Goal: Task Accomplishment & Management: Manage account settings

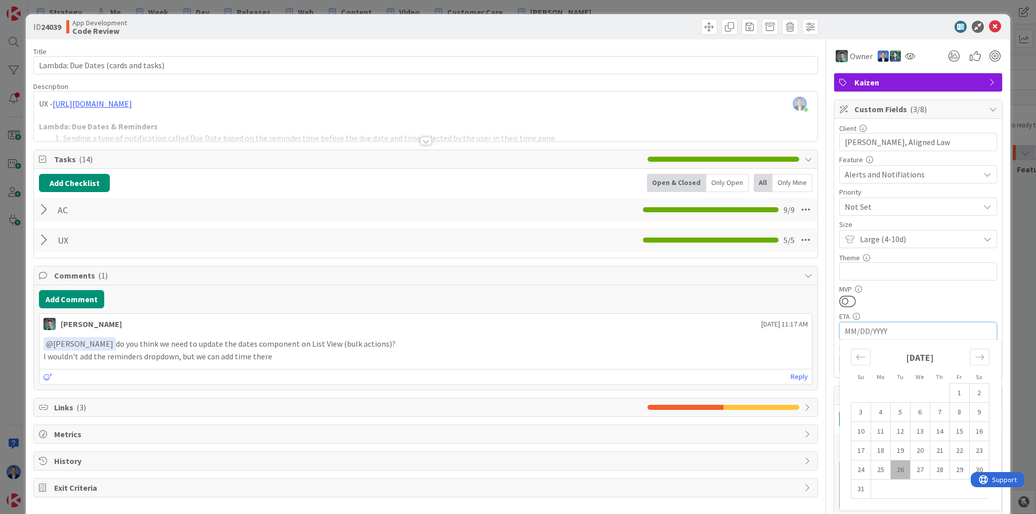
scroll to position [0, 14]
click at [990, 25] on icon at bounding box center [995, 27] width 12 height 12
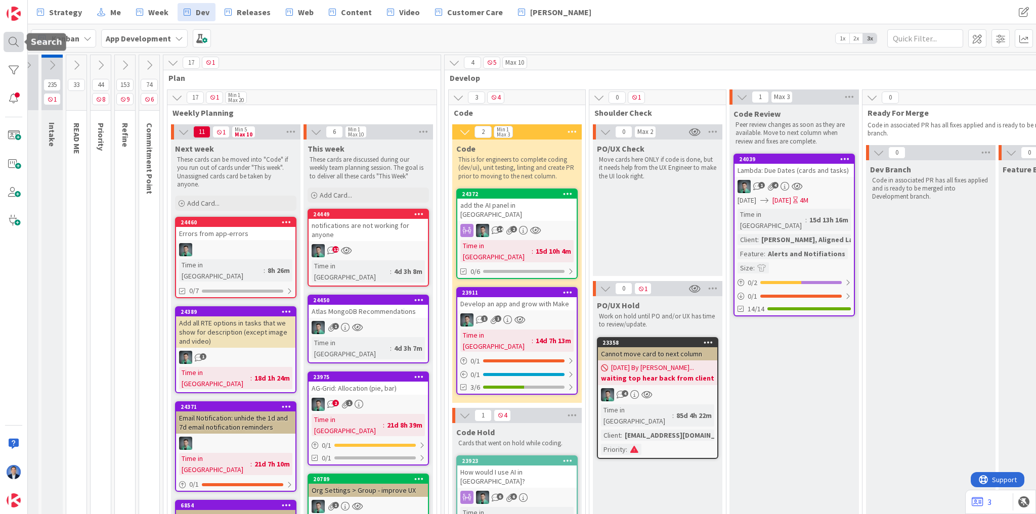
click at [10, 42] on div at bounding box center [14, 42] width 20 height 20
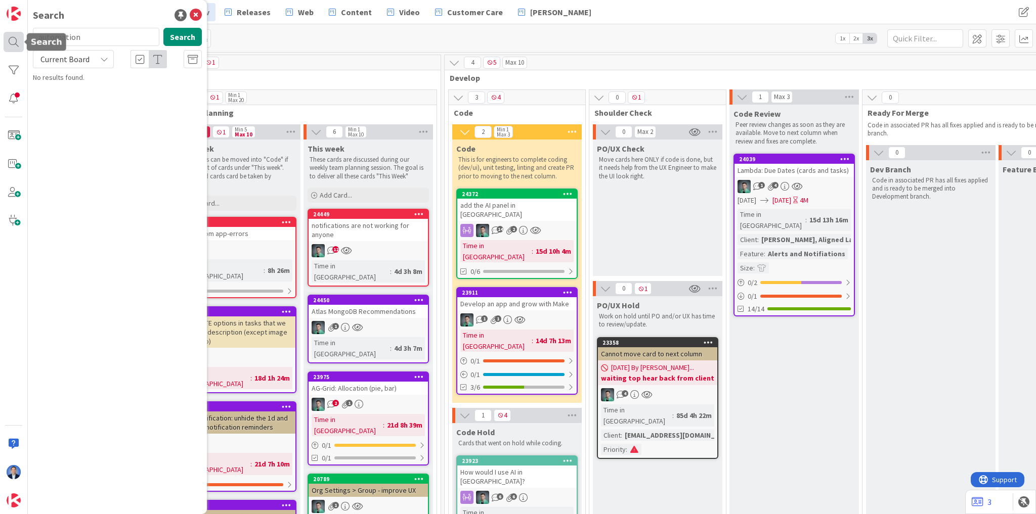
type input "automation"
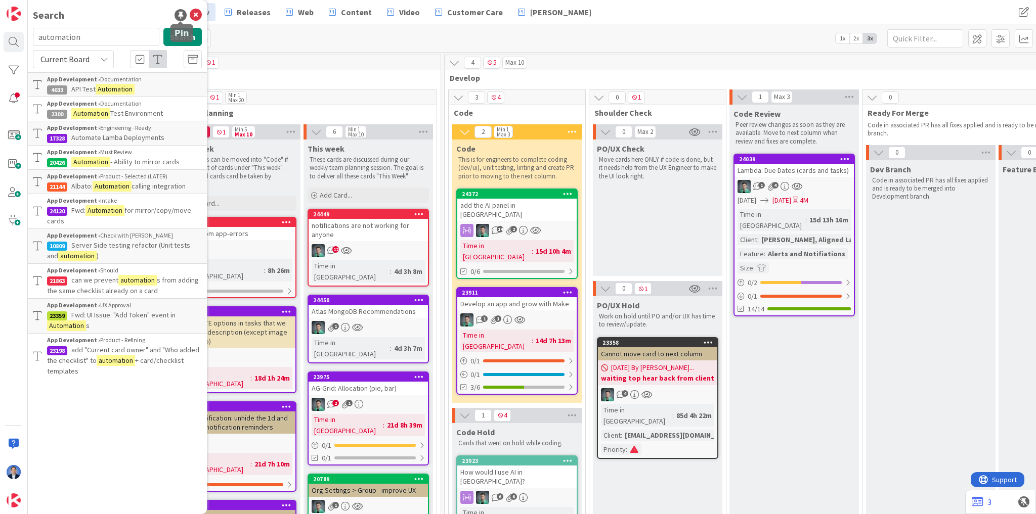
click at [182, 17] on div at bounding box center [180, 15] width 12 height 12
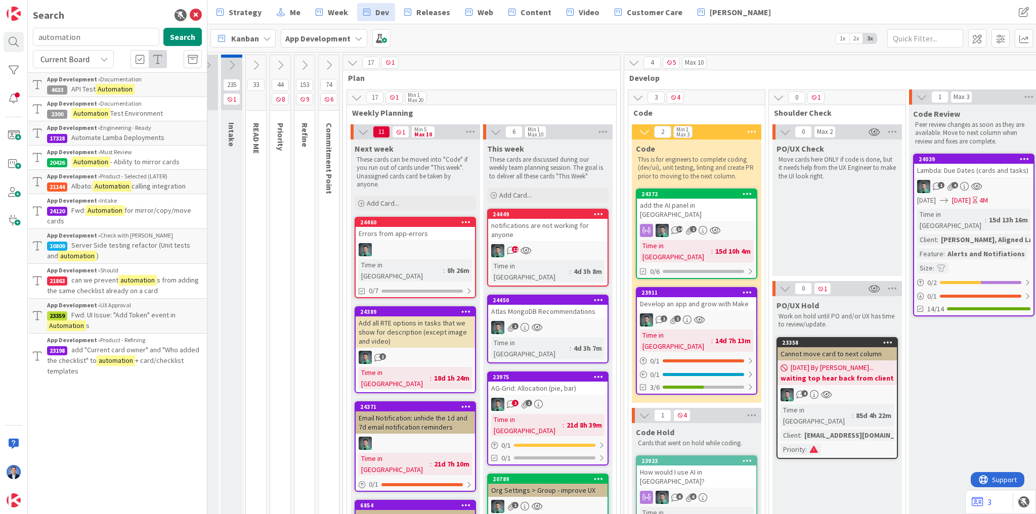
click at [299, 61] on icon at bounding box center [304, 65] width 11 height 11
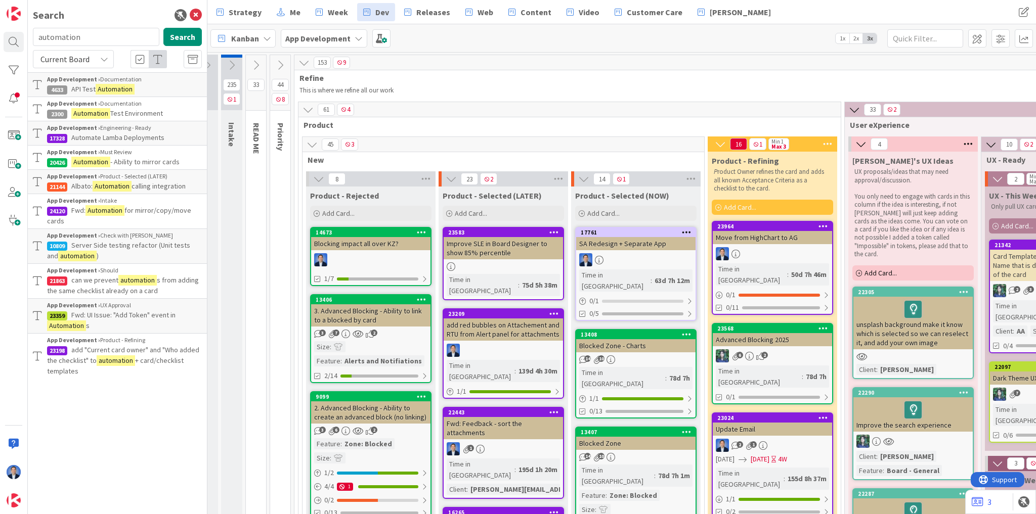
click at [303, 63] on icon at bounding box center [303, 62] width 11 height 11
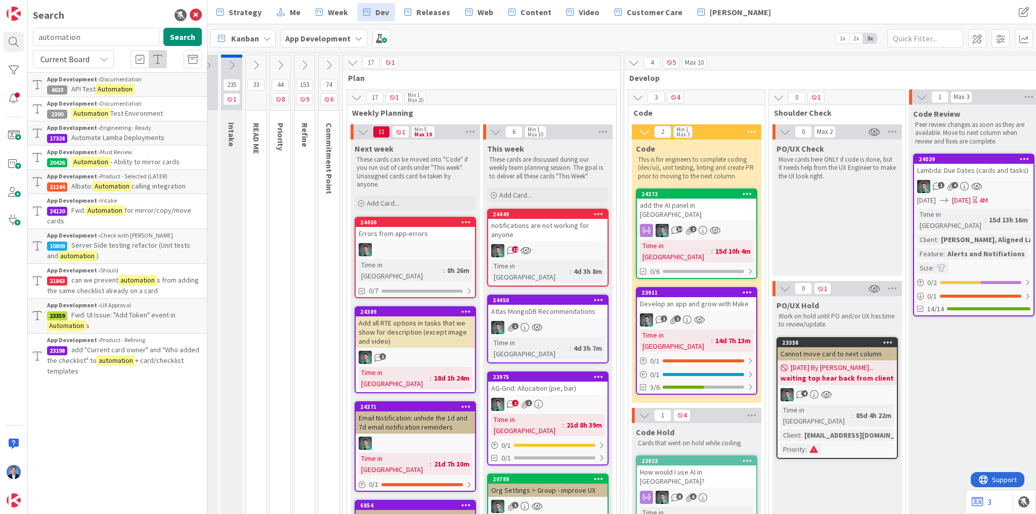
click at [283, 64] on icon at bounding box center [280, 65] width 11 height 11
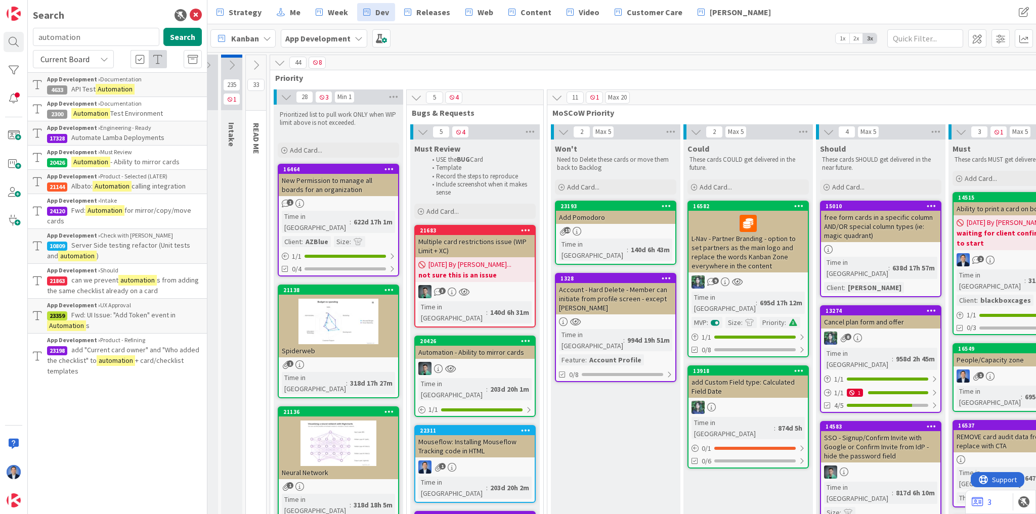
click at [277, 64] on icon at bounding box center [279, 62] width 11 height 11
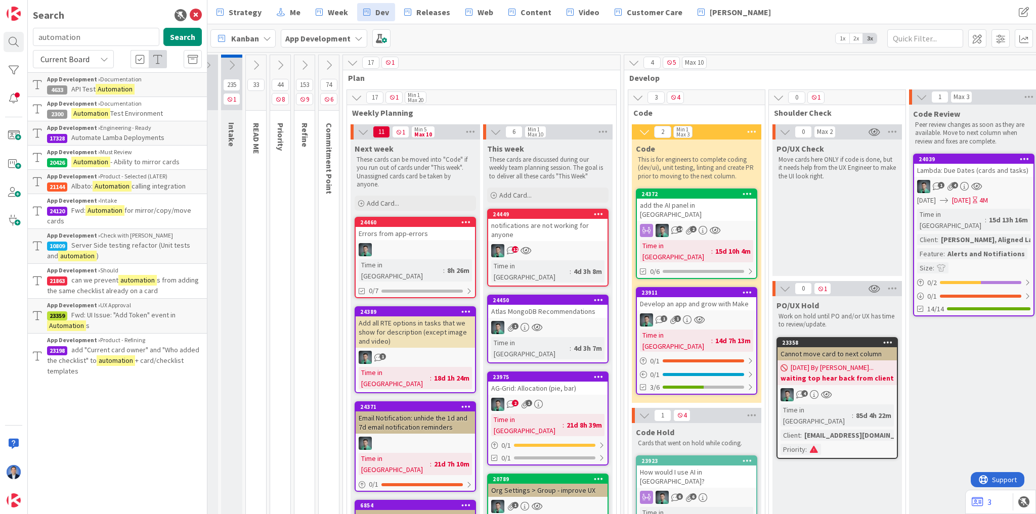
click at [326, 62] on icon at bounding box center [328, 65] width 11 height 11
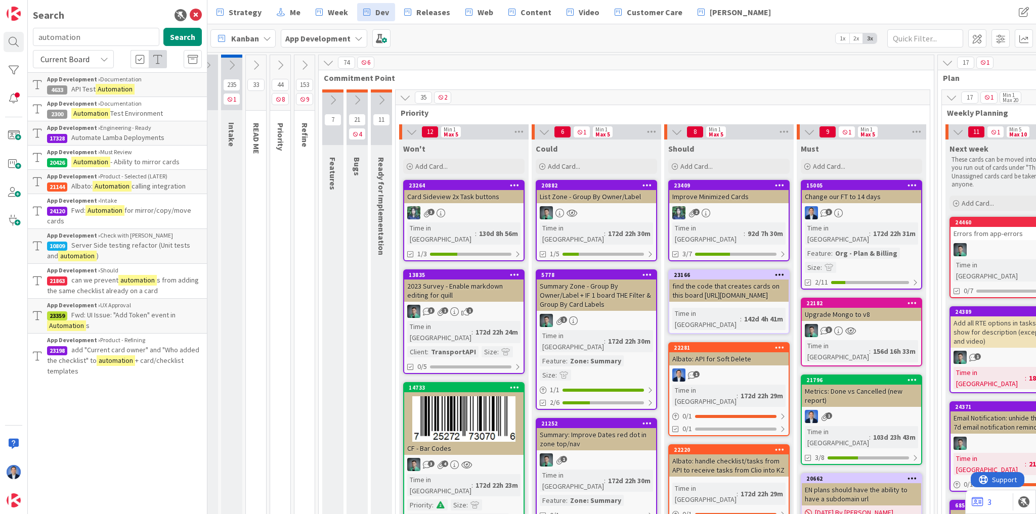
click at [335, 100] on icon at bounding box center [332, 100] width 11 height 11
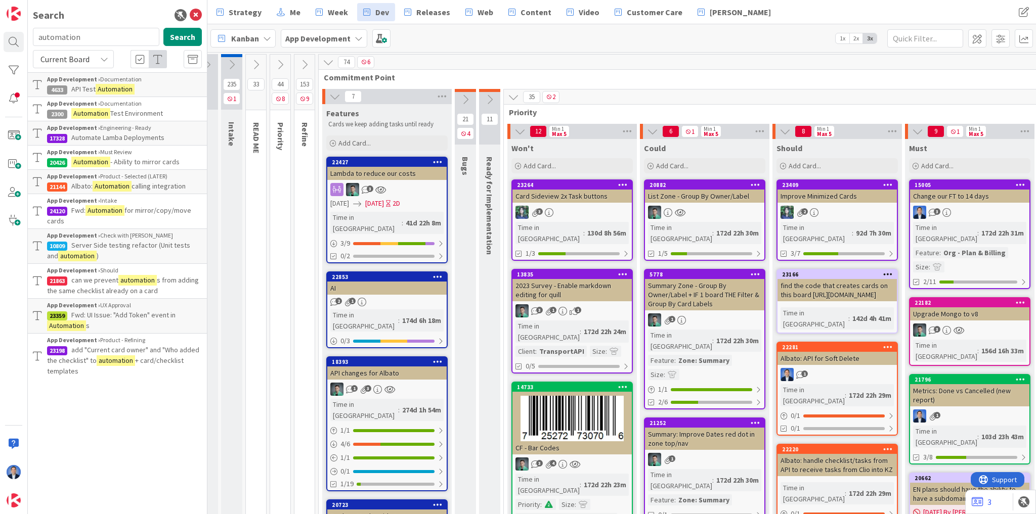
scroll to position [0, 14]
click at [351, 143] on span "Add Card..." at bounding box center [354, 143] width 32 height 9
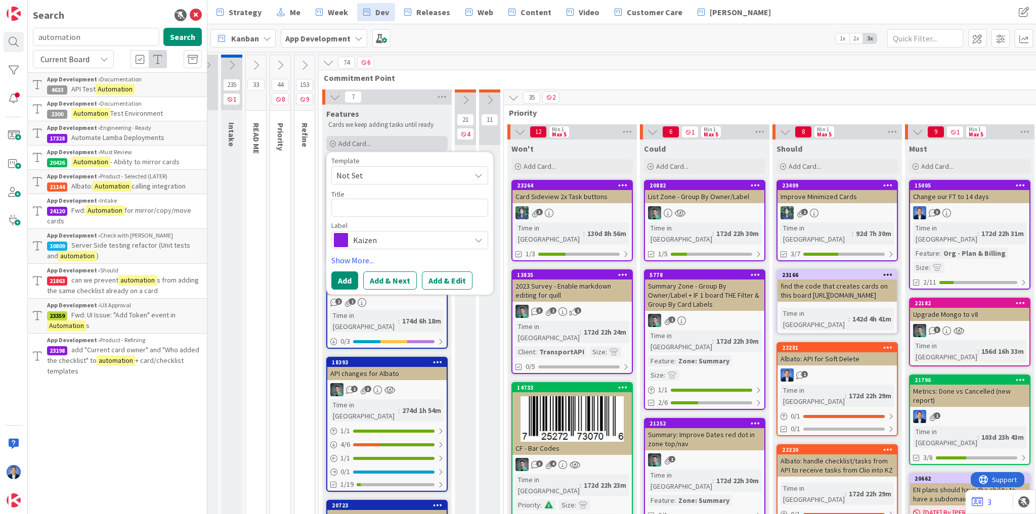
type textarea "x"
type textarea "A"
type textarea "x"
type textarea "Au"
type textarea "x"
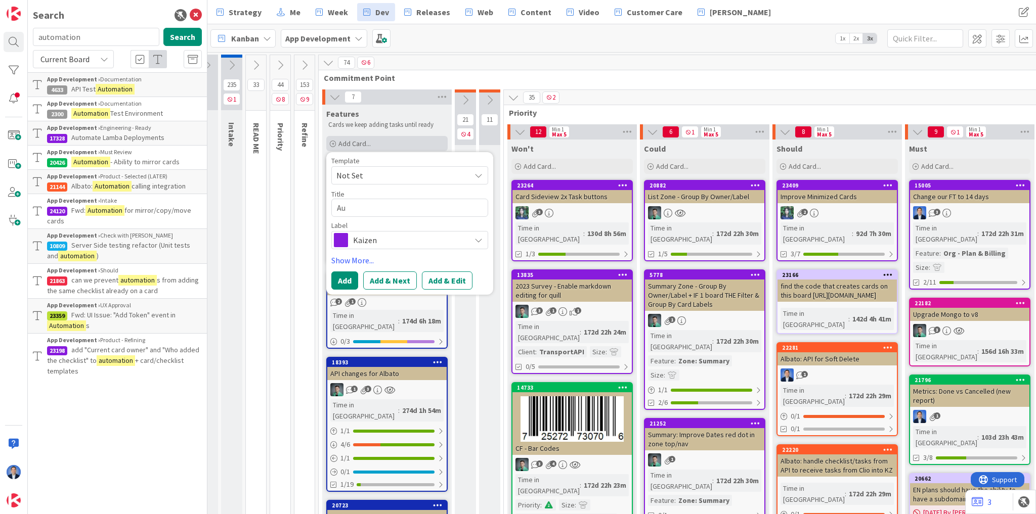
type textarea "Aut"
type textarea "x"
type textarea "Auto"
type textarea "x"
type textarea "Autom"
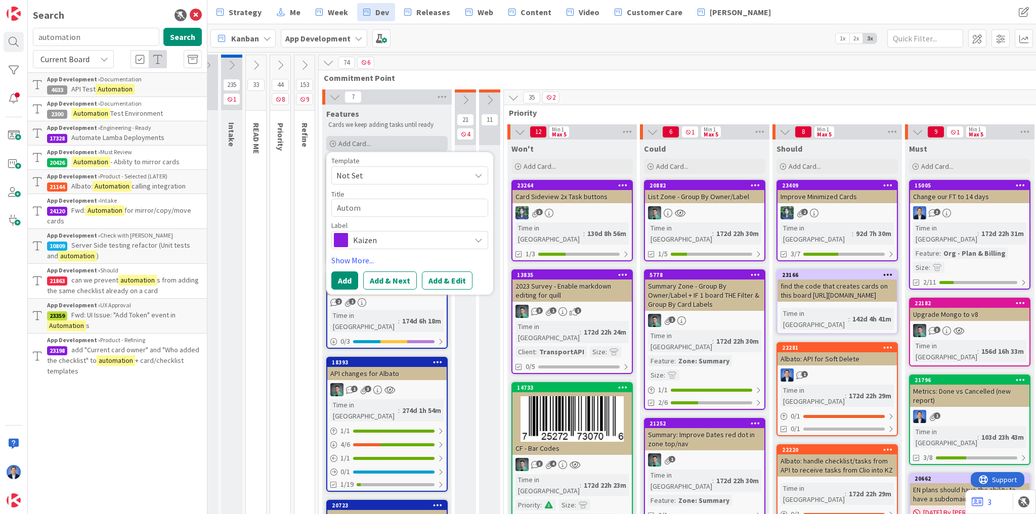
type textarea "x"
type textarea "Automa"
type textarea "x"
type textarea "Automat"
type textarea "x"
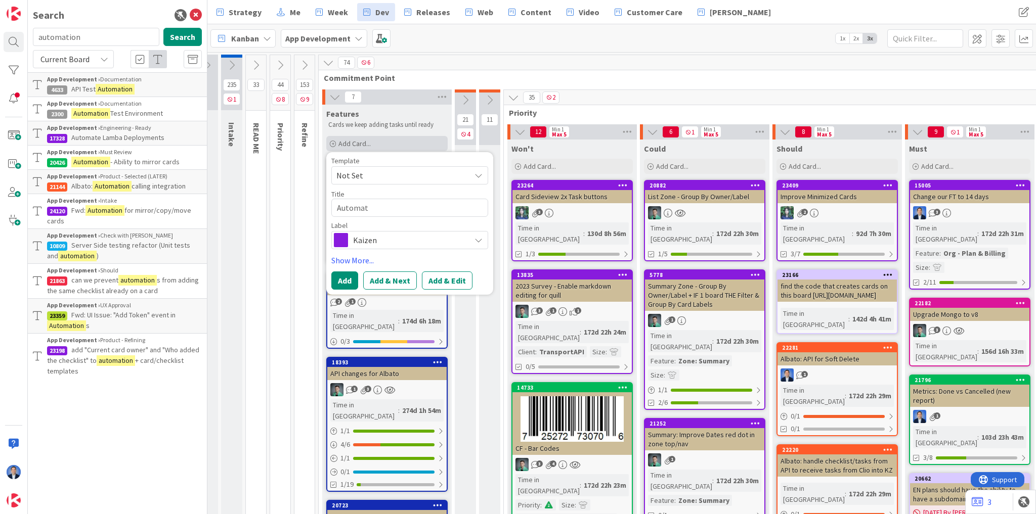
type textarea "Automati"
type textarea "x"
type textarea "Automatio"
type textarea "x"
type textarea "Automation"
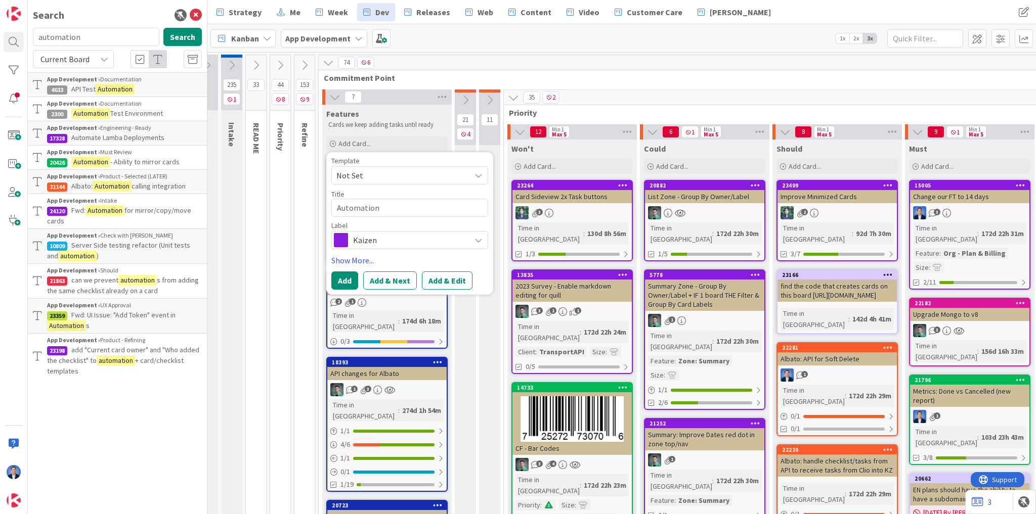
click at [381, 230] on div "Label Kaizen" at bounding box center [409, 235] width 157 height 27
click at [380, 233] on span "Kaizen" at bounding box center [409, 240] width 112 height 14
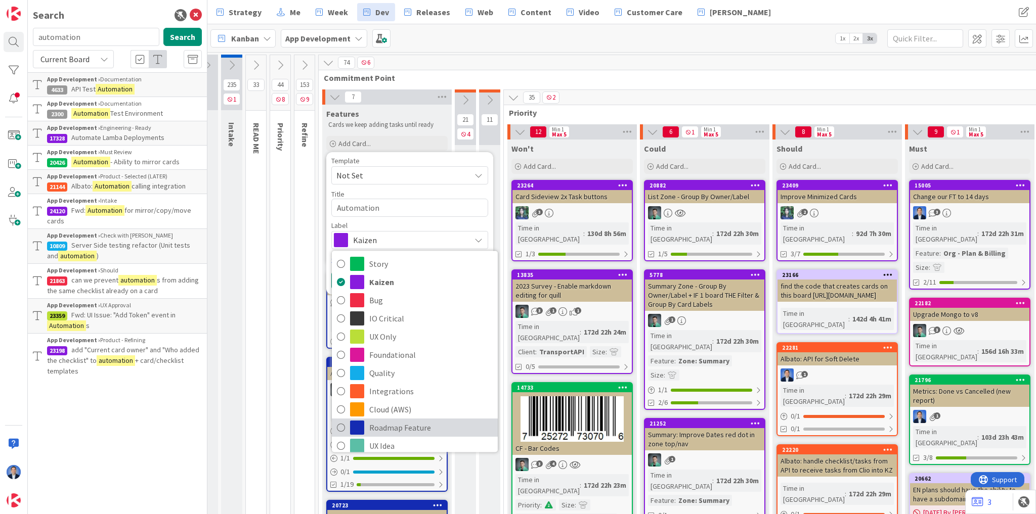
click at [366, 427] on link "Roadmap Feature" at bounding box center [415, 428] width 166 height 18
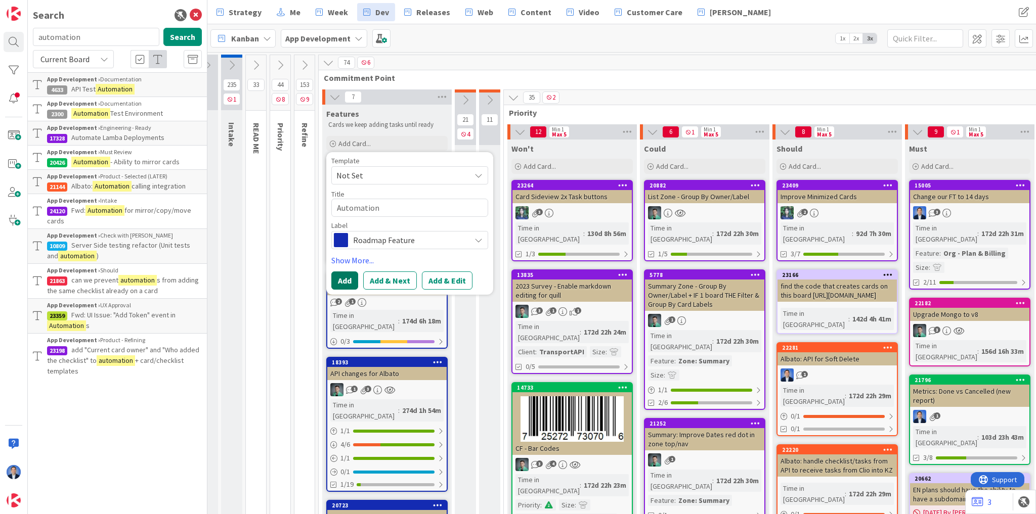
click at [340, 281] on button "Add" at bounding box center [344, 281] width 27 height 18
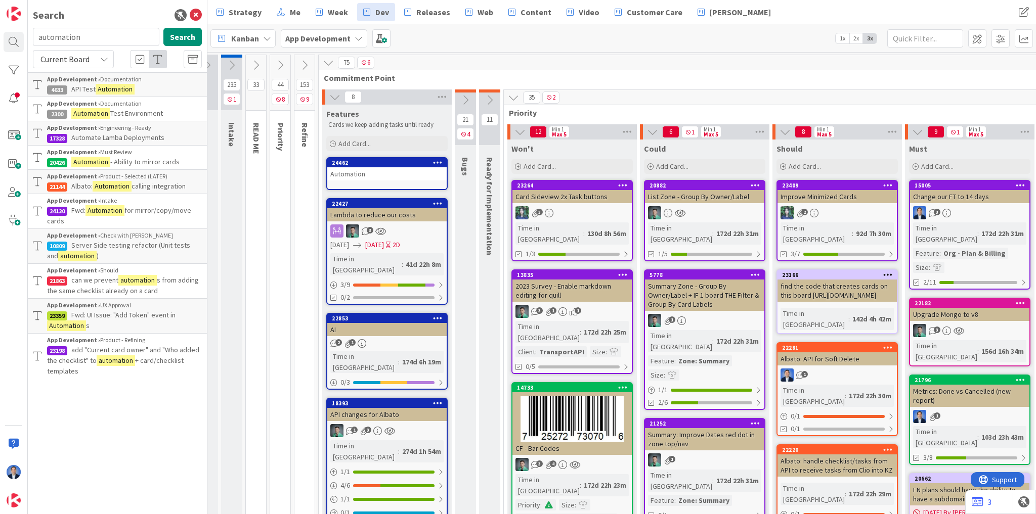
click at [365, 176] on div "Automation" at bounding box center [386, 173] width 119 height 13
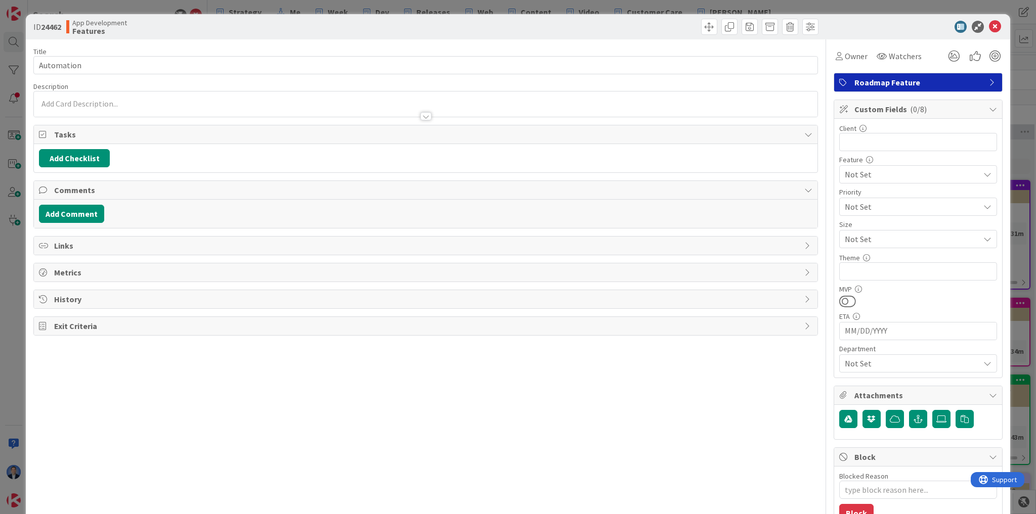
type textarea "x"
click at [75, 157] on button "Add Checklist" at bounding box center [74, 158] width 71 height 18
click at [9, 377] on div "ID 24462 App Development Features Title 10 / 128 Automation Description [PERSON…" at bounding box center [518, 257] width 1036 height 514
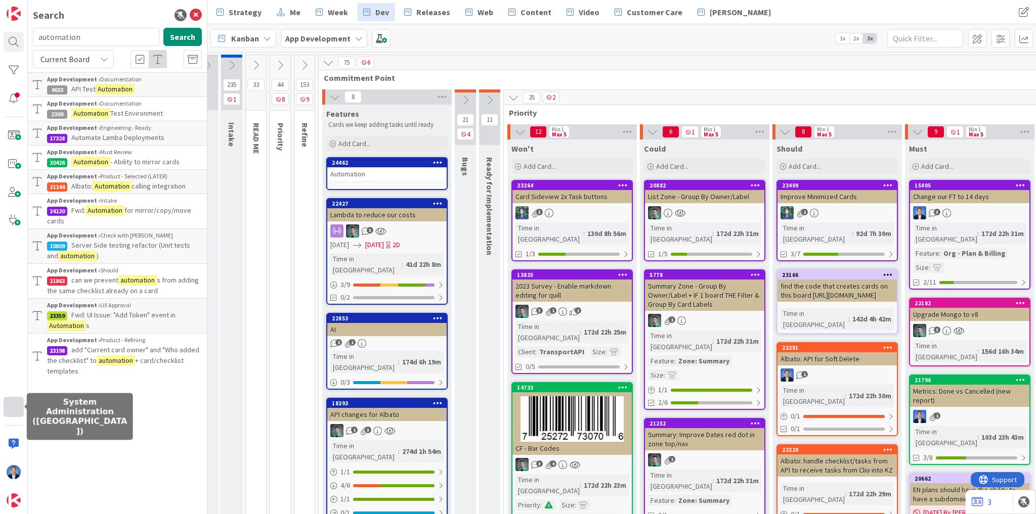
click at [13, 411] on div at bounding box center [14, 407] width 20 height 20
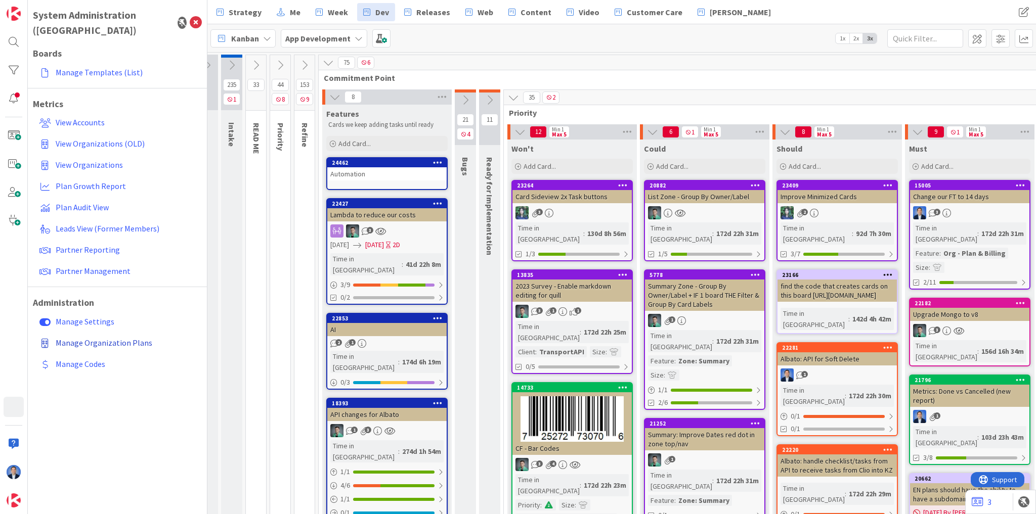
click at [91, 338] on span "Manage Organization Plans" at bounding box center [104, 343] width 97 height 10
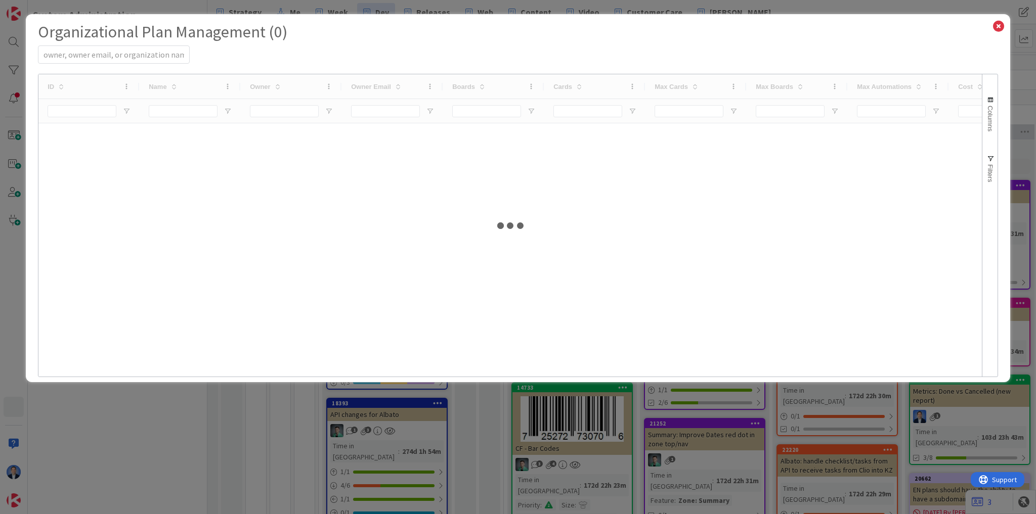
select select "EN"
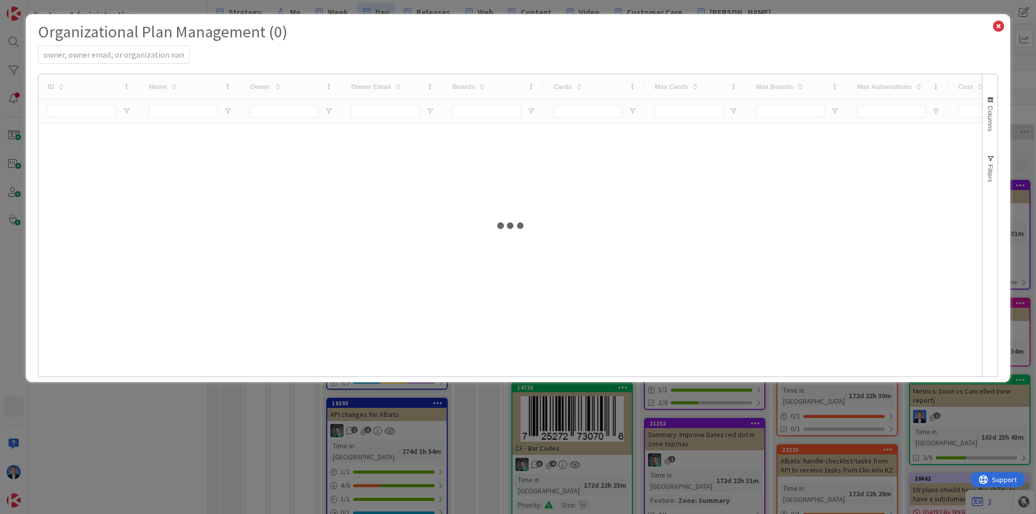
select select "EN"
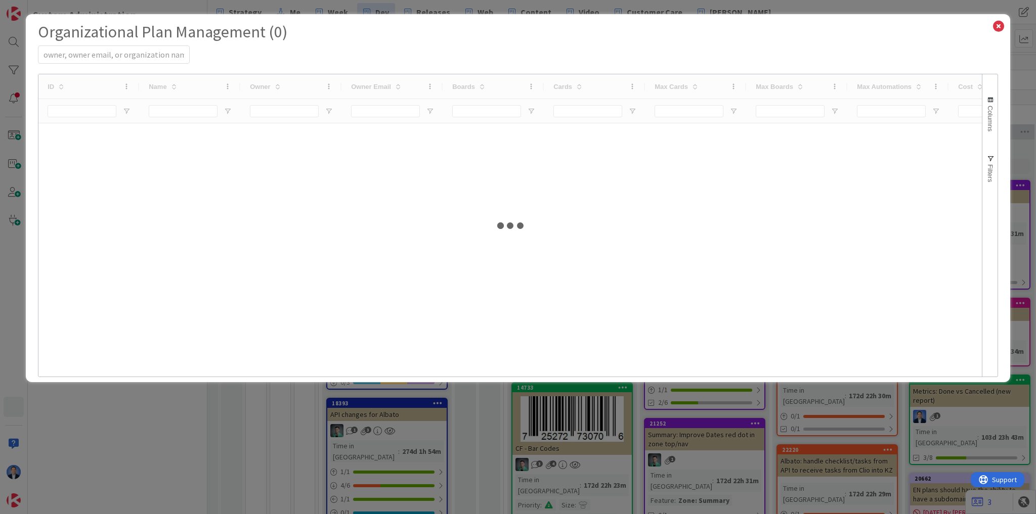
select select "EN"
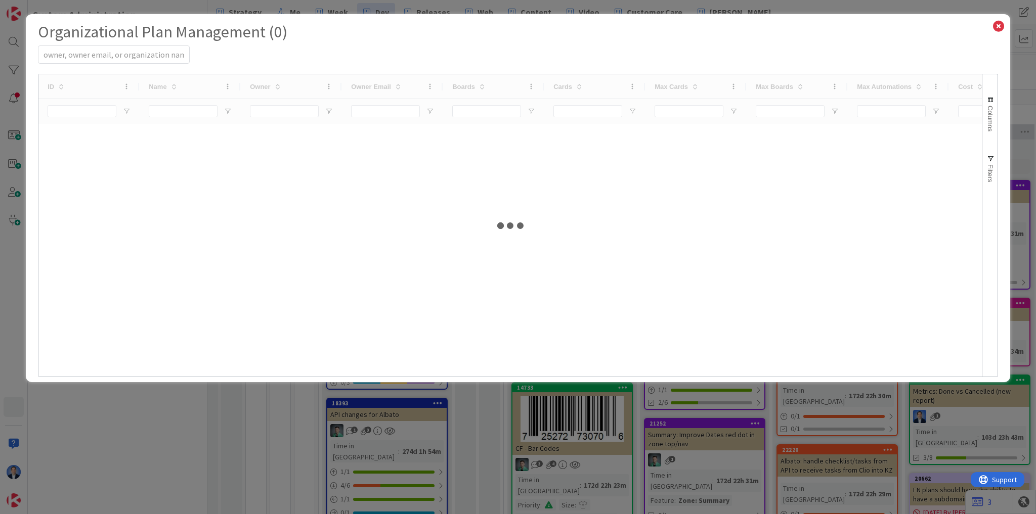
select select "EN"
select select "PF"
select select "EN"
select select "PF"
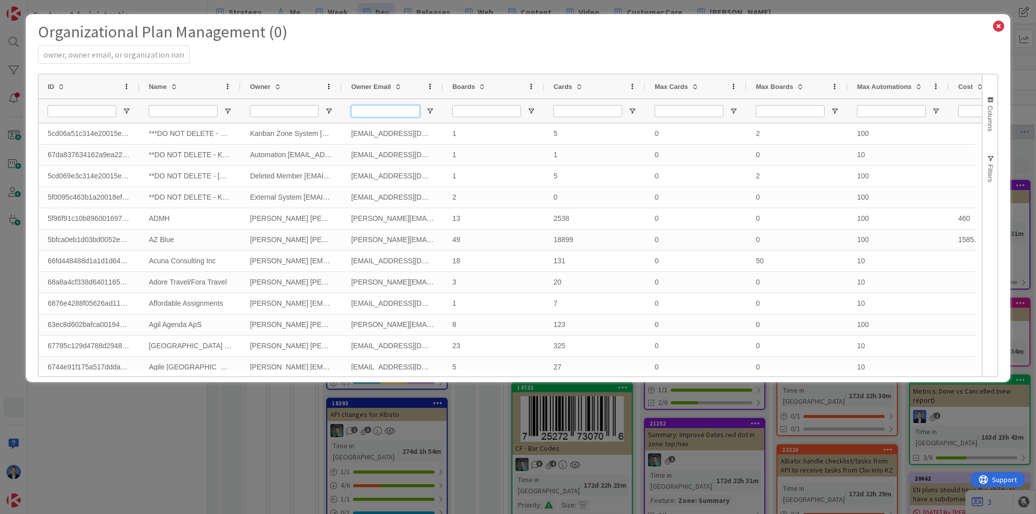
click at [372, 109] on input "Owner Email Filter Input" at bounding box center [385, 111] width 69 height 12
type input "[PERSON_NAME]"
select select "EN"
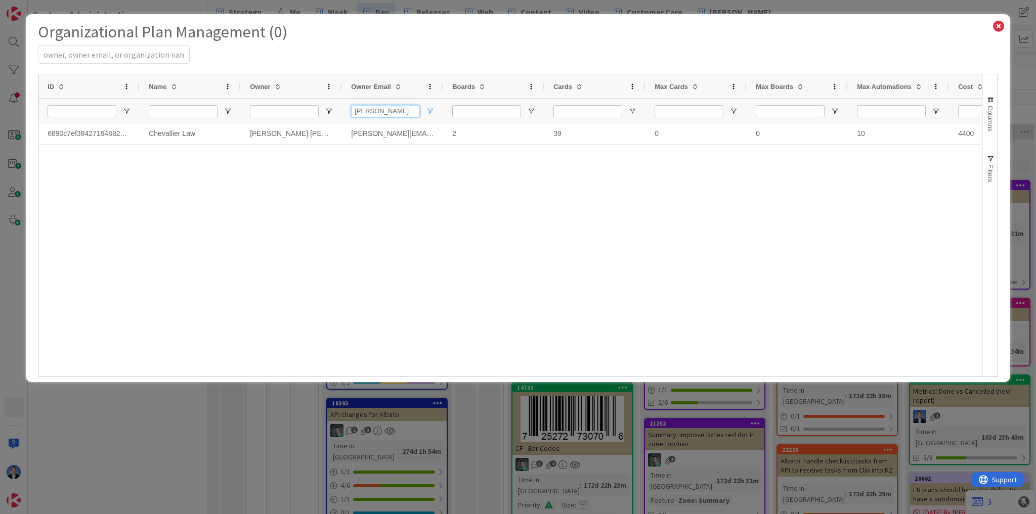
type input "[PERSON_NAME]"
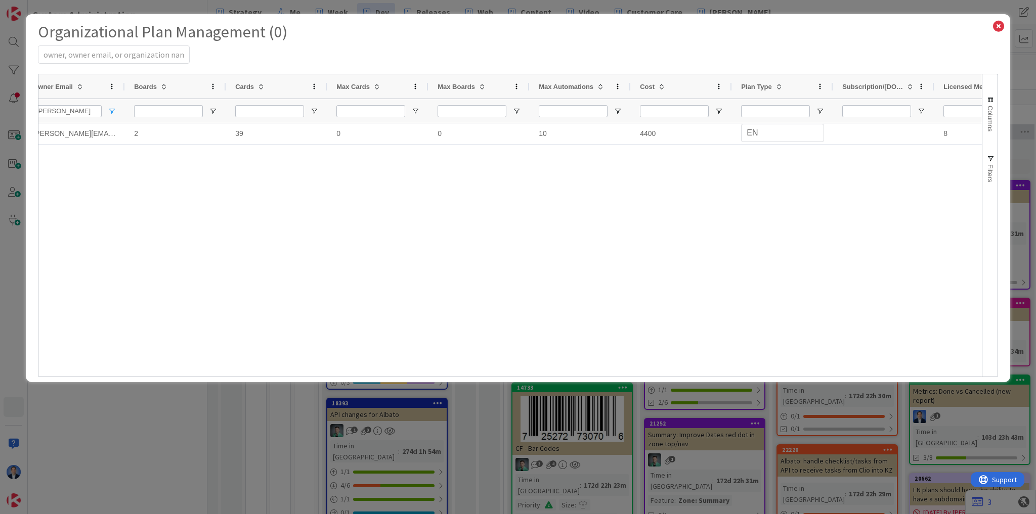
scroll to position [0, 488]
select select "3"
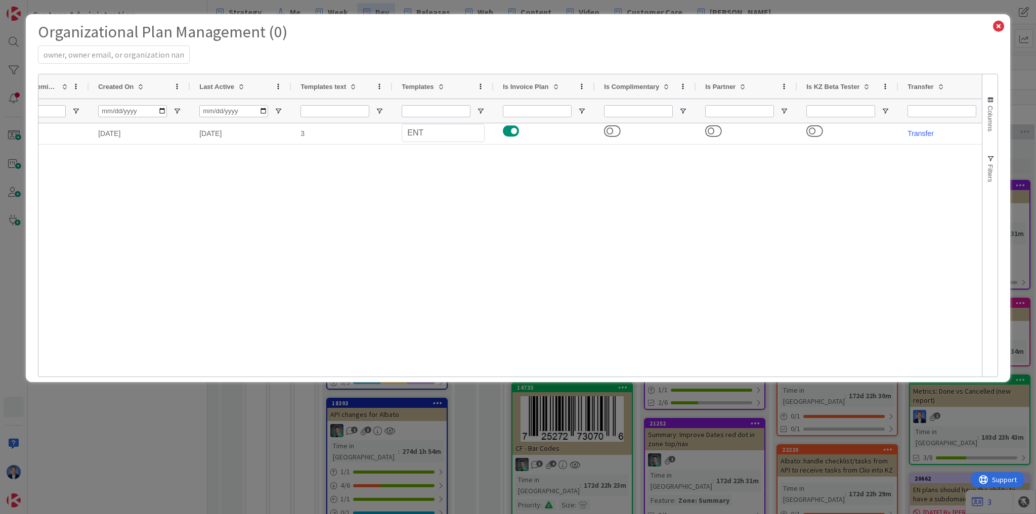
select select "3"
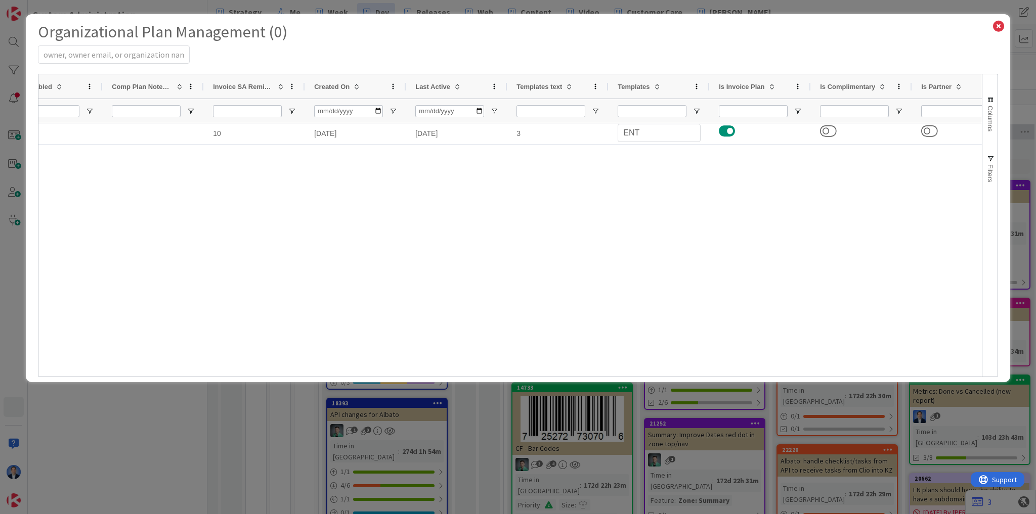
select select "3"
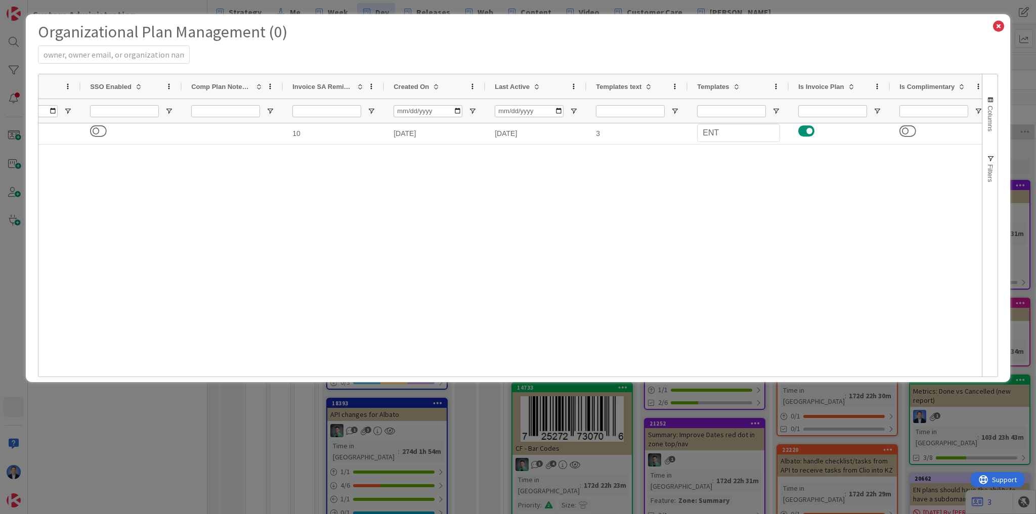
select select "3"
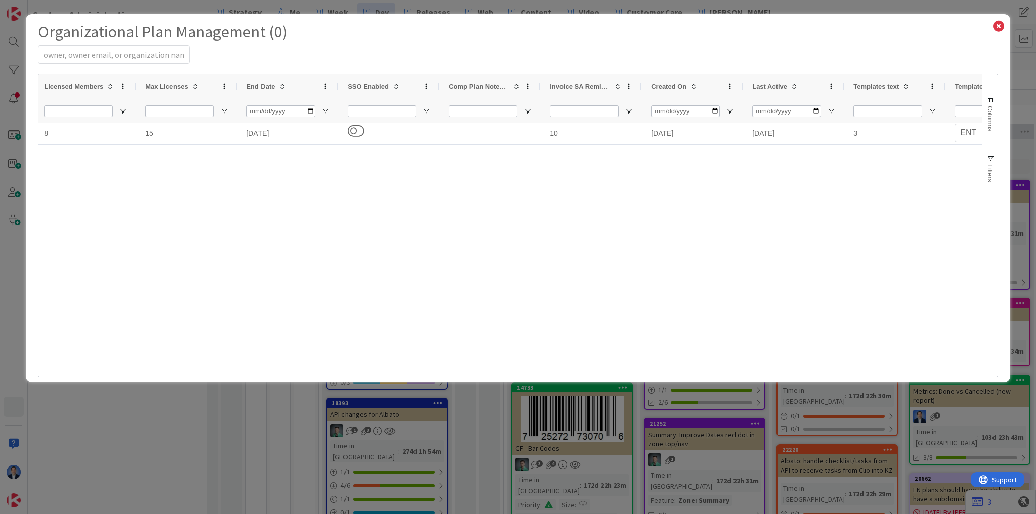
select select "3"
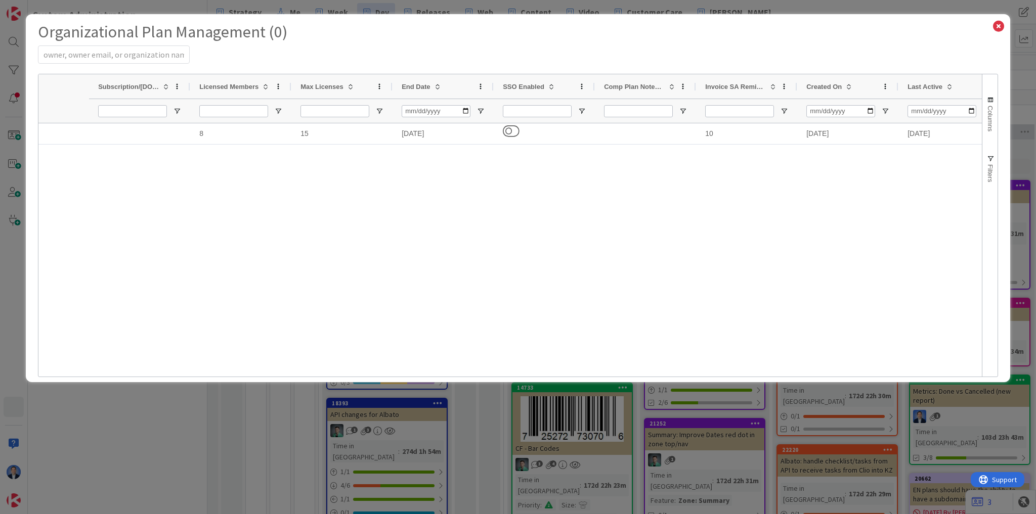
select select "EN"
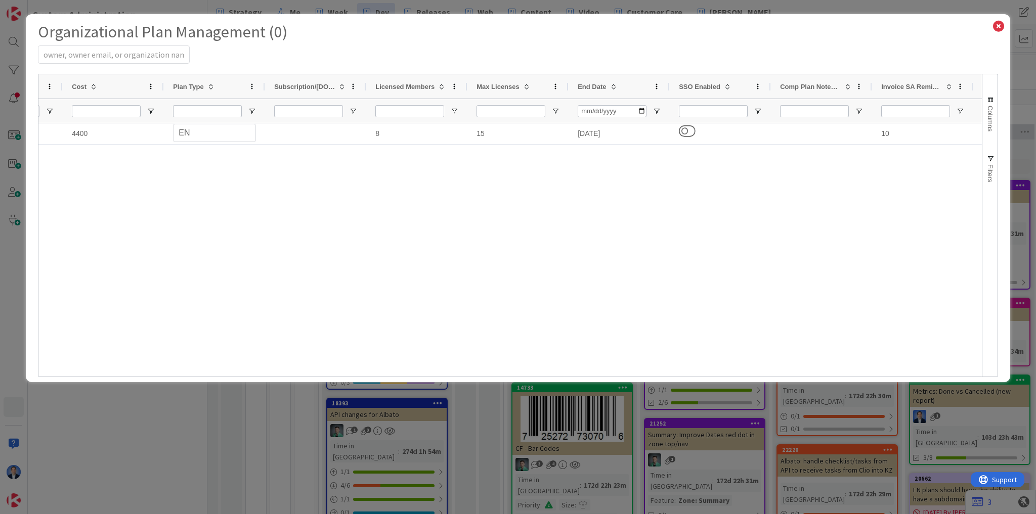
select select "EN"
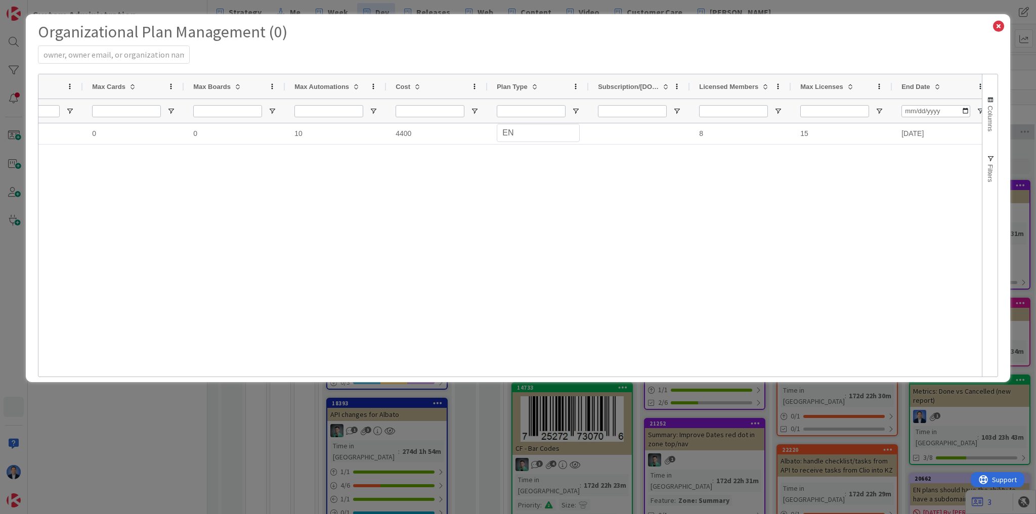
select select "EN"
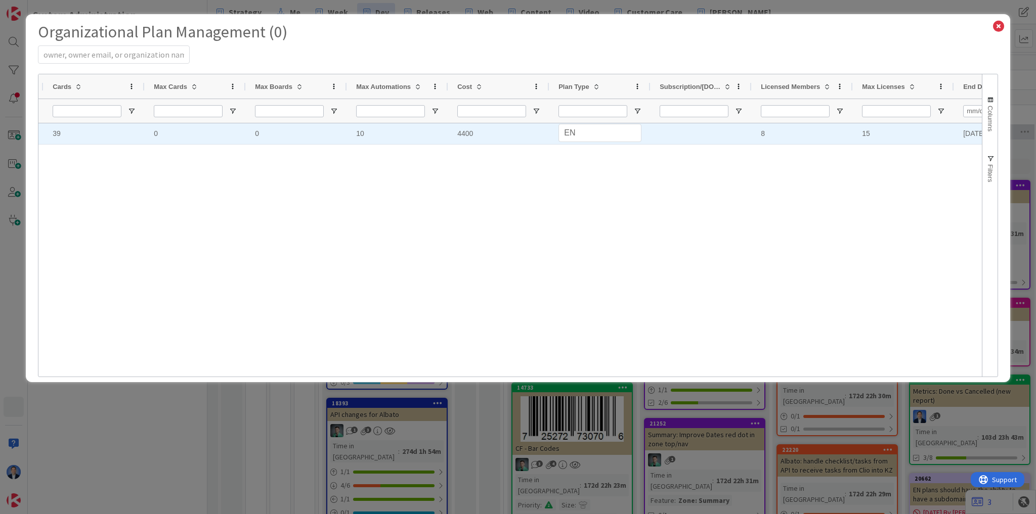
click at [362, 134] on div "10" at bounding box center [397, 133] width 101 height 21
click at [355, 133] on input "10" at bounding box center [397, 134] width 100 height 20
click at [366, 131] on input "10" at bounding box center [397, 134] width 100 height 20
type input "100"
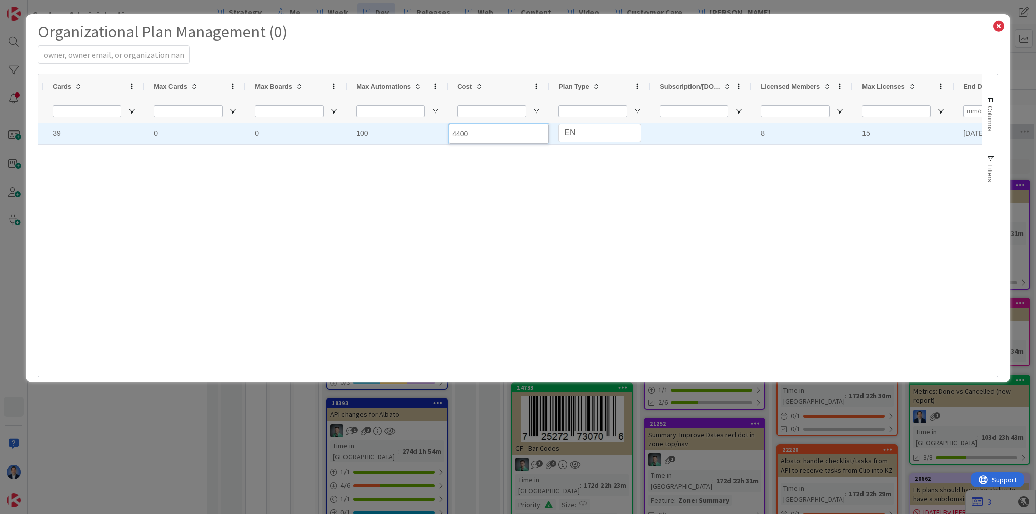
select select "EN"
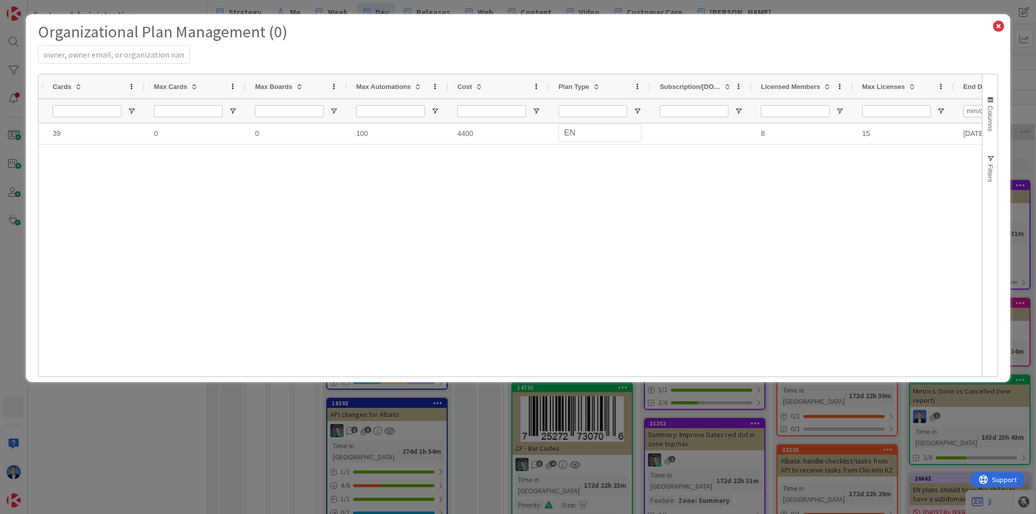
click at [452, 241] on div "[PERSON_NAME][EMAIL_ADDRESS][DOMAIN_NAME] 2 39 0 0 100 4400 PS PF EN Personal P…" at bounding box center [509, 246] width 943 height 247
click at [576, 111] on input "Plan Type Filter Input" at bounding box center [592, 111] width 69 height 12
type input "EN"
select select "EN"
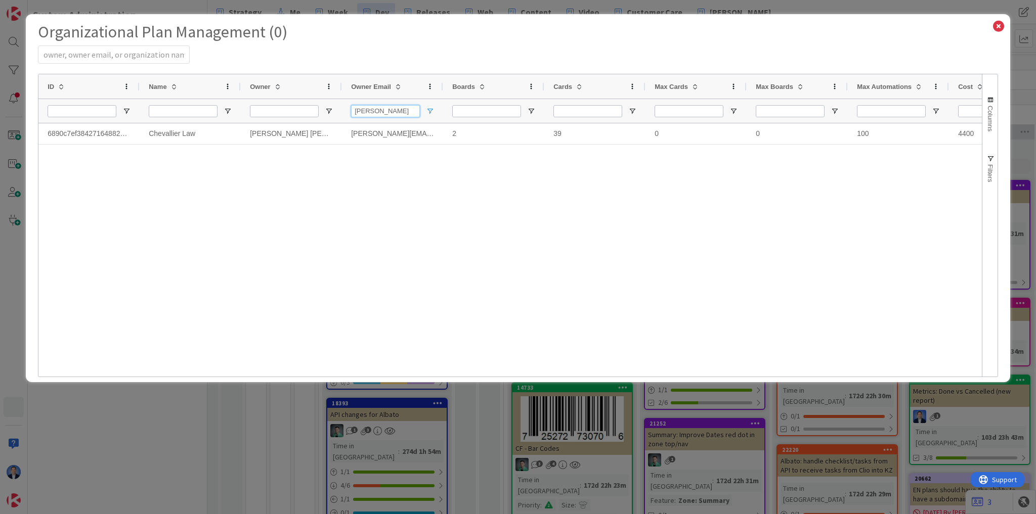
click at [380, 115] on input "[PERSON_NAME]" at bounding box center [385, 111] width 69 height 12
type input "g"
select select "EN"
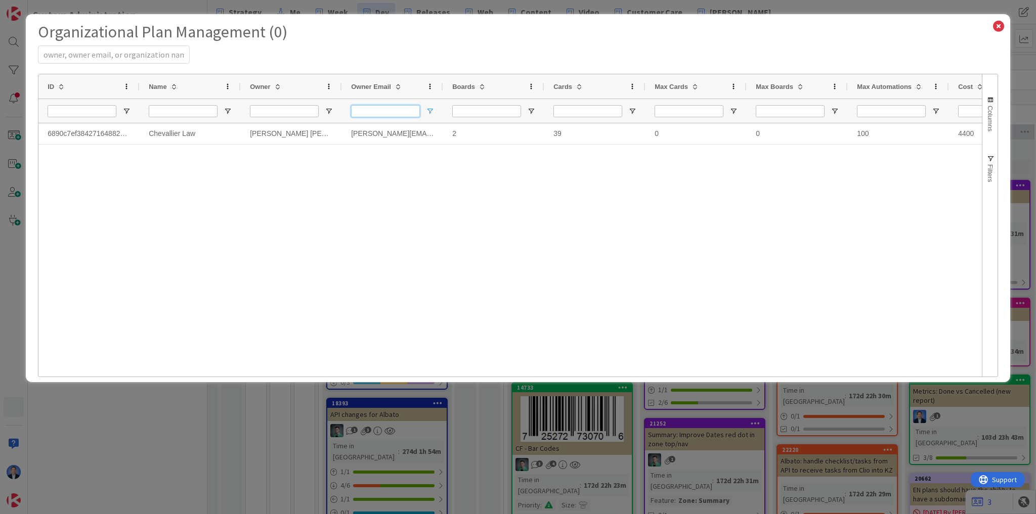
select select "EN"
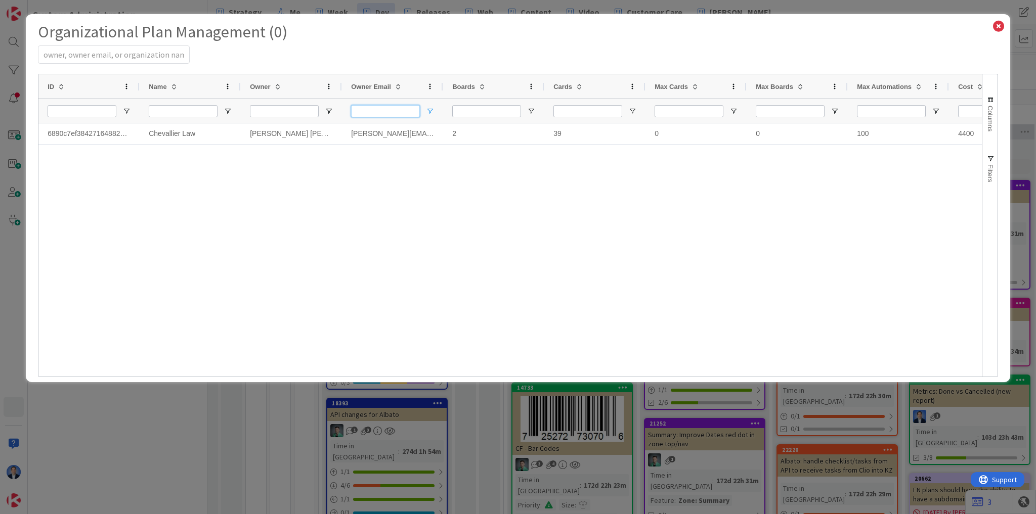
select select "EN"
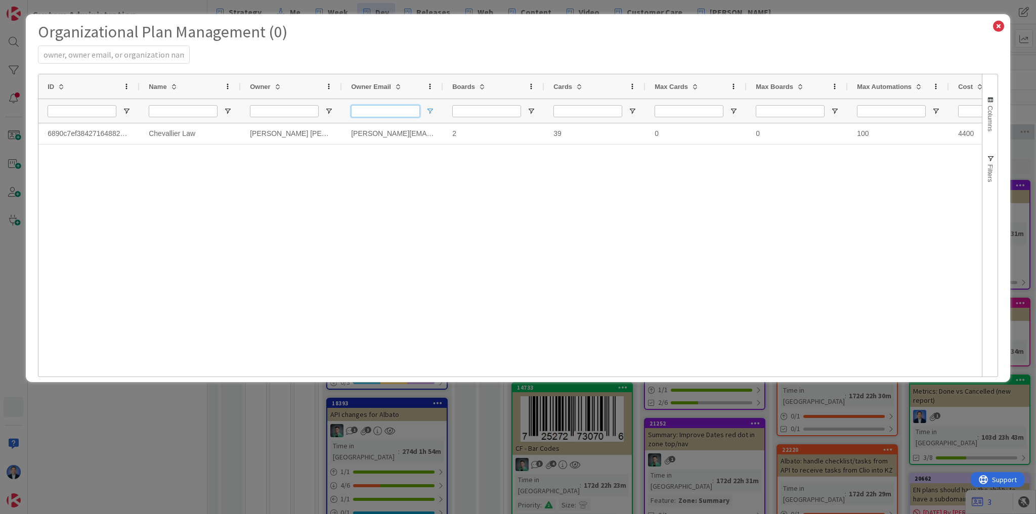
select select "EN"
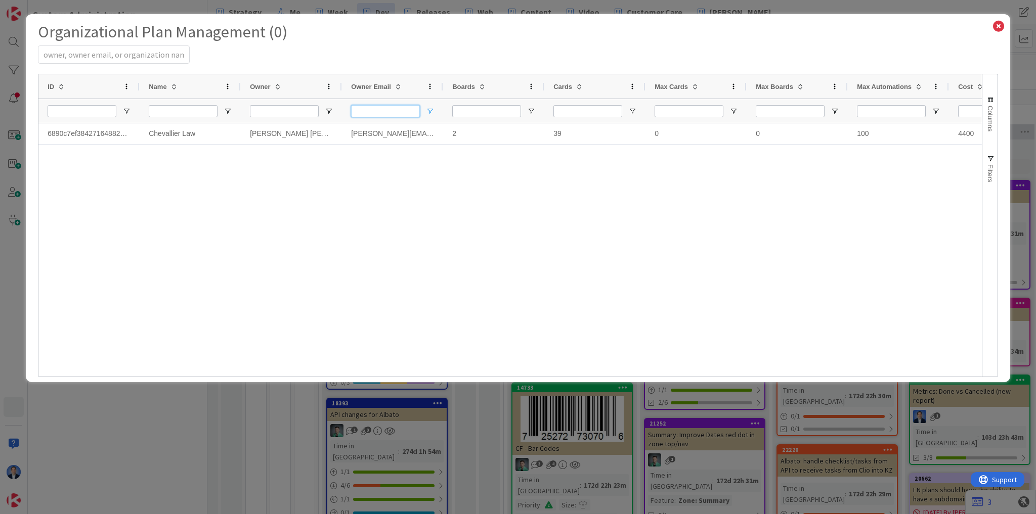
select select "EN"
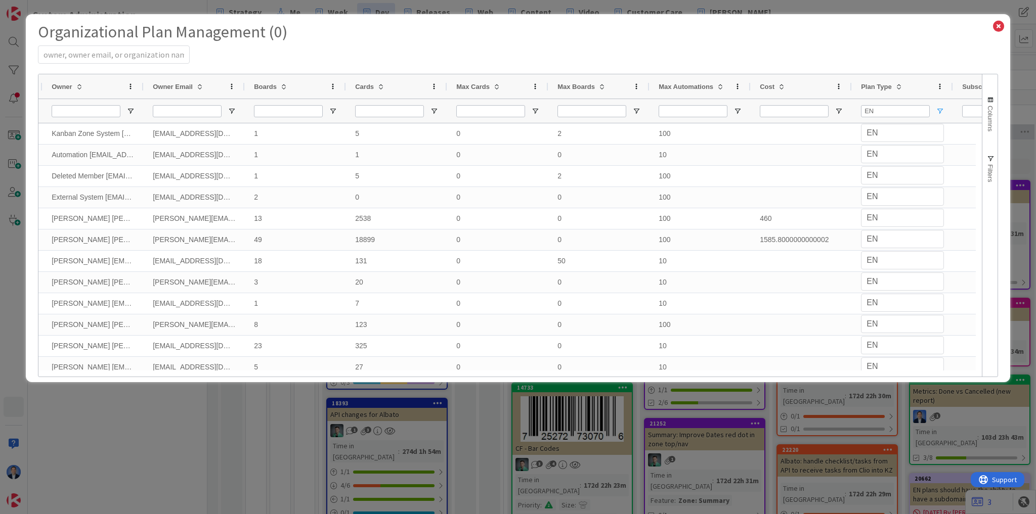
scroll to position [0, 310]
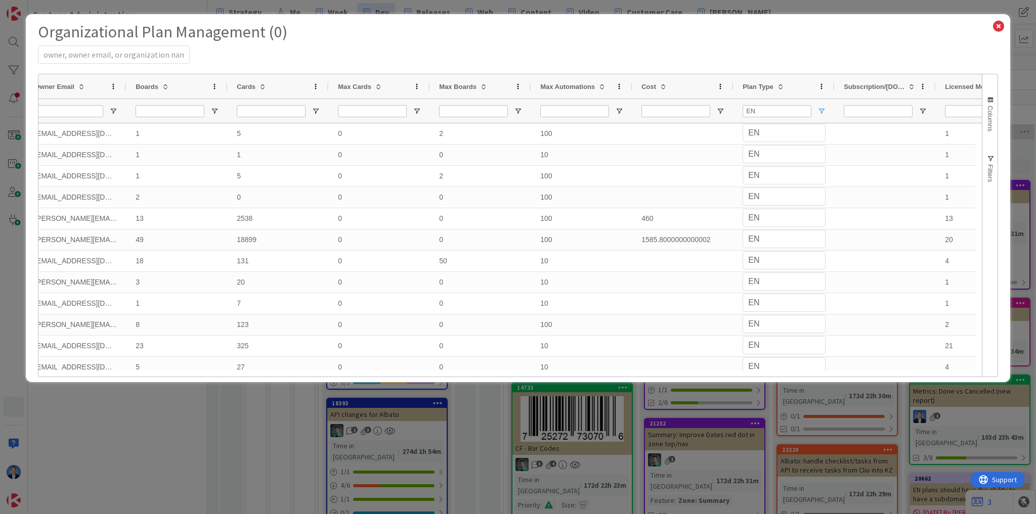
select select "EN"
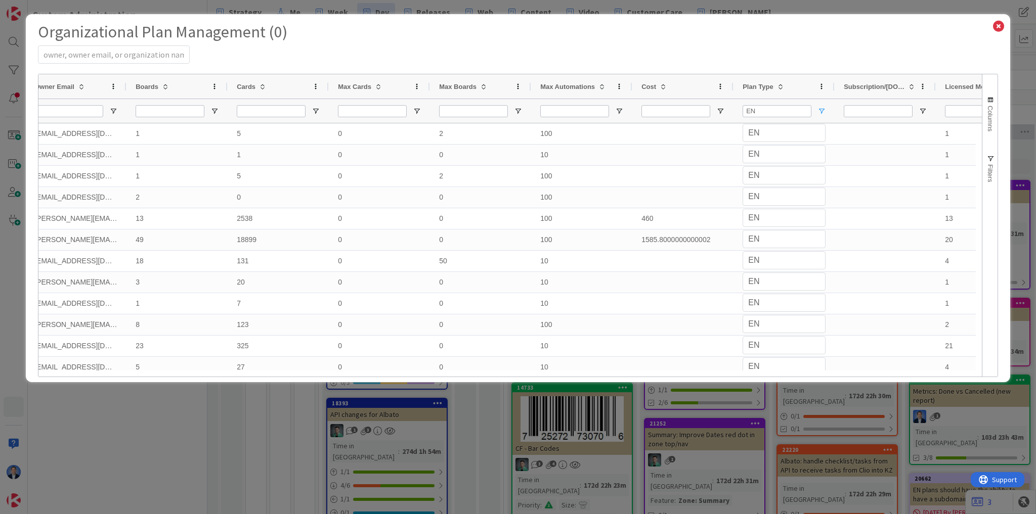
select select "EN"
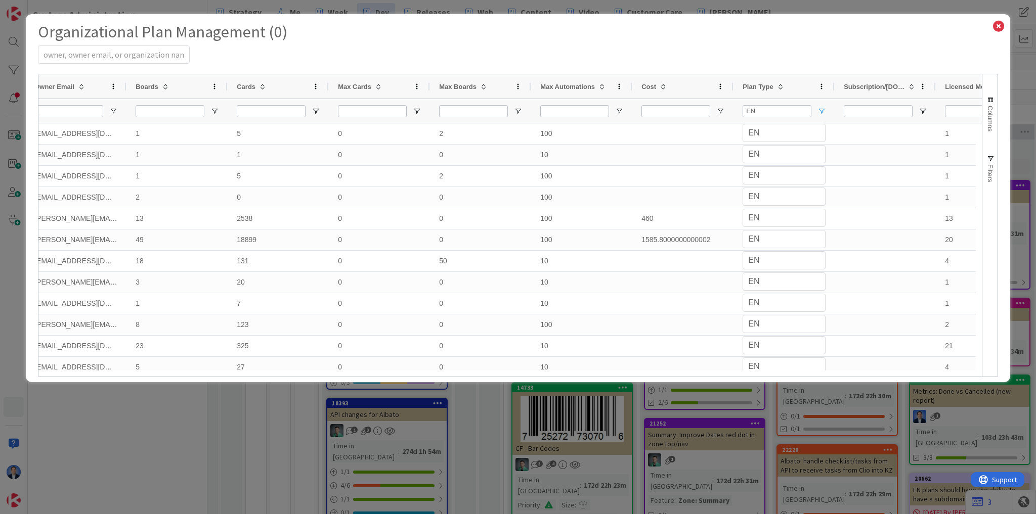
select select "EN"
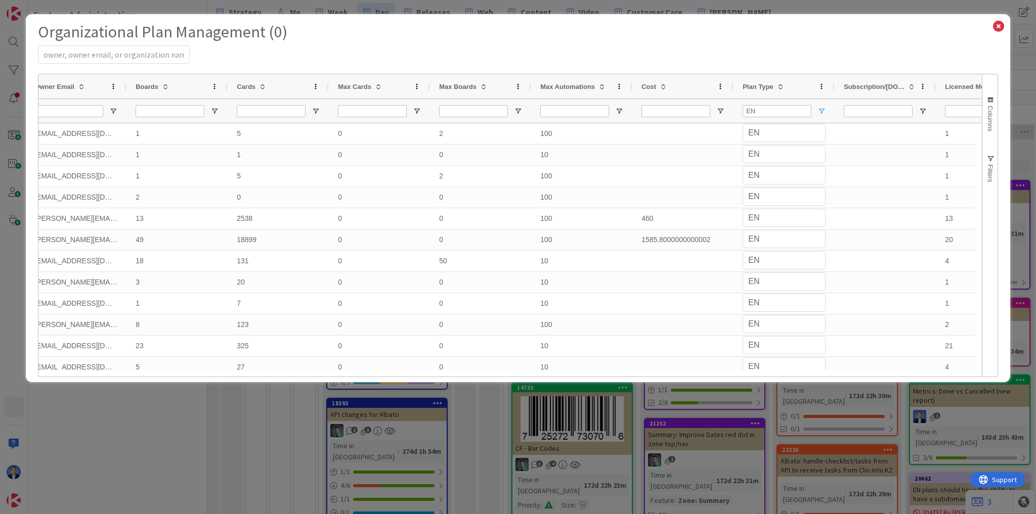
select select "EN"
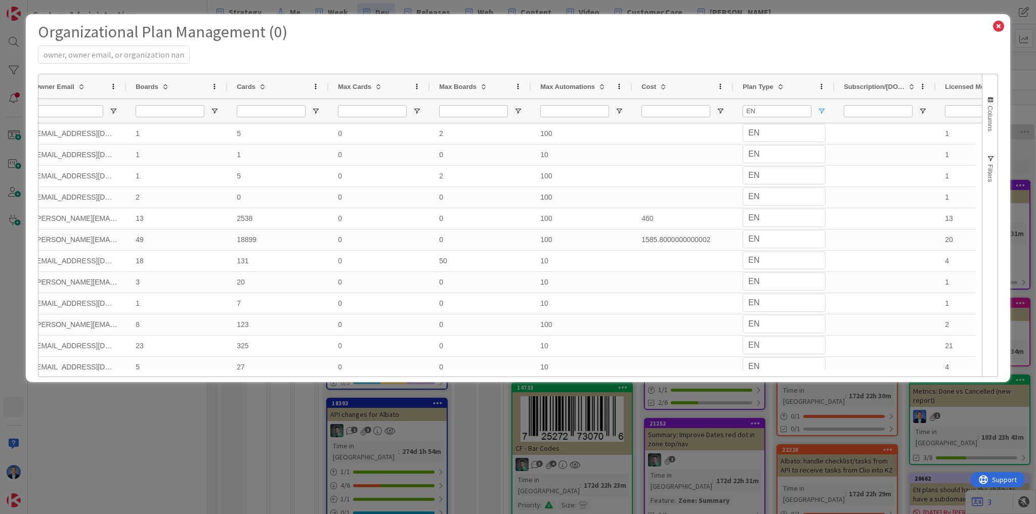
select select "EN"
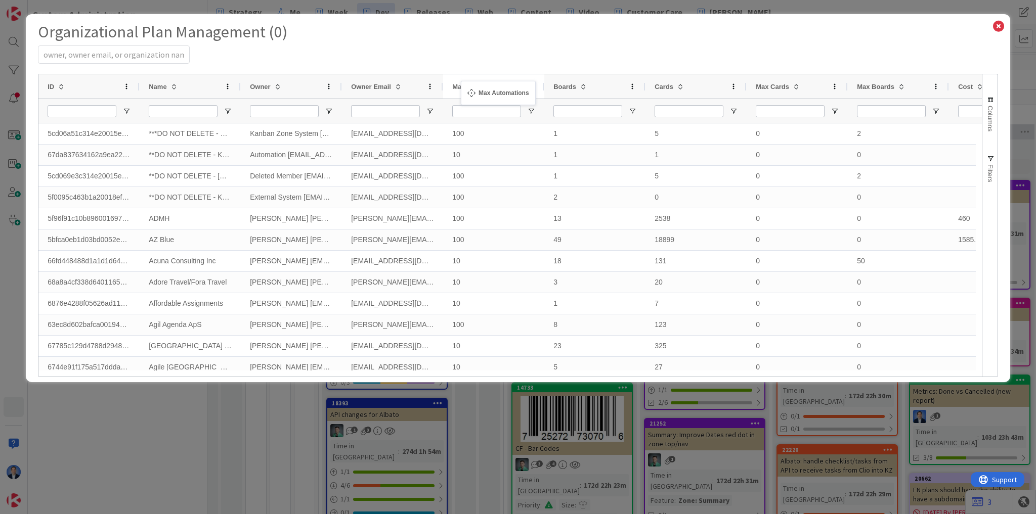
drag, startPoint x: 888, startPoint y: 85, endPoint x: 466, endPoint y: 87, distance: 422.3
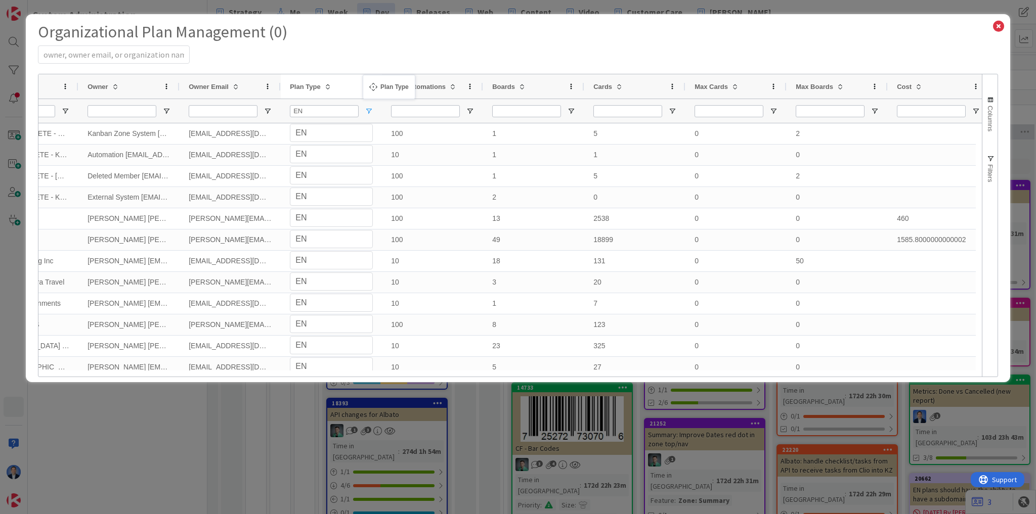
drag, startPoint x: 915, startPoint y: 87, endPoint x: 367, endPoint y: 81, distance: 548.3
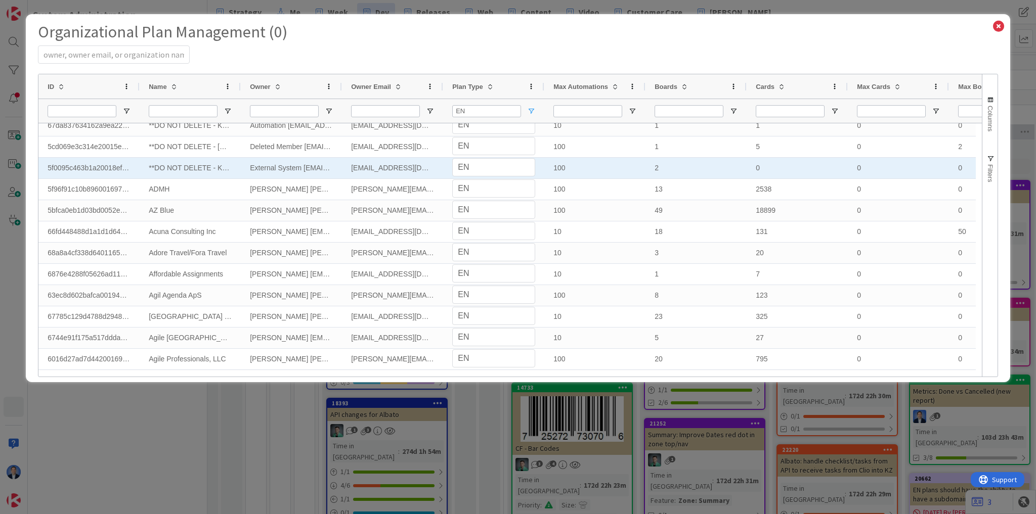
select select "EN"
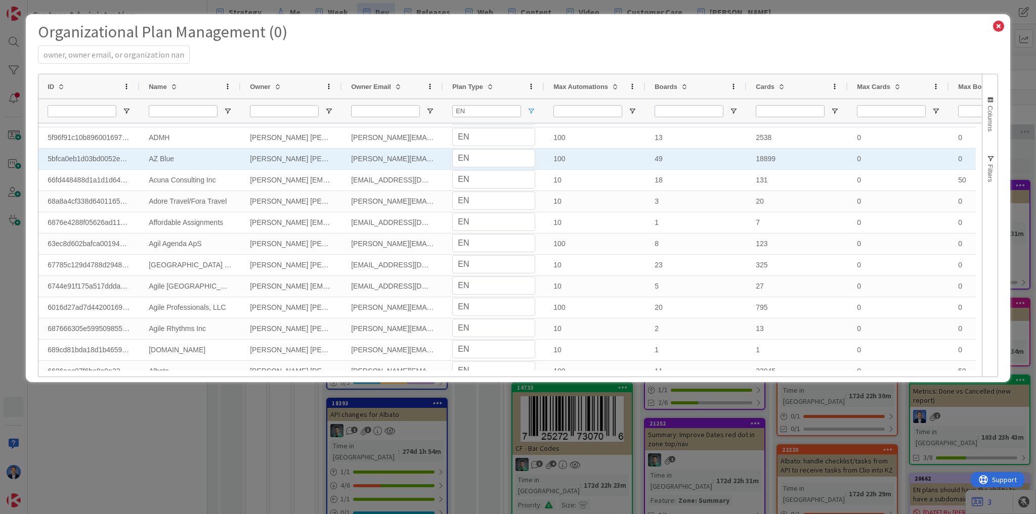
select select "EN"
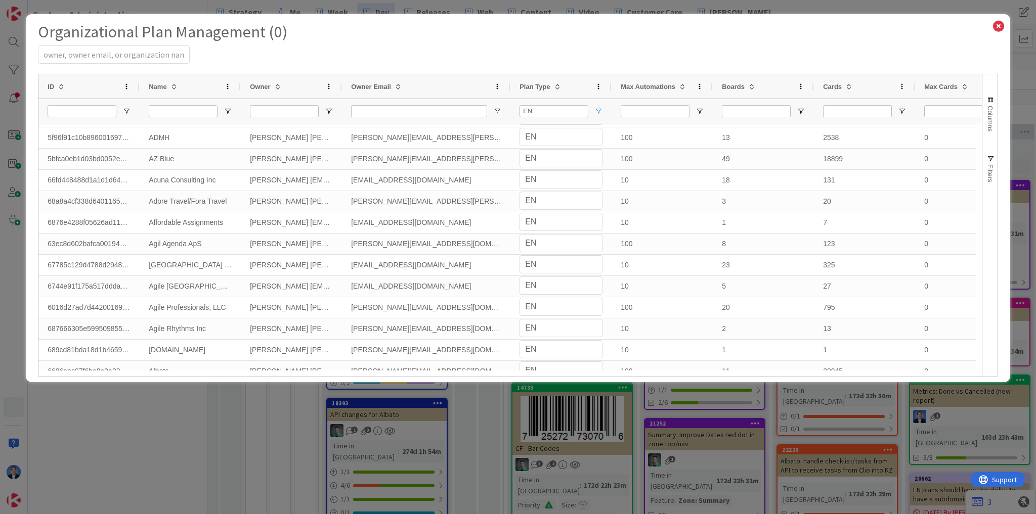
drag, startPoint x: 442, startPoint y: 85, endPoint x: 509, endPoint y: 85, distance: 67.3
click at [509, 85] on div at bounding box center [510, 86] width 4 height 24
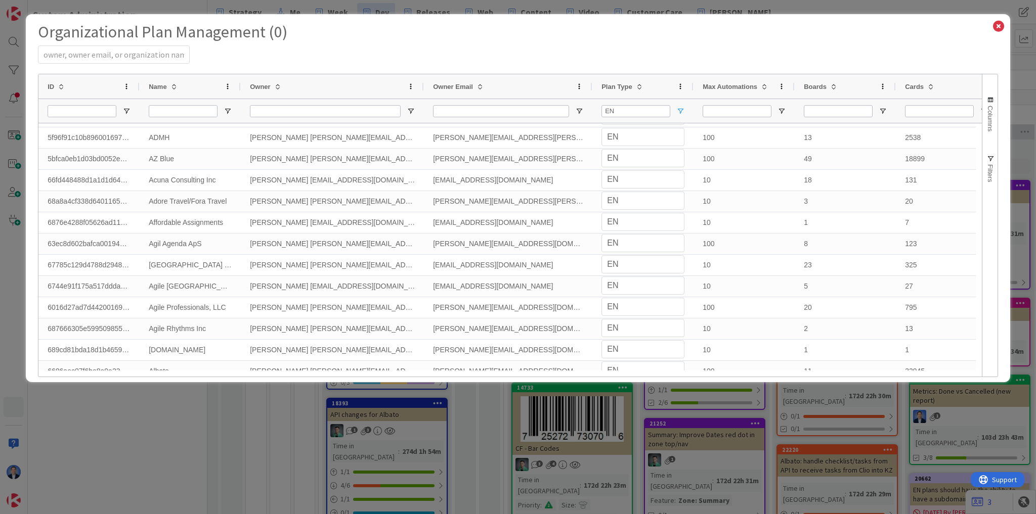
drag, startPoint x: 341, startPoint y: 85, endPoint x: 429, endPoint y: 91, distance: 88.2
click at [424, 83] on div at bounding box center [423, 86] width 4 height 24
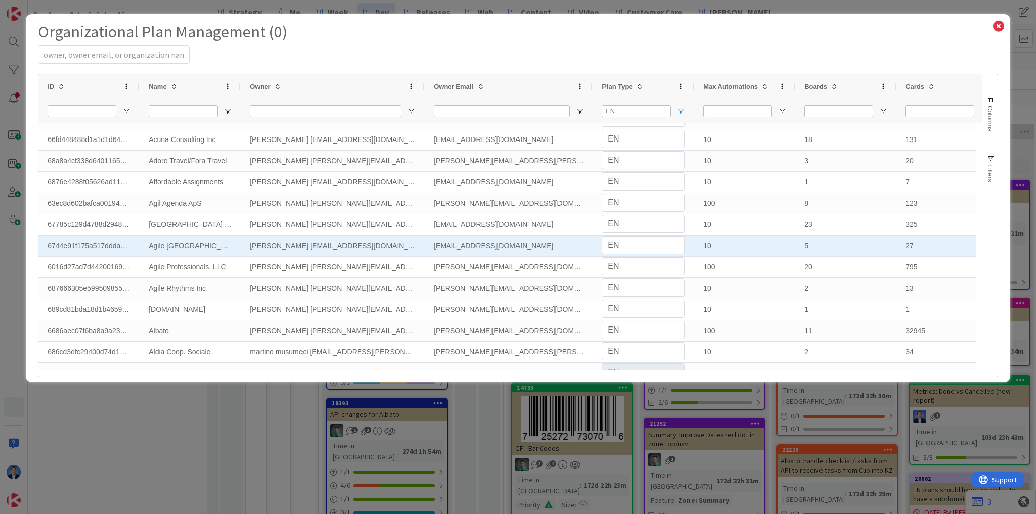
select select "EN"
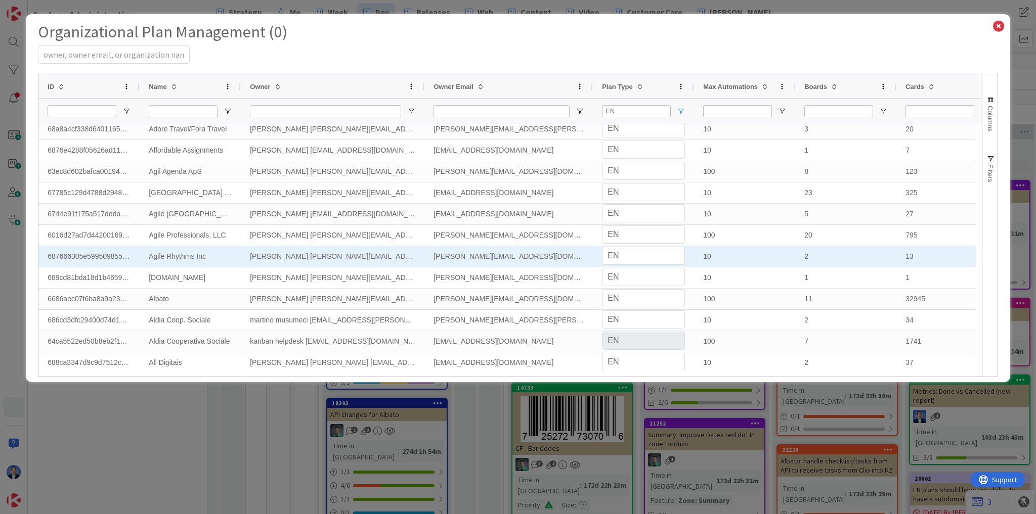
select select "EN"
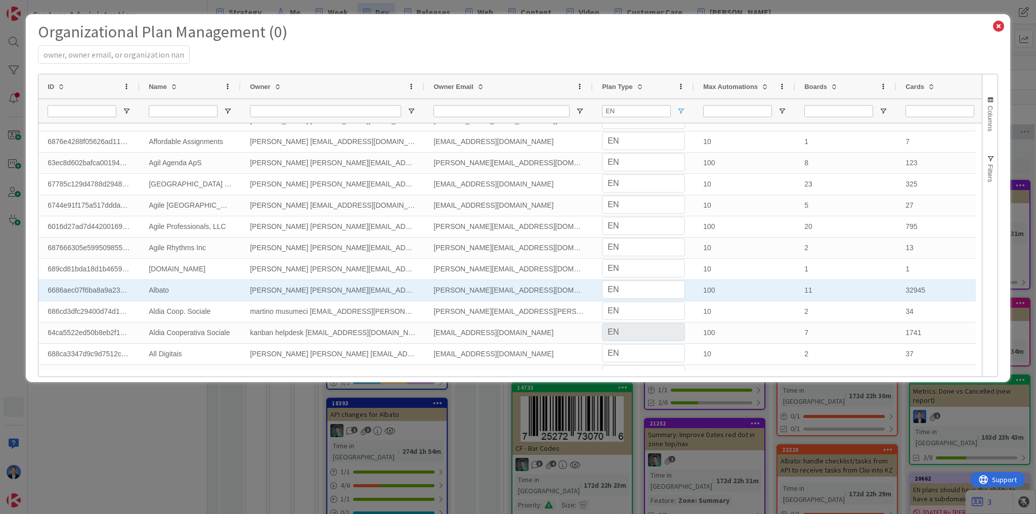
select select "EN"
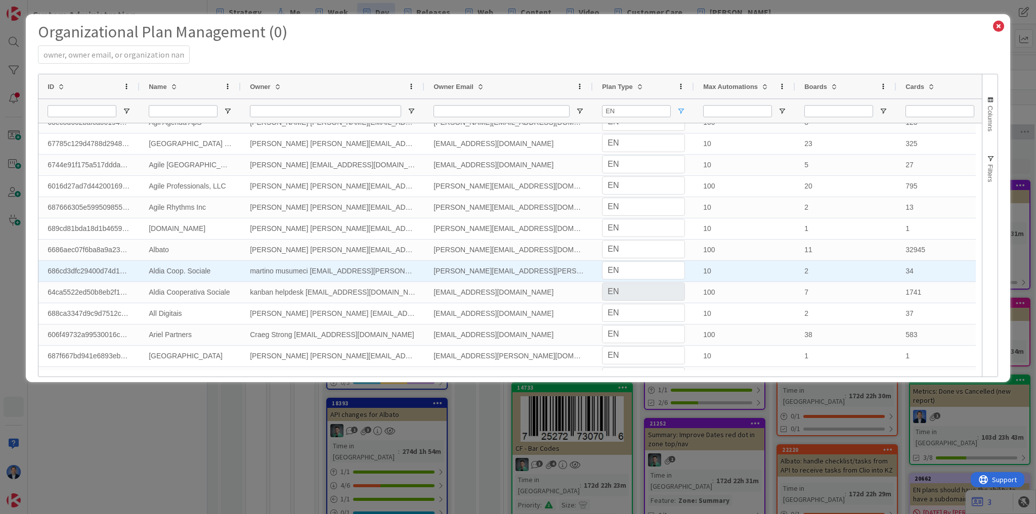
select select "EN"
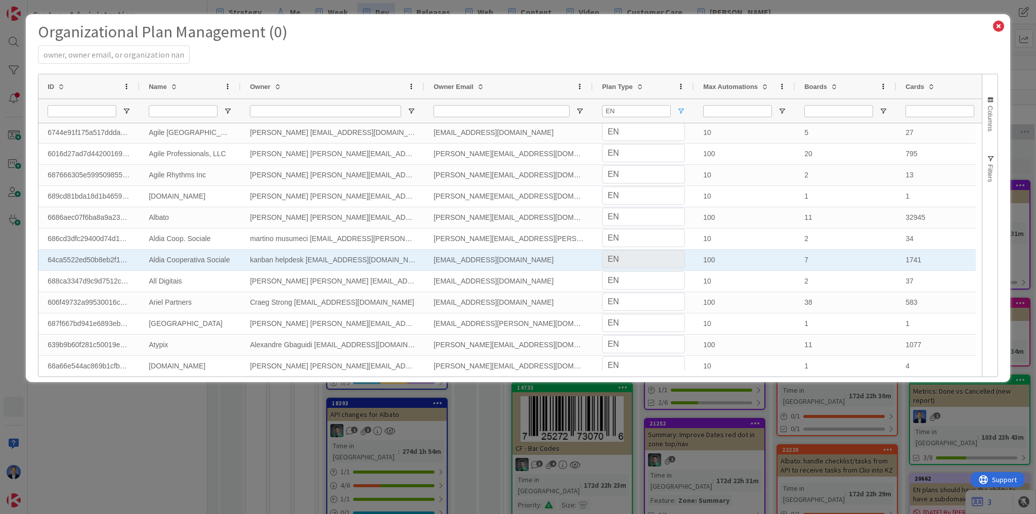
select select "EN"
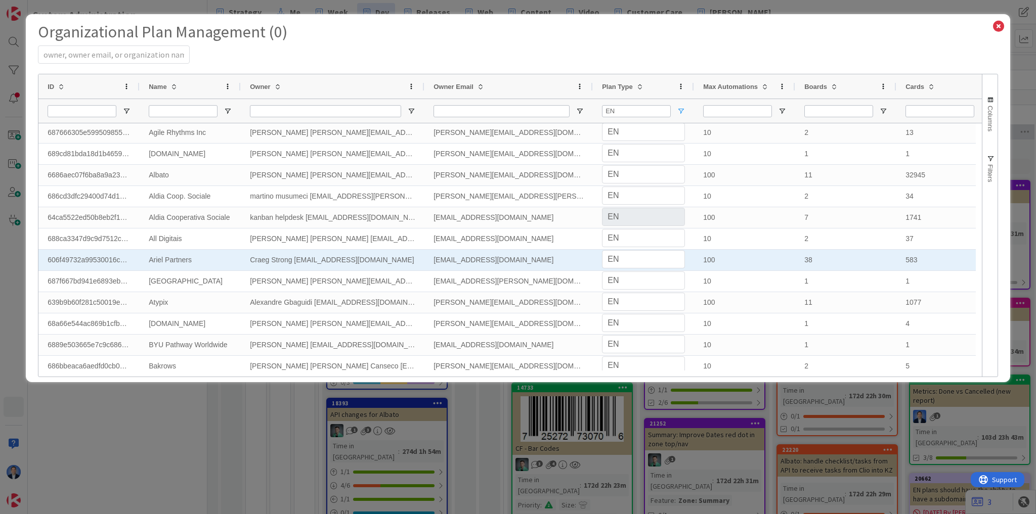
select select "EN"
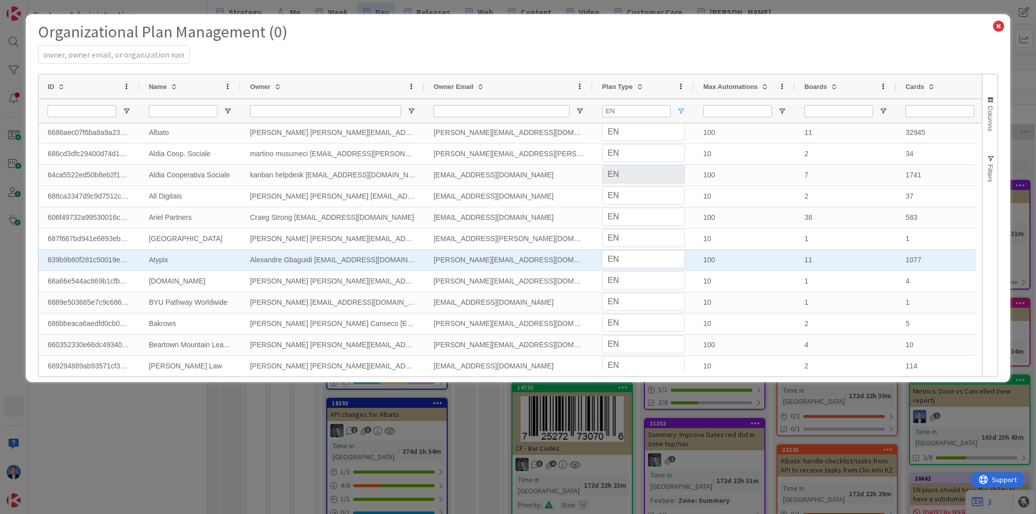
select select "EN"
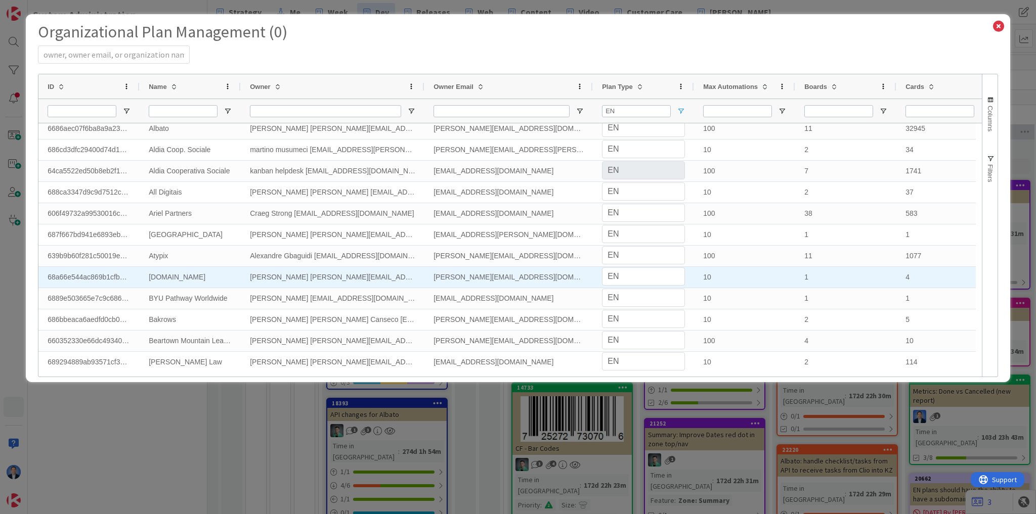
scroll to position [356, 0]
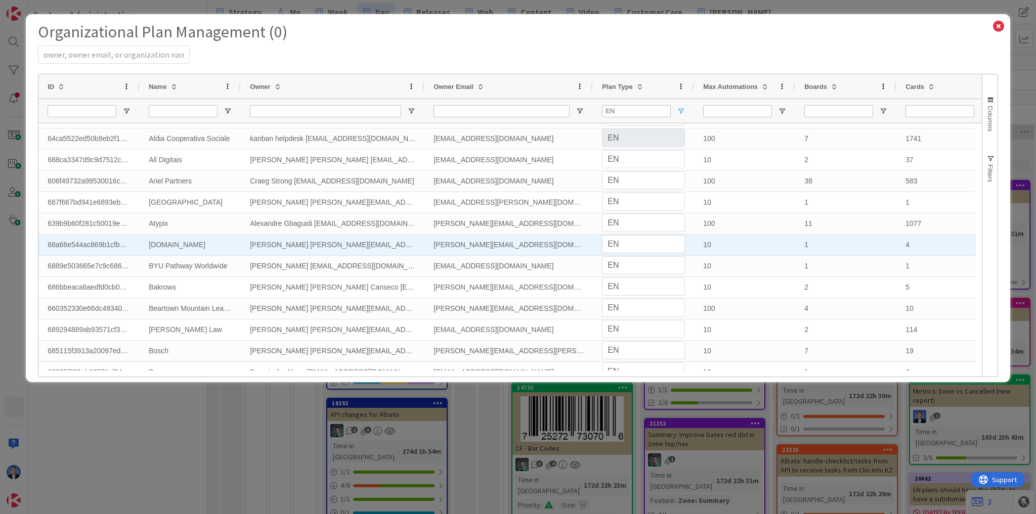
select select "EN"
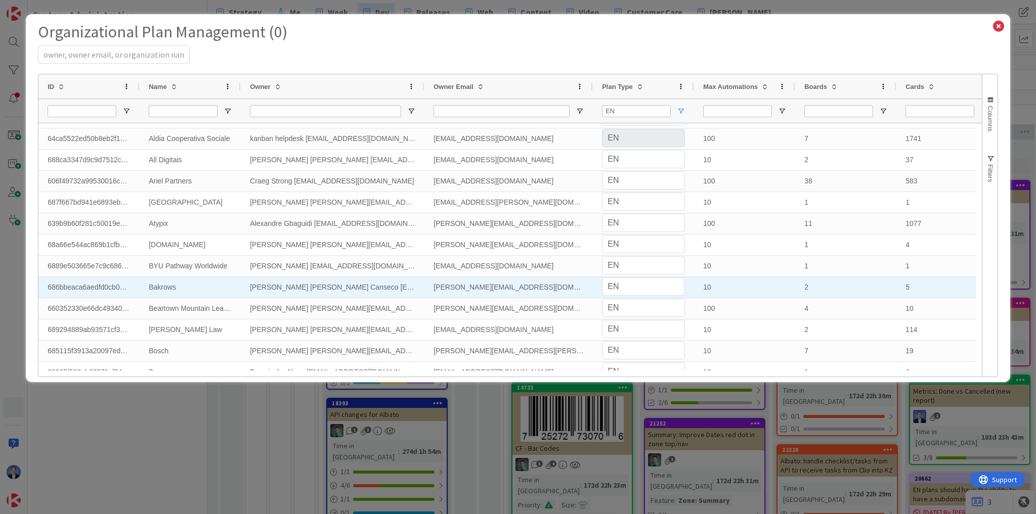
scroll to position [364, 0]
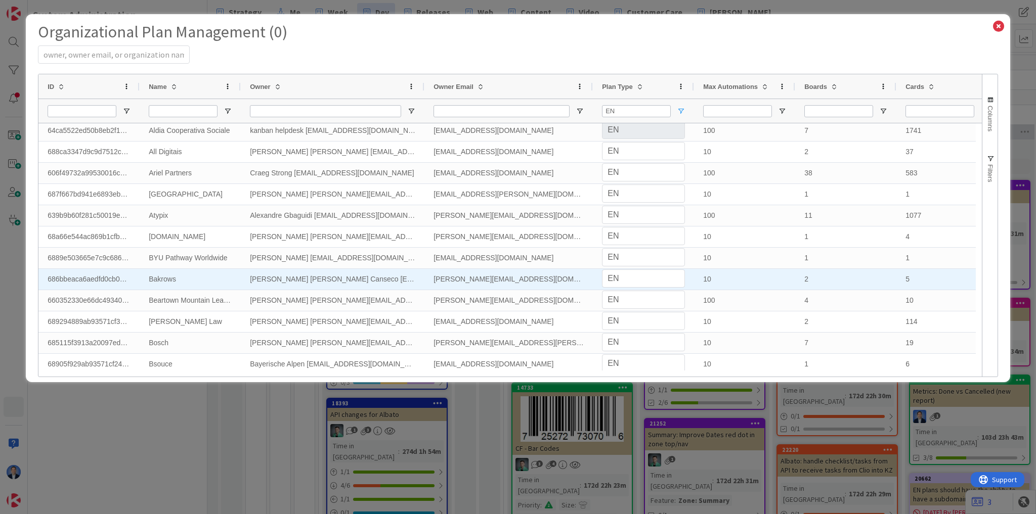
select select "EN"
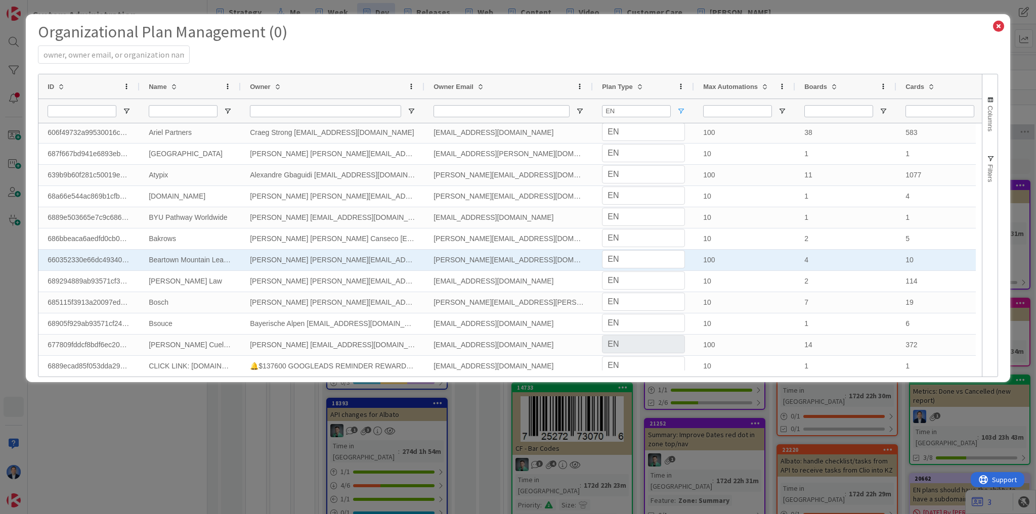
select select "EN"
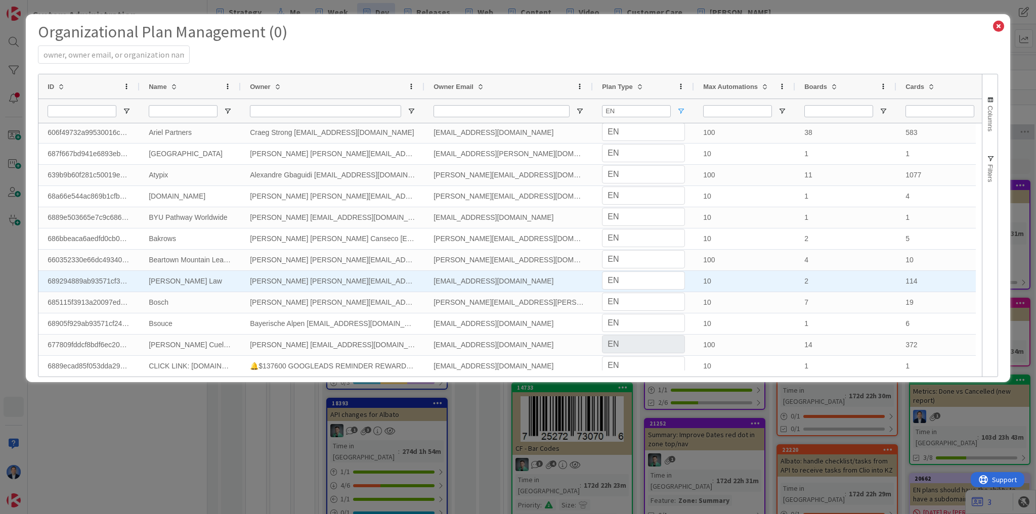
select select "EN"
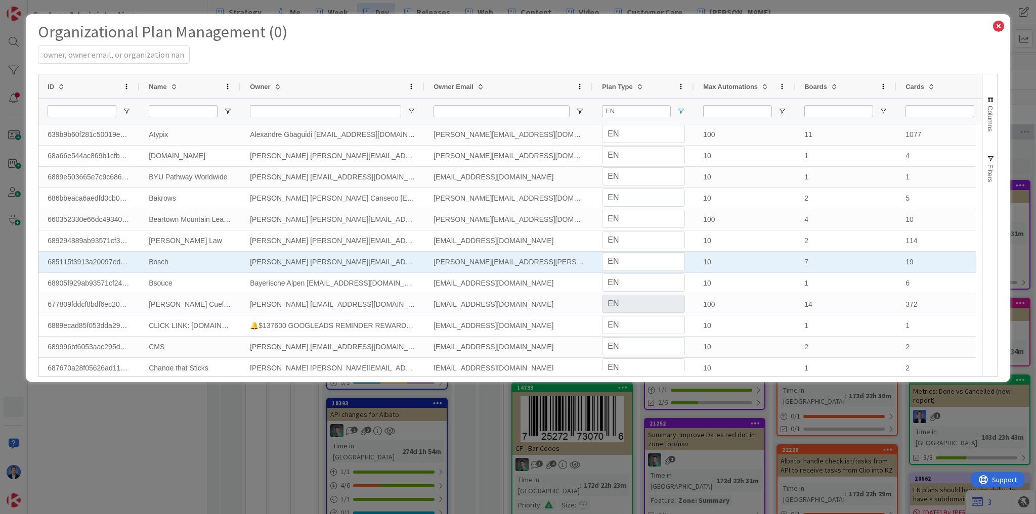
select select "EN"
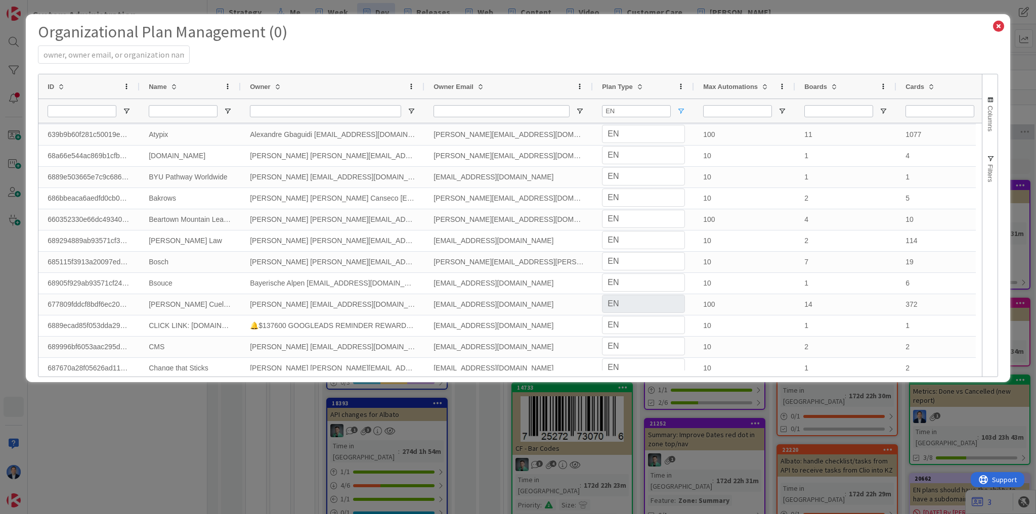
scroll to position [0, 8]
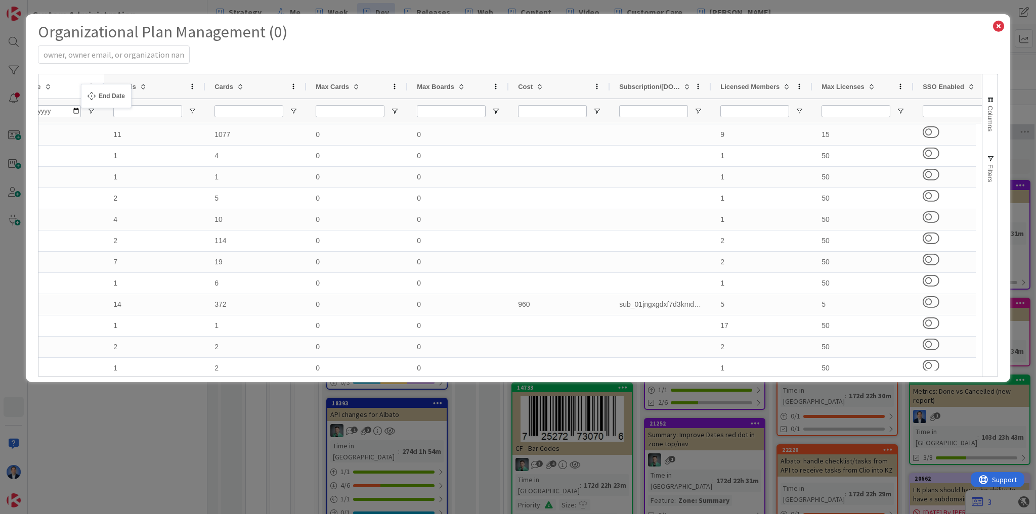
drag, startPoint x: 840, startPoint y: 85, endPoint x: 86, endPoint y: 90, distance: 753.6
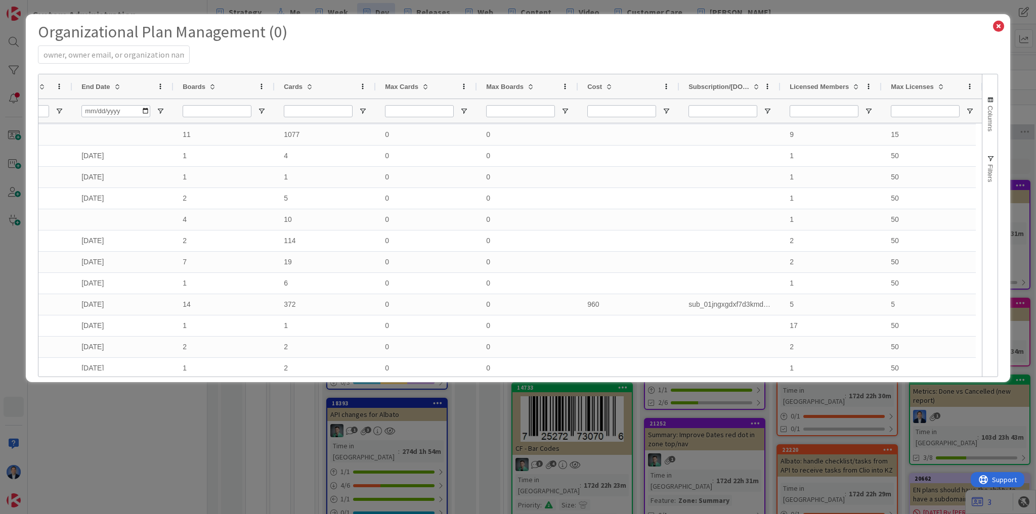
select select "EN"
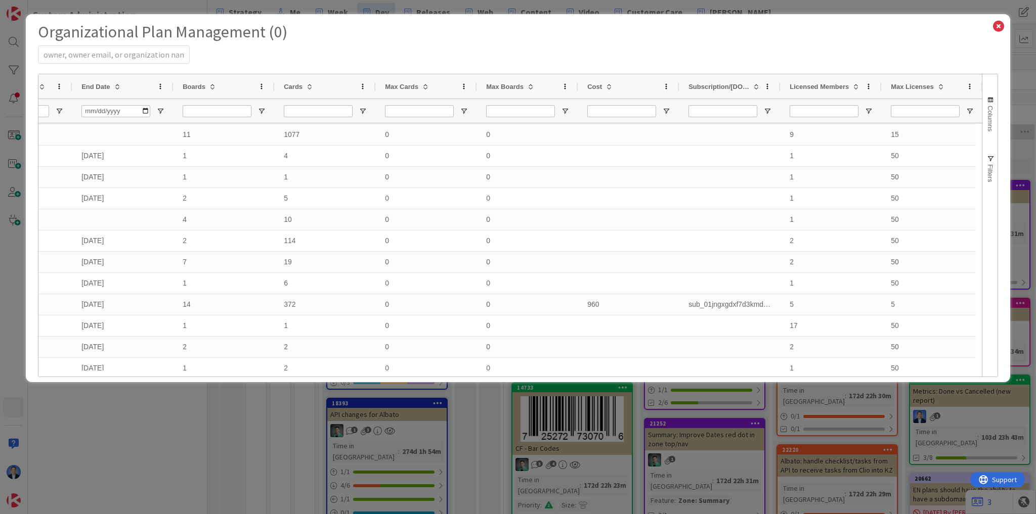
select select "EN"
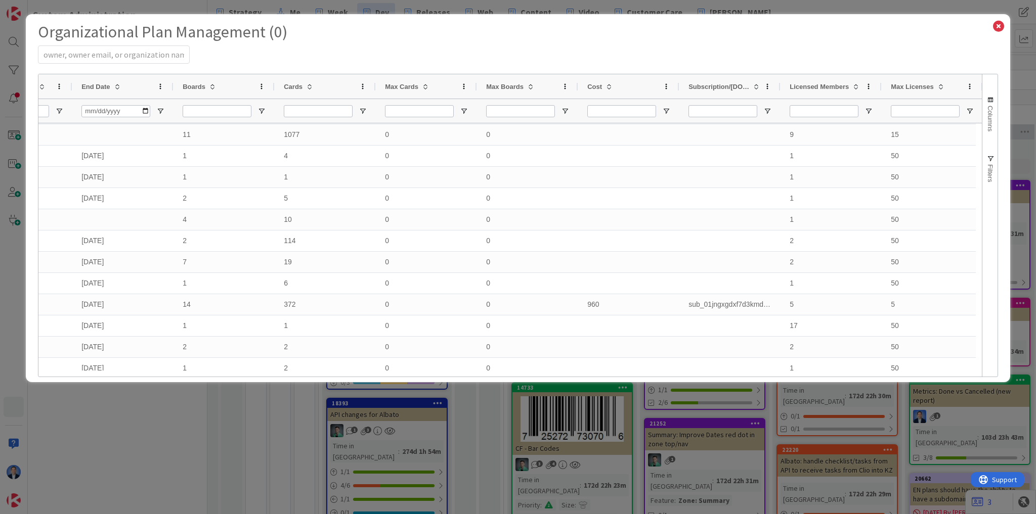
select select "EN"
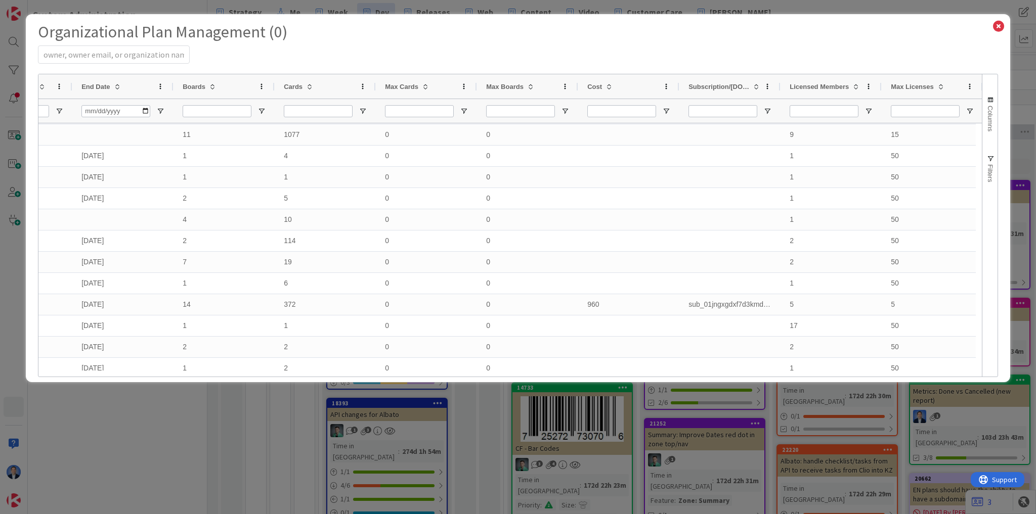
select select "EN"
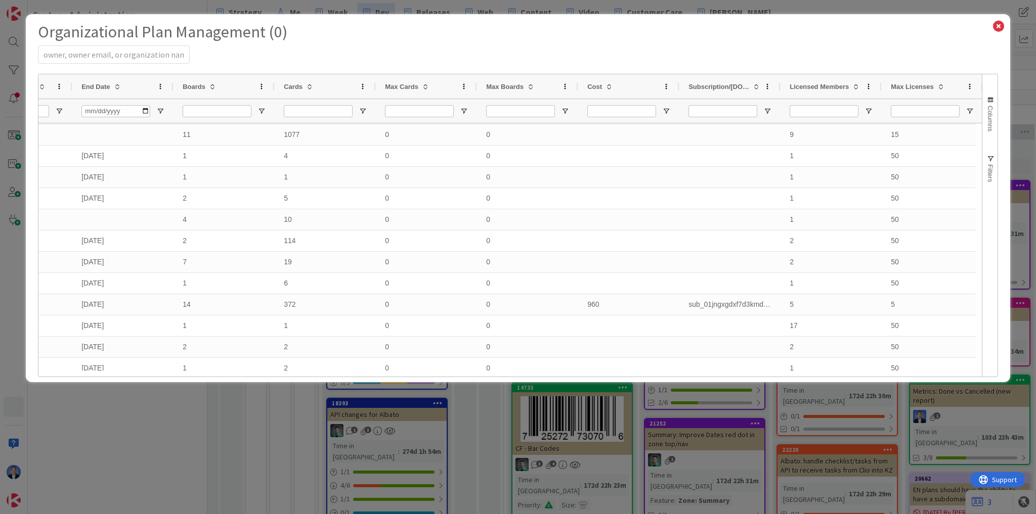
select select "EN"
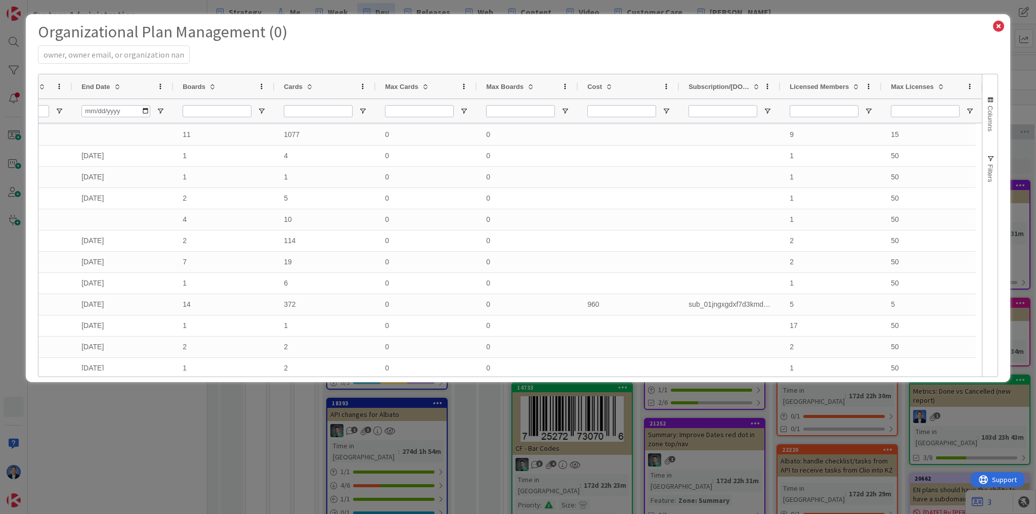
select select "EN"
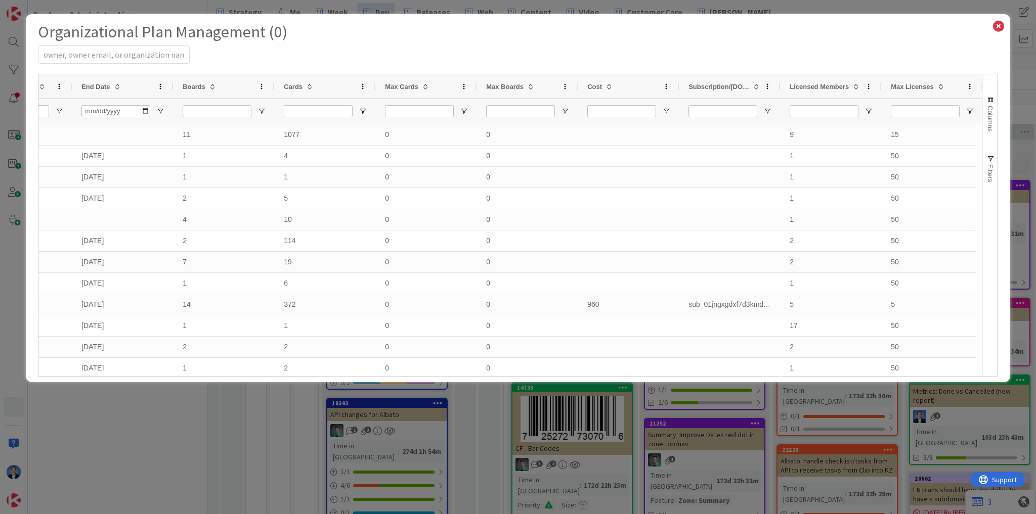
select select "EN"
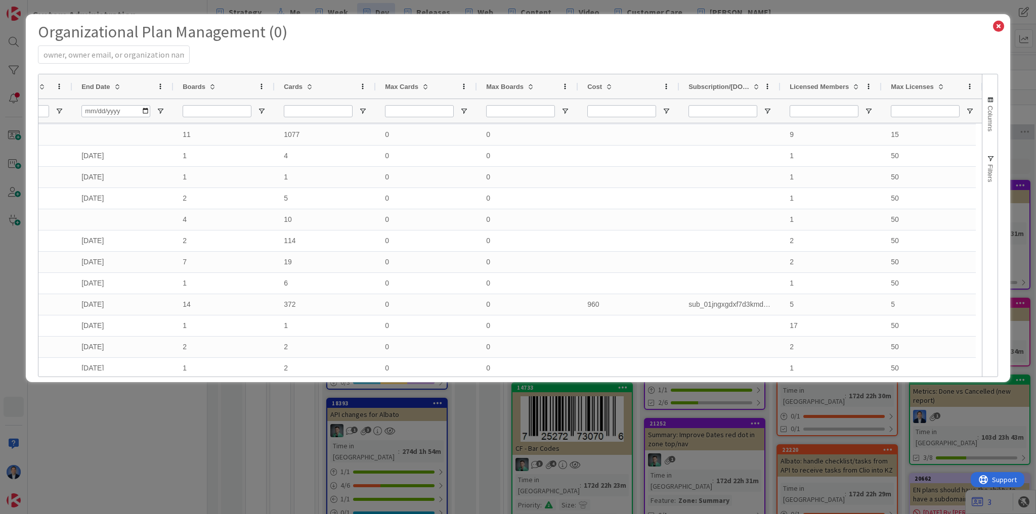
select select "EN"
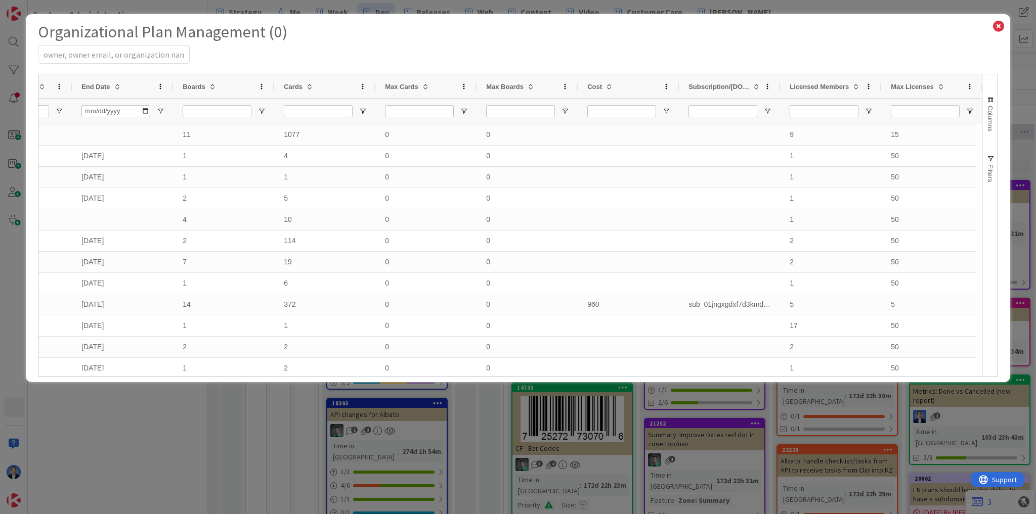
select select "EN"
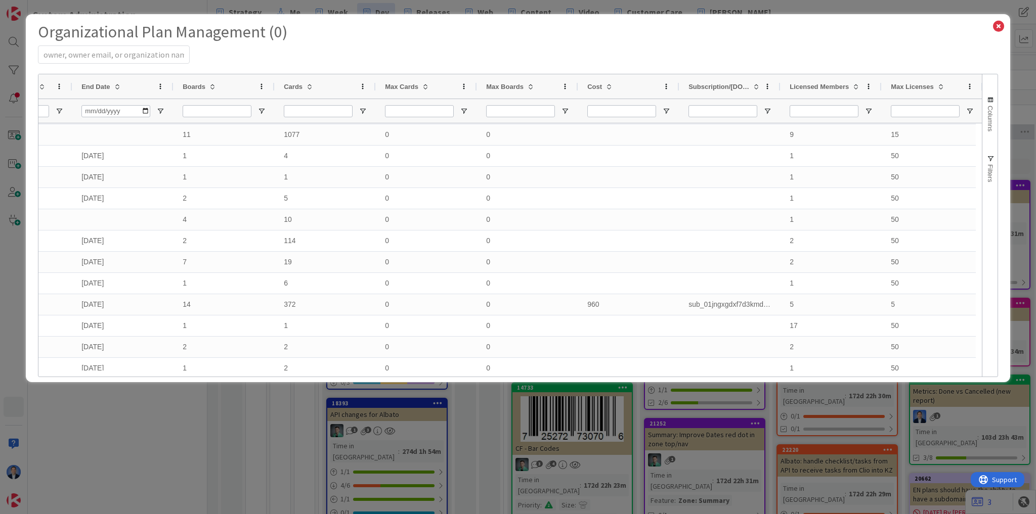
select select "EN"
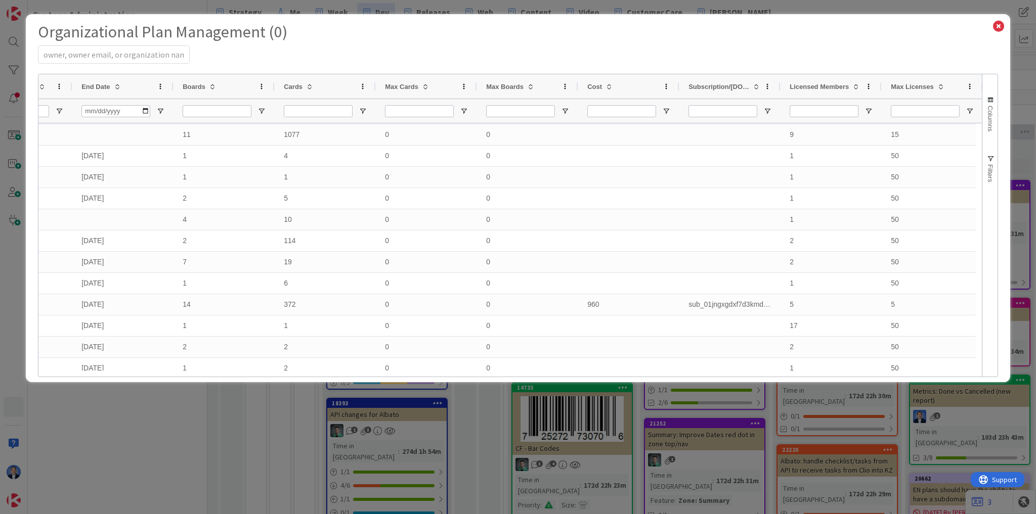
select select "EN"
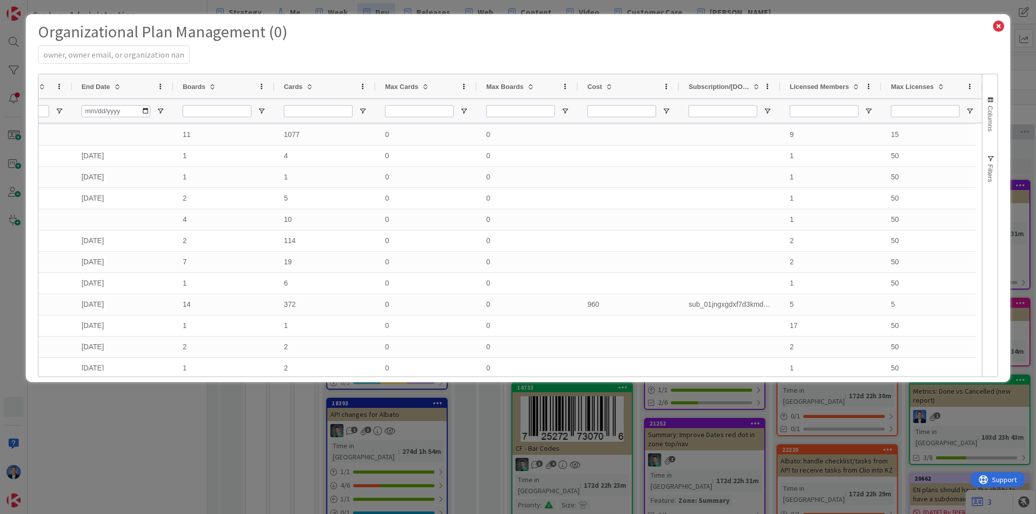
select select "EN"
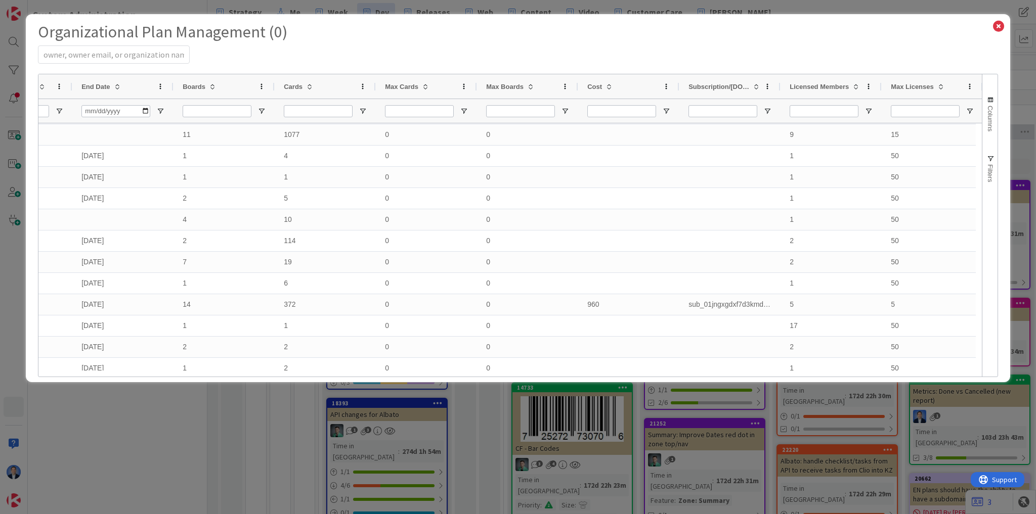
select select "EN"
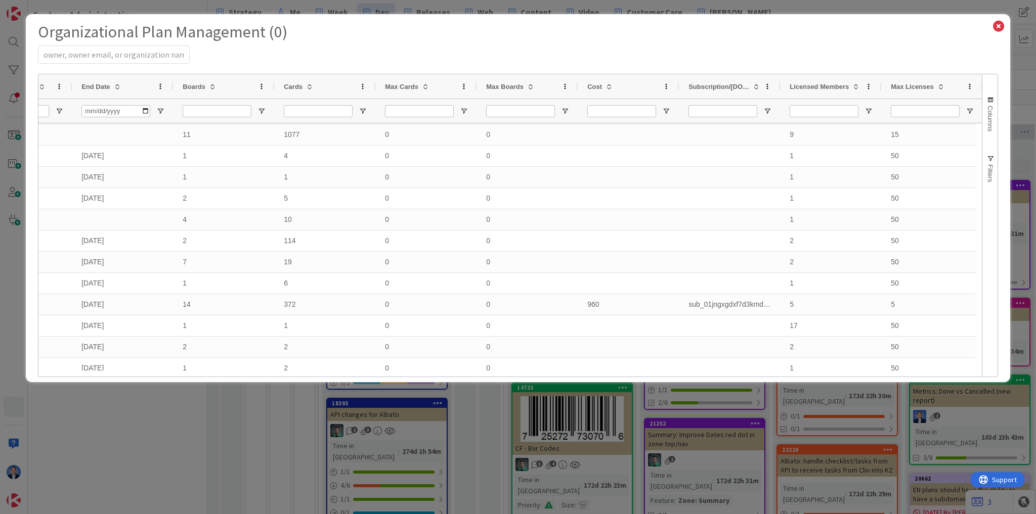
select select "EN"
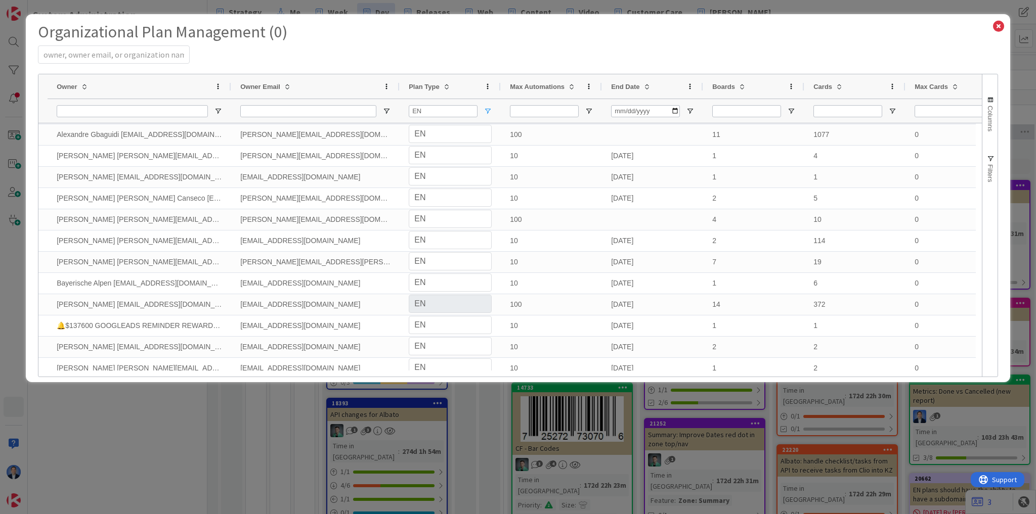
select select "EN"
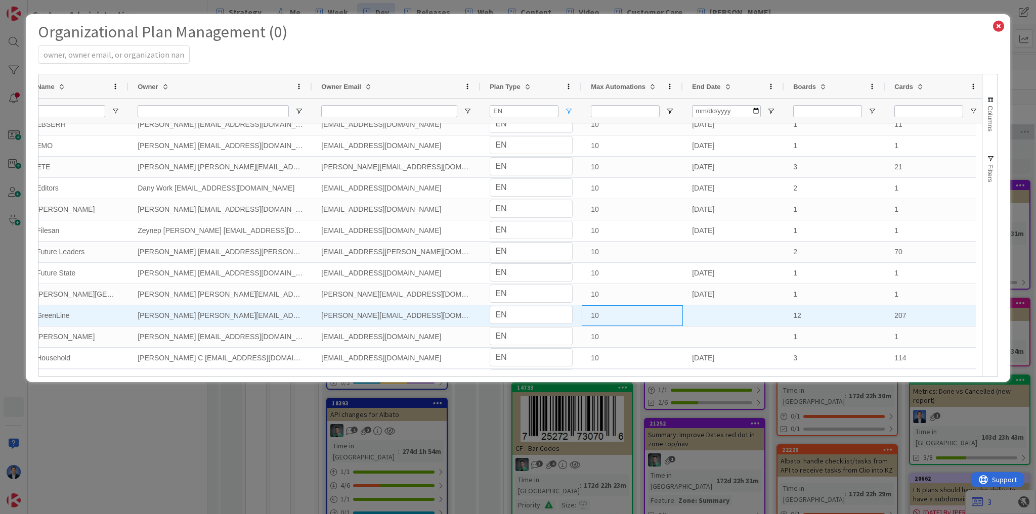
click at [597, 316] on div "10" at bounding box center [632, 315] width 101 height 21
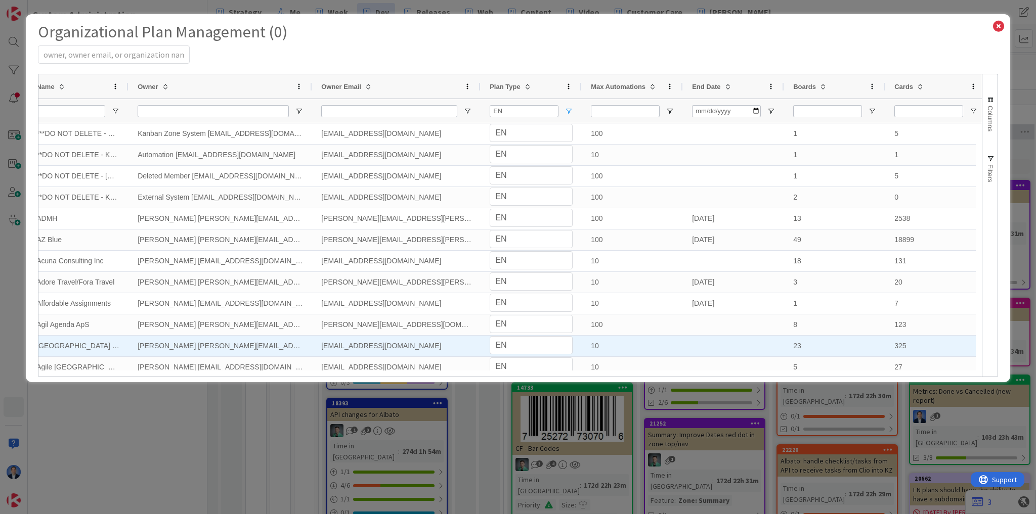
click at [605, 345] on div "10" at bounding box center [632, 346] width 101 height 21
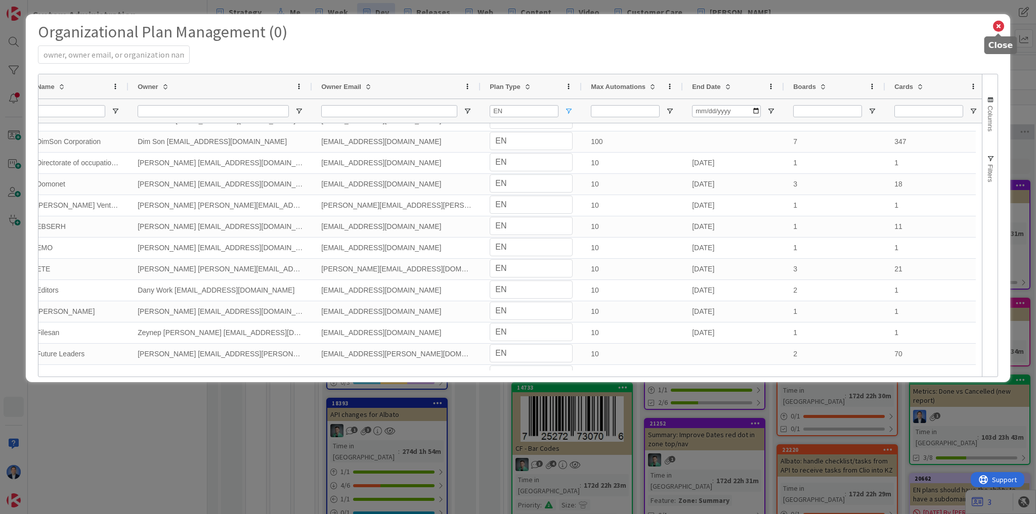
click at [1000, 25] on icon at bounding box center [998, 26] width 13 height 14
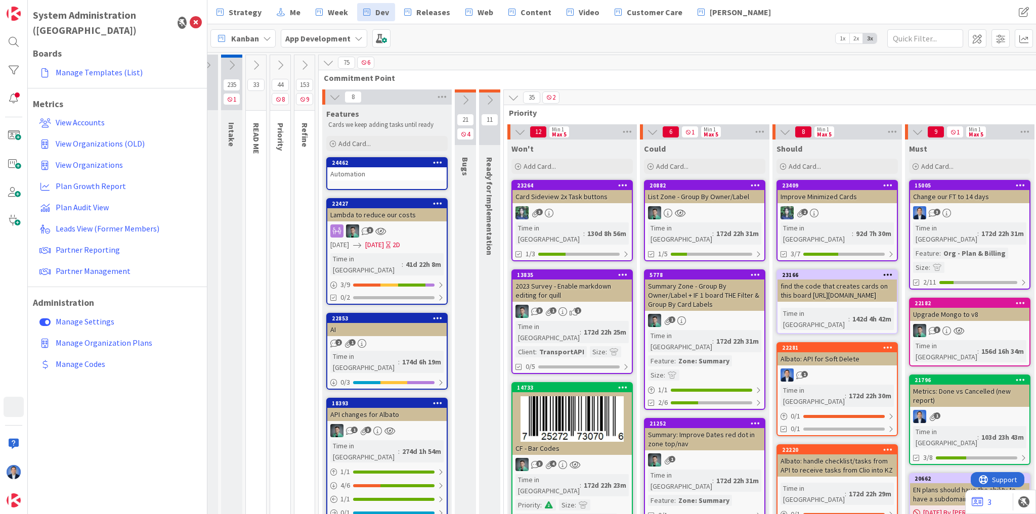
click at [361, 171] on div "Automation" at bounding box center [386, 173] width 119 height 13
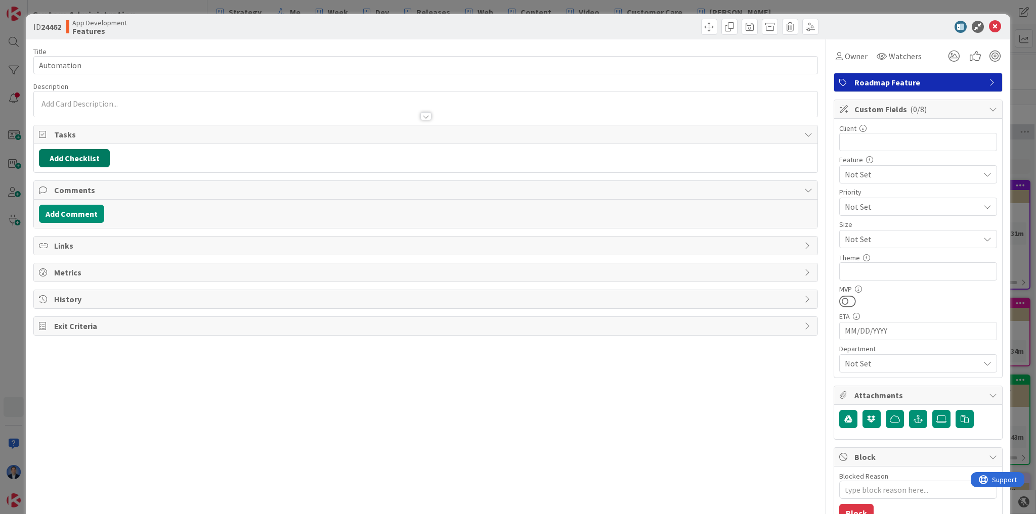
click at [71, 162] on button "Add Checklist" at bounding box center [74, 158] width 71 height 18
click at [163, 207] on input at bounding box center [122, 207] width 157 height 18
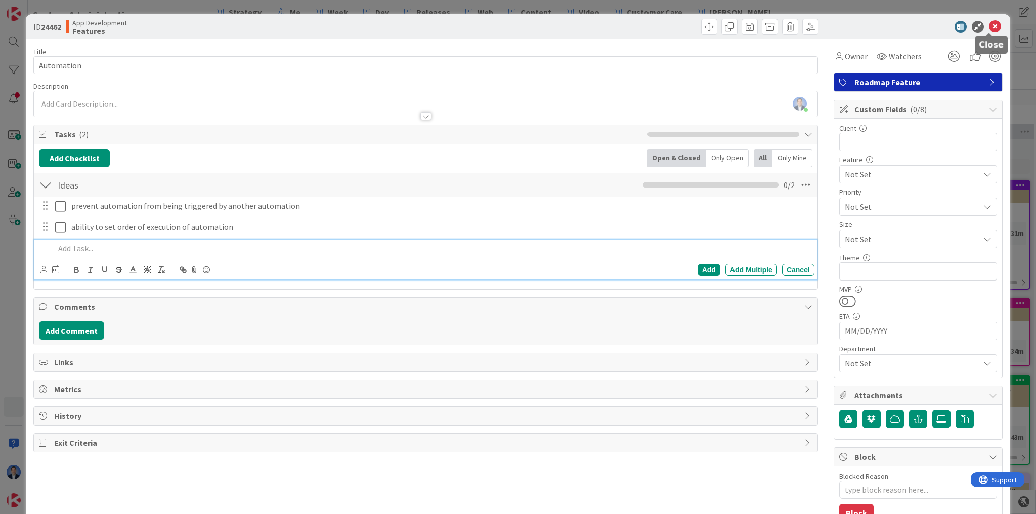
click at [990, 25] on icon at bounding box center [995, 27] width 12 height 12
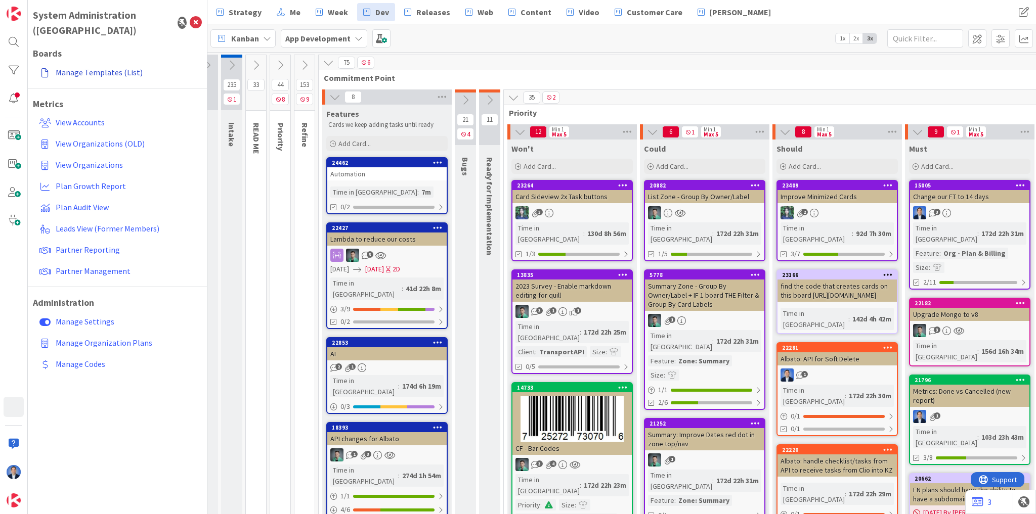
click at [112, 63] on link "Manage Templates (List)" at bounding box center [118, 72] width 166 height 18
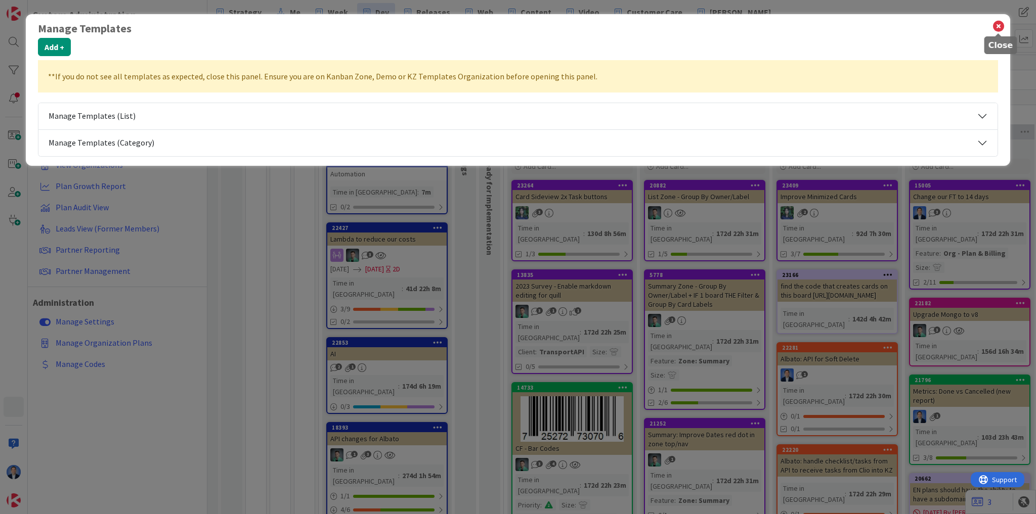
click at [1001, 31] on icon at bounding box center [998, 26] width 13 height 14
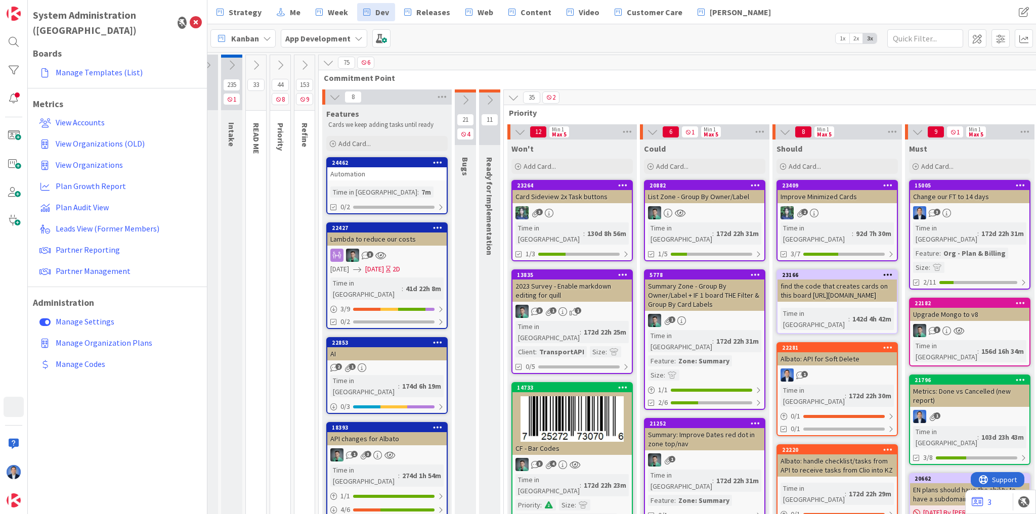
click at [248, 40] on span "Kanban" at bounding box center [245, 38] width 28 height 12
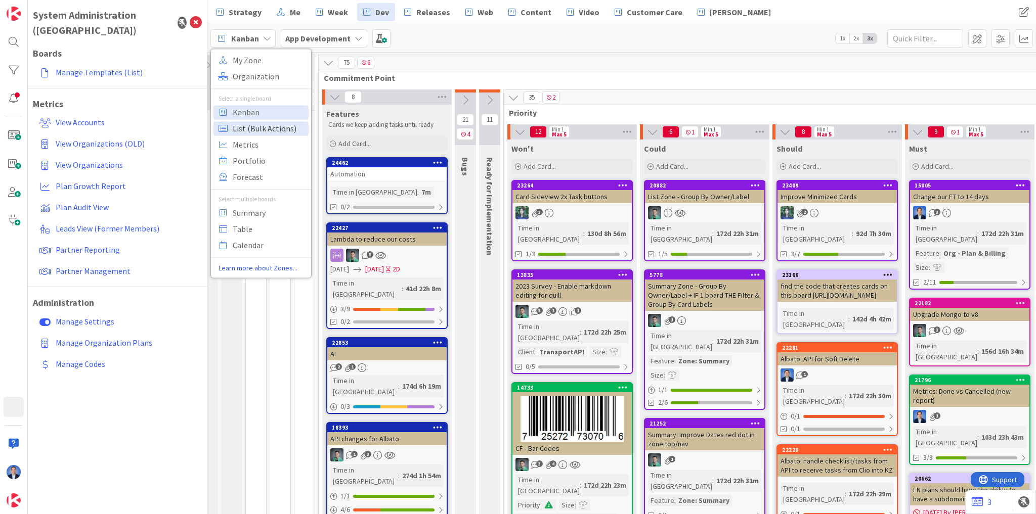
click at [253, 130] on span "List (Bulk Actions)" at bounding box center [269, 128] width 73 height 15
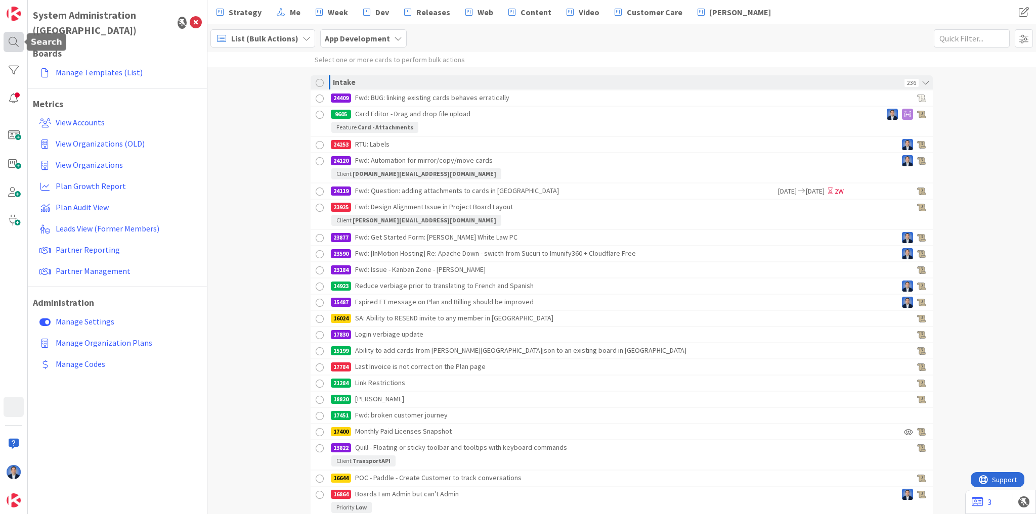
click at [10, 46] on div at bounding box center [14, 42] width 20 height 20
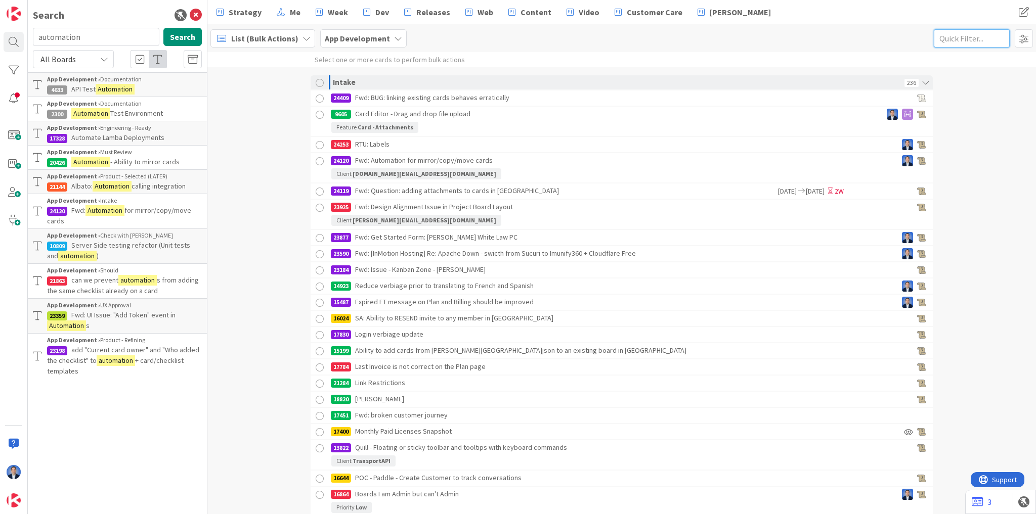
click at [948, 38] on input "text" at bounding box center [972, 38] width 76 height 18
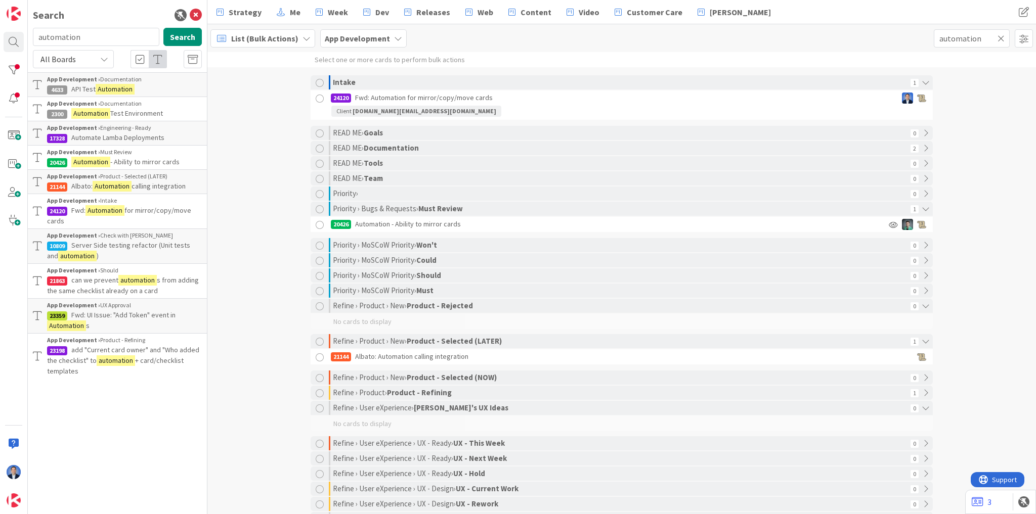
click at [318, 99] on div at bounding box center [320, 99] width 13 height 13
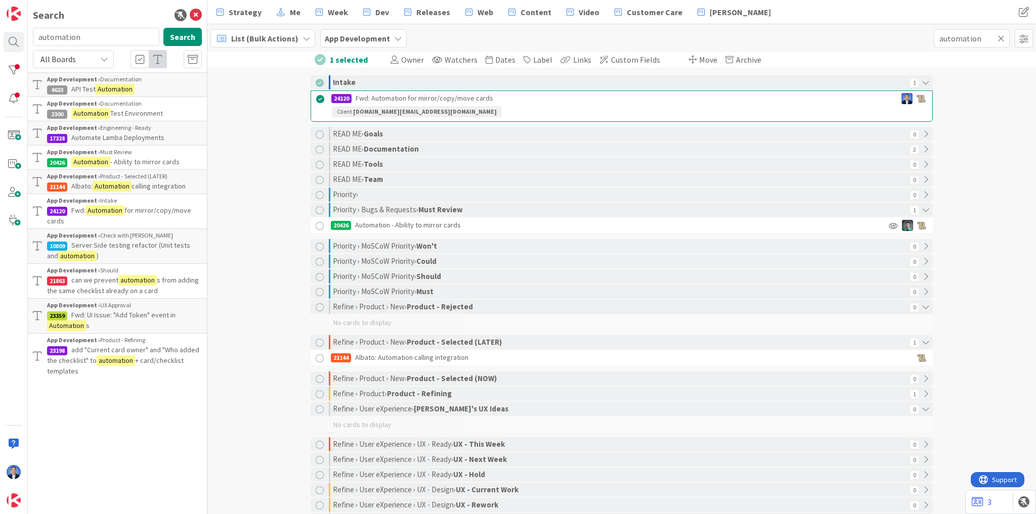
click at [314, 227] on div at bounding box center [320, 226] width 13 height 13
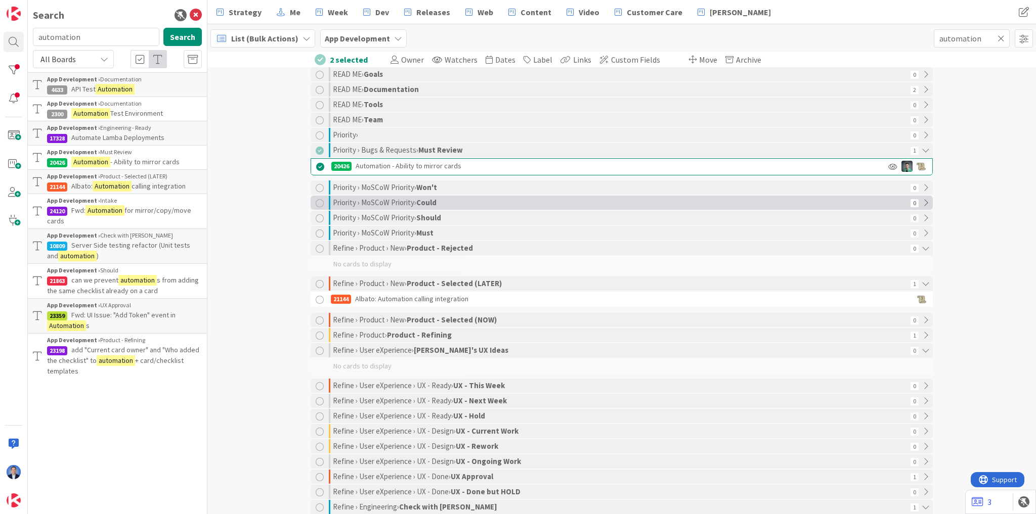
scroll to position [121, 0]
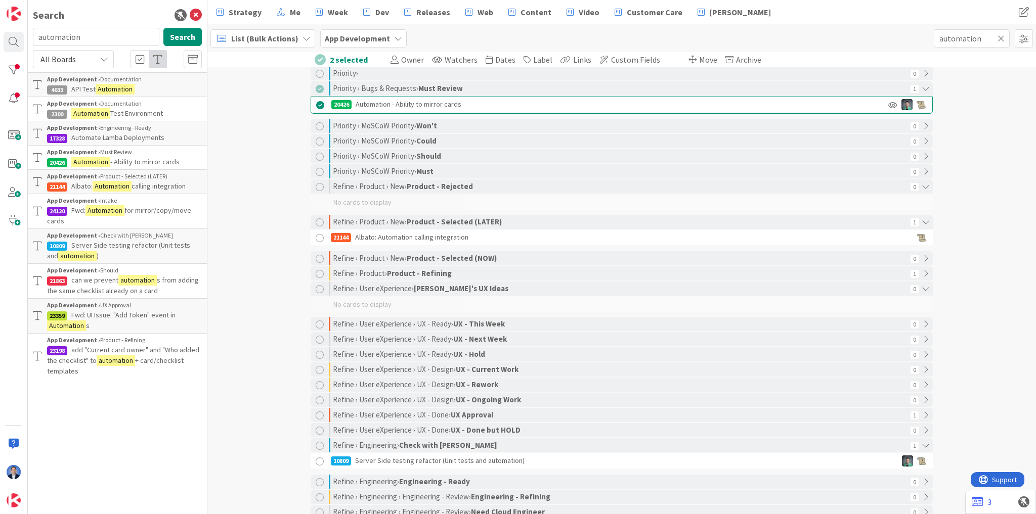
click at [316, 237] on div at bounding box center [320, 238] width 13 height 13
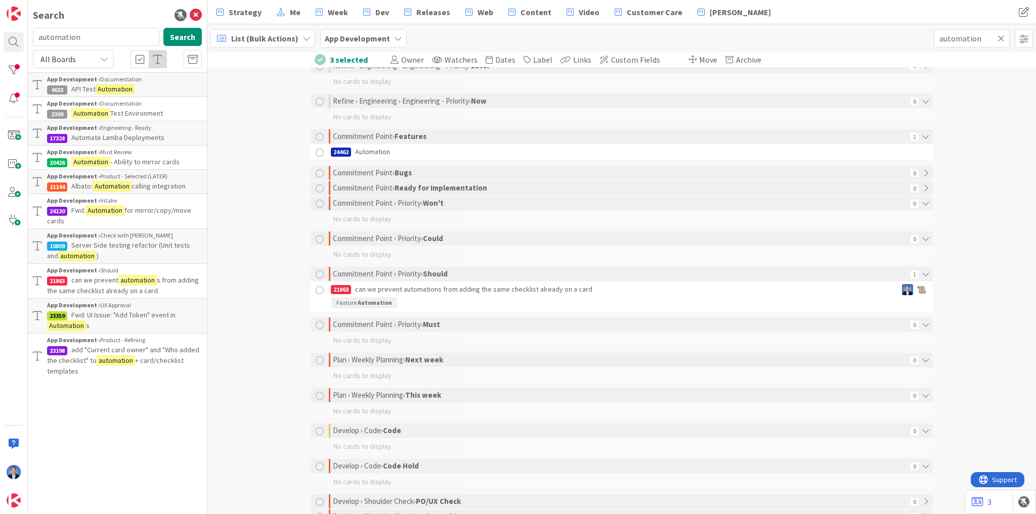
scroll to position [647, 0]
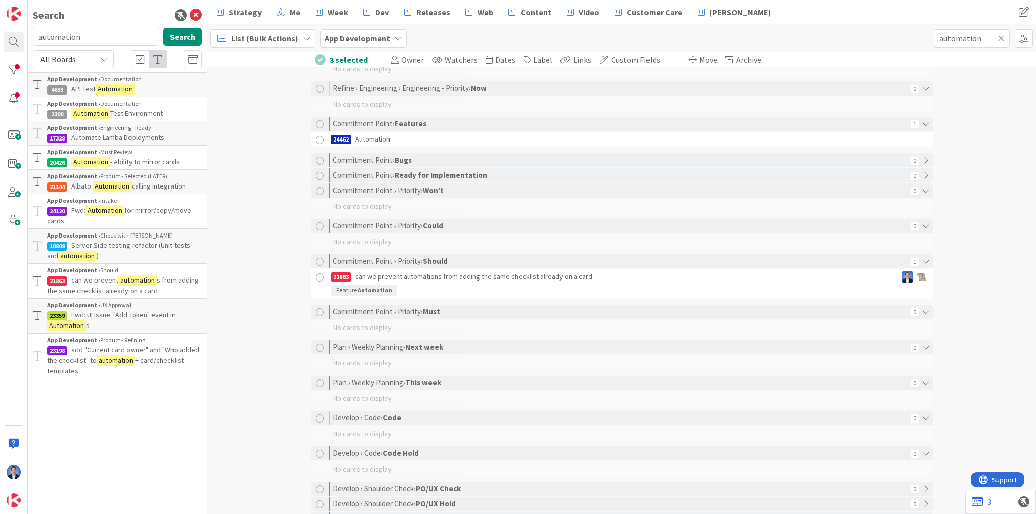
click at [317, 277] on div at bounding box center [320, 278] width 13 height 13
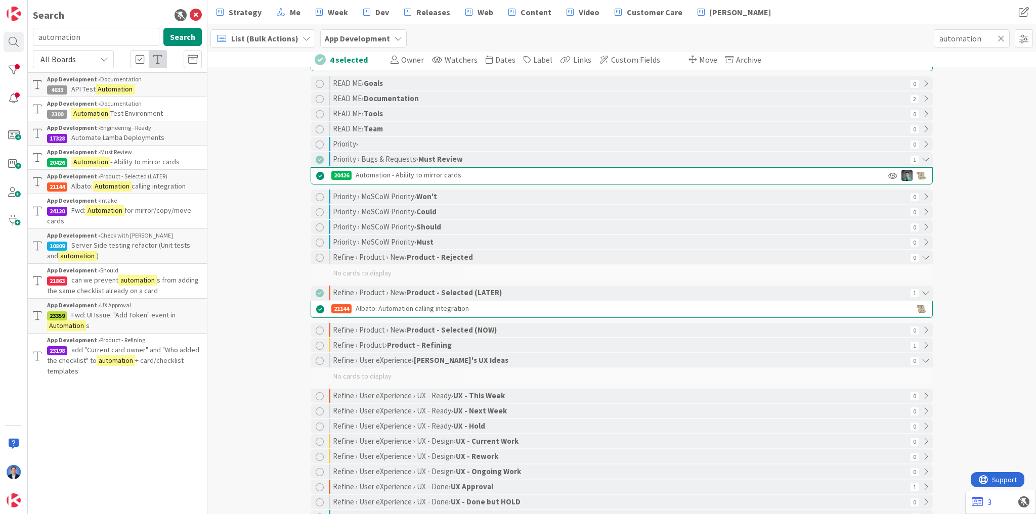
scroll to position [0, 0]
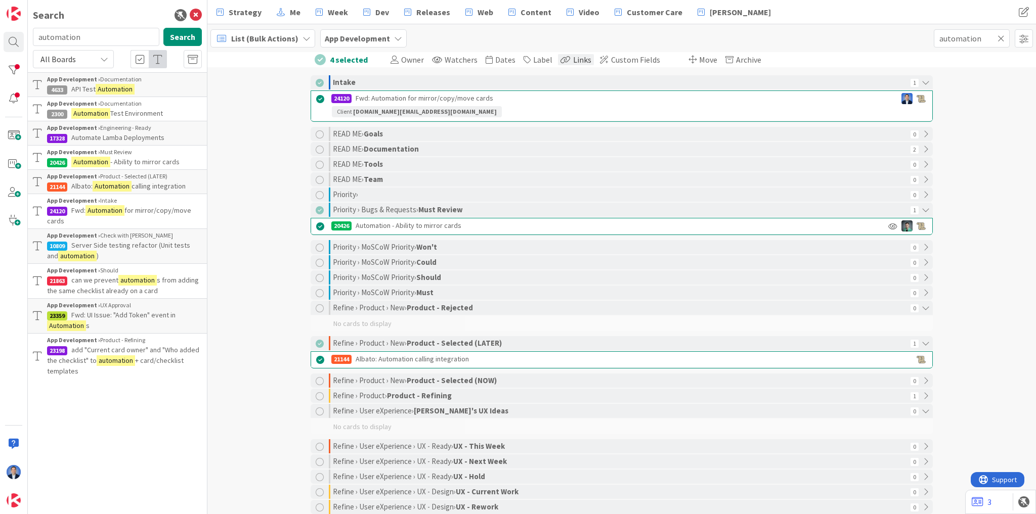
click at [573, 59] on span "Links" at bounding box center [582, 60] width 18 height 10
click at [596, 142] on input "text" at bounding box center [634, 142] width 142 height 18
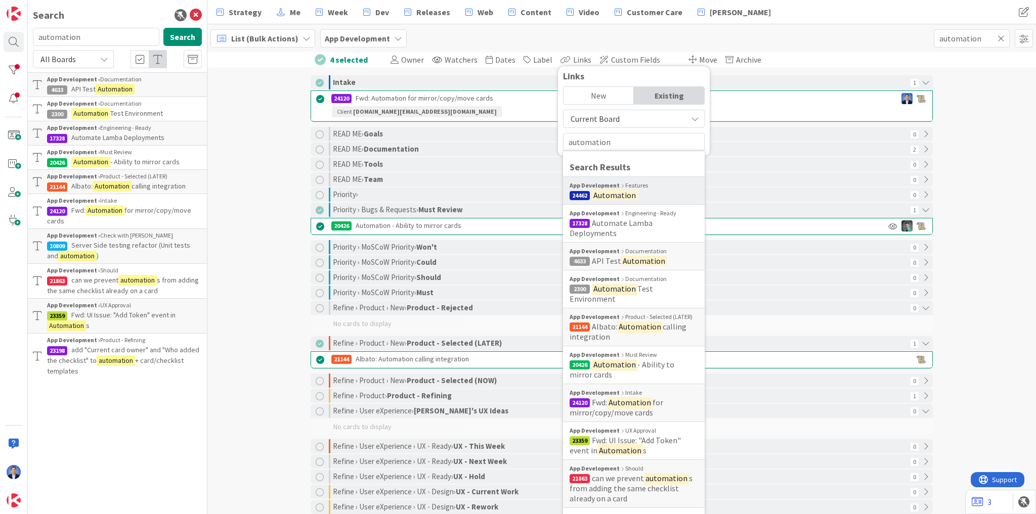
click at [599, 190] on mark "Automation" at bounding box center [615, 195] width 46 height 13
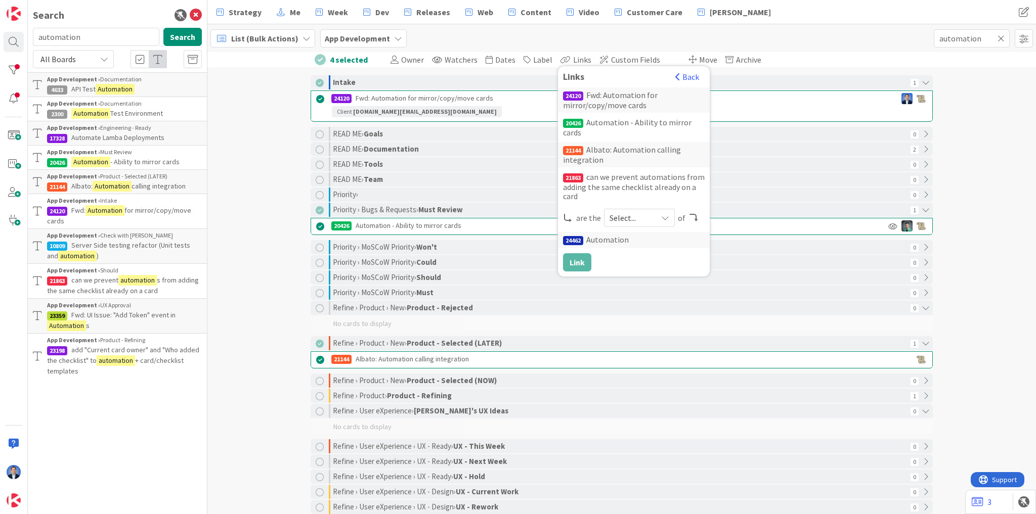
click at [622, 211] on span "Select..." at bounding box center [630, 218] width 42 height 14
click at [641, 255] on span "children" at bounding box center [693, 259] width 114 height 15
click at [572, 259] on button "Link" at bounding box center [577, 262] width 28 height 18
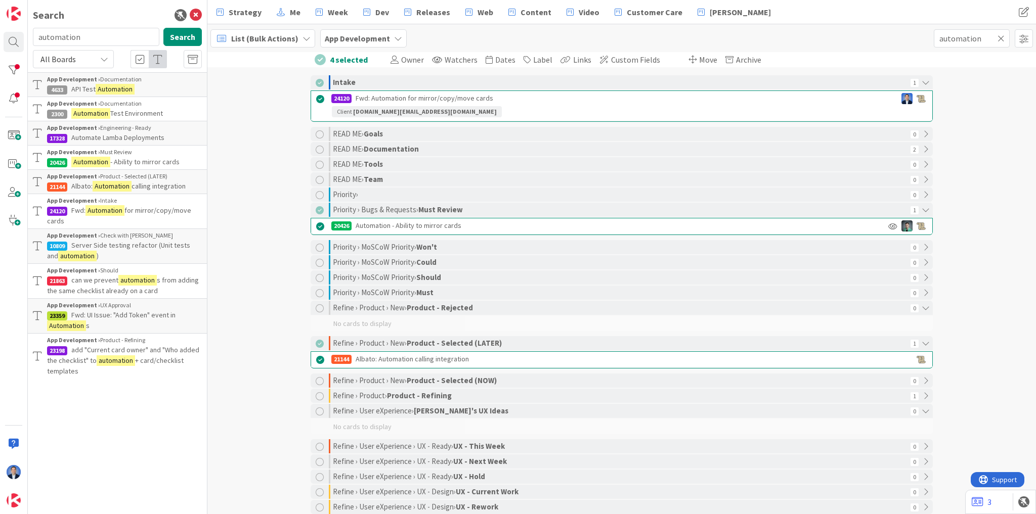
click at [266, 40] on span "List (Bulk Actions)" at bounding box center [264, 38] width 67 height 12
click at [259, 115] on span "Kanban" at bounding box center [269, 112] width 73 height 15
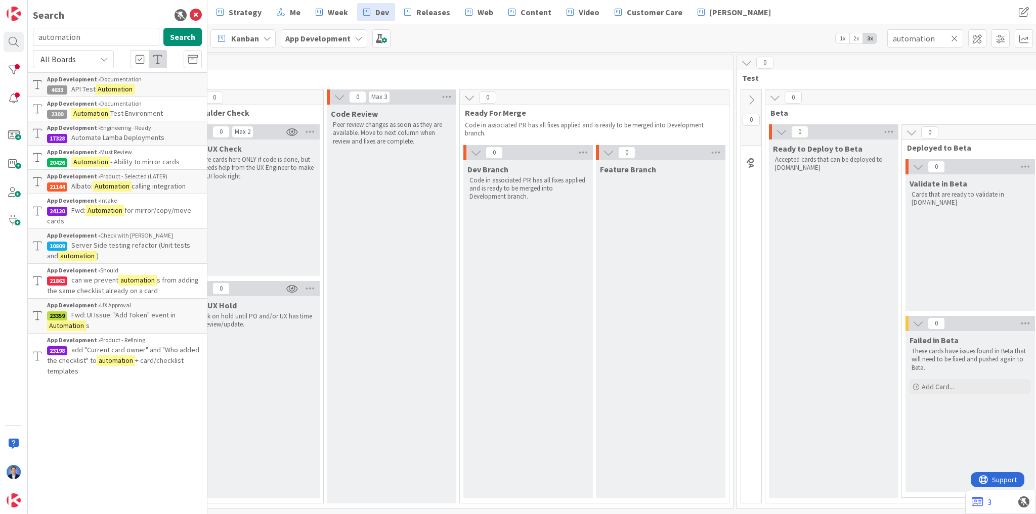
scroll to position [0, 1420]
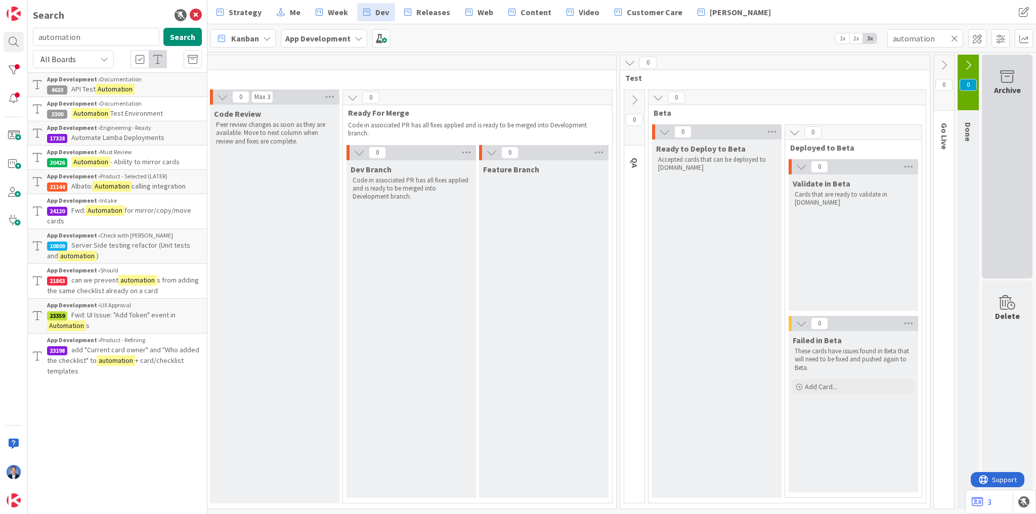
click at [1008, 111] on div "Archive" at bounding box center [1007, 167] width 51 height 224
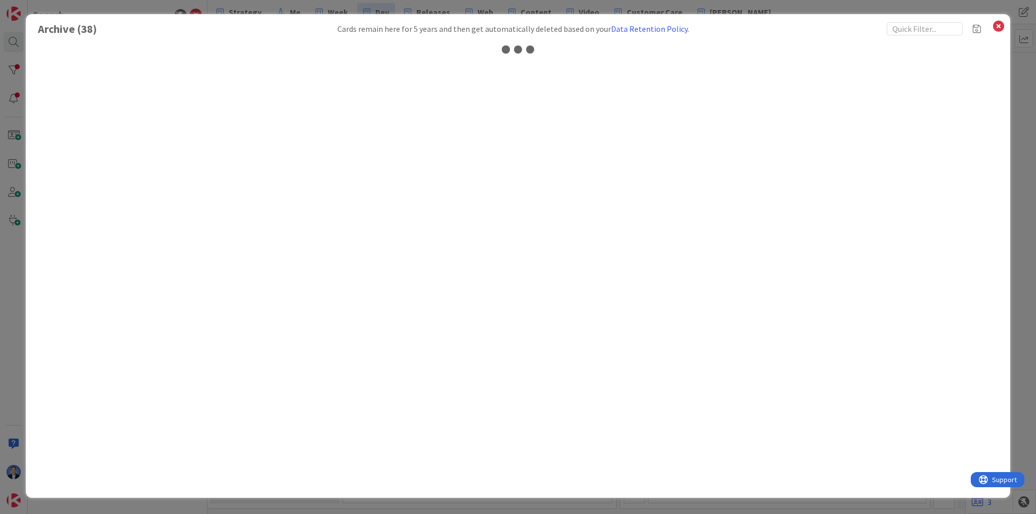
scroll to position [0, 1414]
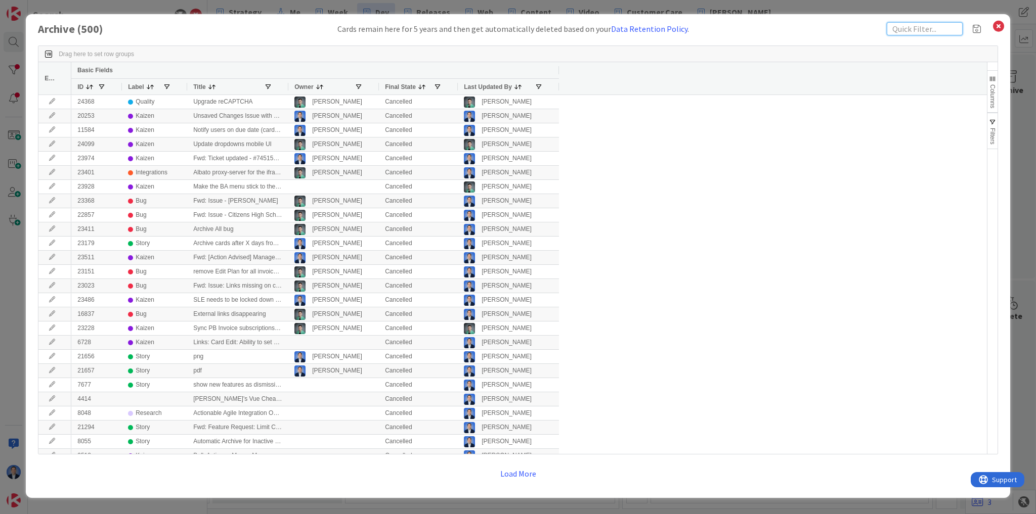
click at [917, 27] on input "text" at bounding box center [925, 28] width 76 height 13
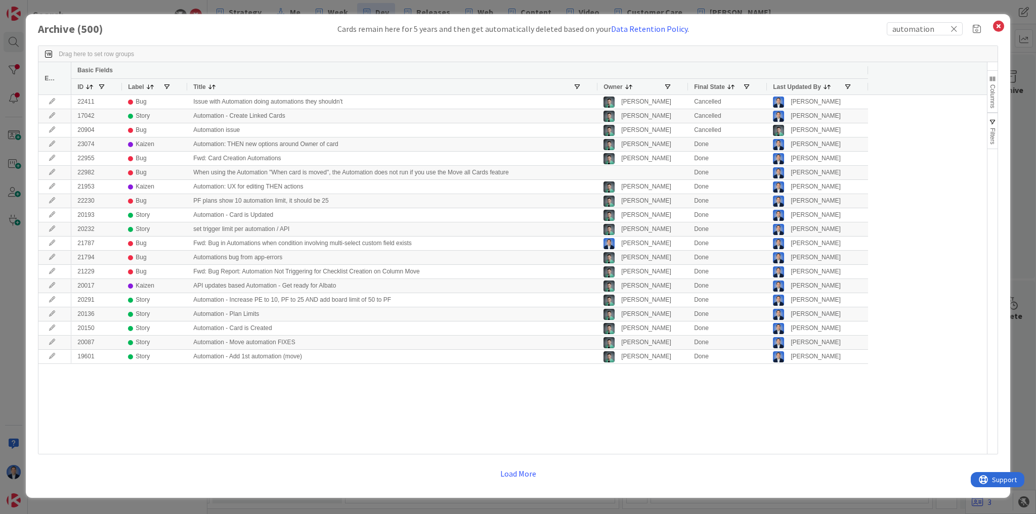
drag, startPoint x: 287, startPoint y: 84, endPoint x: 587, endPoint y: 75, distance: 299.5
click at [587, 75] on div "Basic Fields ID Label Title Owner Final State Last Updated By" at bounding box center [469, 78] width 797 height 32
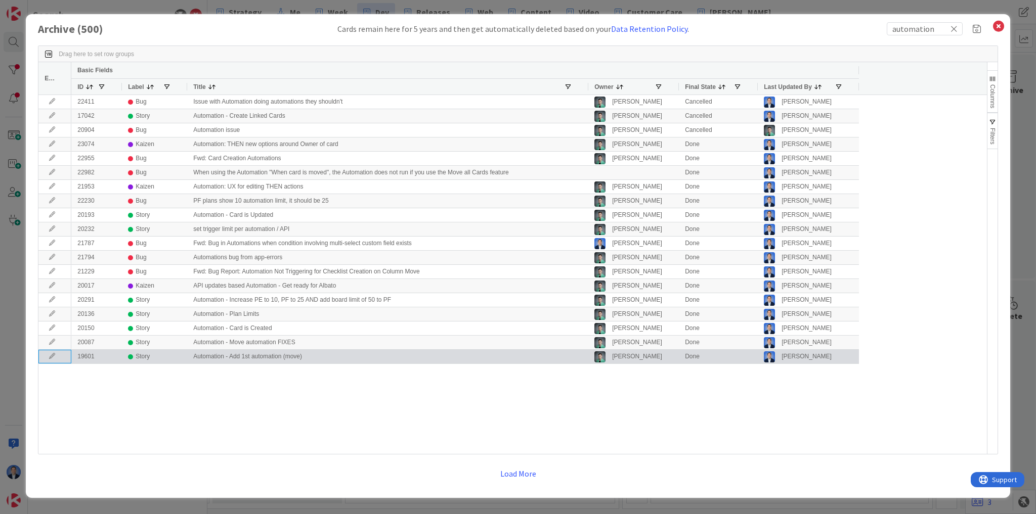
click at [53, 355] on icon at bounding box center [52, 357] width 15 height 6
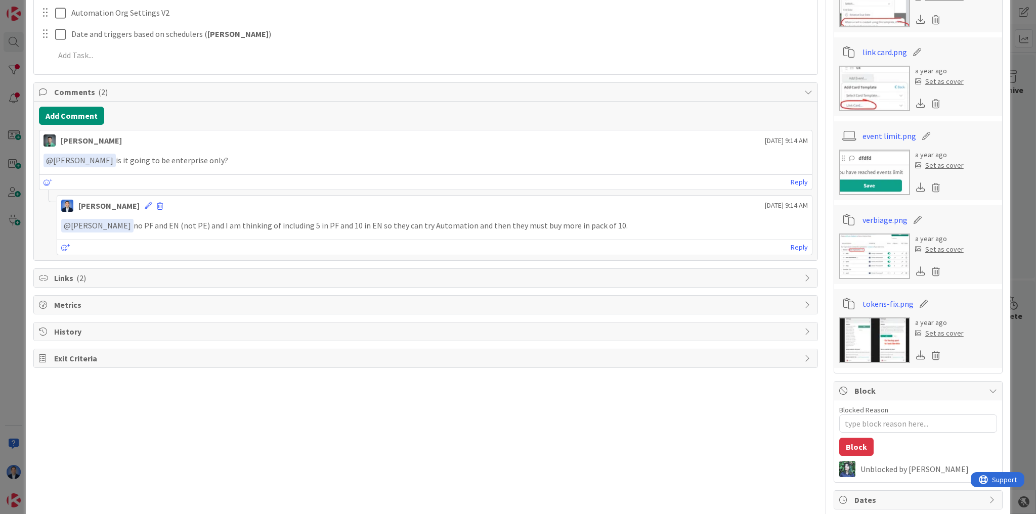
scroll to position [566, 0]
click at [92, 276] on span "Links ( 2 )" at bounding box center [426, 277] width 745 height 12
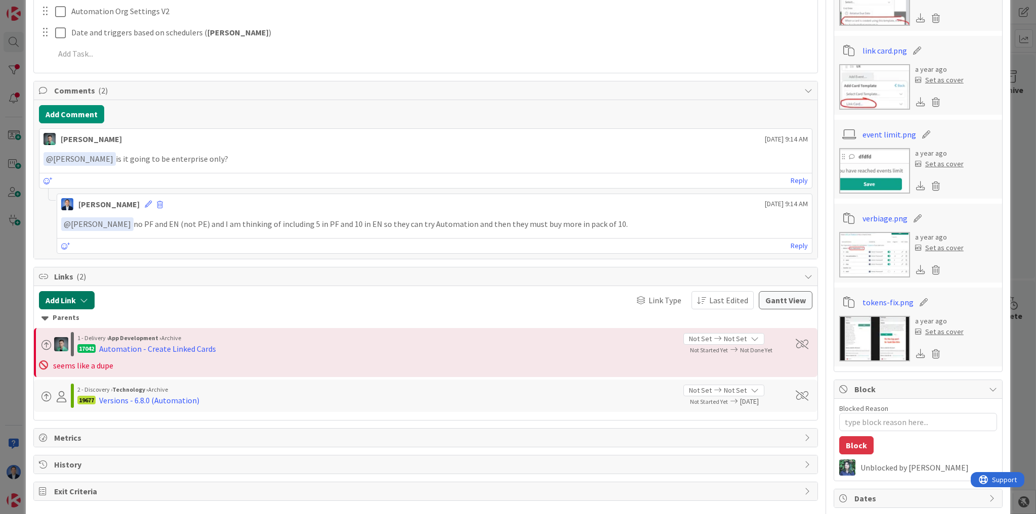
click at [77, 297] on button "Add Link" at bounding box center [67, 300] width 56 height 18
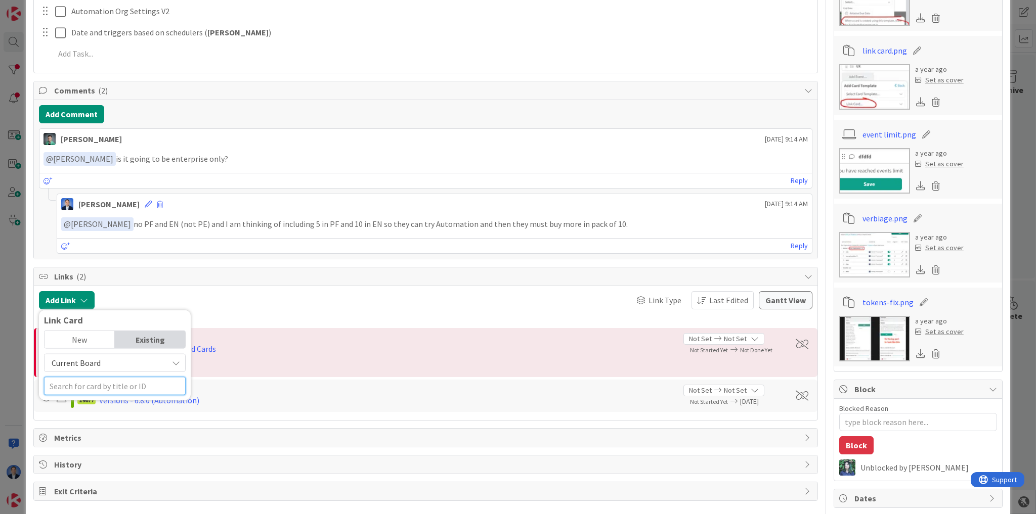
click at [82, 382] on input "text" at bounding box center [115, 386] width 142 height 18
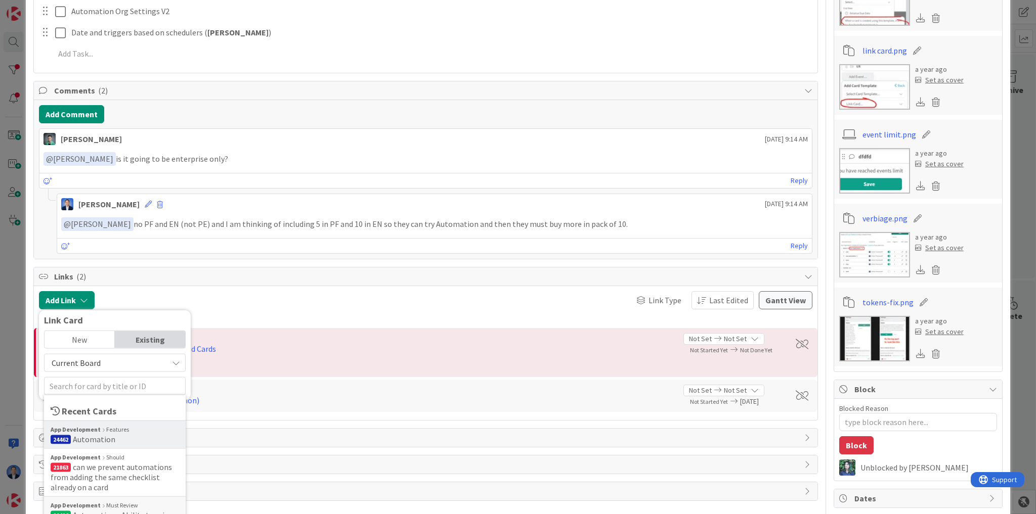
click at [91, 437] on span "Automation" at bounding box center [94, 439] width 42 height 10
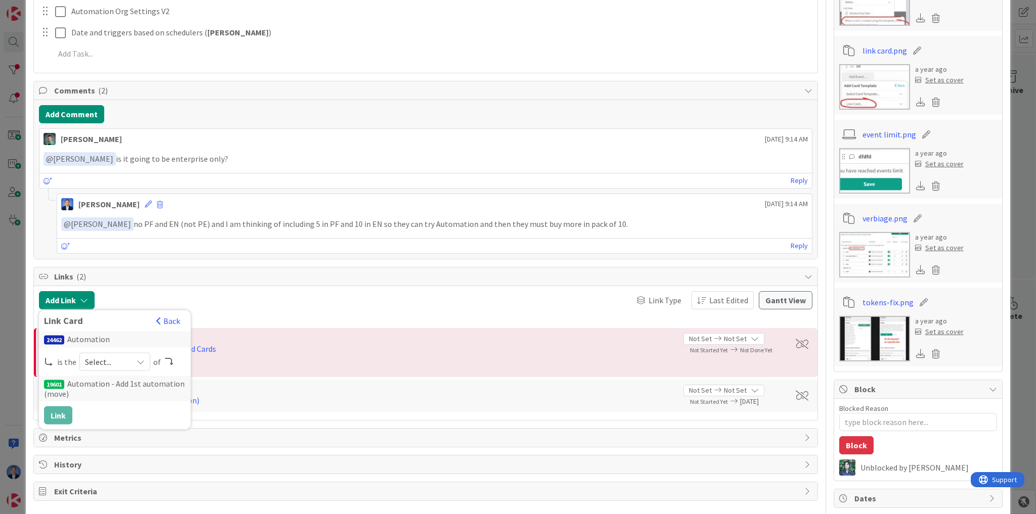
click at [110, 357] on span "Select..." at bounding box center [106, 362] width 42 height 14
click at [116, 381] on span "parent" at bounding box center [168, 385] width 114 height 15
click at [55, 409] on button "Link" at bounding box center [58, 415] width 28 height 18
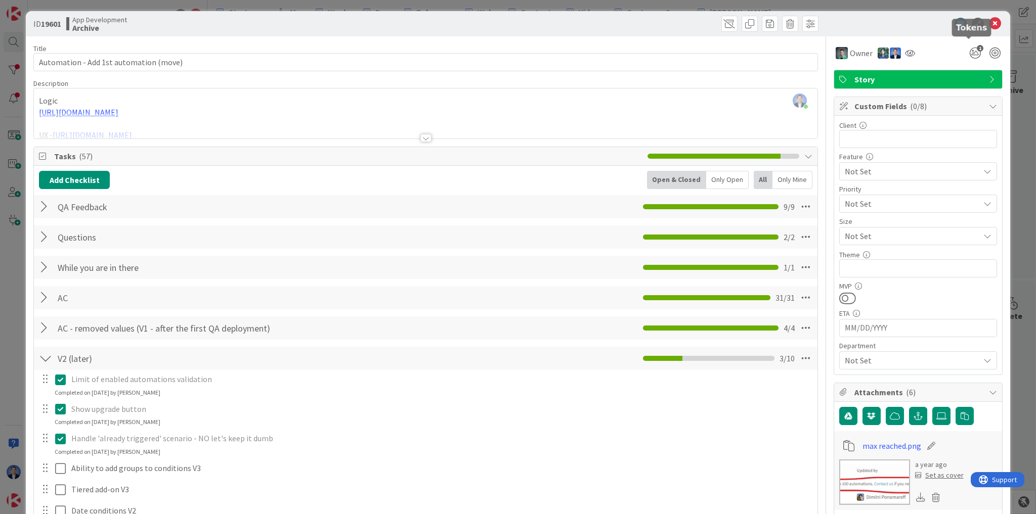
scroll to position [0, 0]
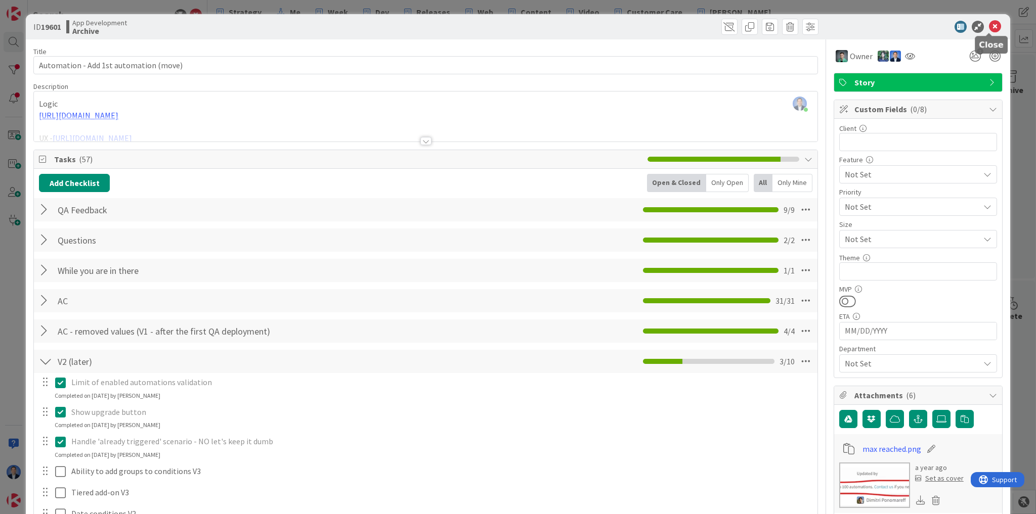
click at [989, 24] on icon at bounding box center [995, 27] width 12 height 12
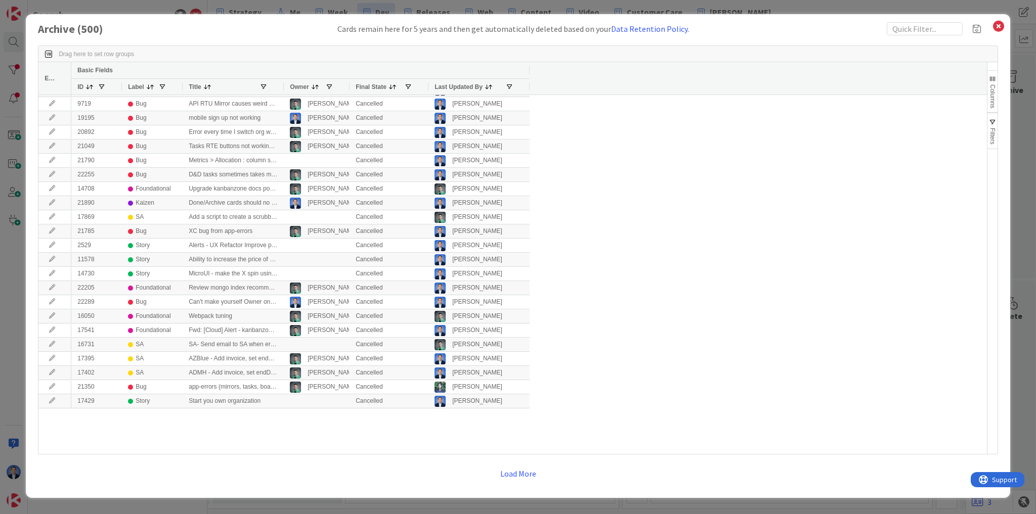
scroll to position [445, 0]
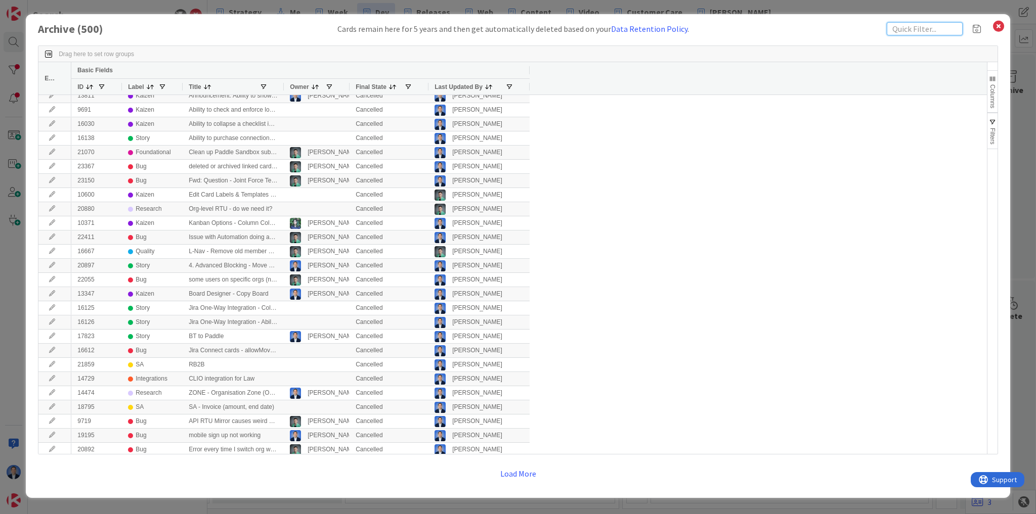
click at [910, 27] on input "text" at bounding box center [925, 28] width 76 height 13
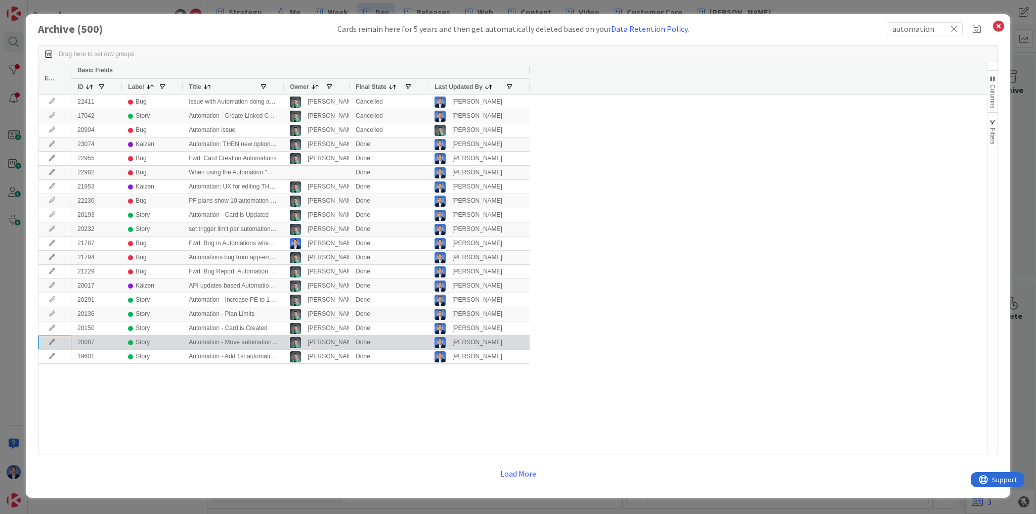
click at [51, 340] on icon at bounding box center [52, 342] width 15 height 6
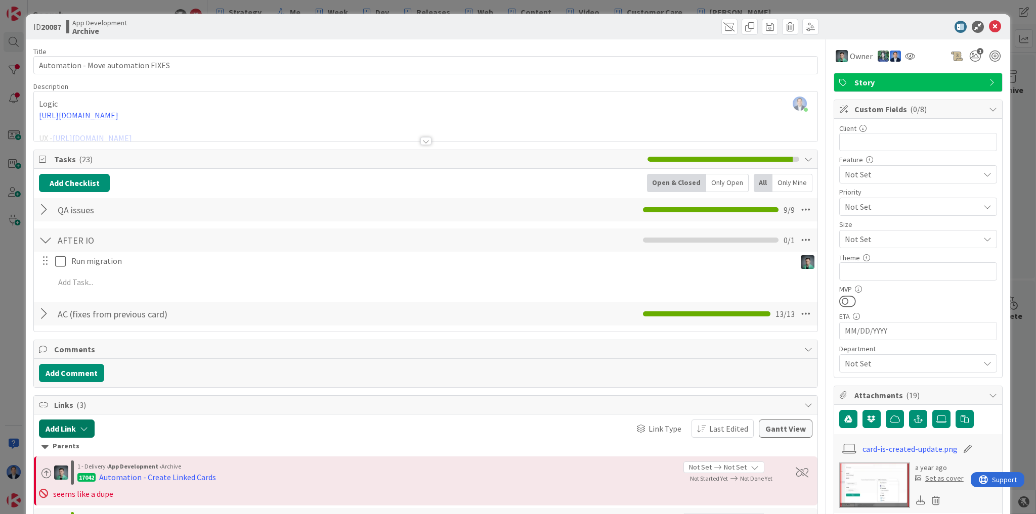
click at [71, 420] on button "Add Link" at bounding box center [67, 429] width 56 height 18
click at [81, 390] on div "Current Board" at bounding box center [115, 392] width 142 height 41
click at [78, 401] on input "text" at bounding box center [115, 404] width 142 height 18
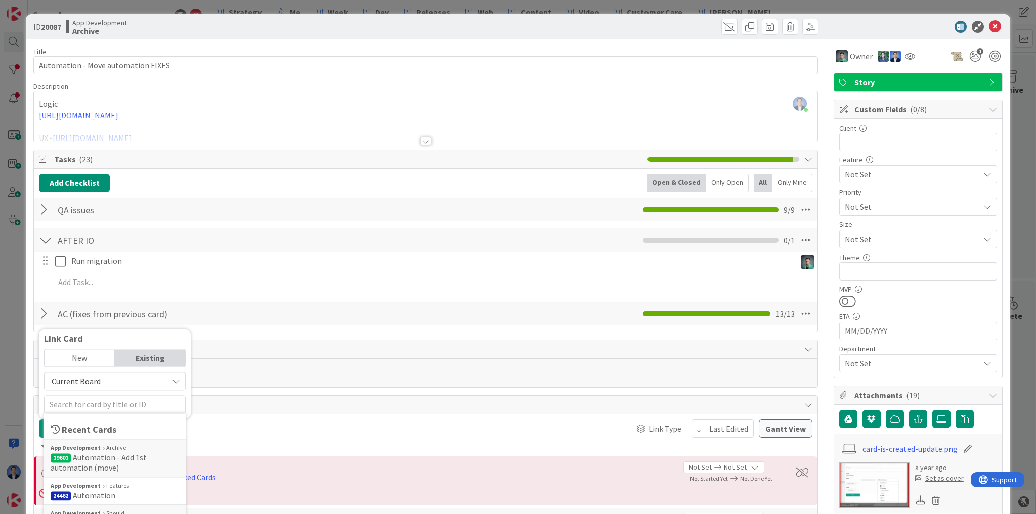
click at [91, 488] on b "App Development" at bounding box center [76, 485] width 50 height 9
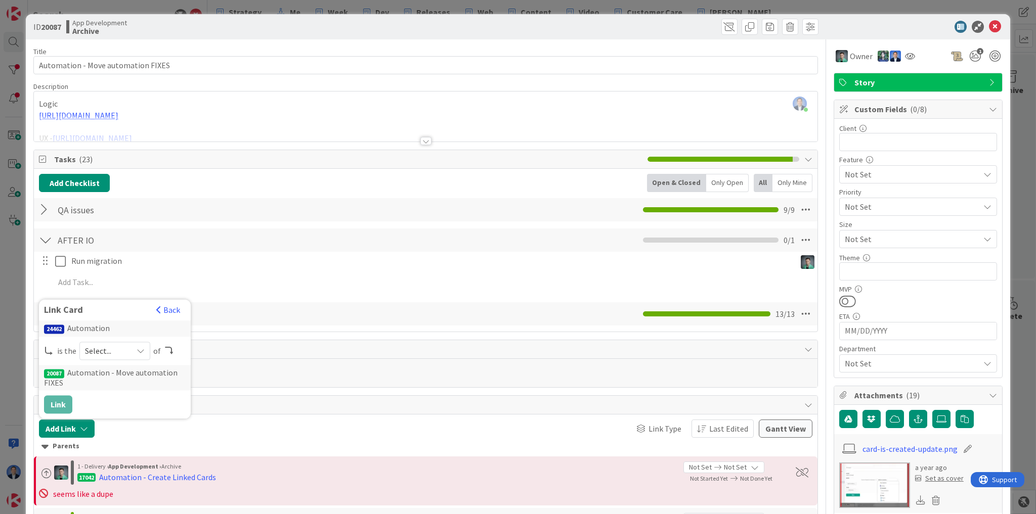
click at [111, 354] on span "Select..." at bounding box center [106, 351] width 42 height 14
click at [119, 376] on span "parent" at bounding box center [168, 375] width 114 height 15
click at [59, 404] on button "Link" at bounding box center [58, 404] width 28 height 18
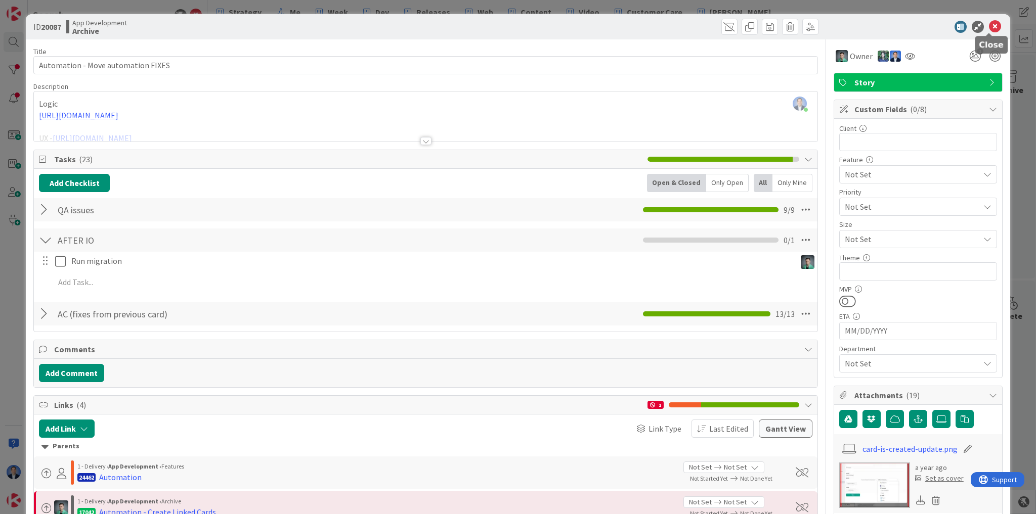
click at [989, 28] on icon at bounding box center [995, 27] width 12 height 12
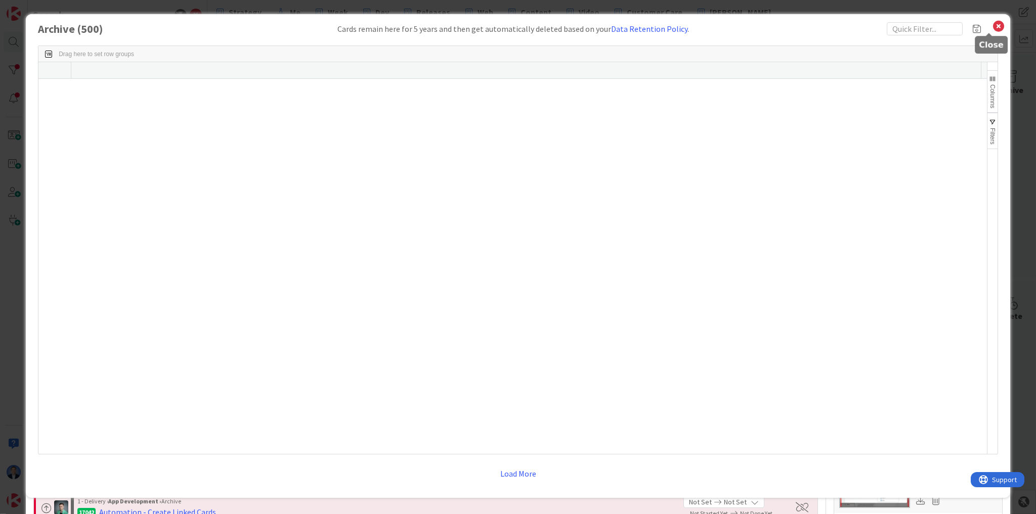
click at [987, 28] on span at bounding box center [980, 28] width 15 height 13
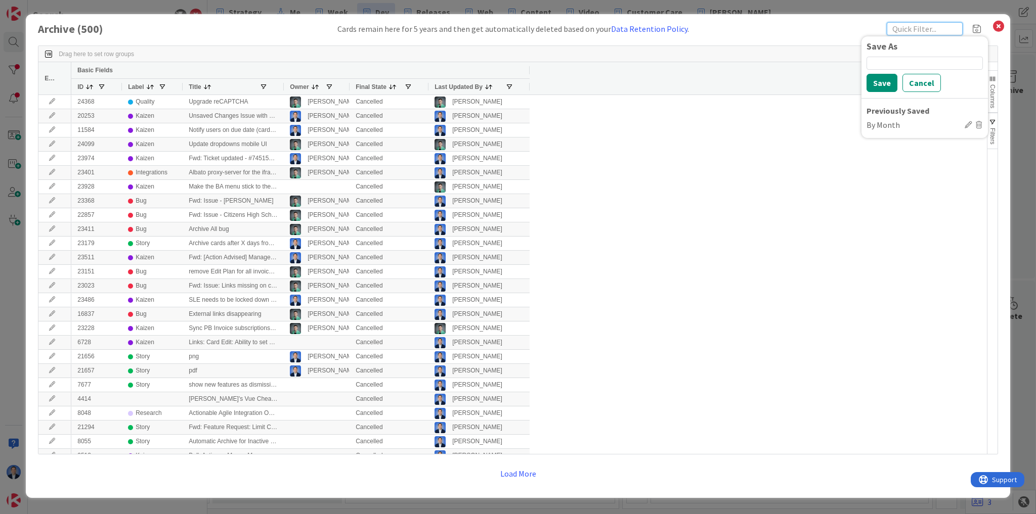
click at [910, 28] on input "text" at bounding box center [925, 28] width 76 height 13
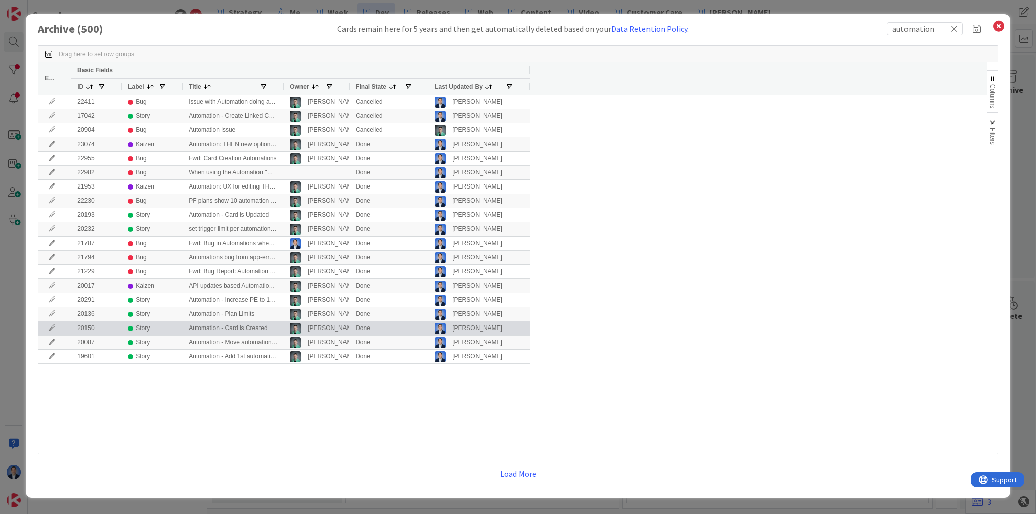
click at [49, 331] on icon at bounding box center [52, 328] width 15 height 6
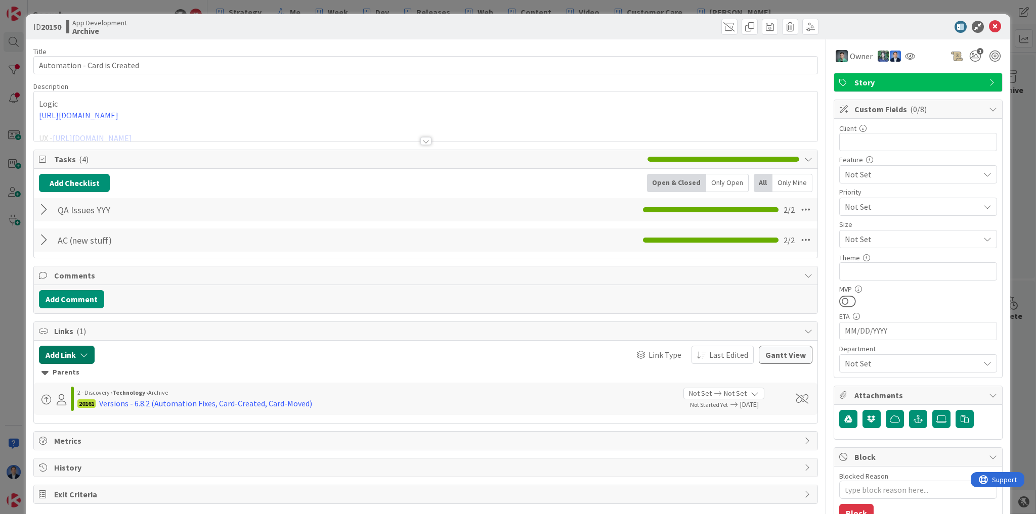
click at [74, 354] on button "Add Link" at bounding box center [67, 355] width 56 height 18
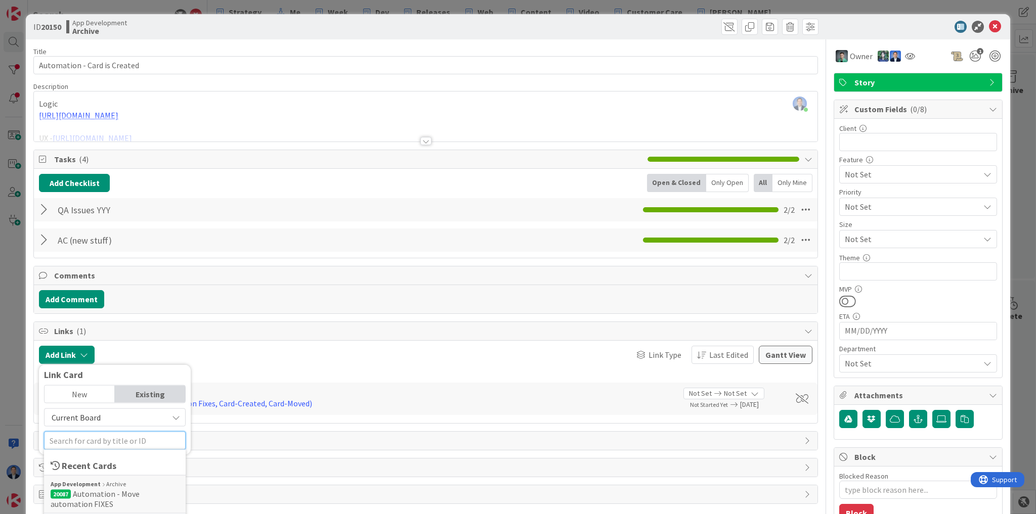
click at [78, 437] on input "text" at bounding box center [115, 441] width 142 height 18
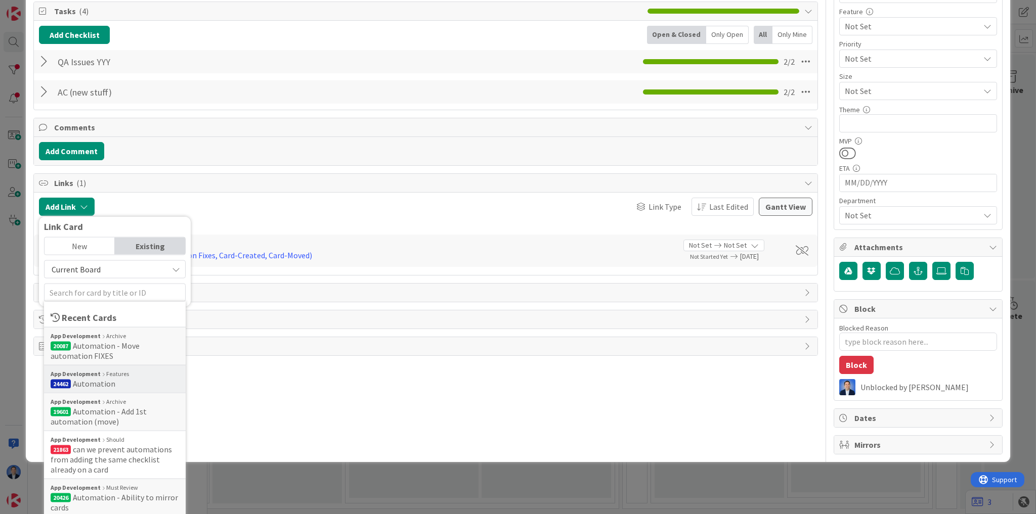
click at [93, 381] on span "Automation" at bounding box center [94, 384] width 42 height 10
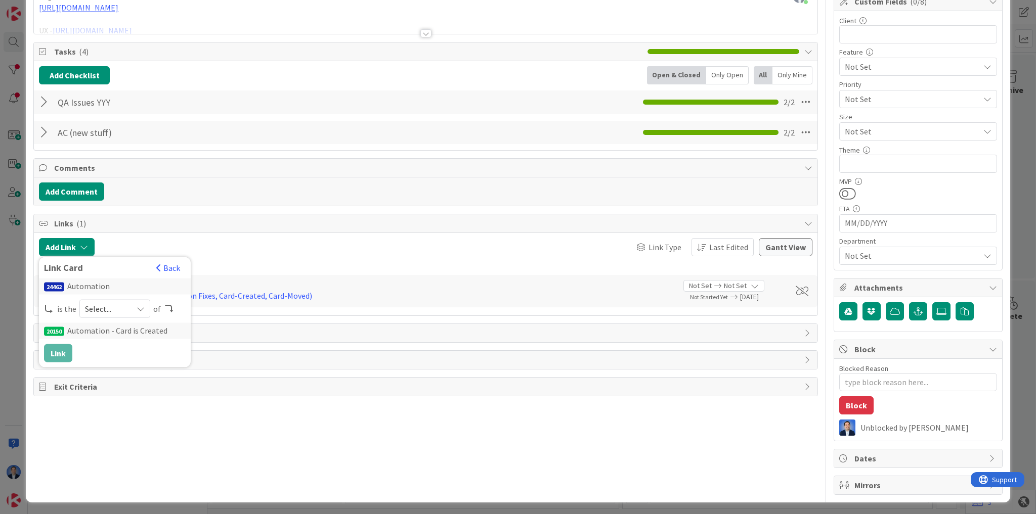
click at [95, 309] on span "Select..." at bounding box center [106, 309] width 42 height 14
click at [118, 336] on span "parent" at bounding box center [168, 332] width 114 height 15
click at [60, 350] on button "Link" at bounding box center [58, 353] width 28 height 18
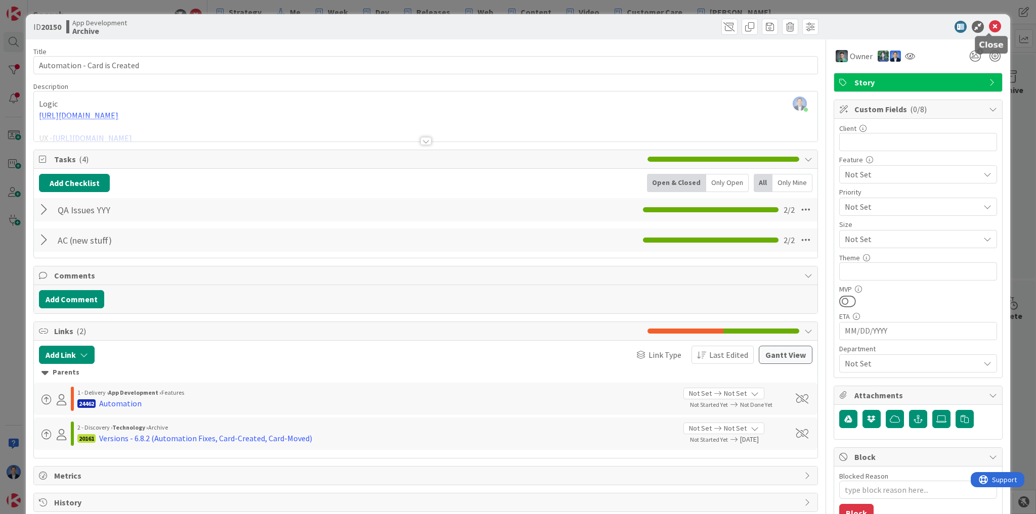
click at [989, 28] on icon at bounding box center [995, 27] width 12 height 12
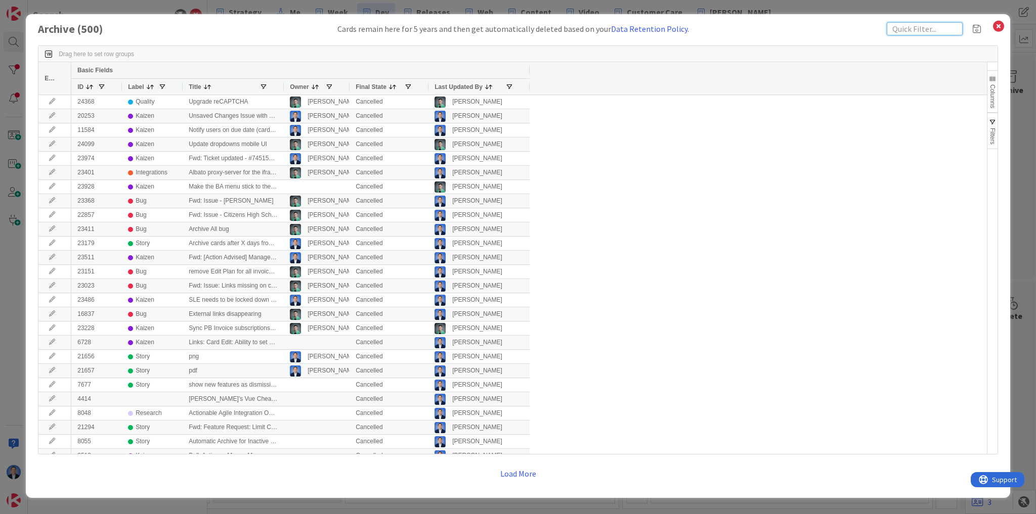
click at [915, 30] on input "text" at bounding box center [925, 28] width 76 height 13
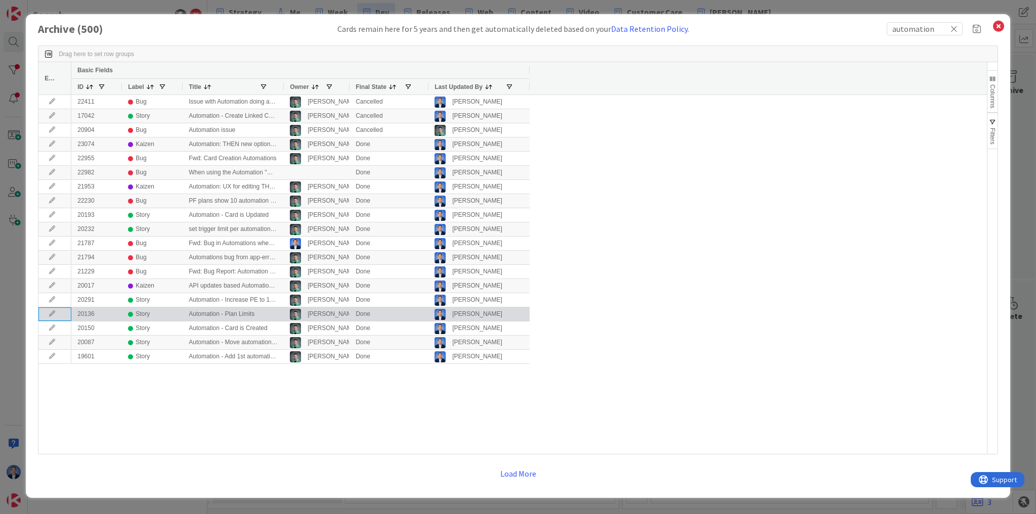
click at [52, 313] on icon at bounding box center [52, 314] width 15 height 6
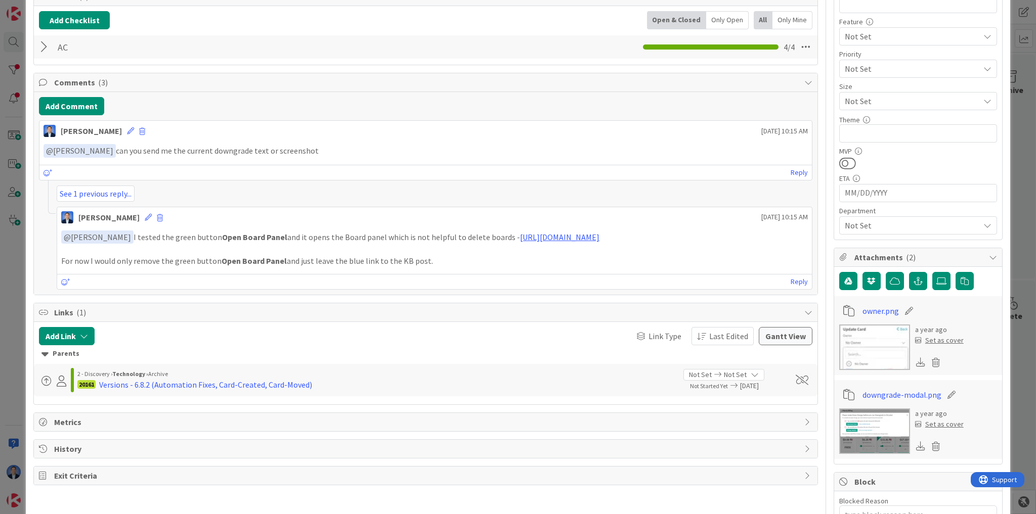
scroll to position [249, 0]
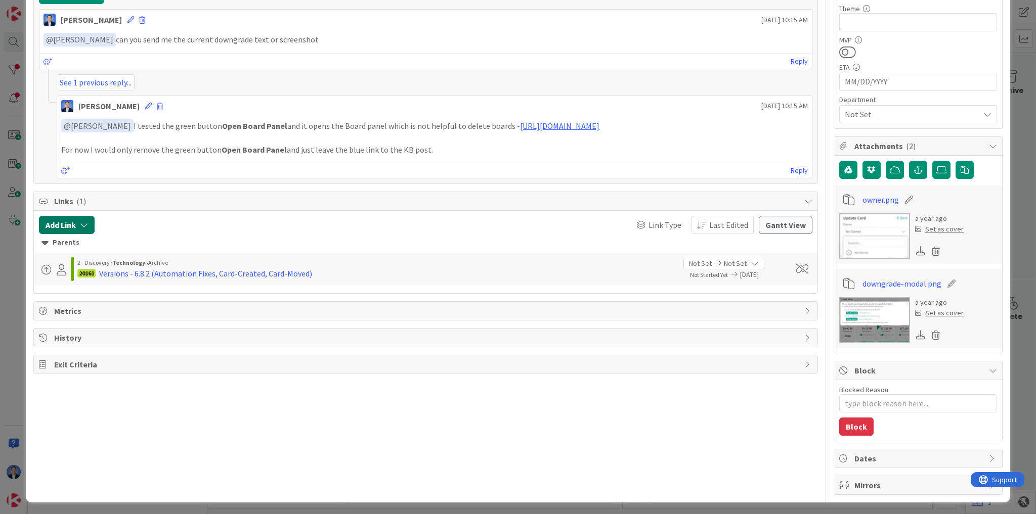
click at [77, 229] on button "Add Link" at bounding box center [67, 225] width 56 height 18
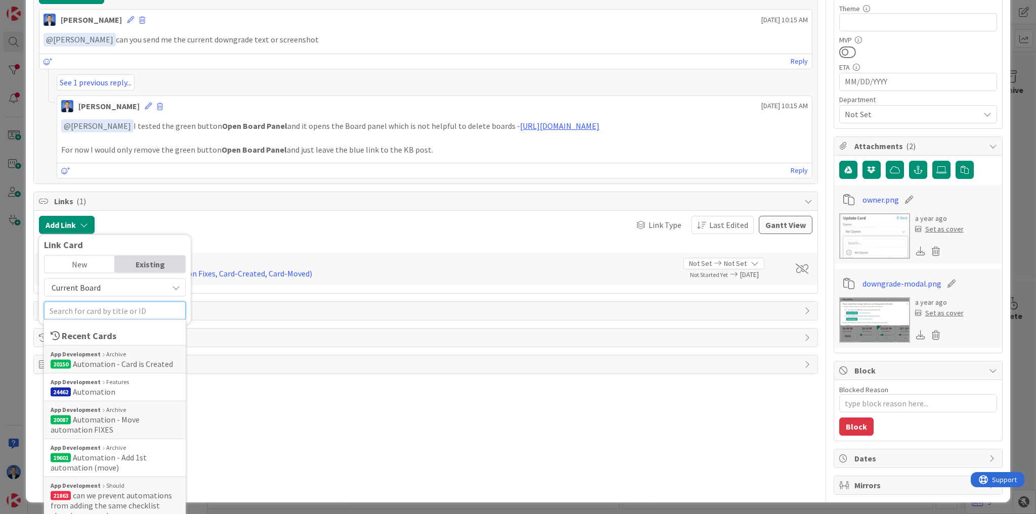
click at [75, 310] on input "text" at bounding box center [115, 310] width 142 height 18
click at [89, 386] on span "Automation" at bounding box center [94, 391] width 42 height 10
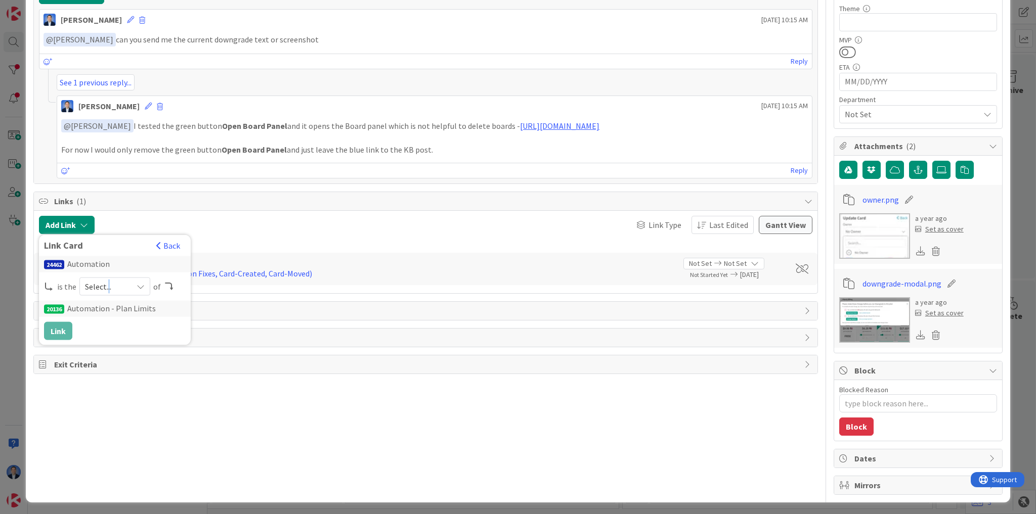
click at [107, 280] on span "Select..." at bounding box center [106, 286] width 42 height 14
click at [113, 307] on span "parent" at bounding box center [168, 310] width 114 height 15
click at [67, 328] on button "Link" at bounding box center [58, 331] width 28 height 18
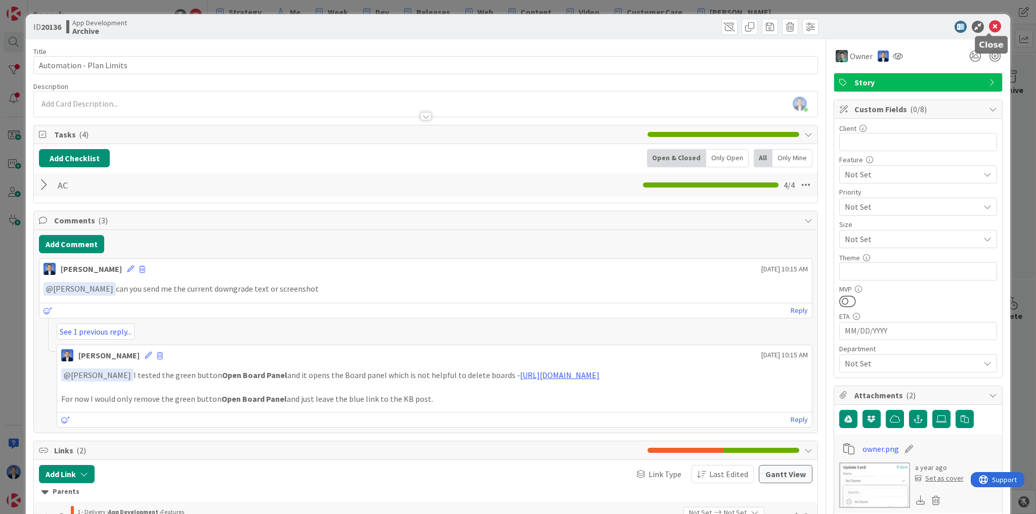
click at [992, 24] on icon at bounding box center [995, 27] width 12 height 12
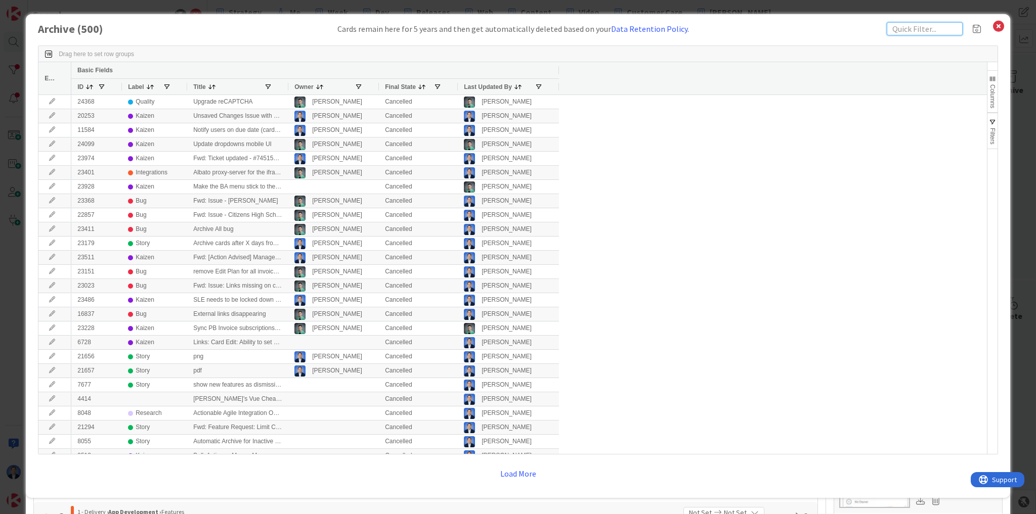
click at [925, 27] on input "text" at bounding box center [925, 28] width 76 height 13
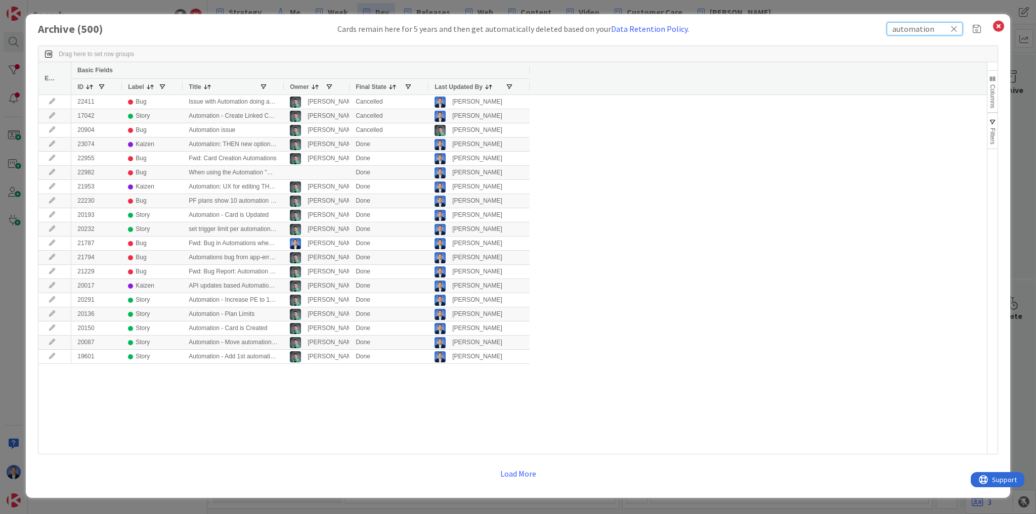
click at [913, 34] on input "automation" at bounding box center [925, 28] width 76 height 13
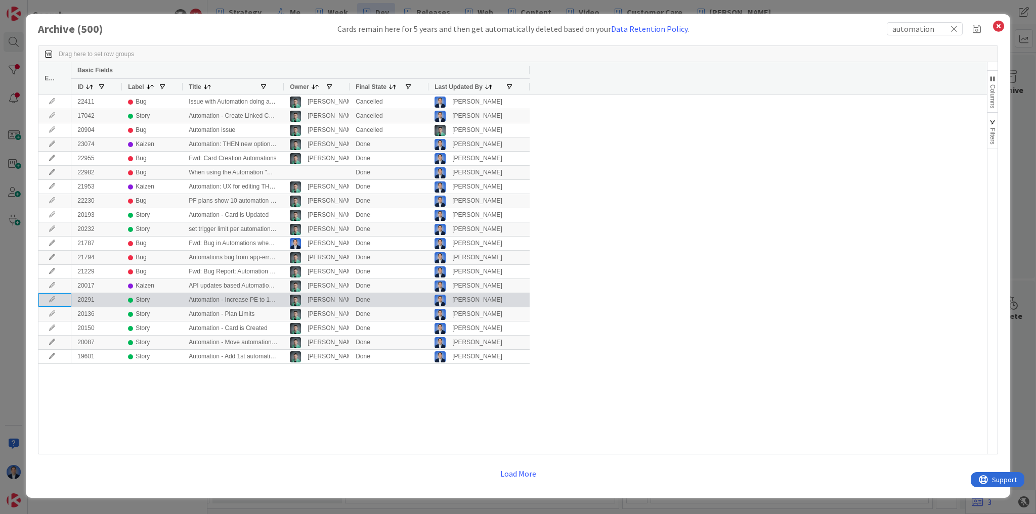
click at [53, 297] on icon at bounding box center [52, 300] width 15 height 6
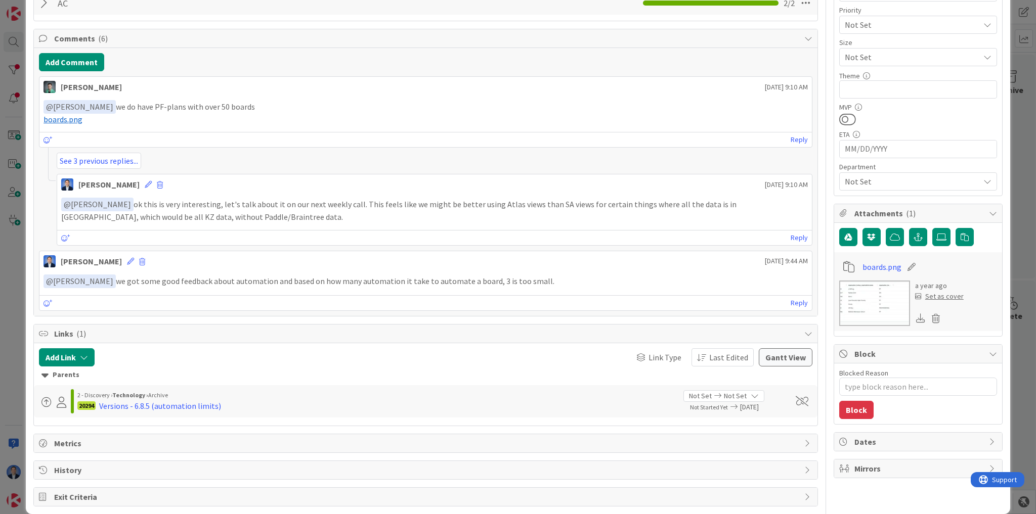
scroll to position [192, 0]
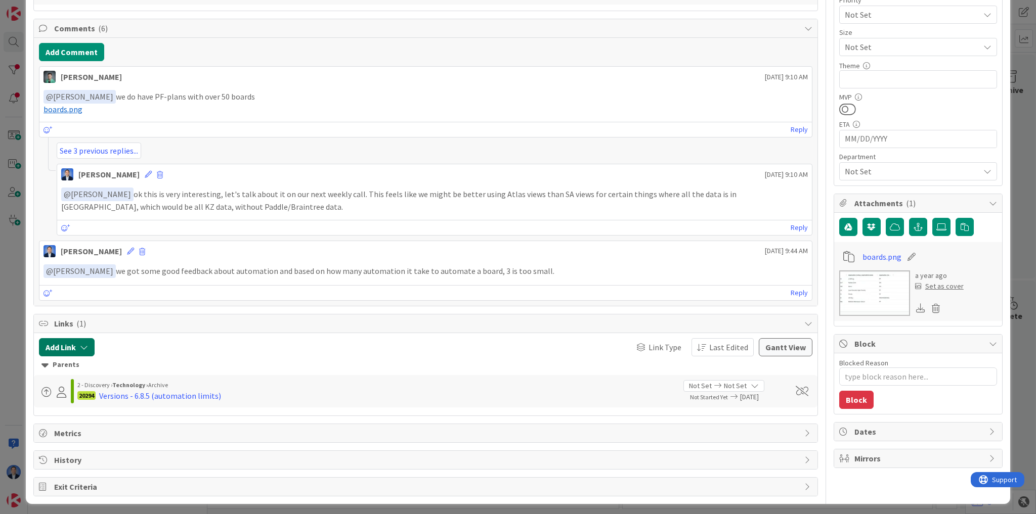
click at [79, 345] on button "Add Link" at bounding box center [67, 347] width 56 height 18
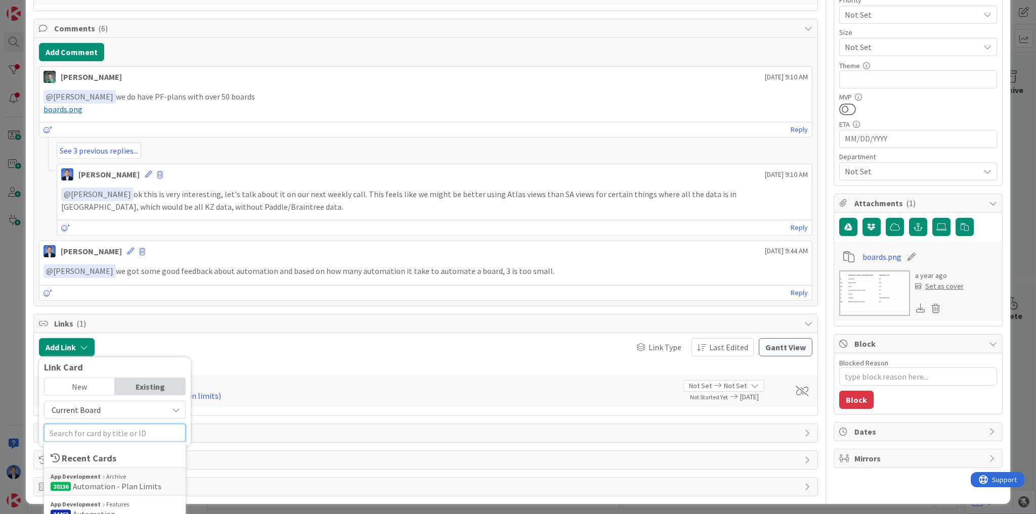
click at [72, 428] on input "text" at bounding box center [115, 433] width 142 height 18
click at [81, 509] on span "Automation" at bounding box center [94, 514] width 42 height 10
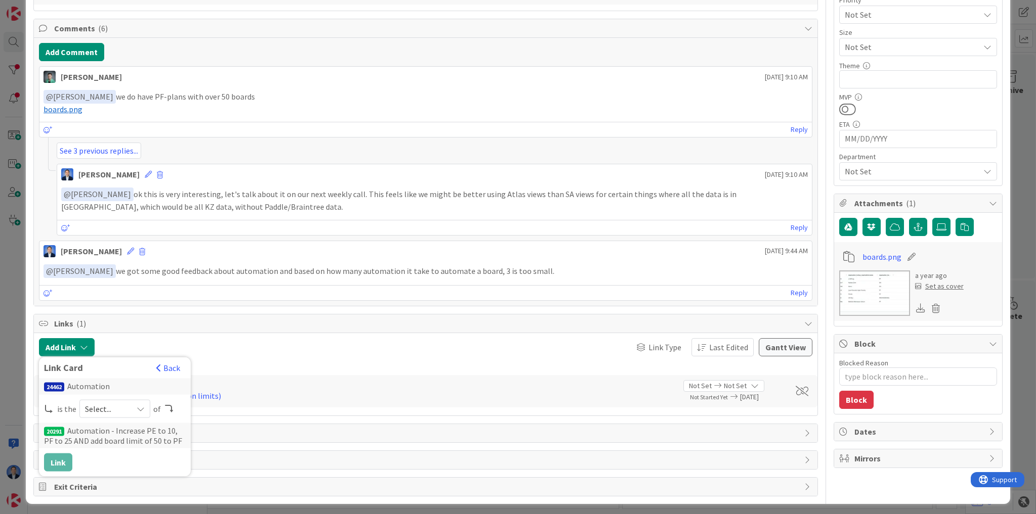
click at [93, 404] on span "Select..." at bounding box center [106, 409] width 42 height 14
click at [106, 425] on link "parent" at bounding box center [155, 433] width 151 height 18
click at [55, 459] on button "Link" at bounding box center [58, 462] width 28 height 18
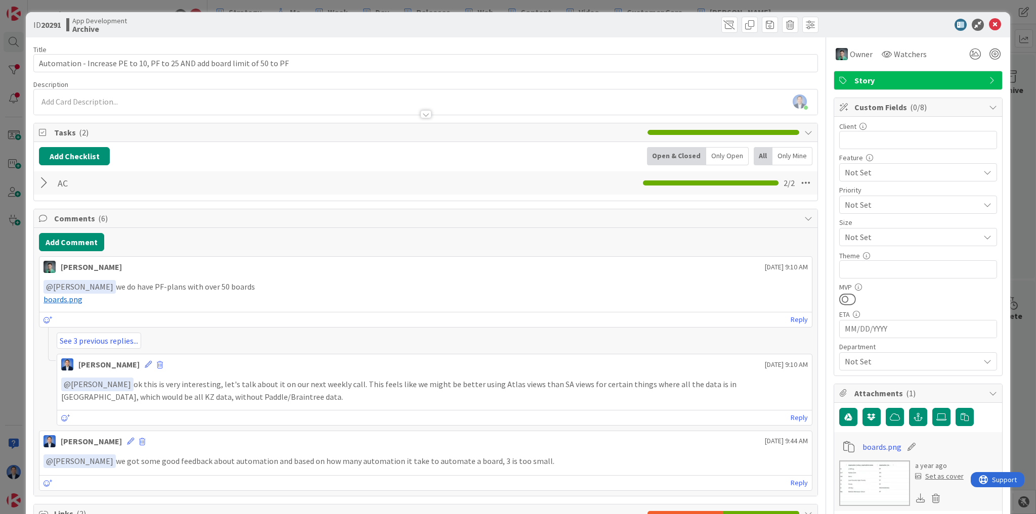
scroll to position [0, 0]
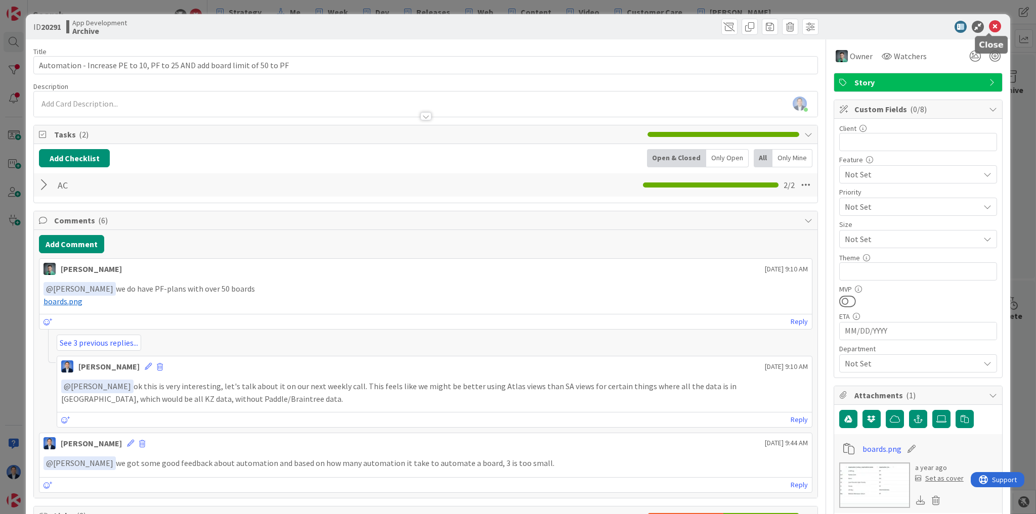
click at [993, 27] on icon at bounding box center [995, 27] width 12 height 12
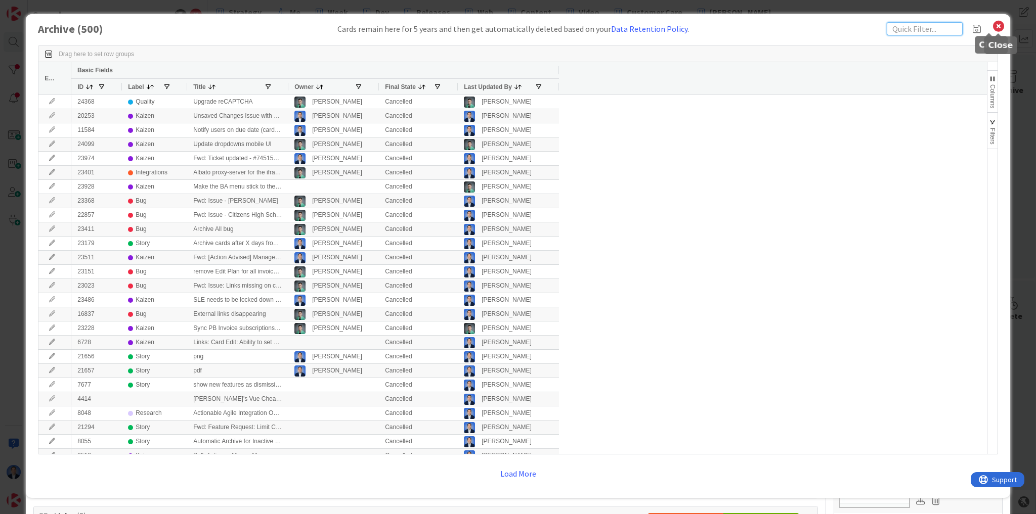
drag, startPoint x: 993, startPoint y: 27, endPoint x: 941, endPoint y: 28, distance: 52.1
click at [941, 28] on input "text" at bounding box center [925, 28] width 76 height 13
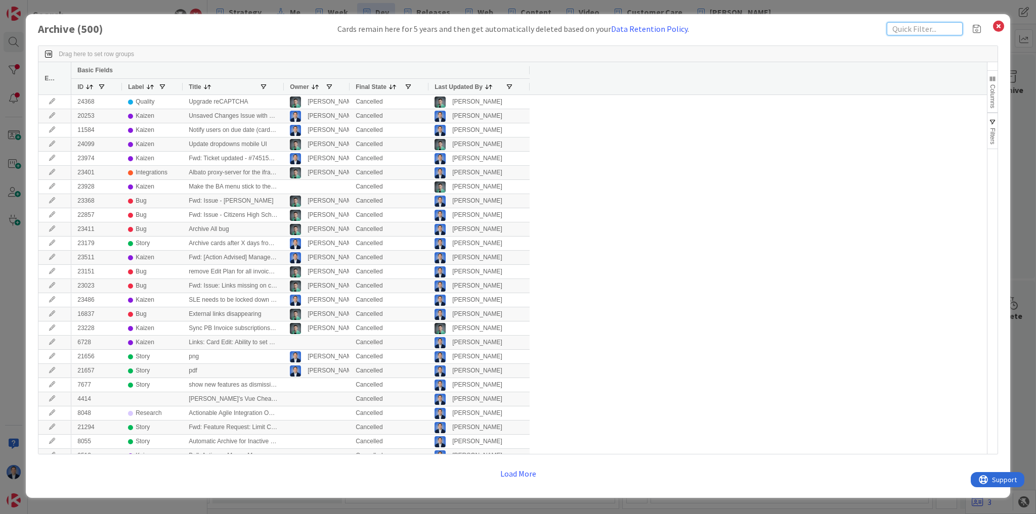
paste input "automation"
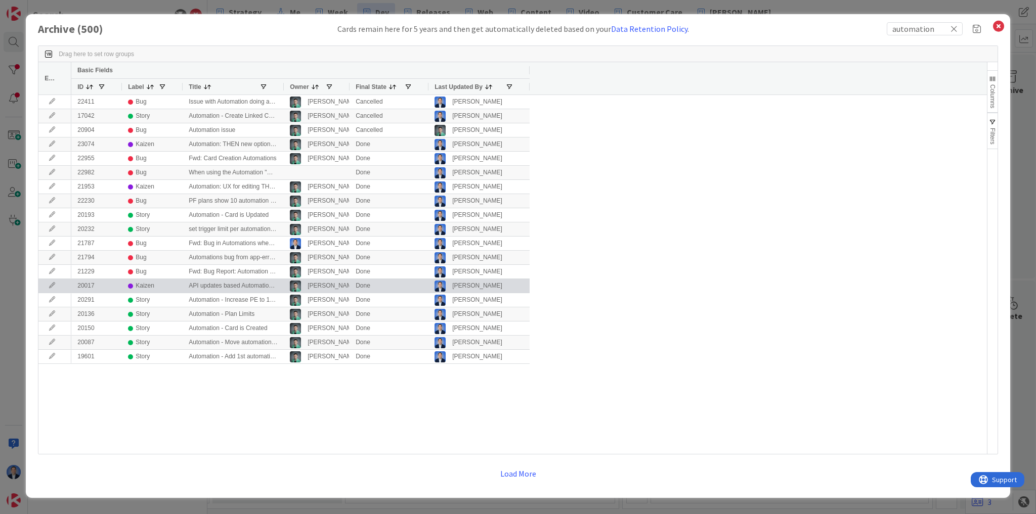
click at [51, 283] on icon at bounding box center [52, 286] width 15 height 6
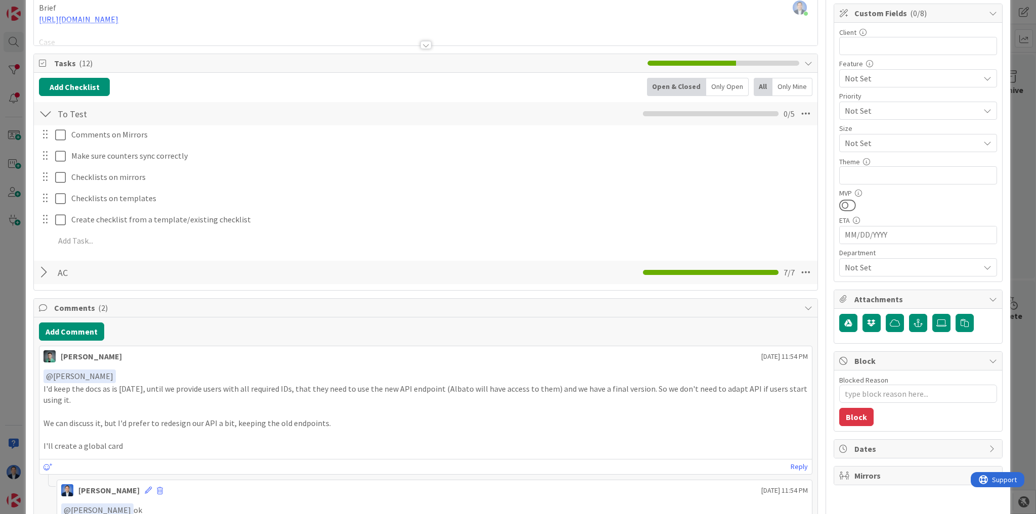
scroll to position [324, 0]
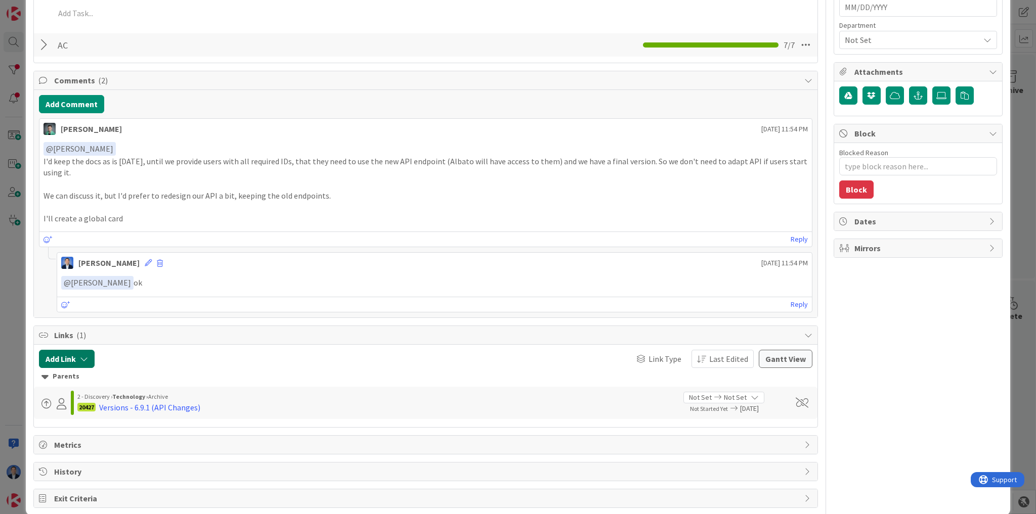
click at [73, 360] on button "Add Link" at bounding box center [67, 359] width 56 height 18
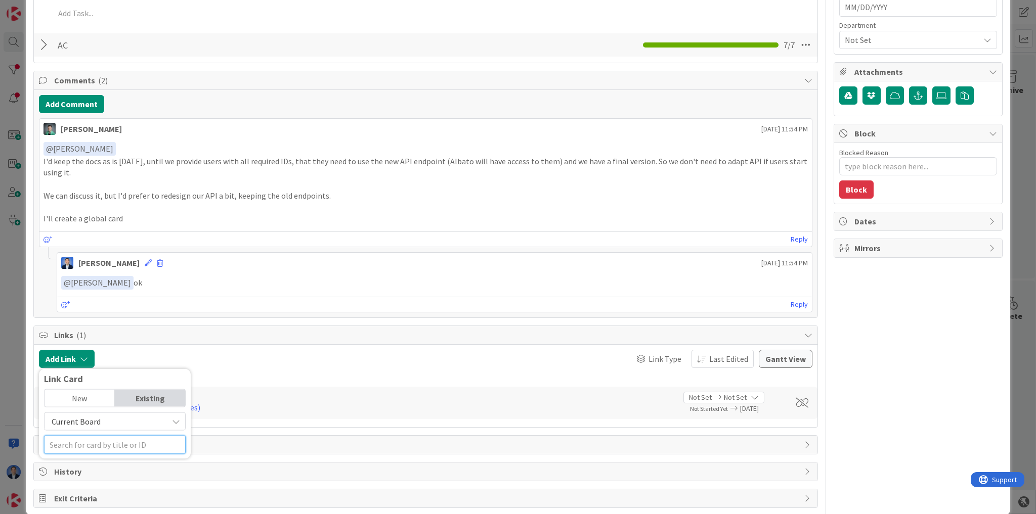
click at [89, 440] on input "text" at bounding box center [115, 444] width 142 height 18
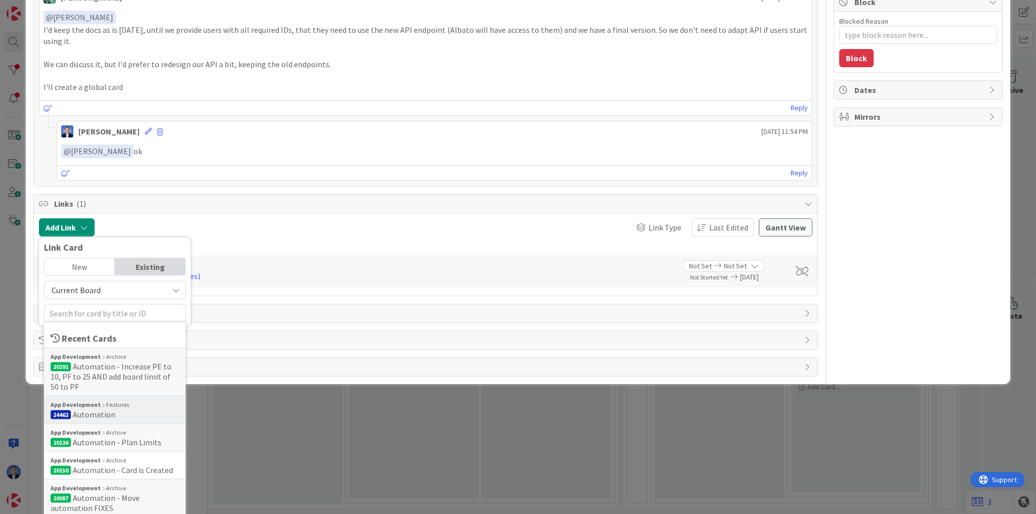
click at [93, 409] on span "Automation" at bounding box center [94, 414] width 42 height 10
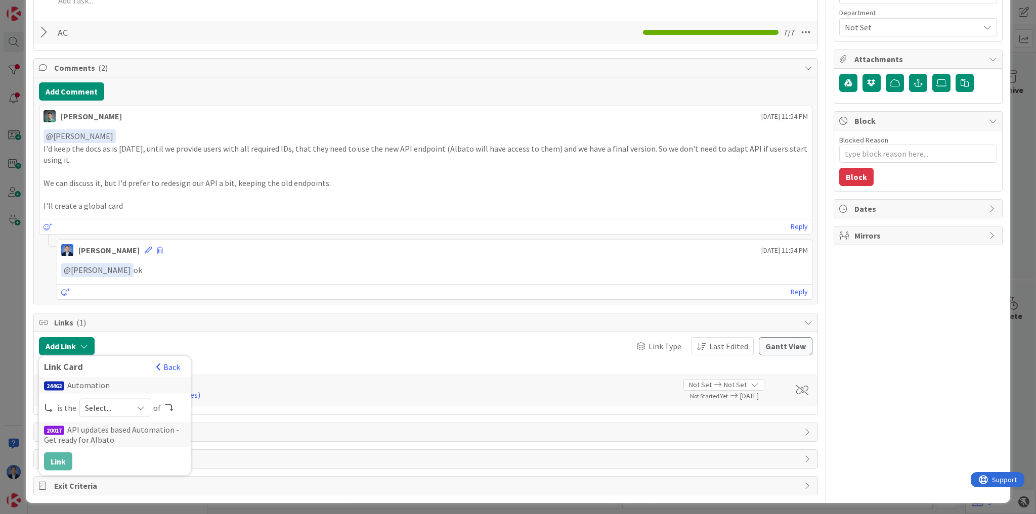
click at [108, 410] on span "Select..." at bounding box center [106, 408] width 42 height 14
click at [117, 432] on span "parent" at bounding box center [168, 431] width 114 height 15
click at [63, 458] on button "Link" at bounding box center [58, 461] width 28 height 18
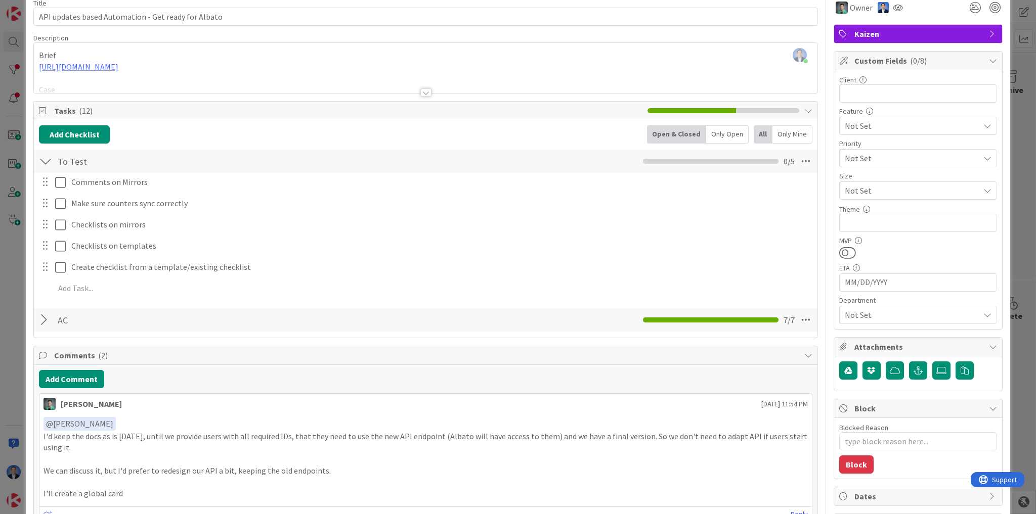
scroll to position [0, 0]
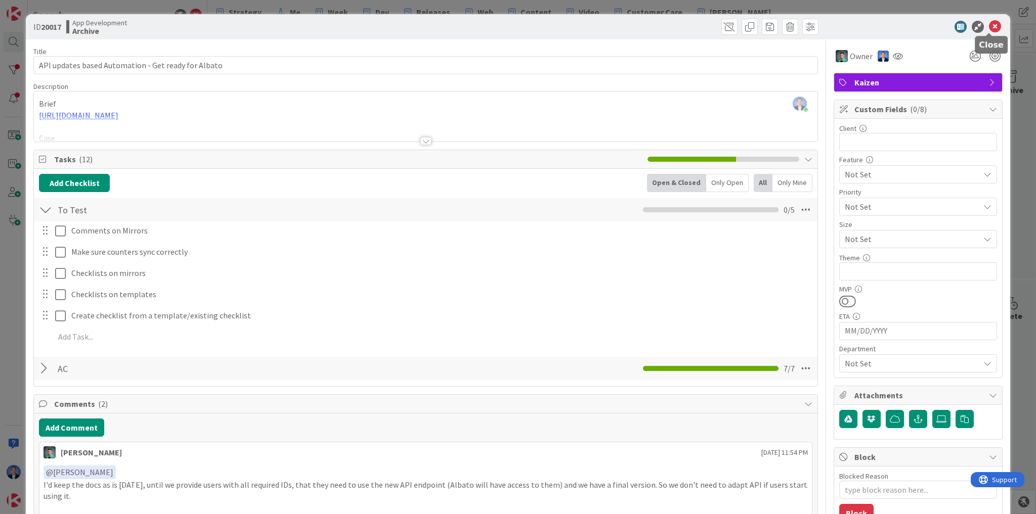
click at [992, 26] on icon at bounding box center [995, 27] width 12 height 12
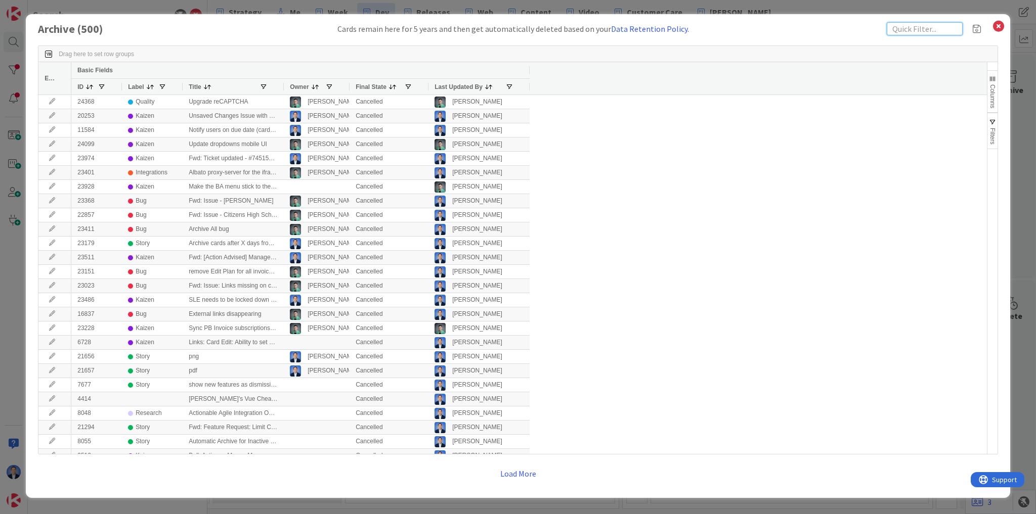
click at [912, 27] on input "text" at bounding box center [925, 28] width 76 height 13
paste input "automation"
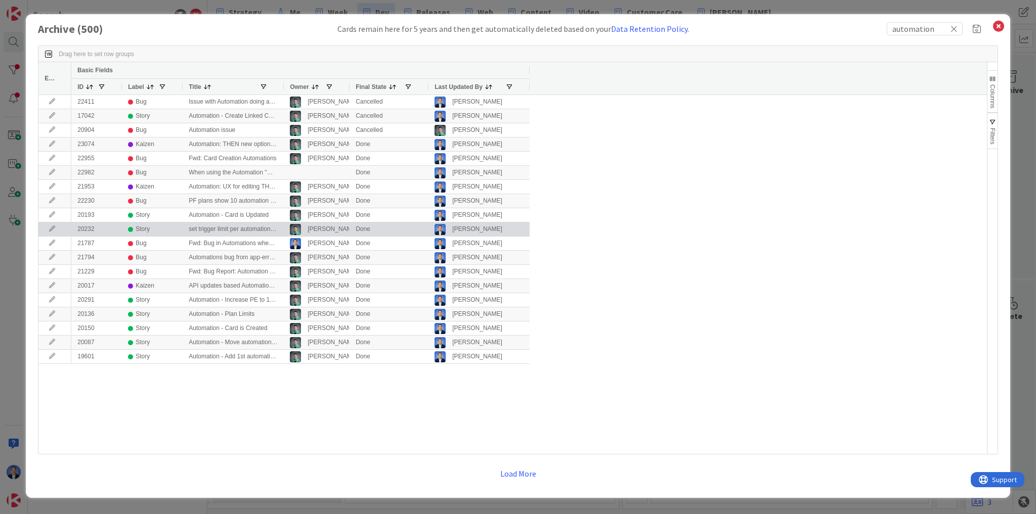
click at [53, 226] on icon at bounding box center [52, 229] width 15 height 6
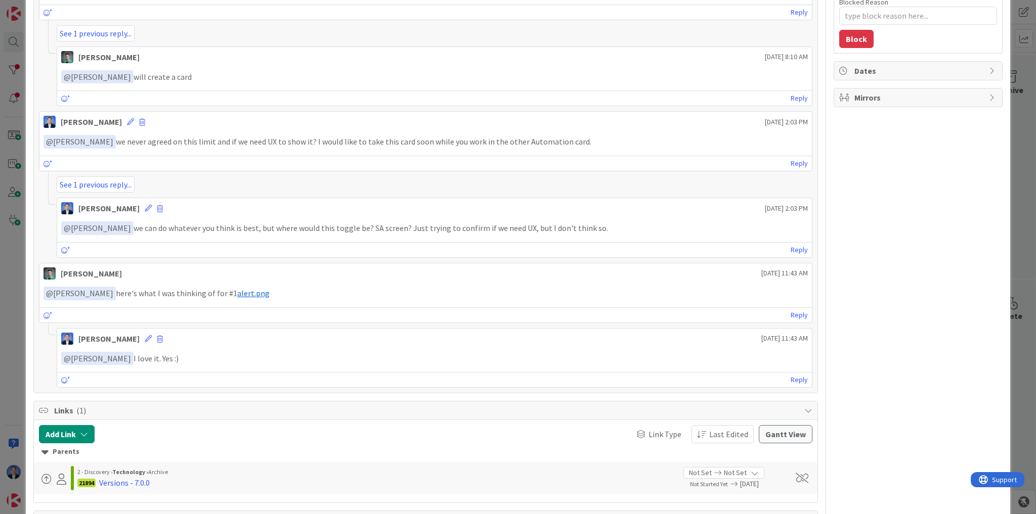
scroll to position [639, 0]
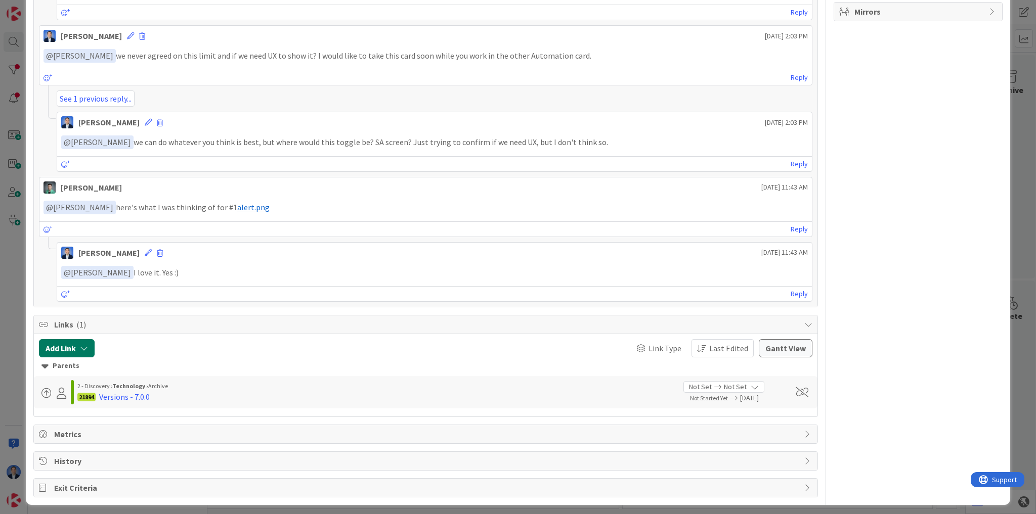
click at [76, 348] on button "Add Link" at bounding box center [67, 348] width 56 height 18
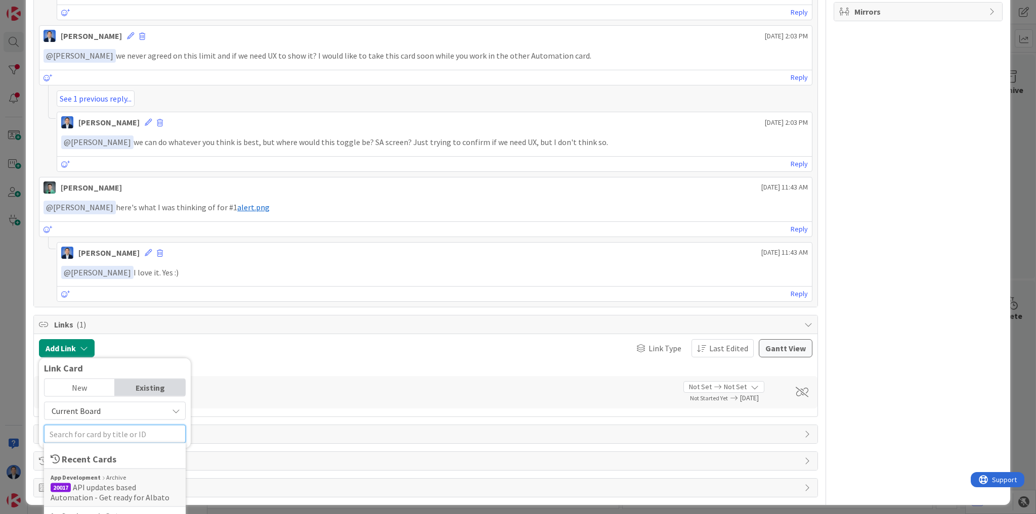
click at [91, 434] on input "text" at bounding box center [115, 434] width 142 height 18
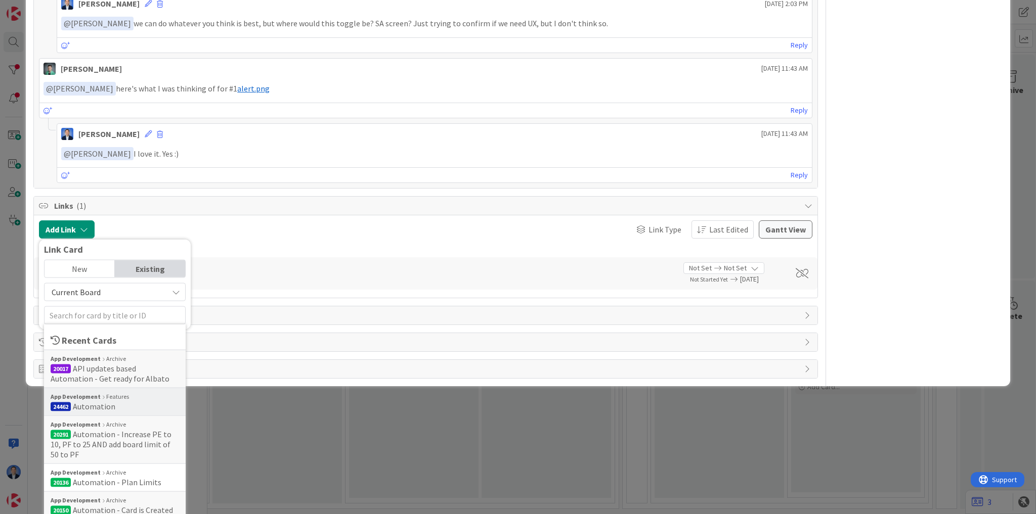
click at [97, 406] on span "Automation" at bounding box center [94, 407] width 42 height 10
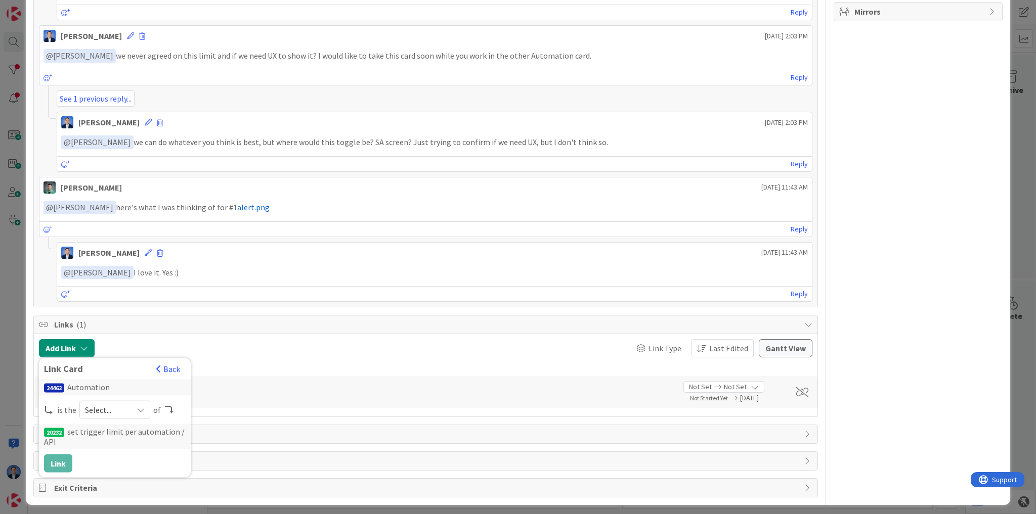
click at [119, 403] on span "Select..." at bounding box center [106, 410] width 42 height 14
click at [127, 430] on span "parent" at bounding box center [168, 433] width 114 height 15
click at [69, 458] on button "Link" at bounding box center [58, 464] width 28 height 18
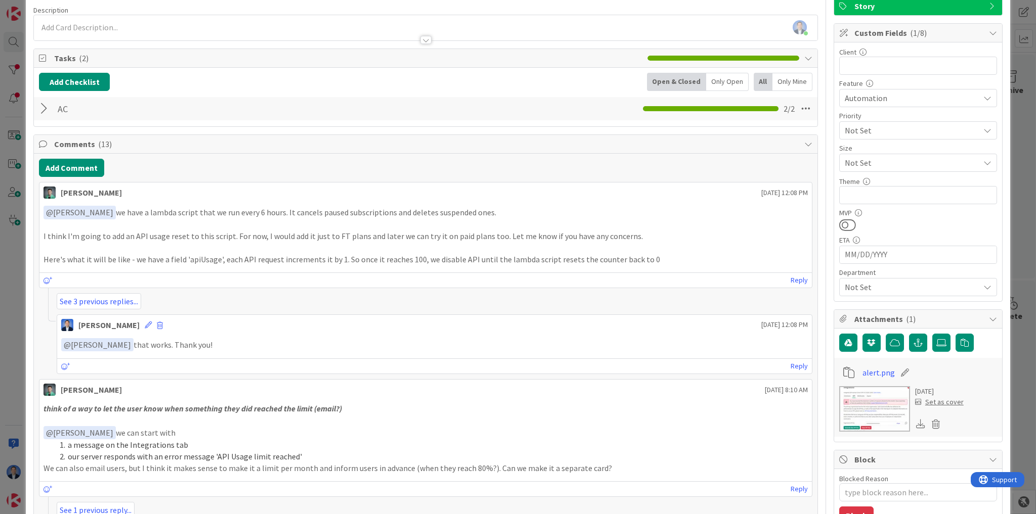
scroll to position [0, 0]
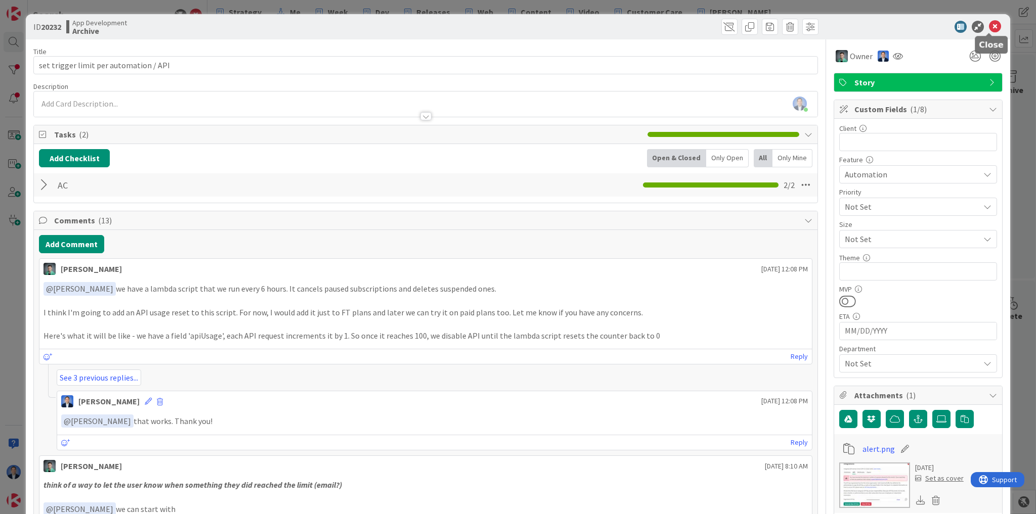
click at [989, 29] on icon at bounding box center [995, 27] width 12 height 12
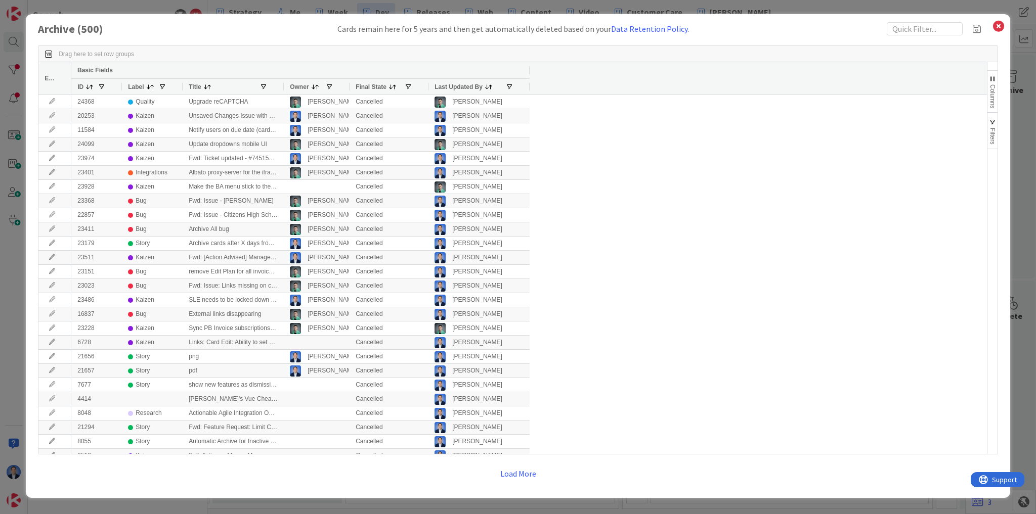
click at [902, 40] on div "Drag here to set row groups Drag here to set column labels Edit Basic Fields ID…" at bounding box center [518, 264] width 960 height 458
click at [903, 32] on input "text" at bounding box center [925, 28] width 76 height 13
paste input "automation"
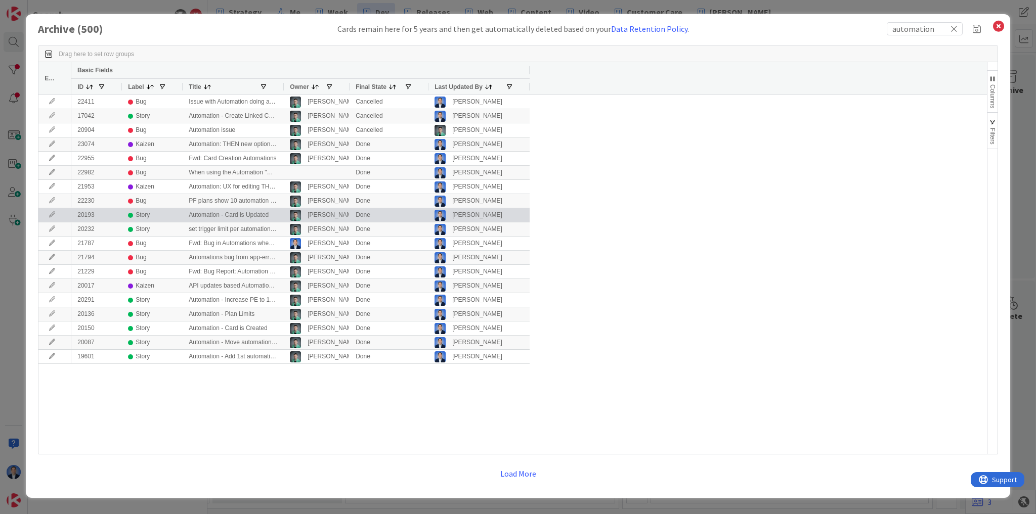
click at [47, 212] on icon at bounding box center [52, 215] width 15 height 6
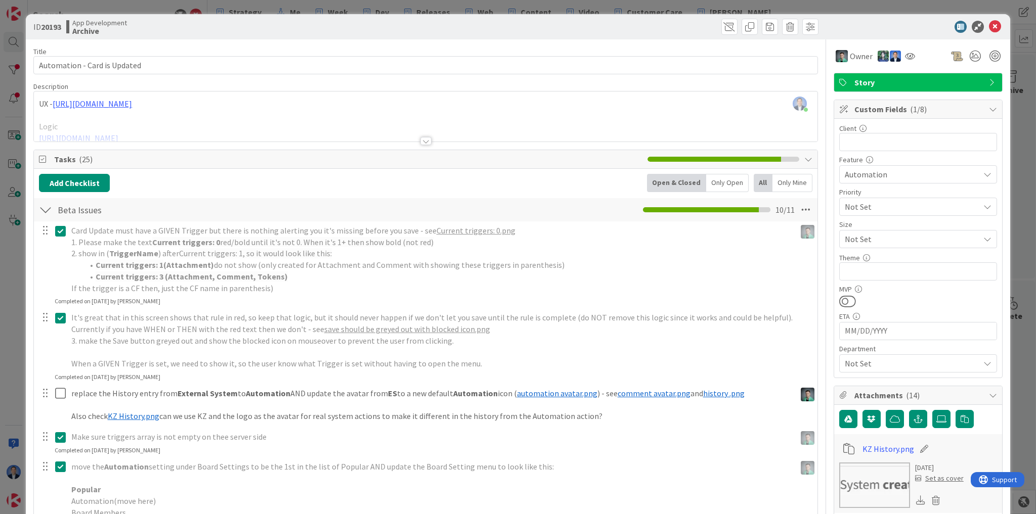
click at [153, 157] on span "Tasks ( 25 )" at bounding box center [348, 159] width 588 height 12
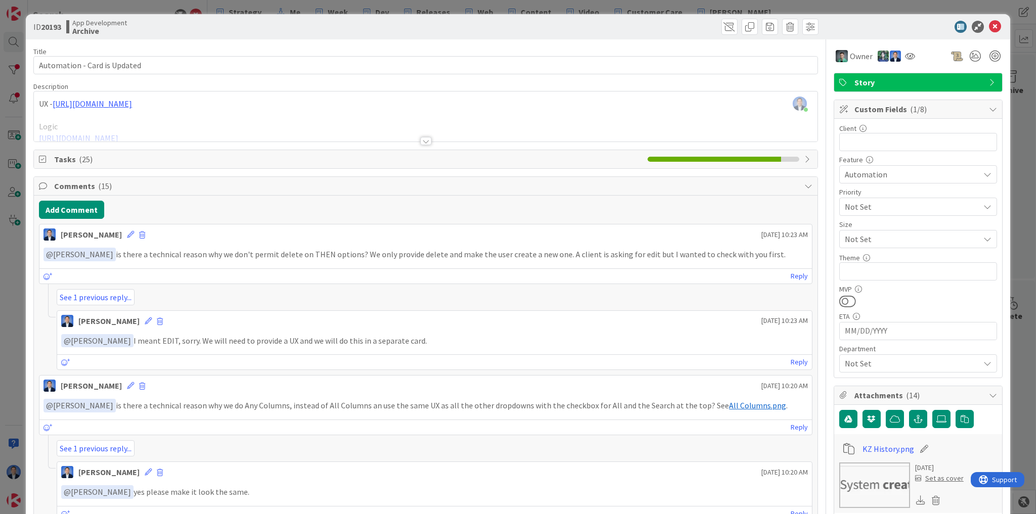
click at [158, 186] on span "Comments ( 15 )" at bounding box center [426, 186] width 745 height 12
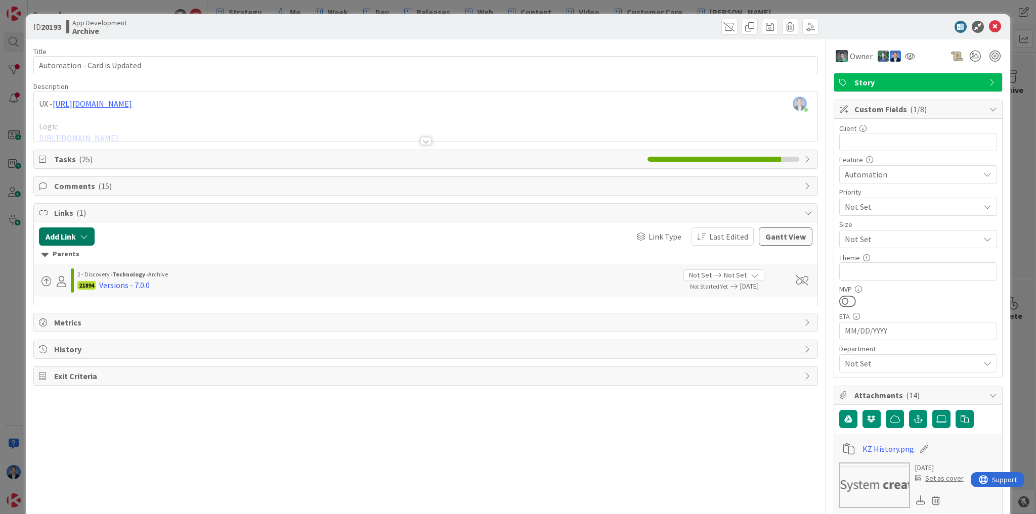
click at [81, 233] on icon "button" at bounding box center [84, 237] width 8 height 8
click at [83, 320] on input "text" at bounding box center [115, 323] width 142 height 18
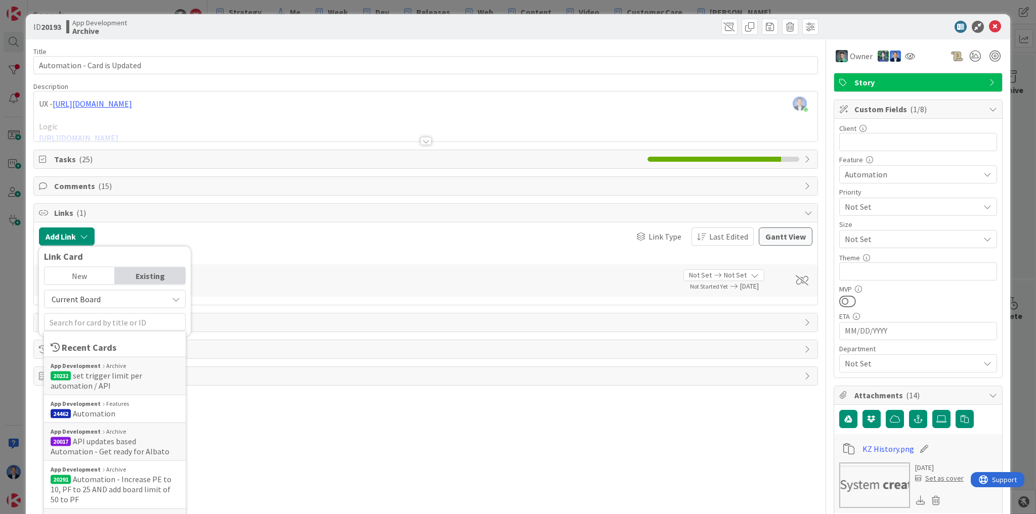
drag, startPoint x: 97, startPoint y: 415, endPoint x: 99, endPoint y: 409, distance: 6.3
click at [97, 414] on span "Automation" at bounding box center [94, 414] width 42 height 10
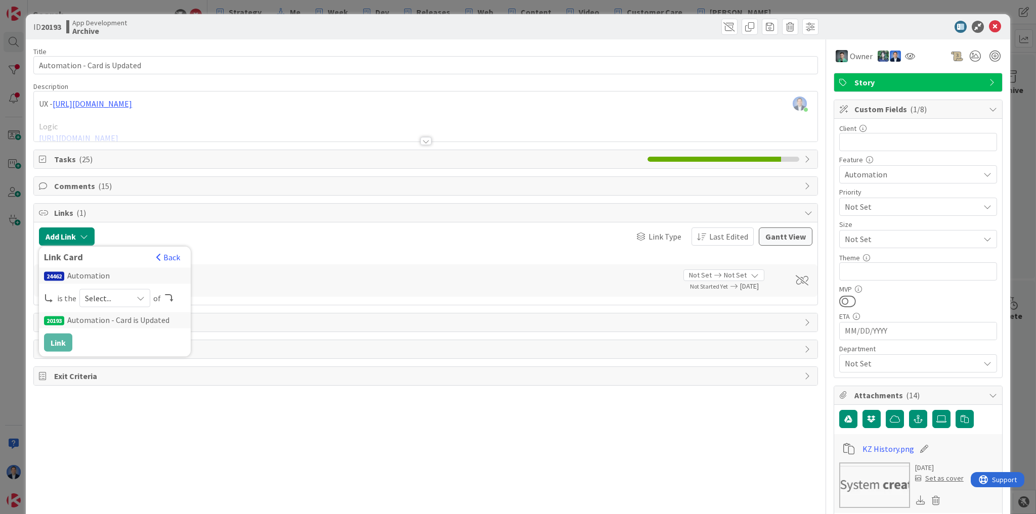
click at [121, 296] on span "Select..." at bounding box center [106, 298] width 42 height 14
click at [134, 320] on span "parent" at bounding box center [168, 322] width 114 height 15
click at [62, 344] on button "Link" at bounding box center [58, 343] width 28 height 18
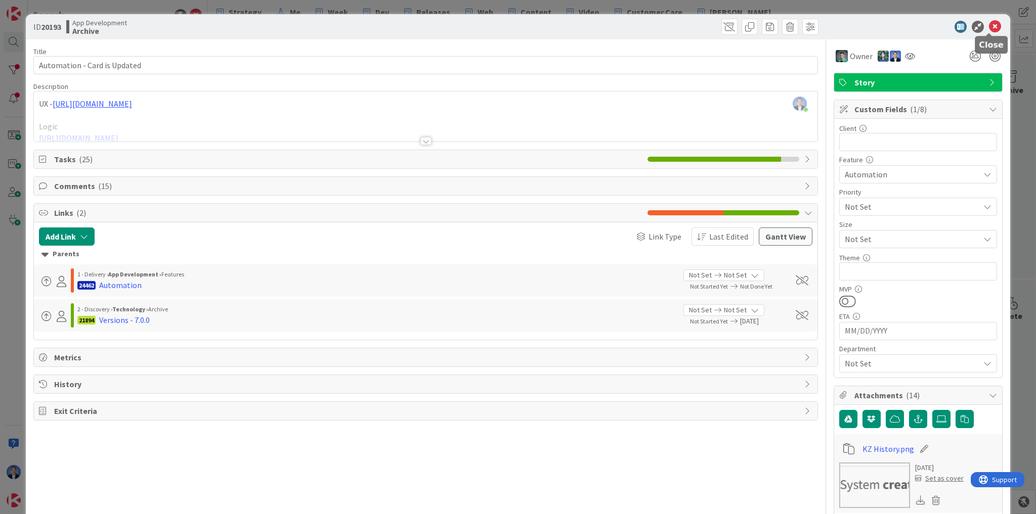
click at [989, 25] on icon at bounding box center [995, 27] width 12 height 12
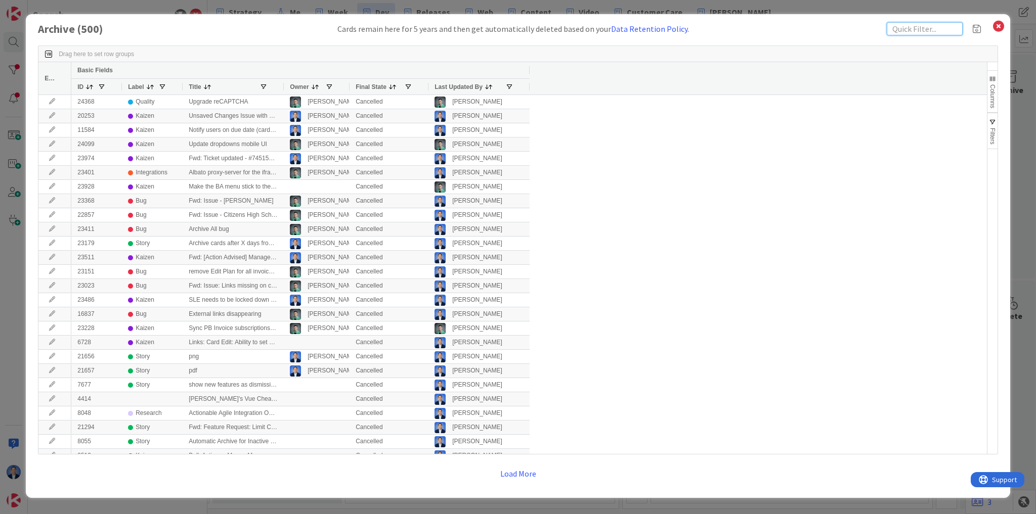
click at [938, 30] on input "text" at bounding box center [925, 28] width 76 height 13
paste input "automation"
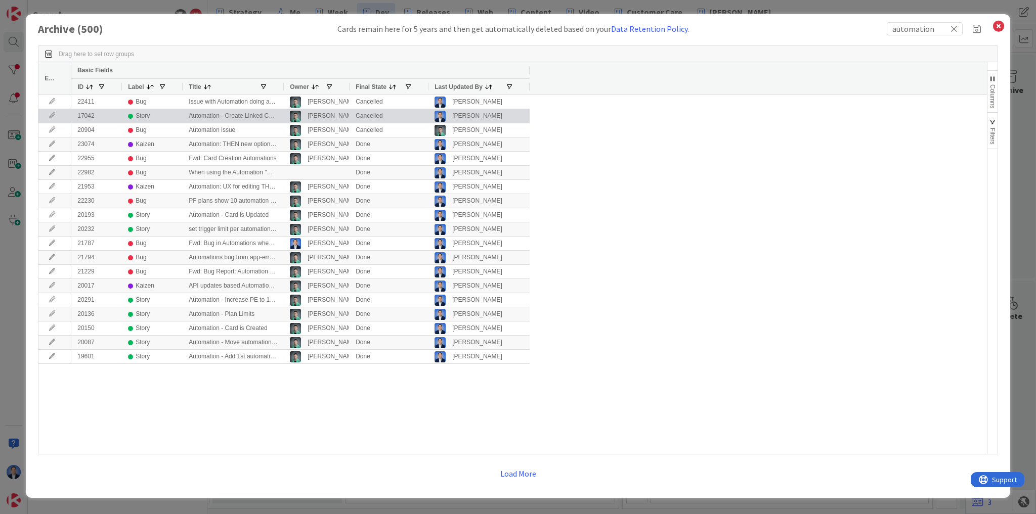
click at [47, 115] on icon at bounding box center [52, 116] width 15 height 6
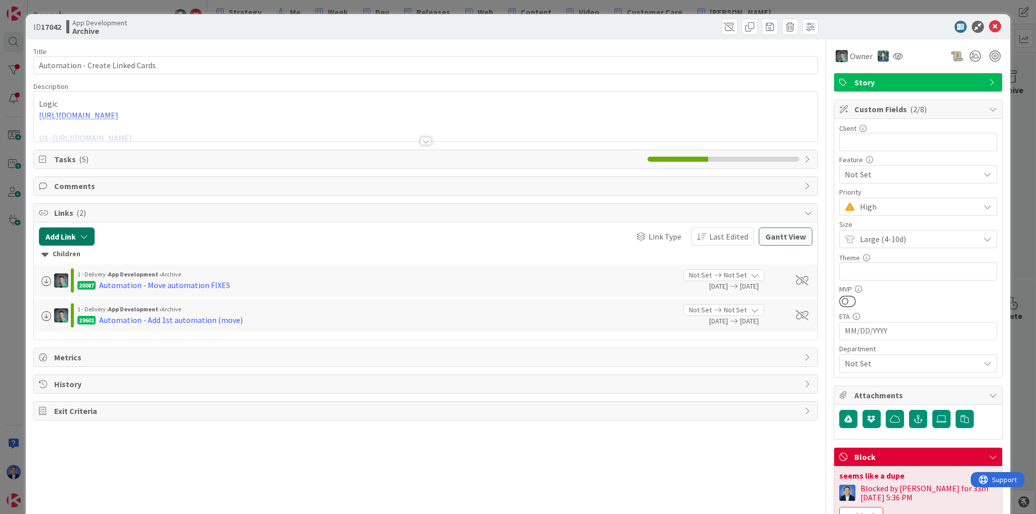
click at [79, 229] on button "Add Link" at bounding box center [67, 237] width 56 height 18
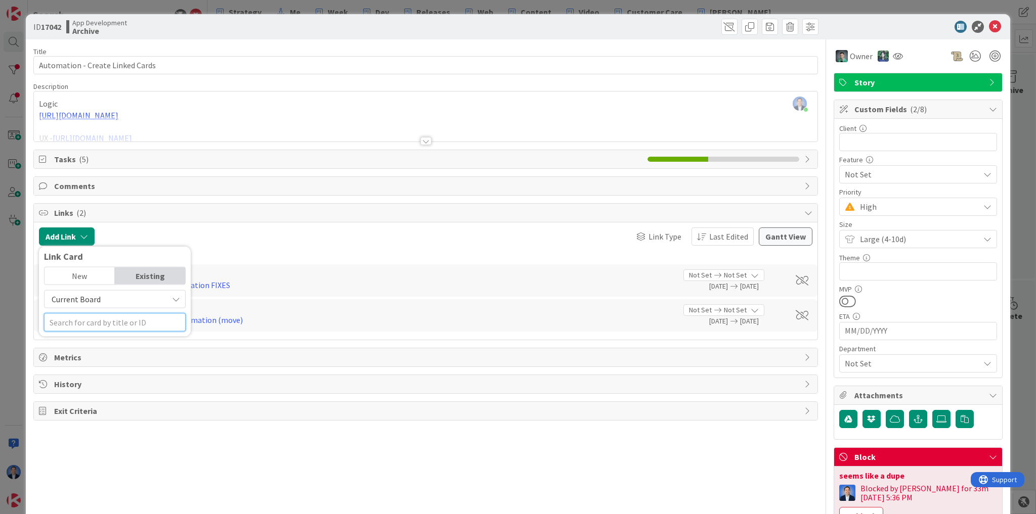
click at [90, 322] on input "text" at bounding box center [115, 323] width 142 height 18
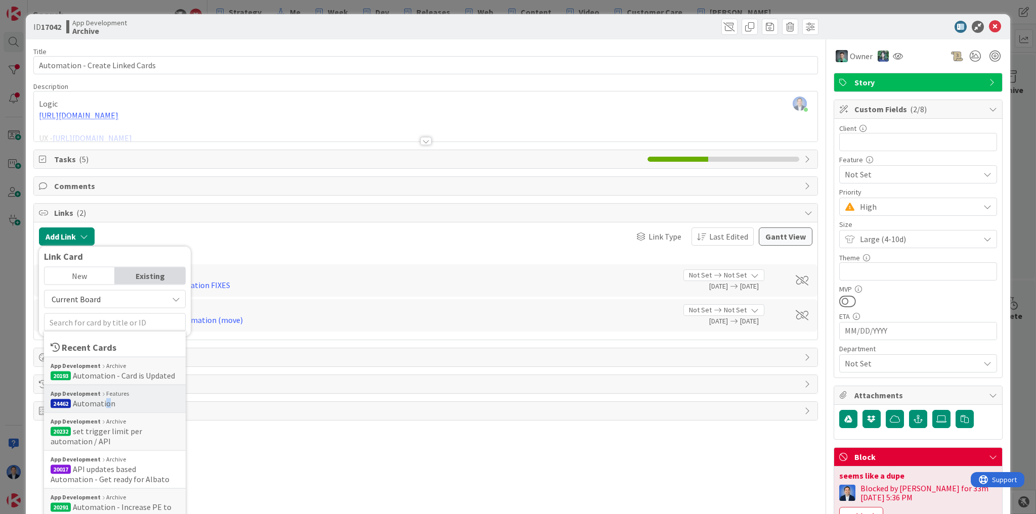
click at [106, 404] on span "Automation" at bounding box center [94, 404] width 42 height 10
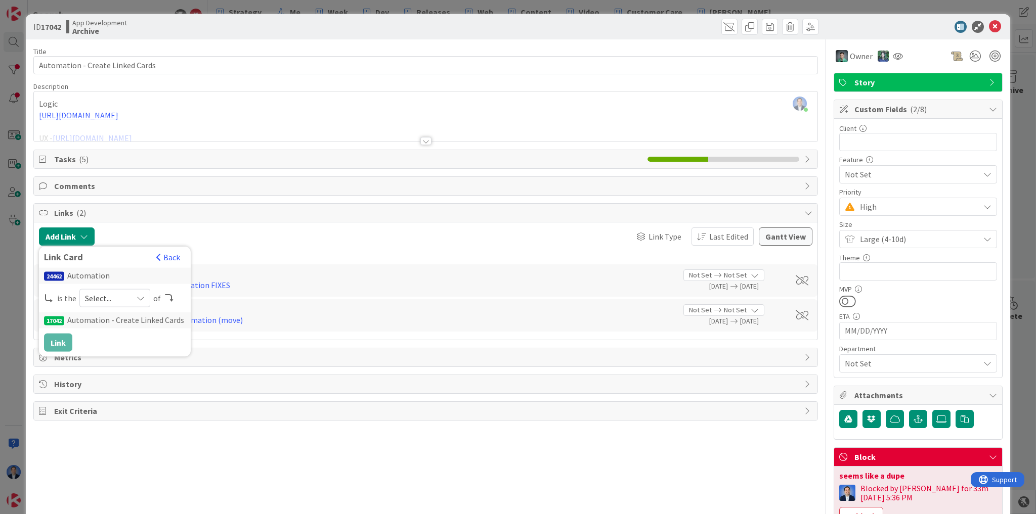
click at [108, 293] on span "Select..." at bounding box center [106, 298] width 42 height 14
click at [120, 324] on span "parent" at bounding box center [168, 322] width 114 height 15
click at [63, 341] on button "Link" at bounding box center [58, 343] width 28 height 18
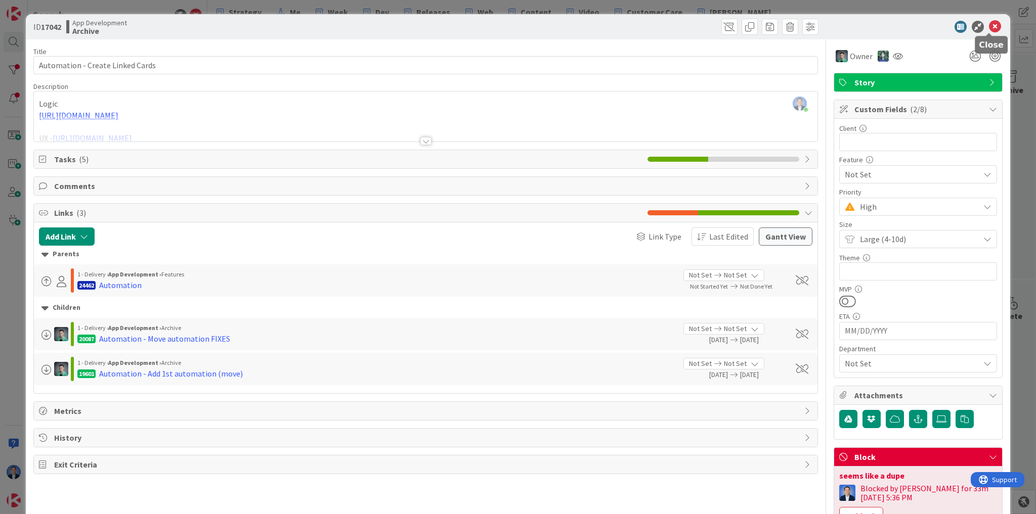
click at [990, 26] on icon at bounding box center [995, 27] width 12 height 12
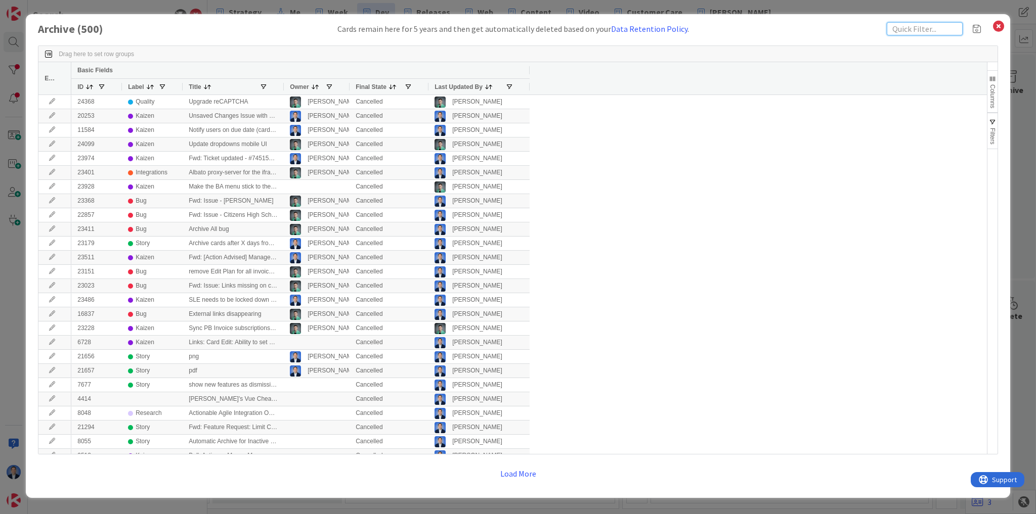
click at [909, 23] on input "text" at bounding box center [925, 28] width 76 height 13
paste input "automation"
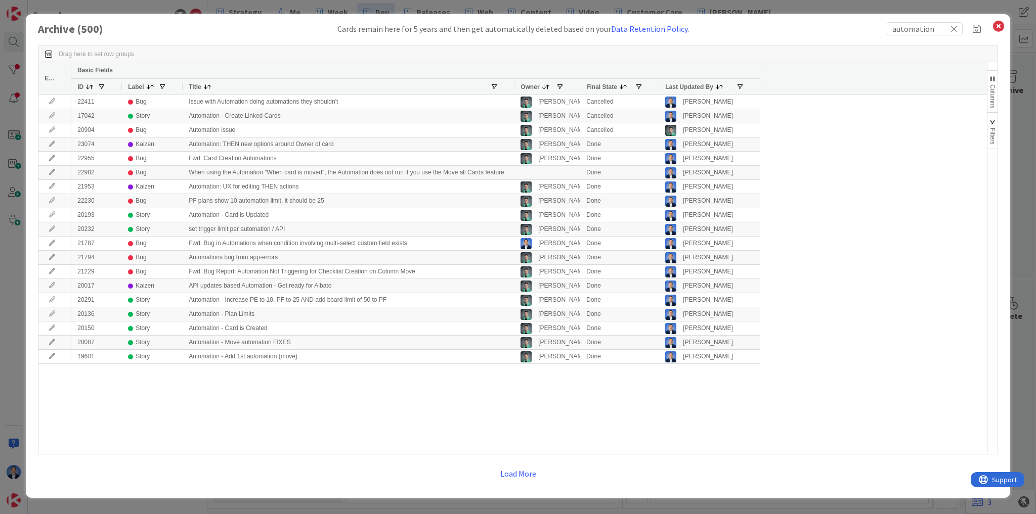
drag, startPoint x: 283, startPoint y: 85, endPoint x: 514, endPoint y: 81, distance: 230.7
click at [514, 81] on div at bounding box center [514, 87] width 4 height 16
click at [990, 103] on span "Columns" at bounding box center [992, 96] width 7 height 24
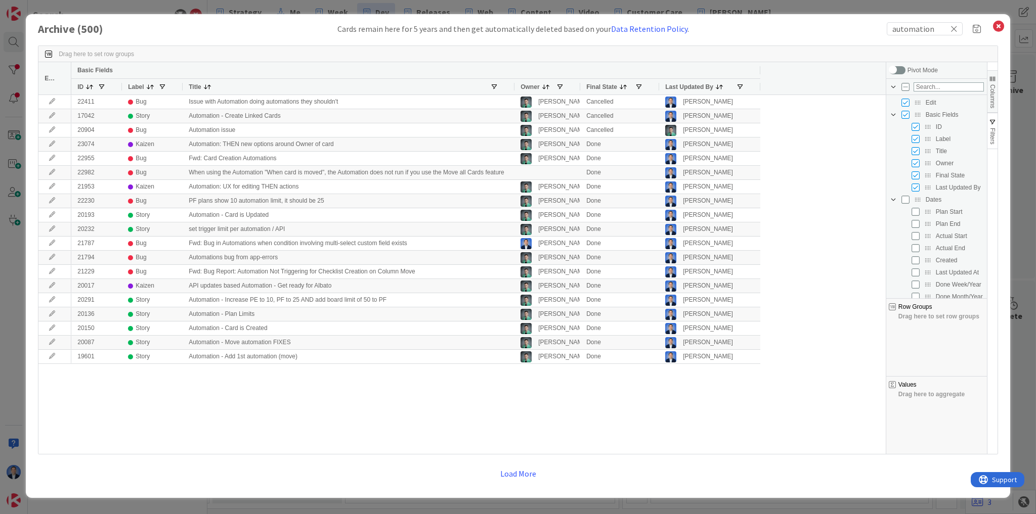
click at [892, 198] on span "Dates Column Group" at bounding box center [893, 200] width 8 height 8
click at [914, 235] on input "Press SPACE to toggle visibility (hidden)" at bounding box center [915, 236] width 8 height 8
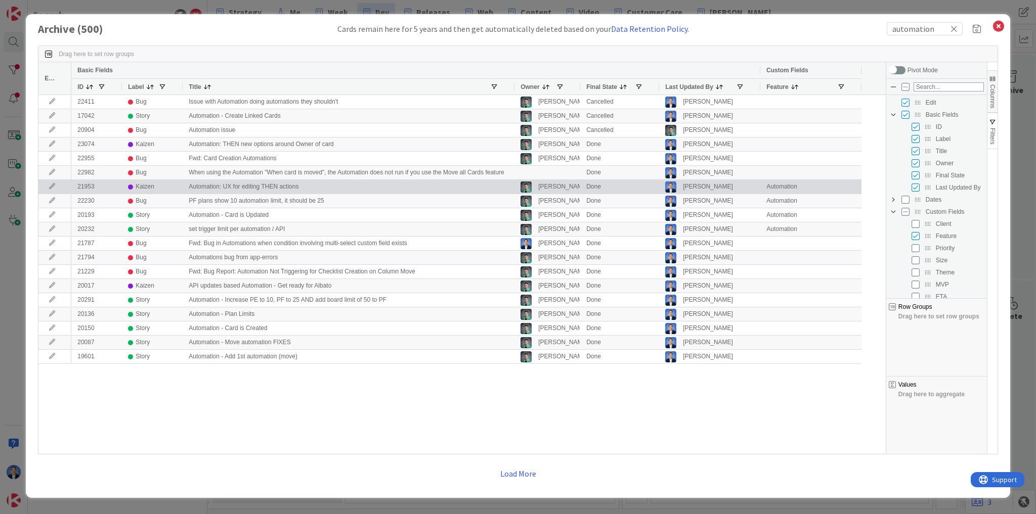
click at [770, 189] on div "Automation" at bounding box center [810, 187] width 101 height 14
click at [779, 187] on div "Automation" at bounding box center [810, 187] width 101 height 14
click at [778, 187] on div "Automation" at bounding box center [810, 187] width 101 height 14
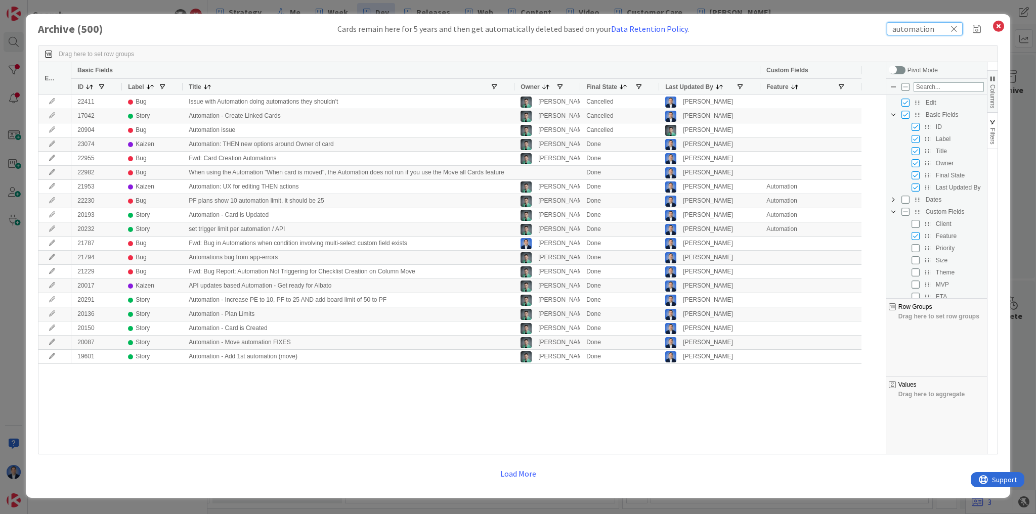
drag, startPoint x: 897, startPoint y: 28, endPoint x: 889, endPoint y: 29, distance: 8.7
click at [889, 29] on input "automation" at bounding box center [925, 28] width 76 height 13
click at [917, 26] on input "Automation" at bounding box center [925, 28] width 76 height 13
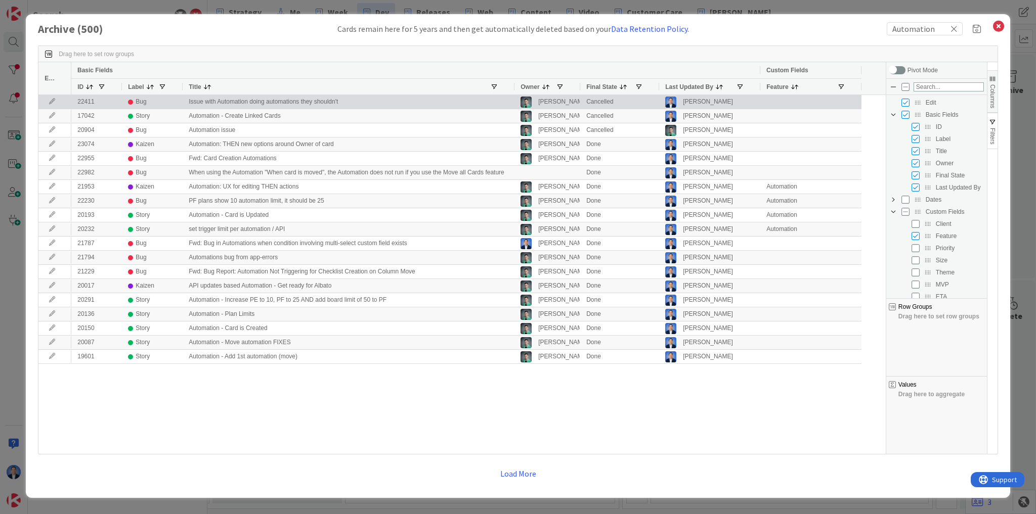
click at [789, 107] on div at bounding box center [810, 102] width 101 height 14
click at [787, 107] on div at bounding box center [810, 102] width 101 height 14
click at [785, 105] on div at bounding box center [810, 102] width 101 height 14
click at [784, 105] on div at bounding box center [810, 102] width 101 height 14
click at [783, 104] on div at bounding box center [810, 102] width 101 height 14
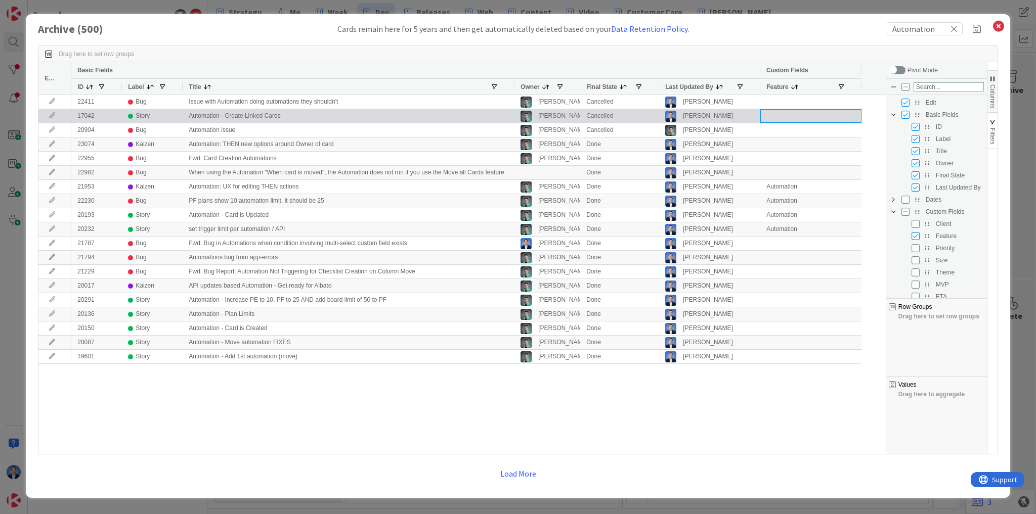
click at [779, 113] on div at bounding box center [810, 116] width 101 height 14
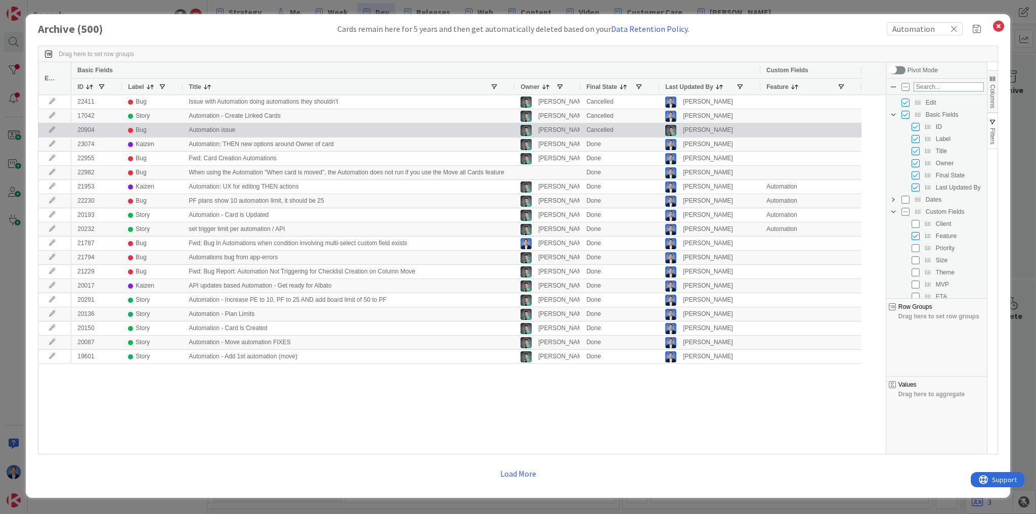
click at [774, 131] on div at bounding box center [810, 130] width 101 height 14
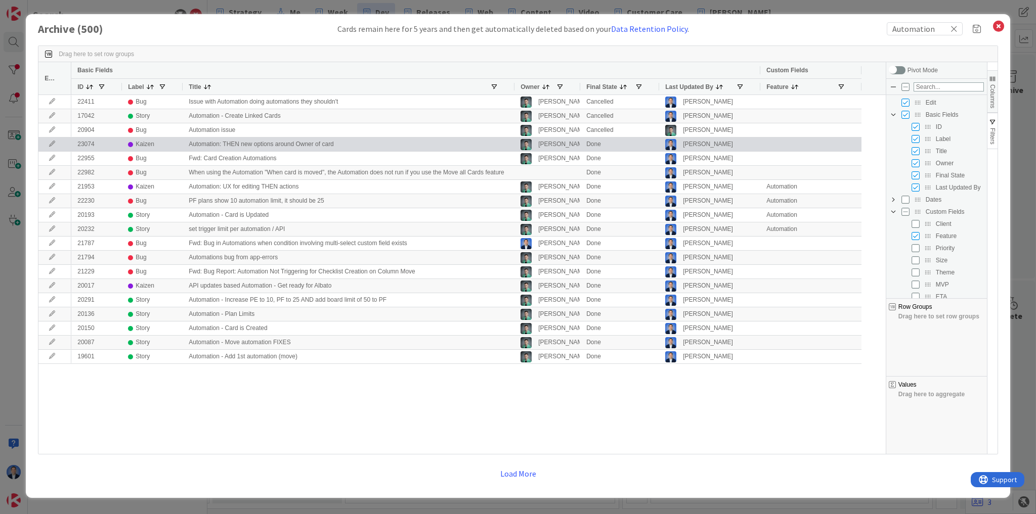
click at [775, 148] on div at bounding box center [810, 145] width 101 height 14
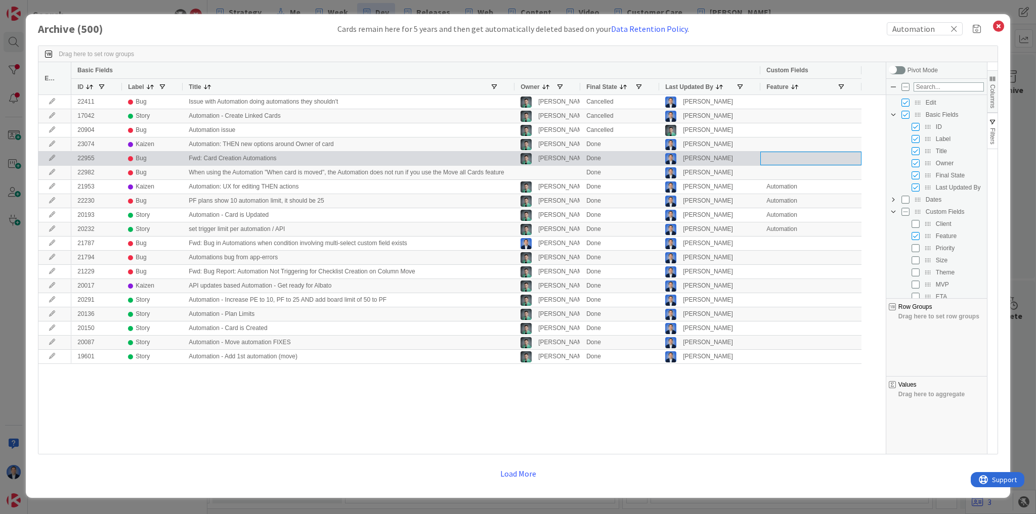
click at [775, 156] on div at bounding box center [810, 159] width 101 height 14
click at [775, 157] on div at bounding box center [810, 159] width 101 height 14
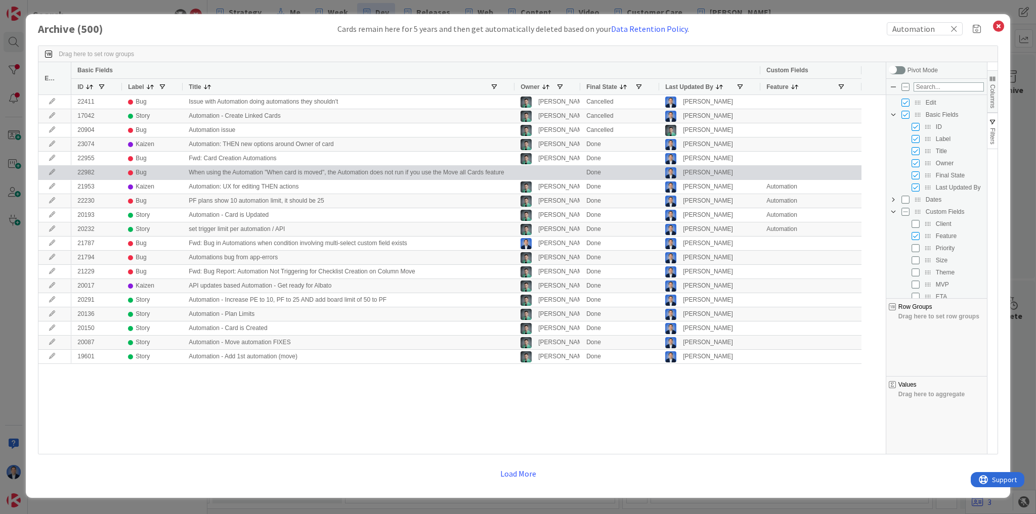
click at [775, 172] on div at bounding box center [810, 173] width 101 height 14
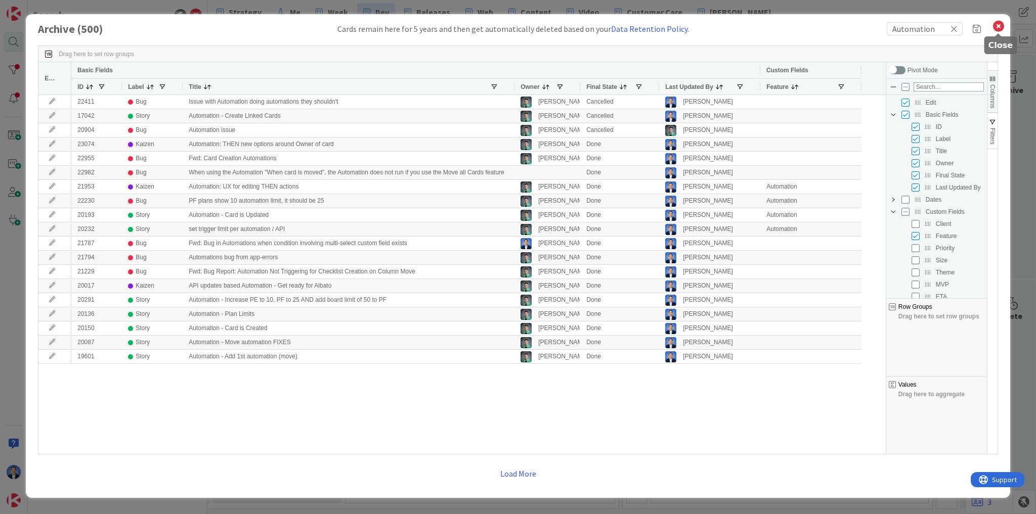
click at [996, 28] on icon at bounding box center [998, 26] width 13 height 14
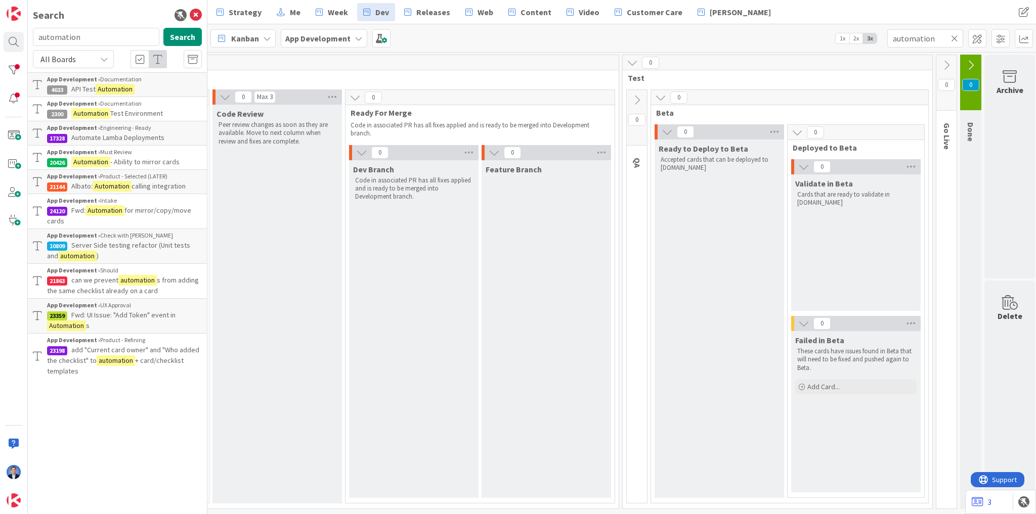
click at [955, 40] on icon at bounding box center [954, 38] width 7 height 9
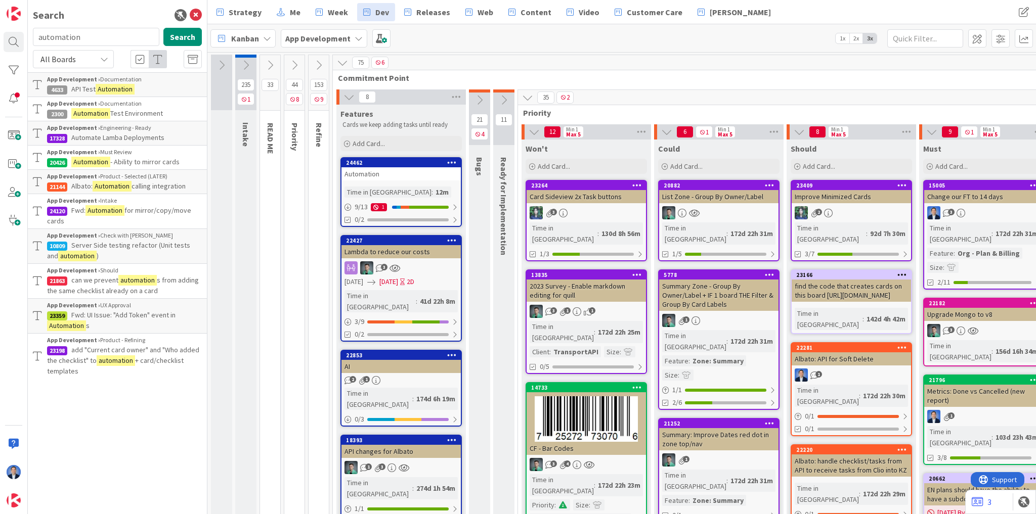
click at [379, 177] on div "Automation" at bounding box center [400, 173] width 119 height 13
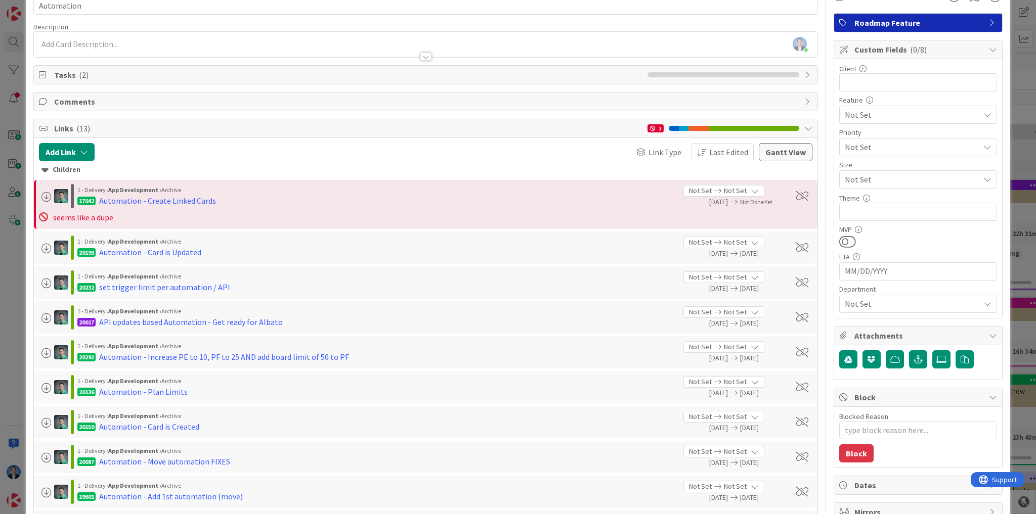
scroll to position [59, 0]
click at [657, 153] on span "Link Type" at bounding box center [664, 153] width 33 height 12
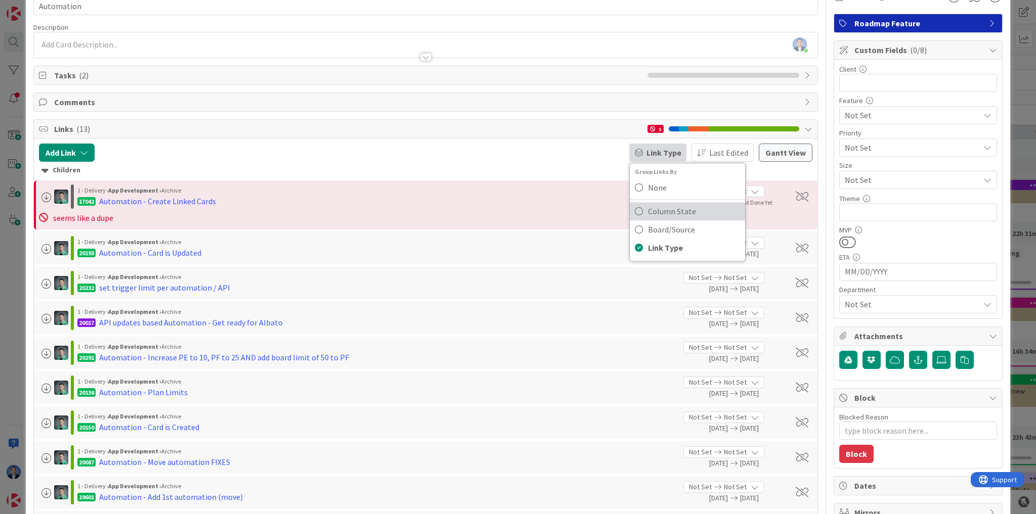
click at [656, 205] on span "Column State" at bounding box center [694, 211] width 92 height 15
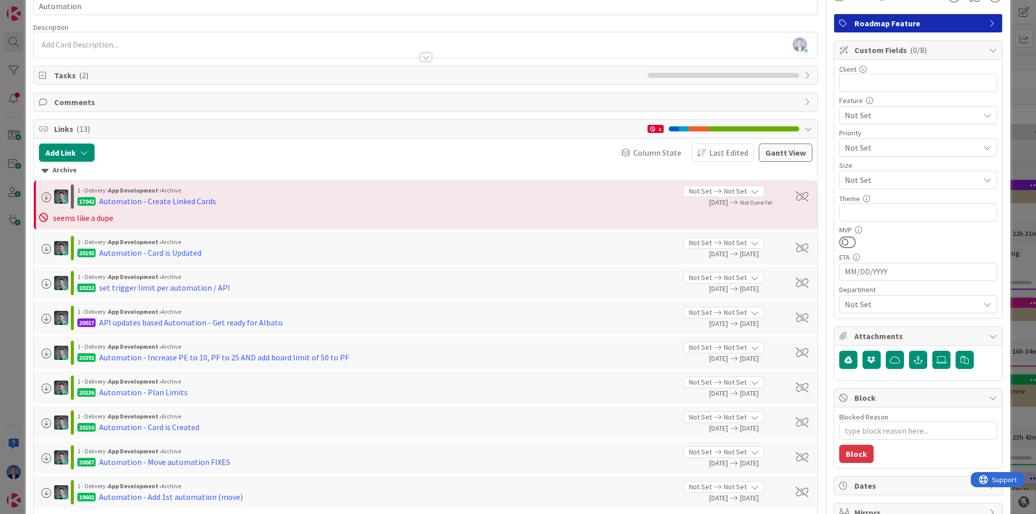
click at [45, 167] on icon at bounding box center [44, 170] width 7 height 11
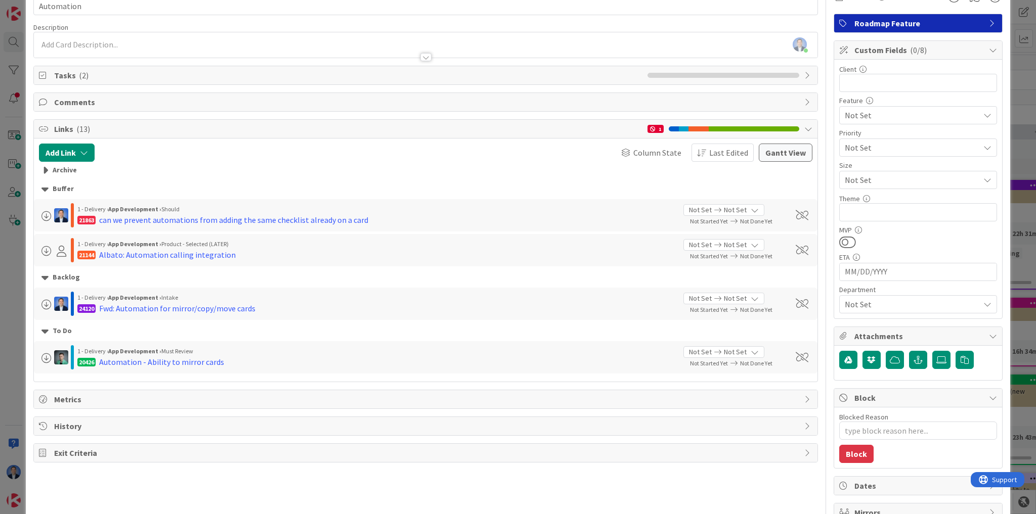
click at [47, 167] on icon at bounding box center [44, 170] width 7 height 11
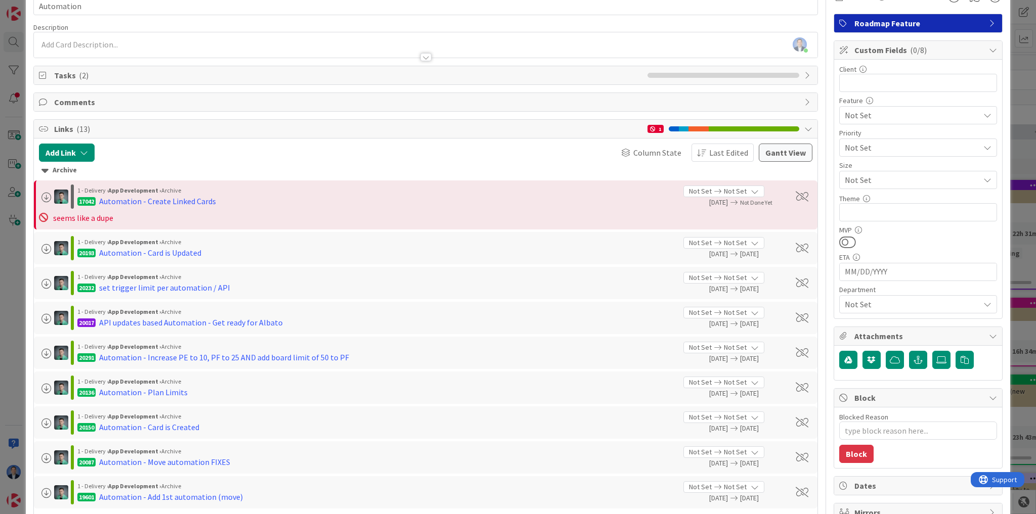
click at [47, 167] on icon at bounding box center [44, 170] width 7 height 11
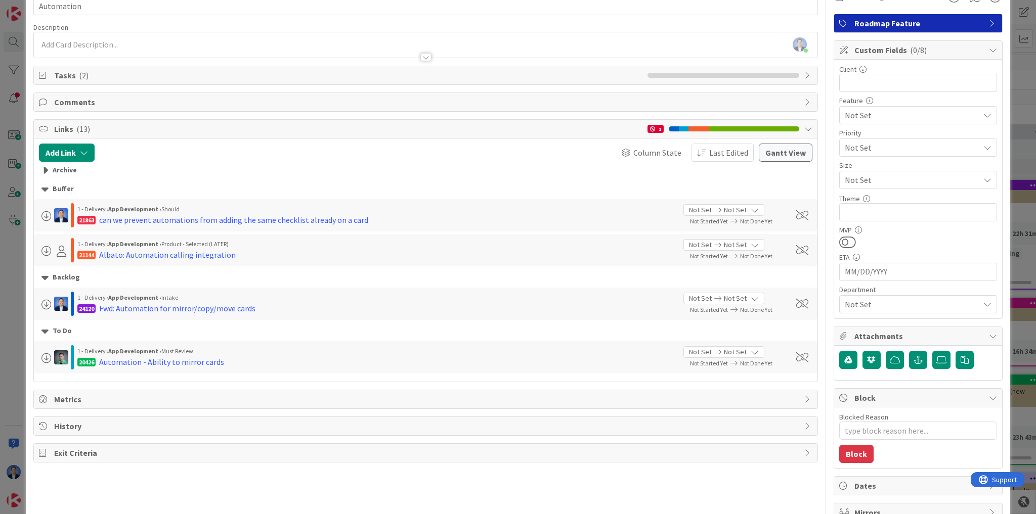
click at [43, 170] on icon at bounding box center [44, 170] width 7 height 11
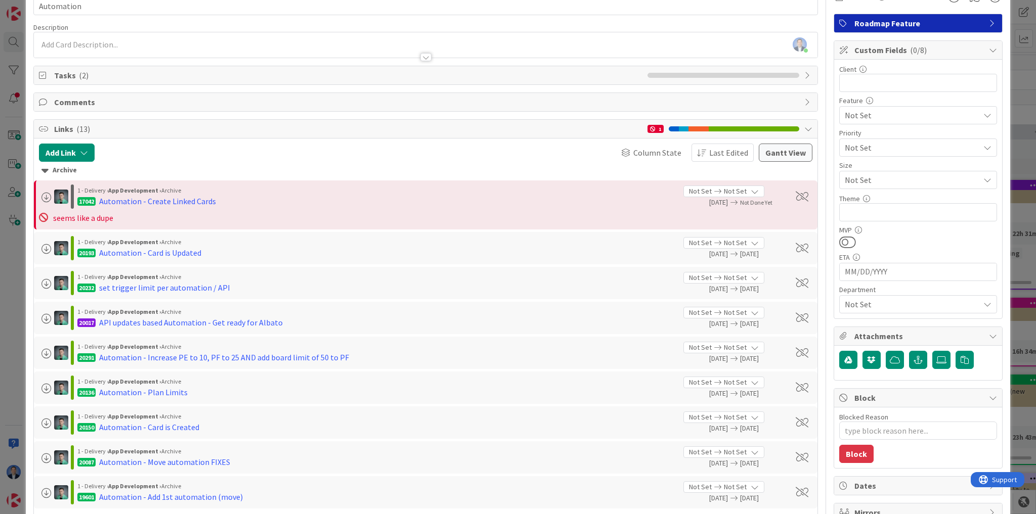
click at [43, 170] on icon at bounding box center [44, 170] width 7 height 11
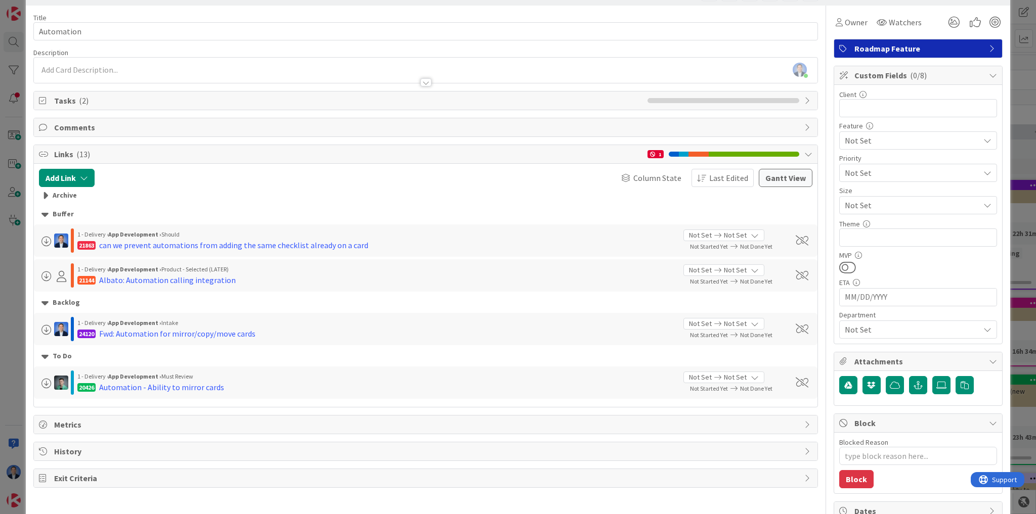
scroll to position [0, 0]
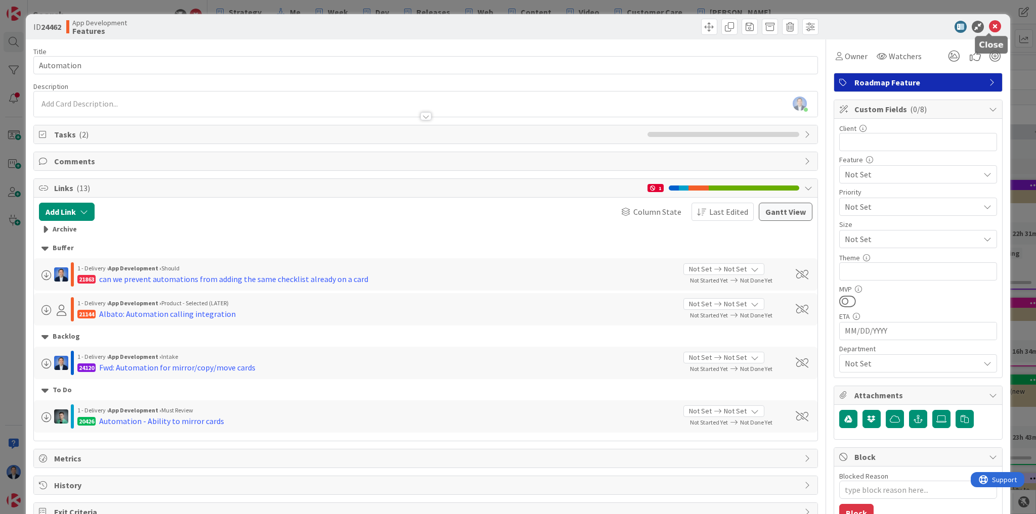
click at [990, 26] on icon at bounding box center [995, 27] width 12 height 12
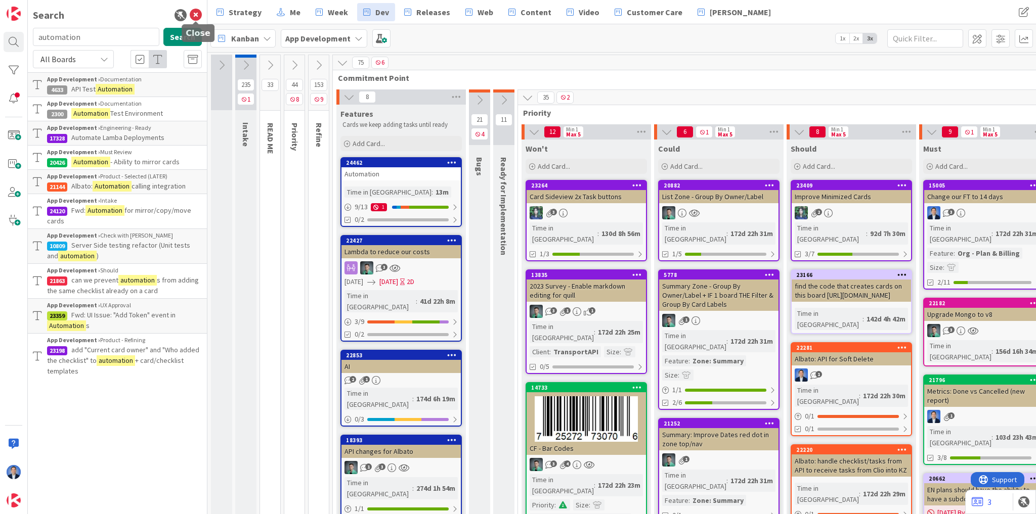
click at [194, 17] on icon at bounding box center [196, 15] width 12 height 12
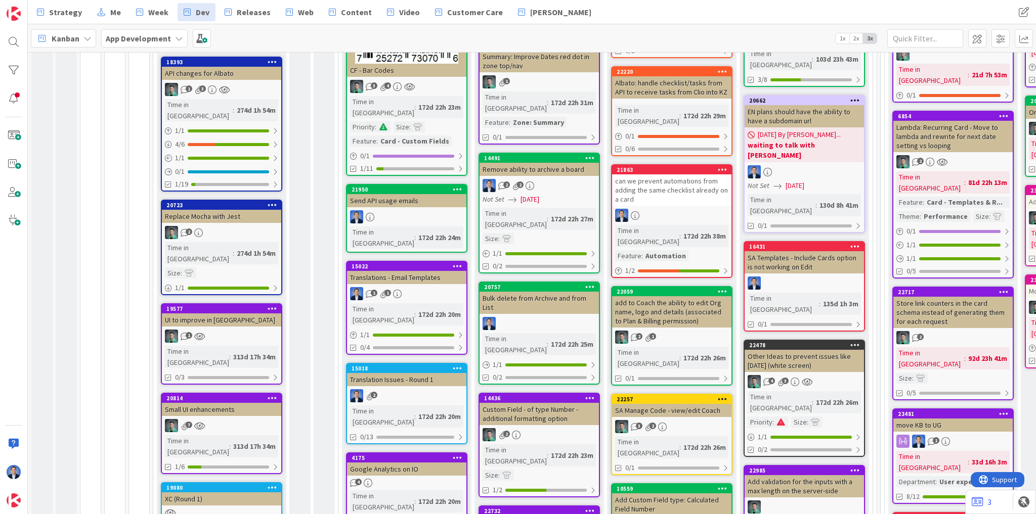
scroll to position [364, 0]
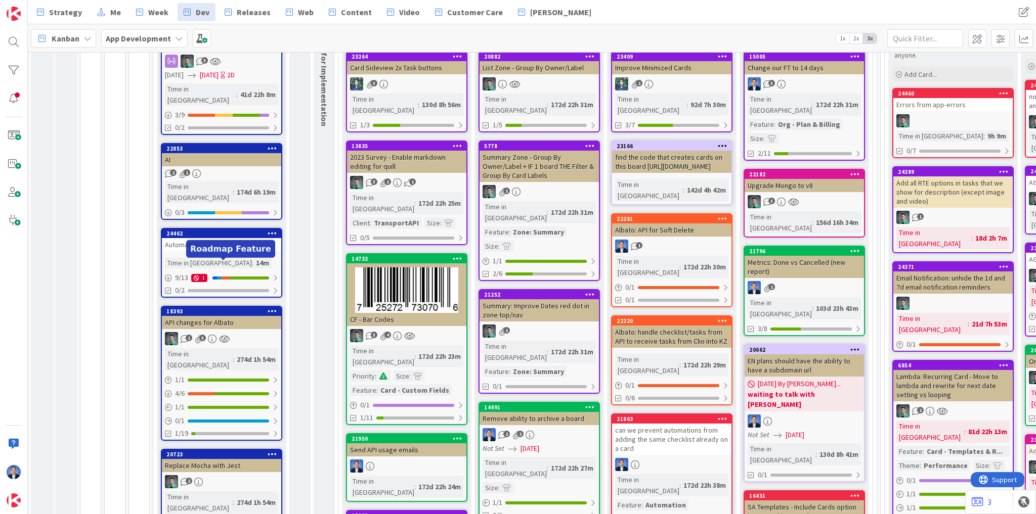
scroll to position [121, 0]
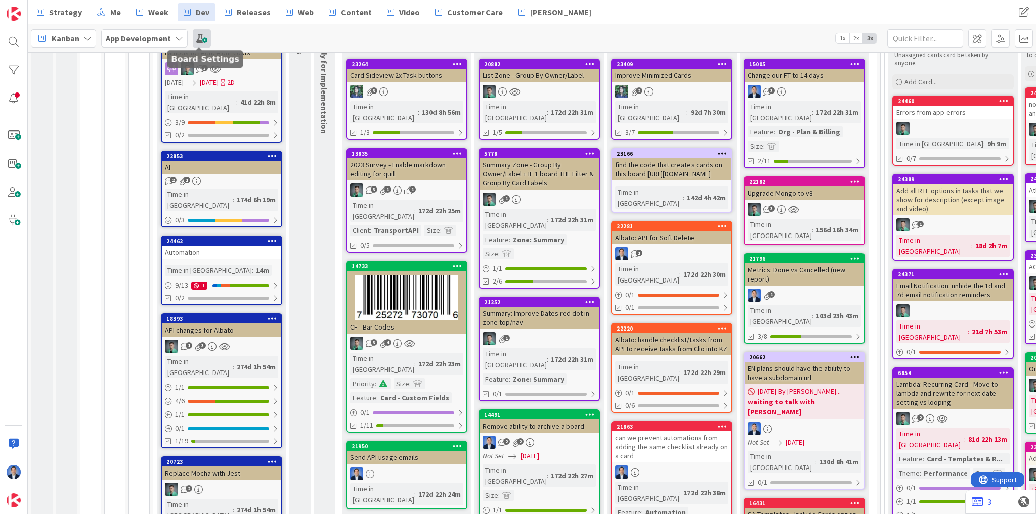
click at [199, 42] on span at bounding box center [202, 38] width 18 height 18
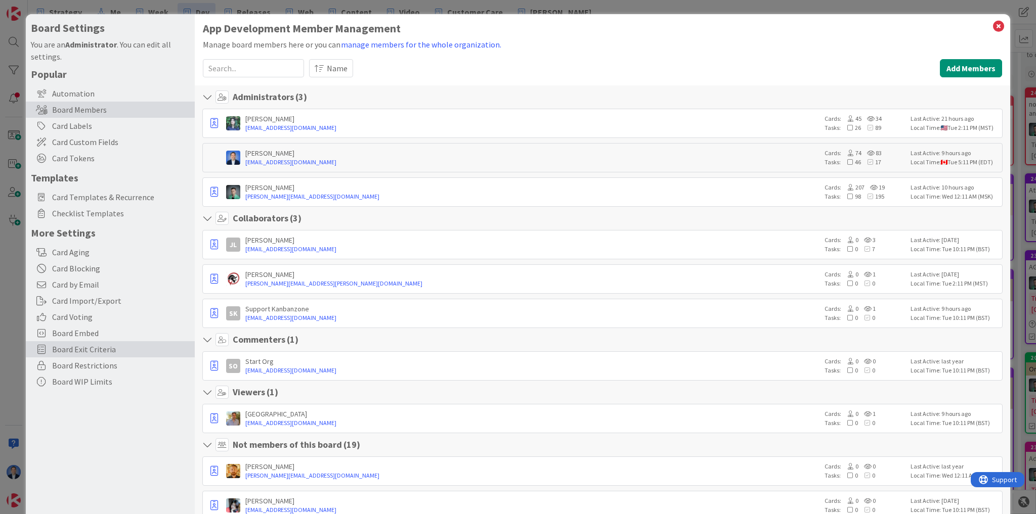
click at [81, 351] on span "Board Exit Criteria" at bounding box center [121, 349] width 138 height 12
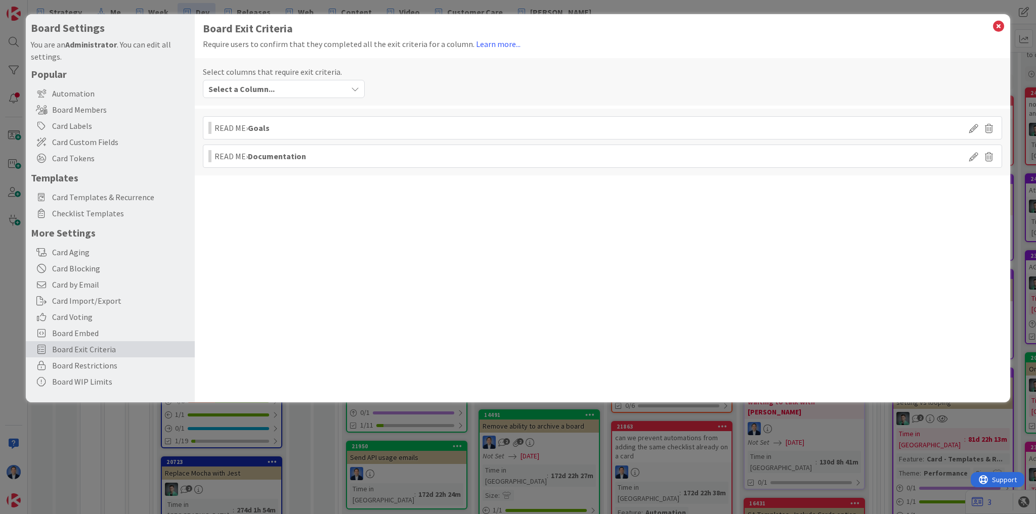
click at [346, 84] on div "Select a Column..." at bounding box center [276, 89] width 141 height 16
click at [513, 79] on div "Select columns that require exit criteria. Select a Column... Intake READ ME Go…" at bounding box center [602, 82] width 815 height 48
click at [996, 28] on icon at bounding box center [998, 26] width 13 height 14
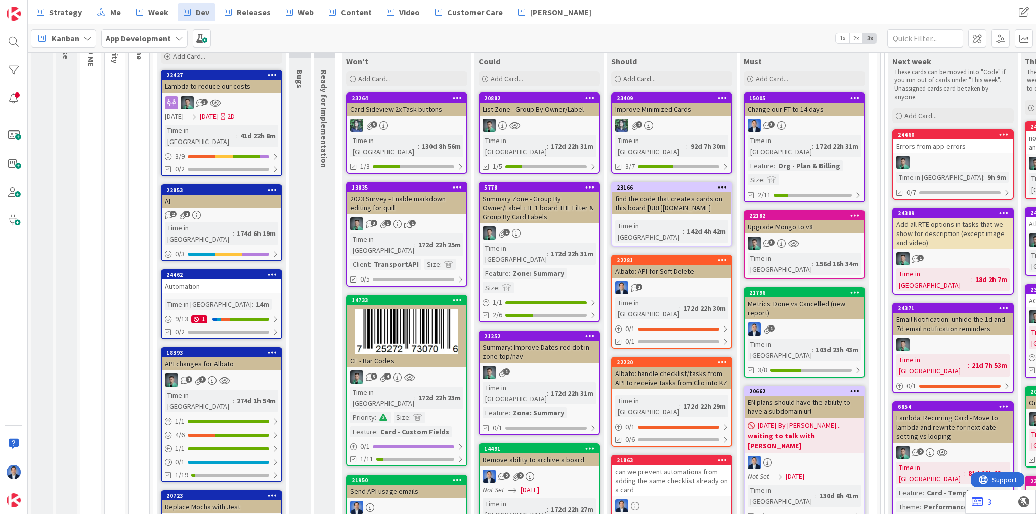
scroll to position [0, 0]
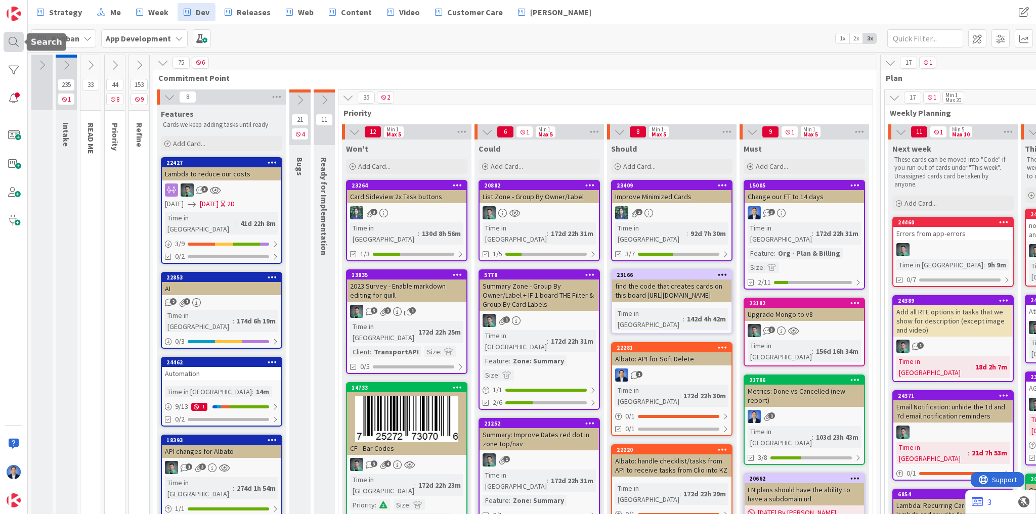
click at [10, 45] on div at bounding box center [14, 42] width 20 height 20
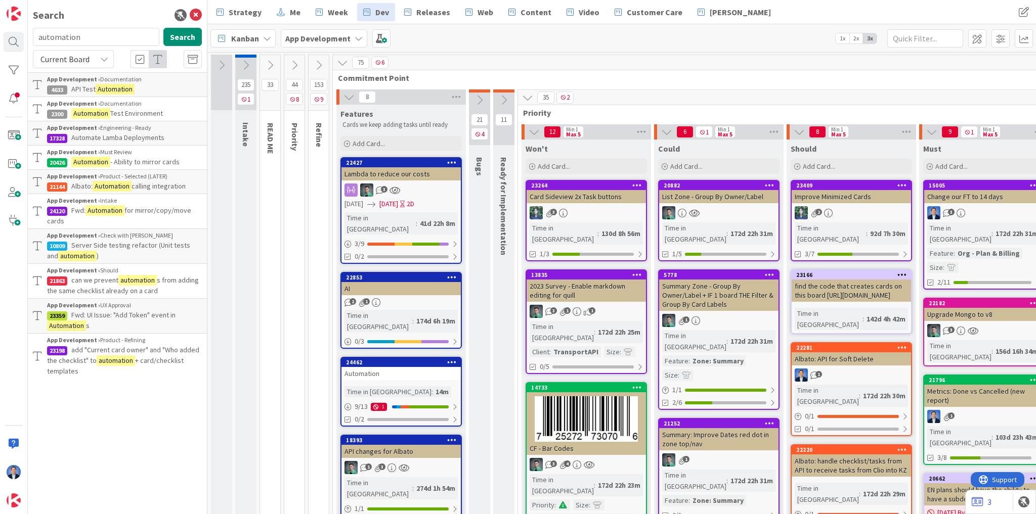
click at [77, 40] on input "automation" at bounding box center [96, 37] width 126 height 18
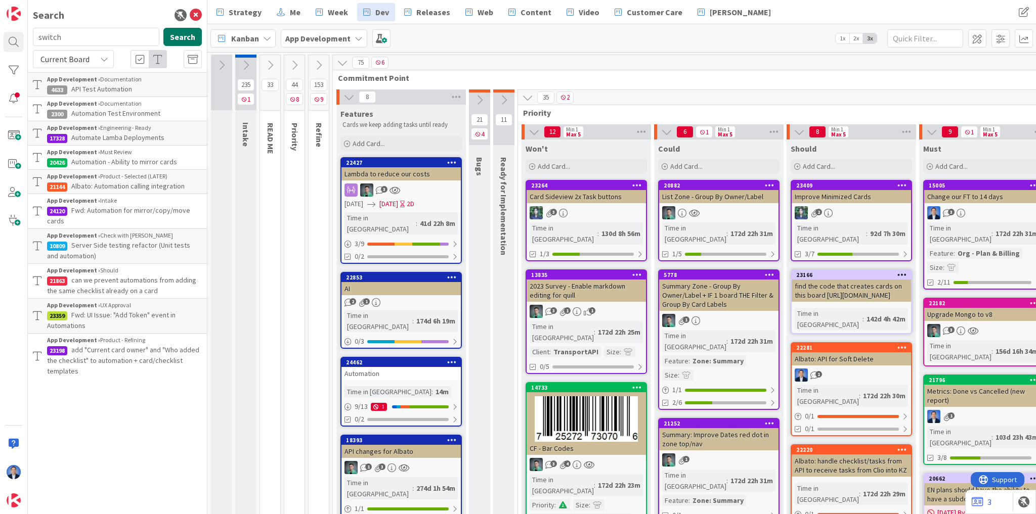
click at [177, 42] on button "Search" at bounding box center [182, 37] width 38 height 18
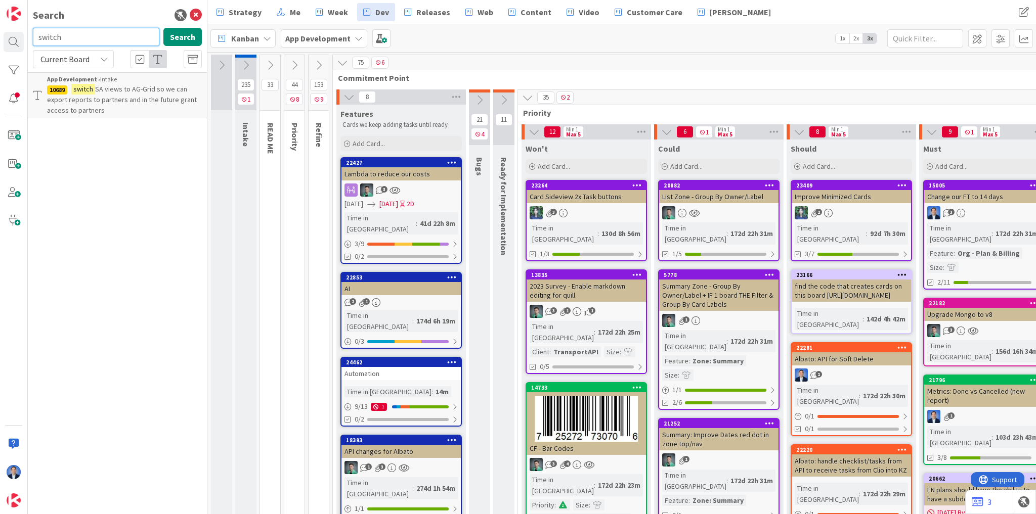
click at [58, 34] on input "switch" at bounding box center [96, 37] width 126 height 18
click at [58, 34] on input "V/H" at bounding box center [96, 37] width 126 height 18
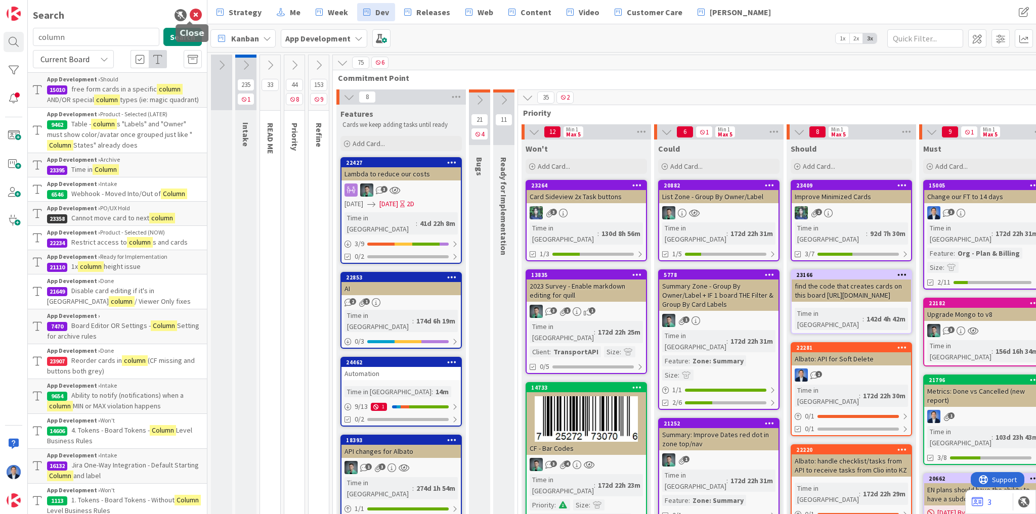
click at [190, 17] on icon at bounding box center [196, 15] width 12 height 12
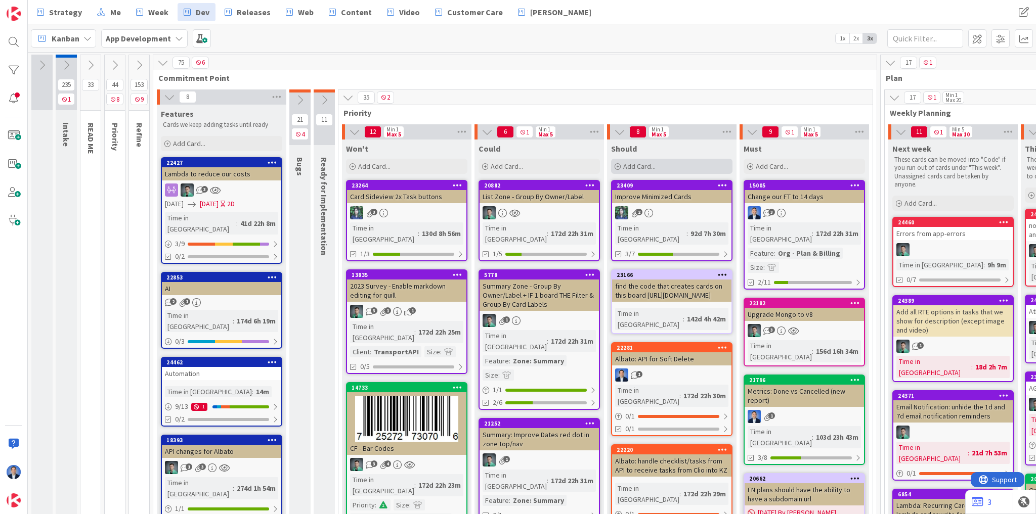
click at [633, 168] on span "Add Card..." at bounding box center [639, 166] width 32 height 9
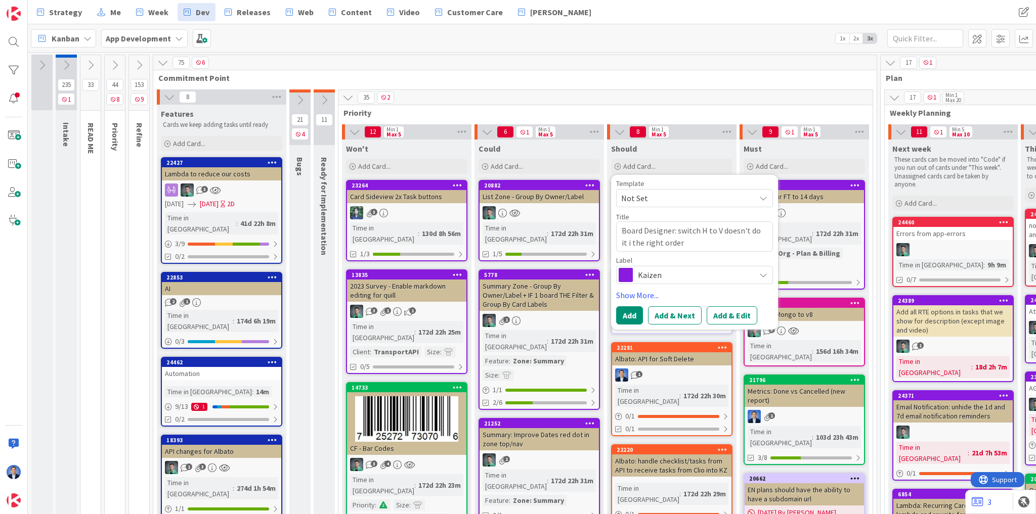
click at [623, 242] on textarea "Board Designer: switch H to V doesn't do it i the right order" at bounding box center [694, 237] width 157 height 30
click at [628, 314] on button "Add" at bounding box center [629, 315] width 27 height 18
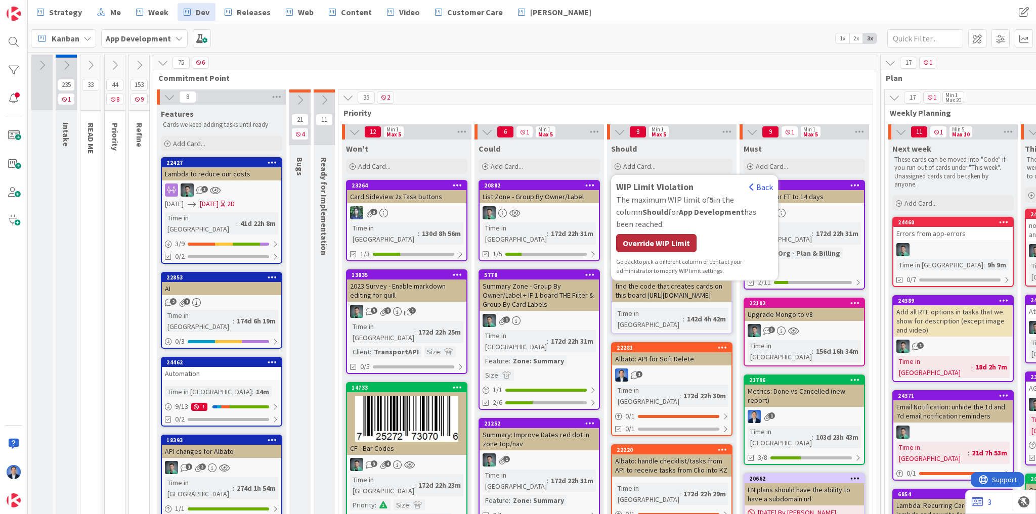
click at [655, 240] on div "Override WIP Limit" at bounding box center [656, 243] width 80 height 18
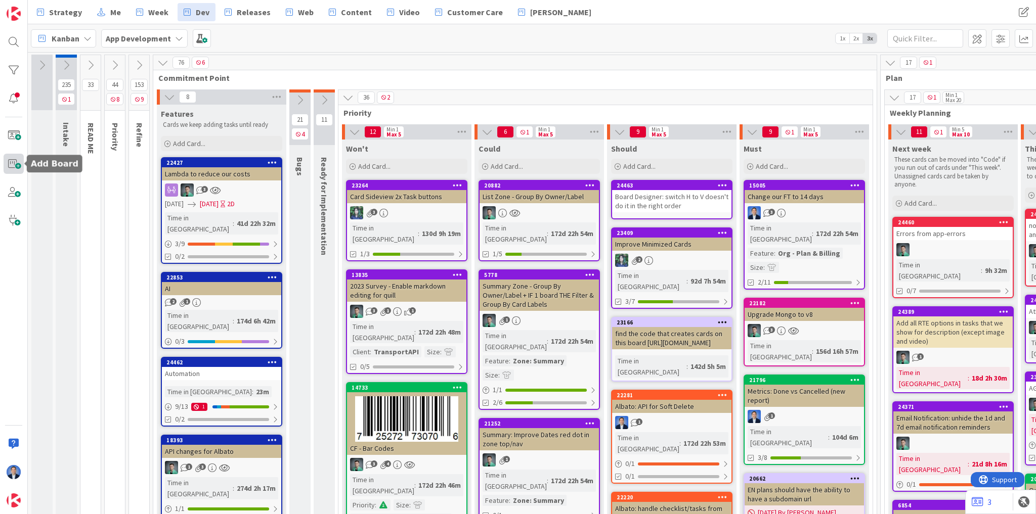
click at [19, 164] on span at bounding box center [14, 164] width 20 height 20
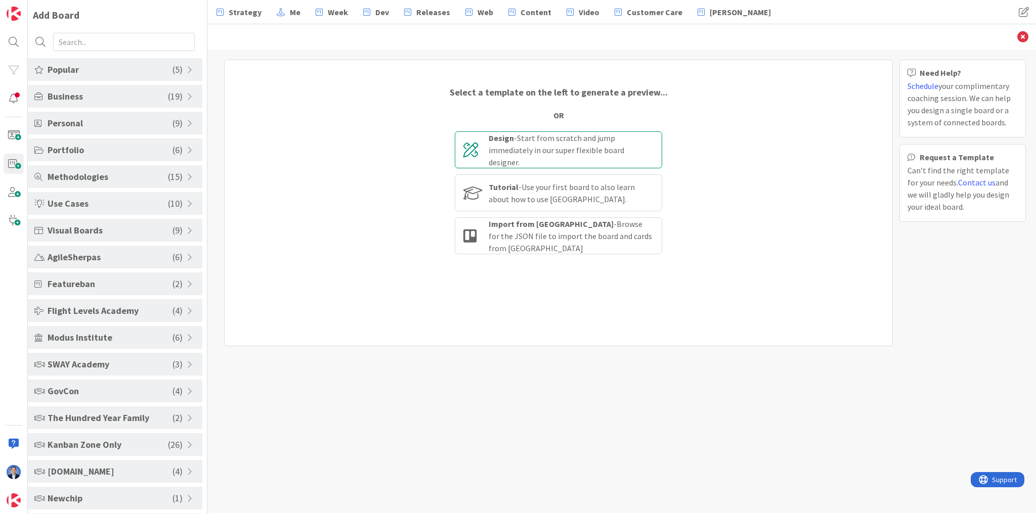
click at [522, 153] on div "Design - Start from scratch and jump immediately in our super flexible board de…" at bounding box center [571, 150] width 165 height 36
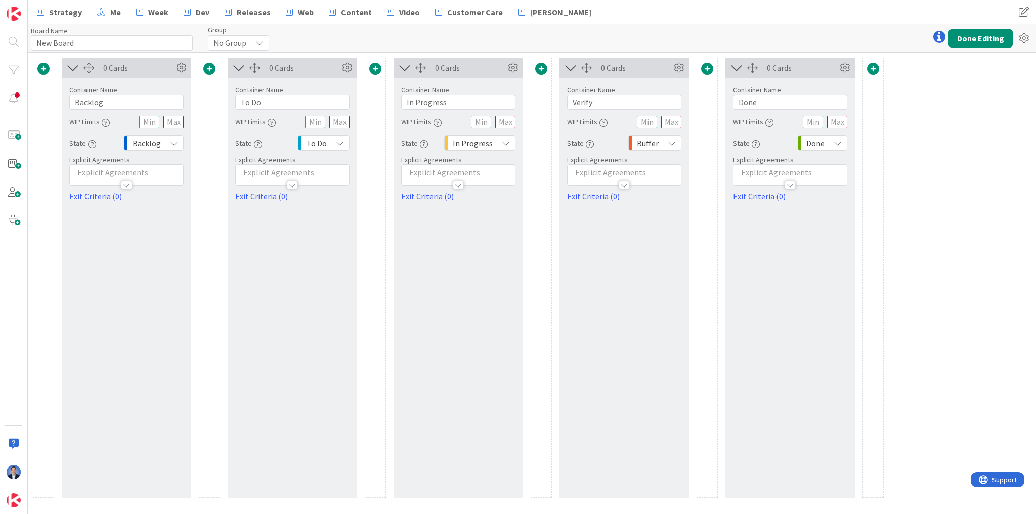
click at [206, 71] on span at bounding box center [209, 69] width 12 height 12
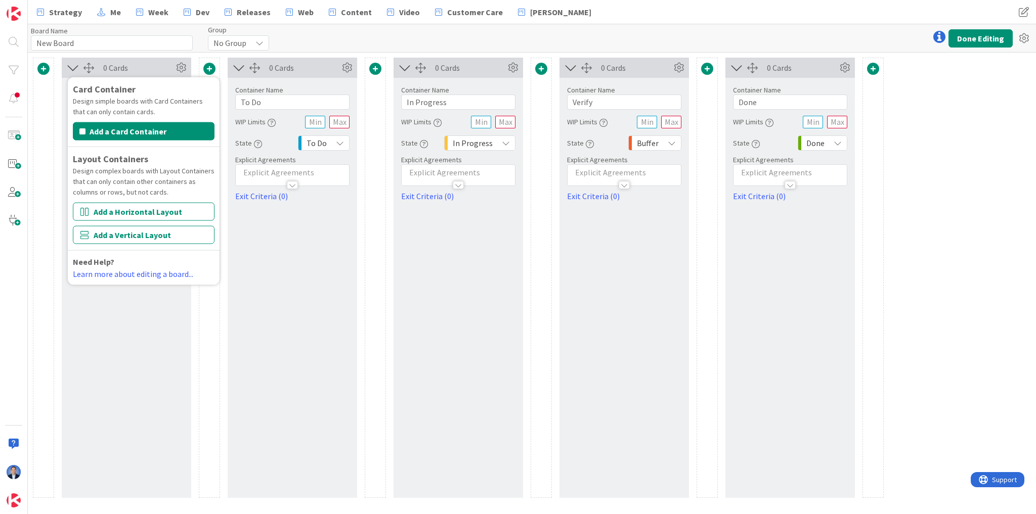
click at [150, 212] on button "Add a Horizontal Layout" at bounding box center [144, 212] width 142 height 18
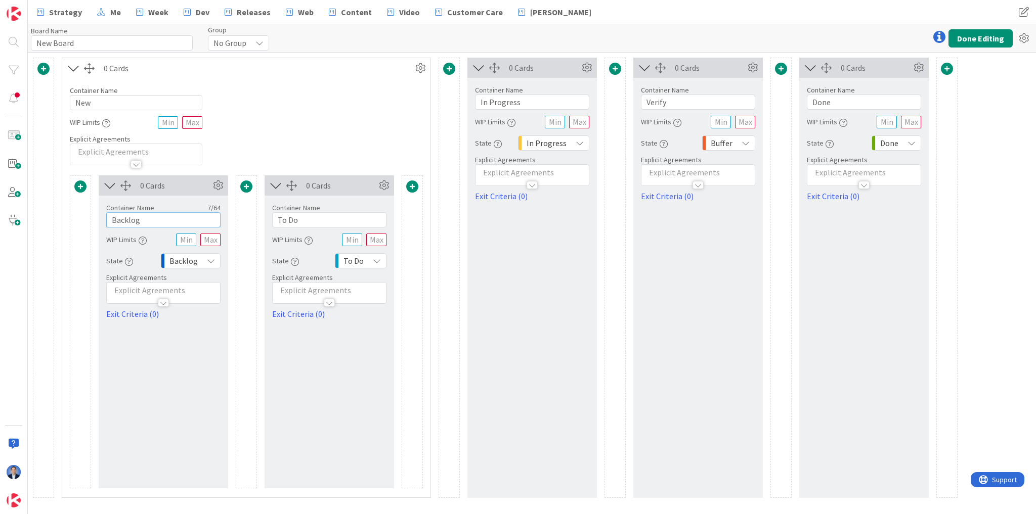
click at [141, 214] on input "Backlog" at bounding box center [163, 219] width 114 height 15
type input "1"
click at [286, 222] on input "To Do" at bounding box center [329, 219] width 114 height 15
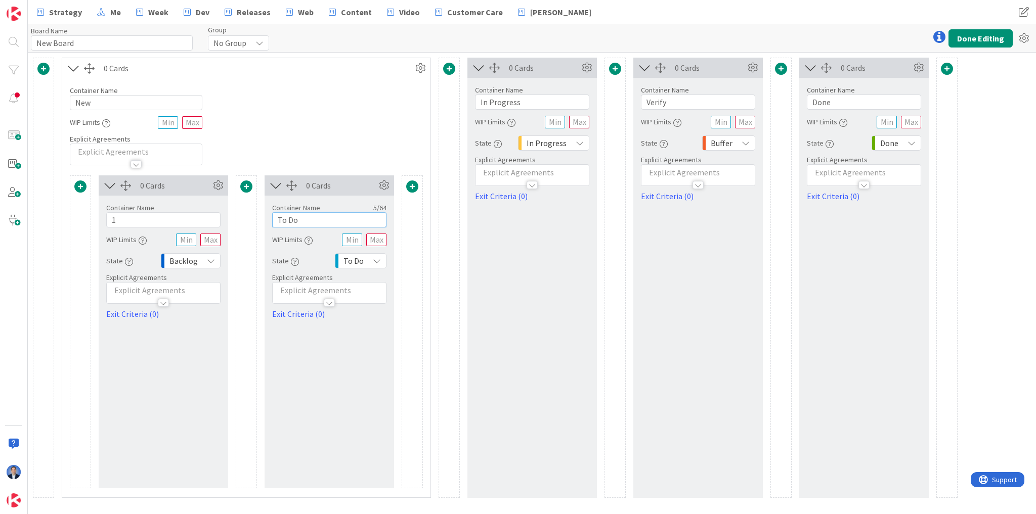
click at [286, 222] on input "To Do" at bounding box center [329, 219] width 114 height 15
type input "2"
click at [307, 136] on div "Container Name 3 / 64 New WIP Limits Explicit Agreements" at bounding box center [246, 121] width 368 height 87
click at [418, 69] on icon at bounding box center [420, 68] width 15 height 15
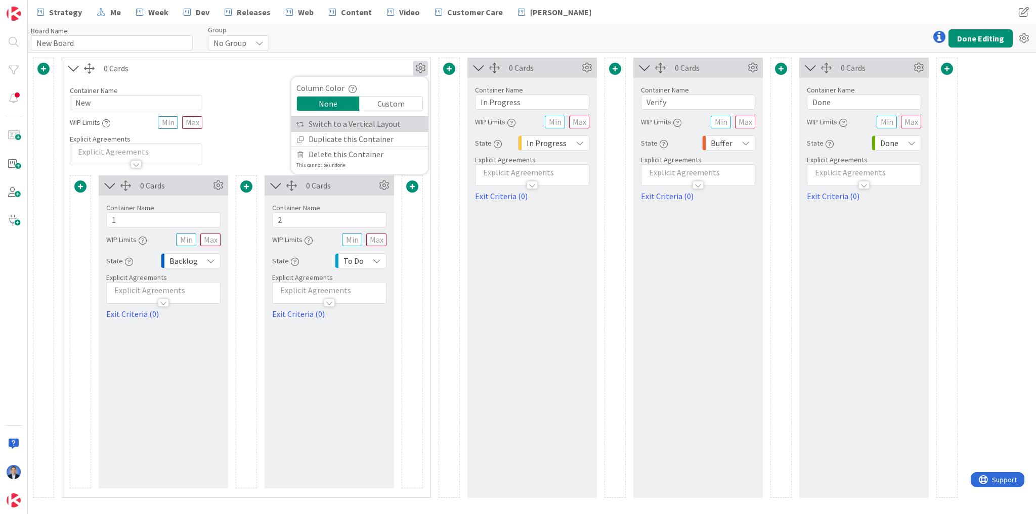
click at [388, 119] on link "Switch to a Vertical Layout" at bounding box center [359, 124] width 137 height 15
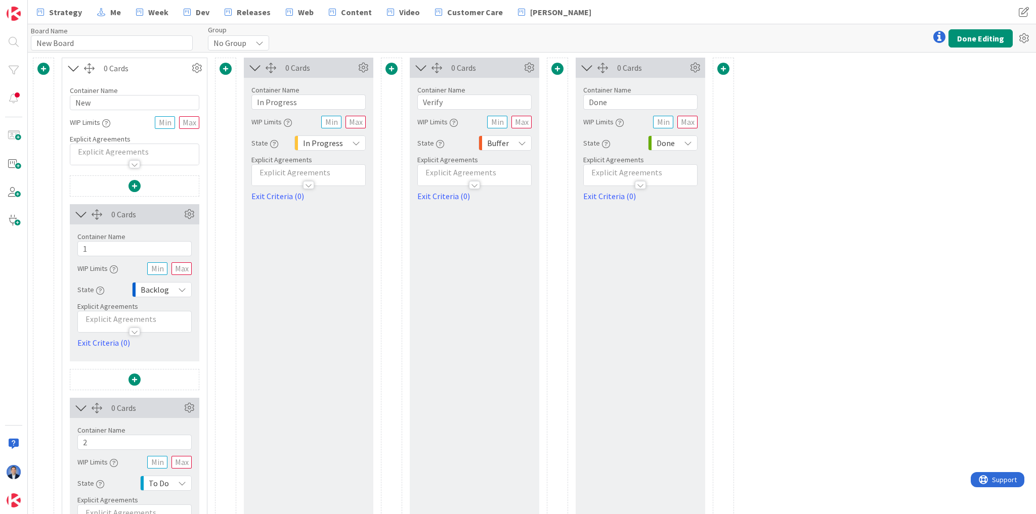
click at [223, 69] on span at bounding box center [225, 69] width 12 height 12
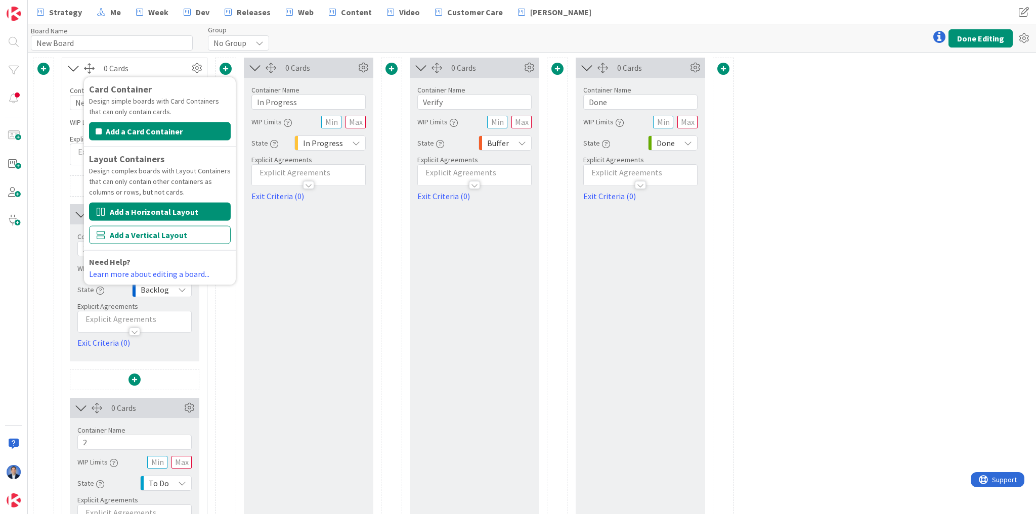
click at [164, 214] on button "Add a Horizontal Layout" at bounding box center [160, 212] width 142 height 18
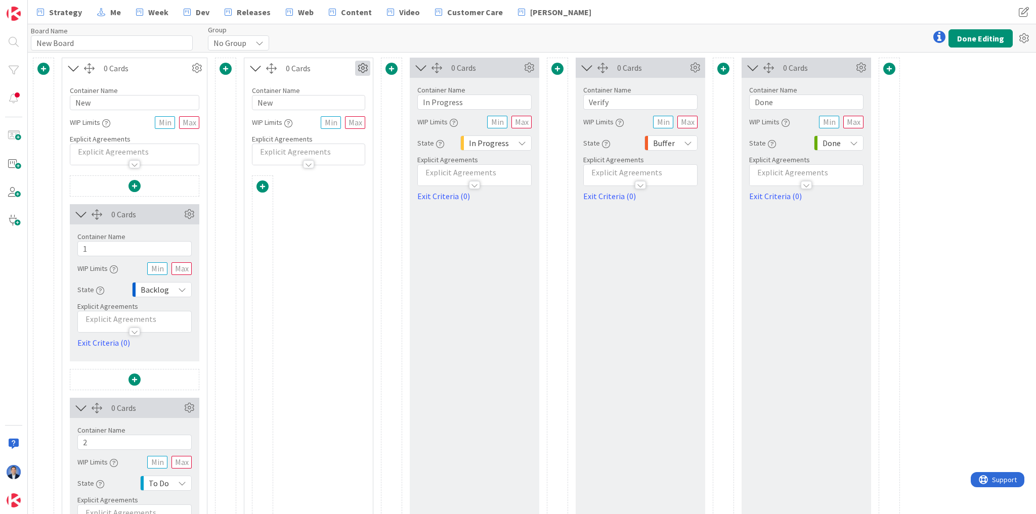
click at [364, 71] on icon at bounding box center [362, 68] width 15 height 15
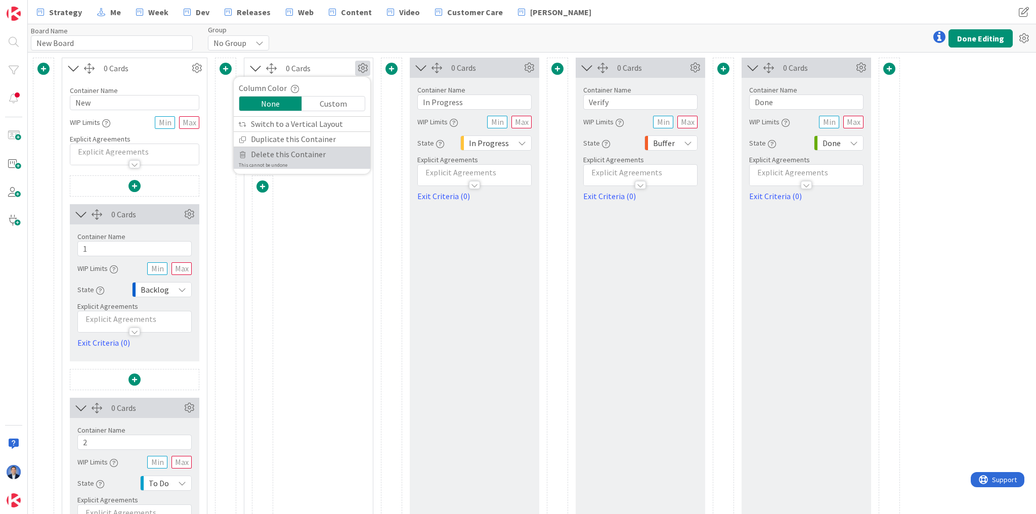
click at [332, 166] on link "Delete this Container This cannot be undone" at bounding box center [302, 158] width 137 height 22
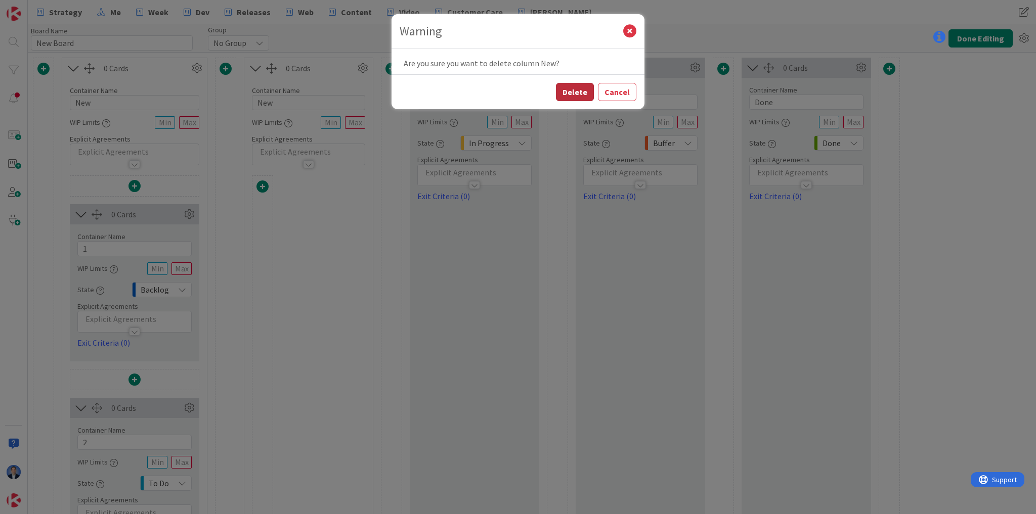
click at [572, 94] on button "Delete" at bounding box center [575, 92] width 38 height 18
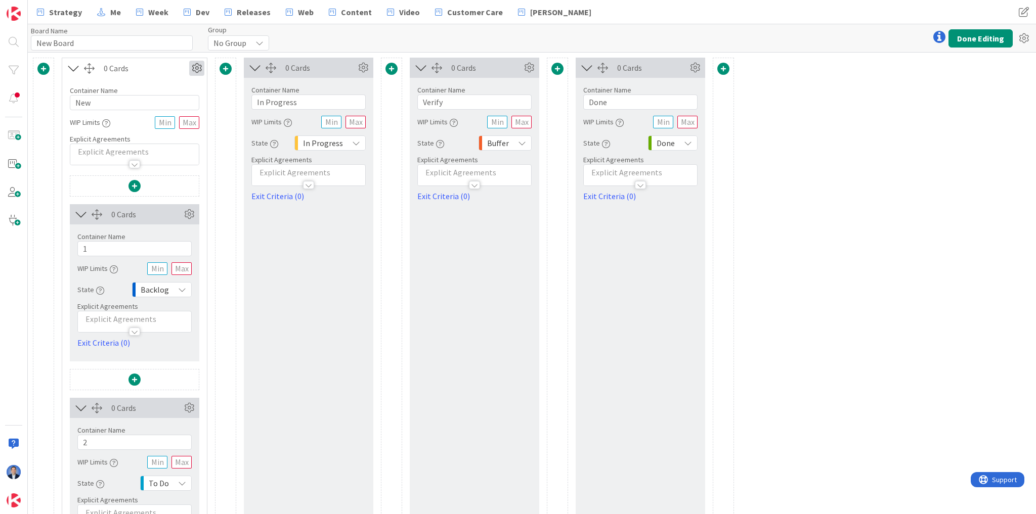
click at [194, 71] on icon at bounding box center [196, 68] width 15 height 15
click at [155, 125] on link "Switch to a Horizontal Layout" at bounding box center [136, 124] width 137 height 15
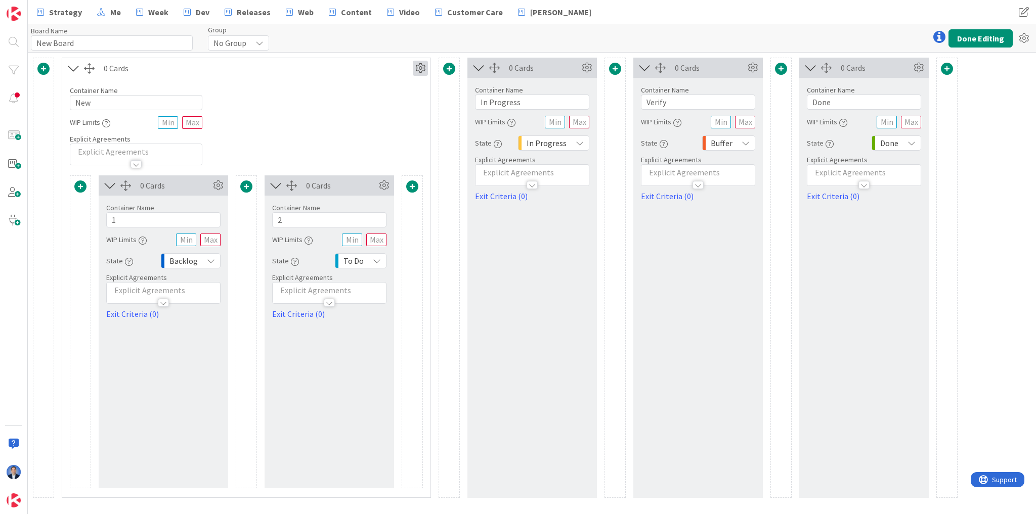
click at [421, 66] on icon at bounding box center [420, 68] width 15 height 15
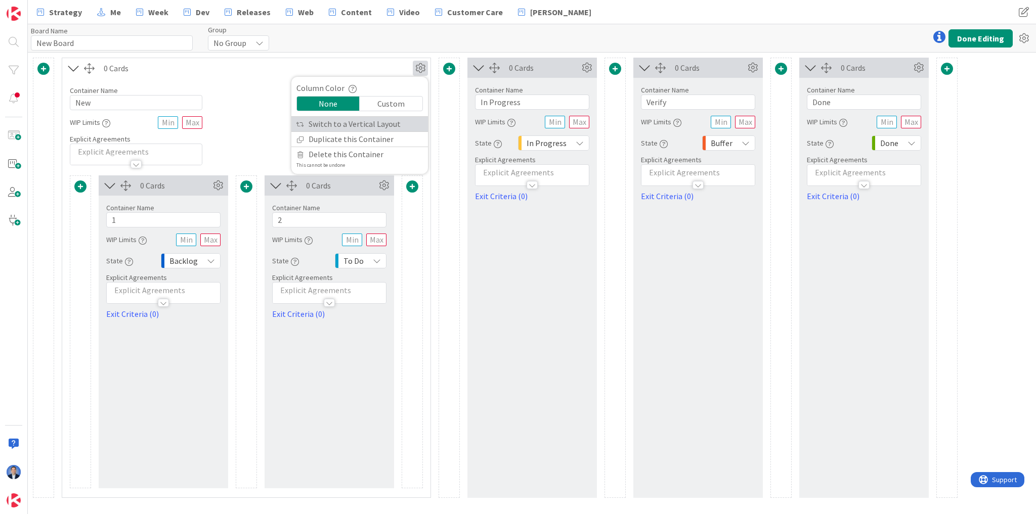
click at [367, 126] on link "Switch to a Vertical Layout" at bounding box center [359, 124] width 137 height 15
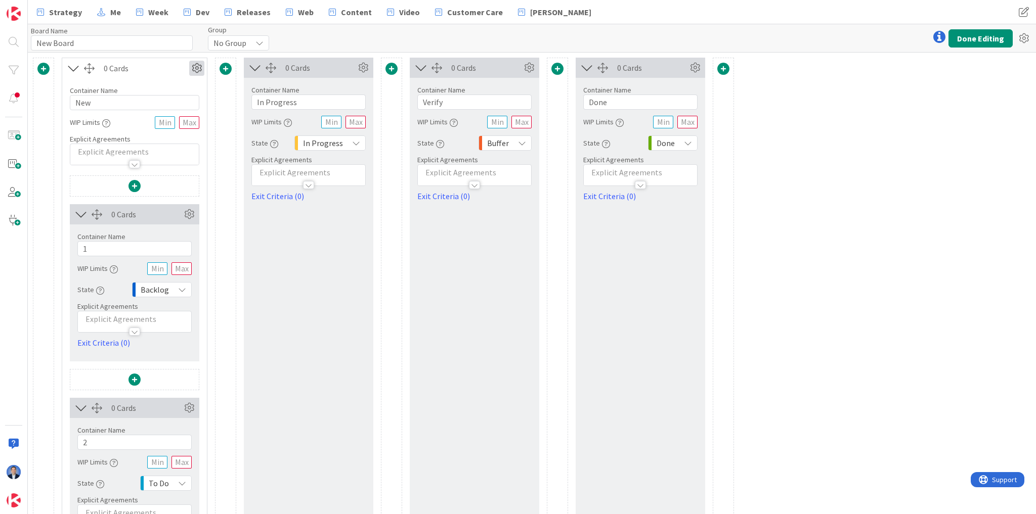
click at [196, 70] on icon at bounding box center [196, 68] width 15 height 15
click at [182, 124] on link "Switch to a Horizontal Layout" at bounding box center [136, 124] width 137 height 15
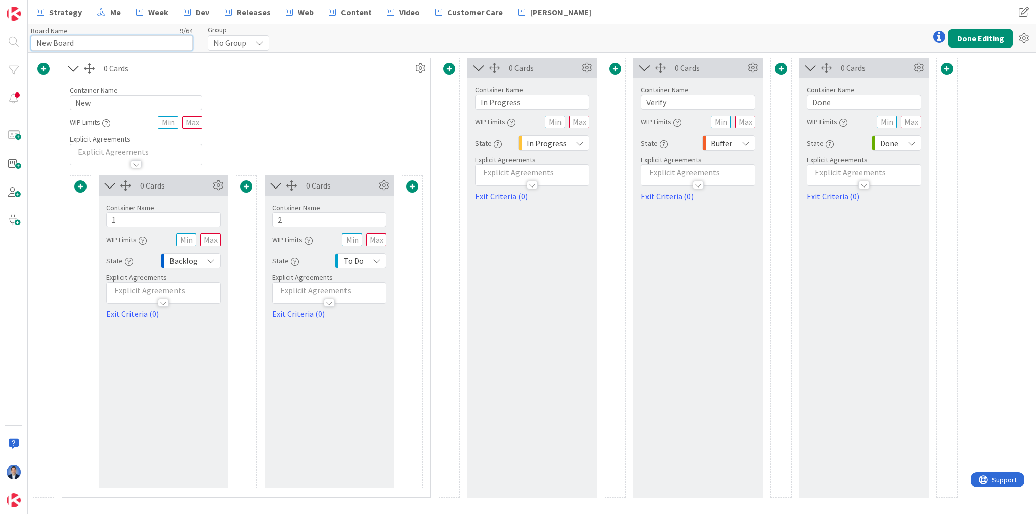
click at [73, 46] on input "New Board" at bounding box center [112, 42] width 162 height 15
type input "V/H switch"
click at [410, 188] on span at bounding box center [412, 187] width 12 height 12
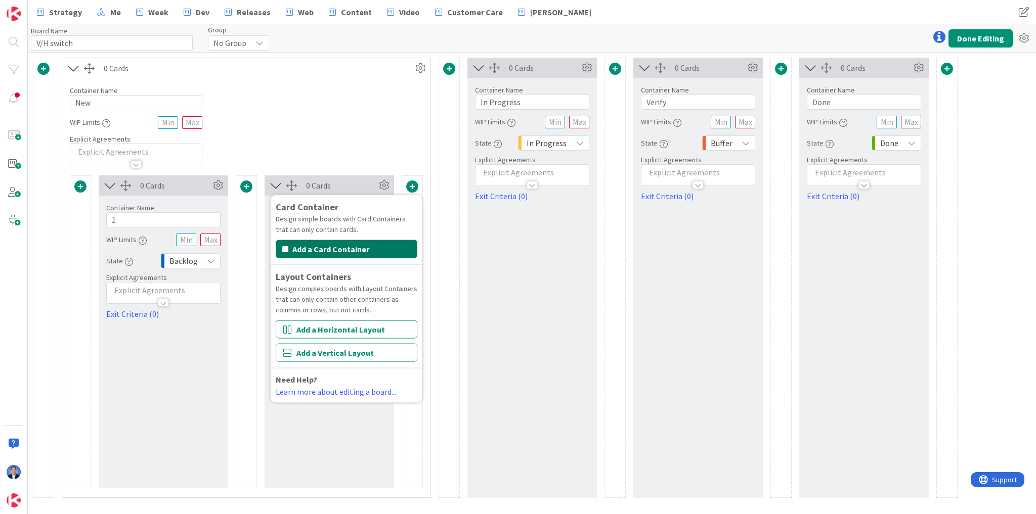
click at [343, 251] on button "Add a Card Container" at bounding box center [347, 249] width 142 height 18
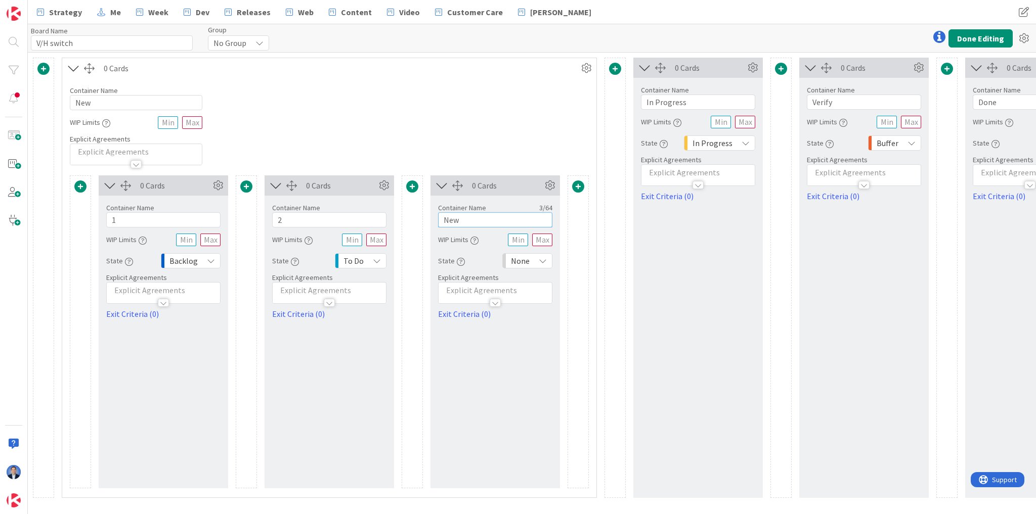
click at [471, 217] on input "New" at bounding box center [495, 219] width 114 height 15
type input "3"
click at [583, 71] on icon at bounding box center [586, 68] width 15 height 15
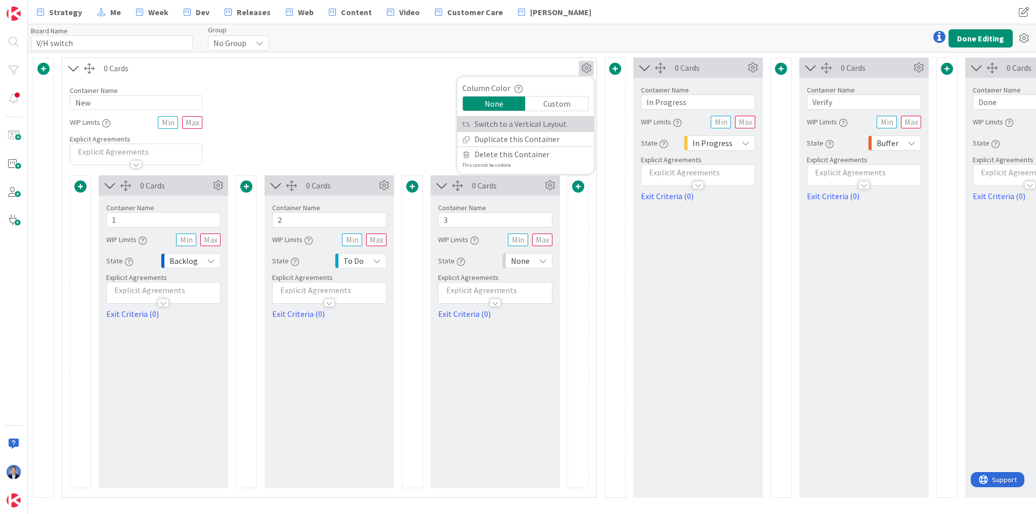
click at [555, 126] on link "Switch to a Vertical Layout" at bounding box center [525, 124] width 137 height 15
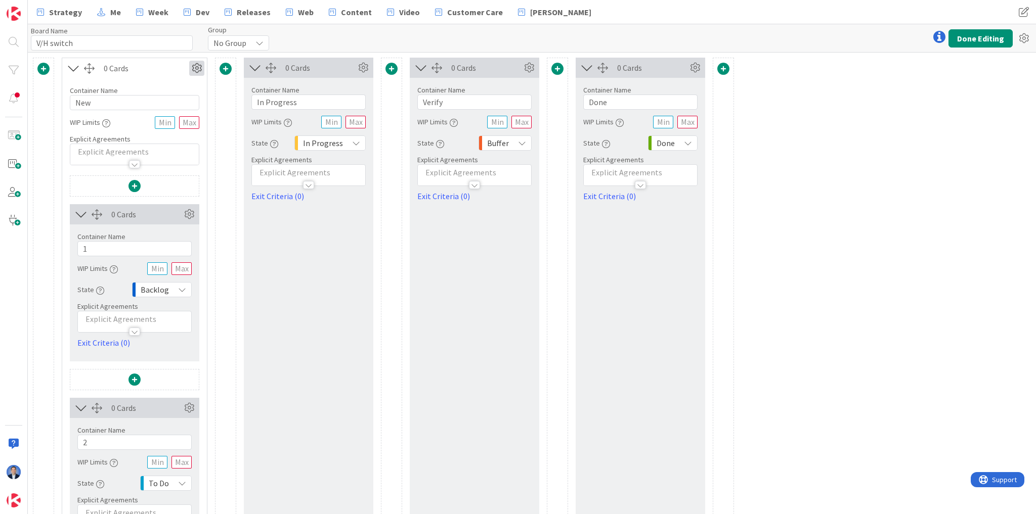
click at [197, 69] on icon at bounding box center [196, 68] width 15 height 15
click at [170, 125] on link "Switch to a Horizontal Layout" at bounding box center [136, 124] width 137 height 15
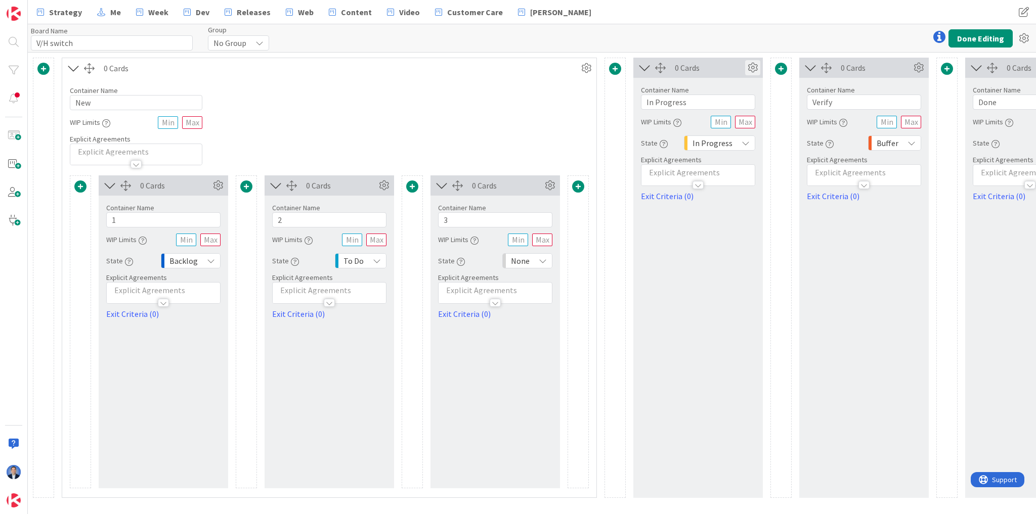
click at [749, 69] on icon at bounding box center [752, 67] width 15 height 15
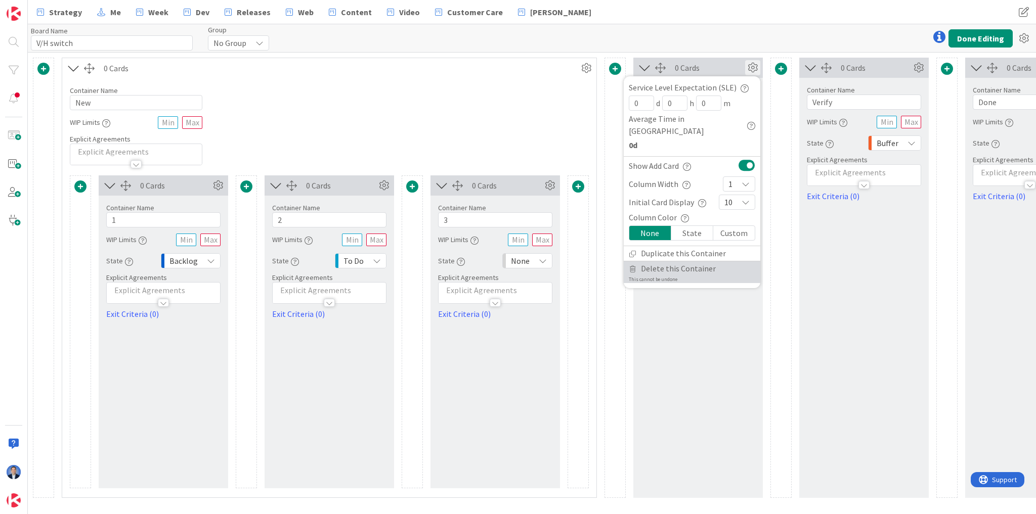
click at [675, 261] on span "Delete this Container" at bounding box center [678, 268] width 75 height 15
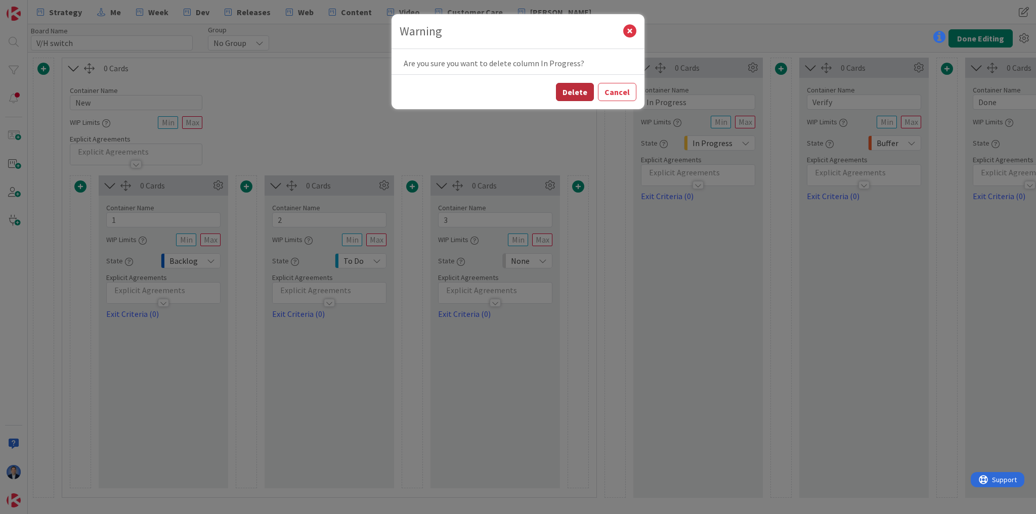
click at [577, 91] on button "Delete" at bounding box center [575, 92] width 38 height 18
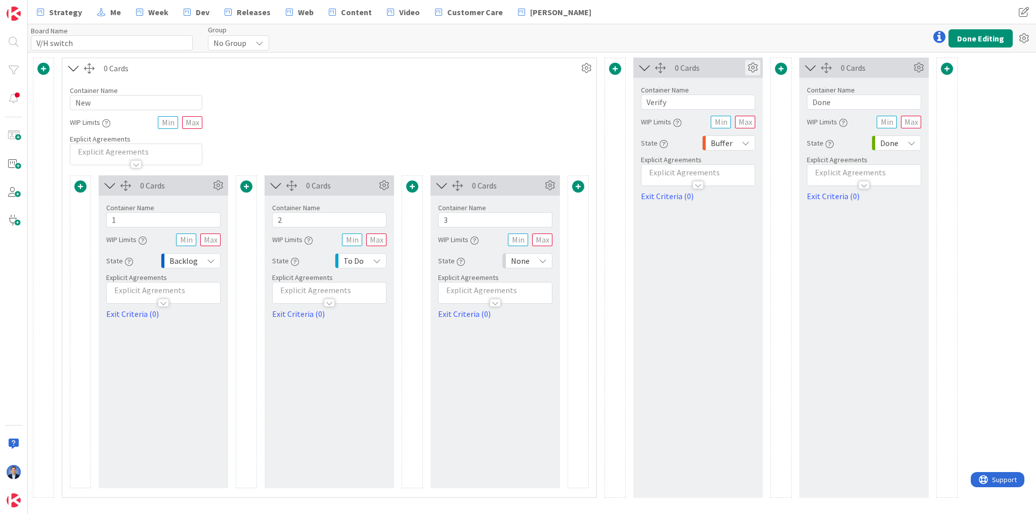
click at [753, 70] on icon at bounding box center [752, 67] width 15 height 15
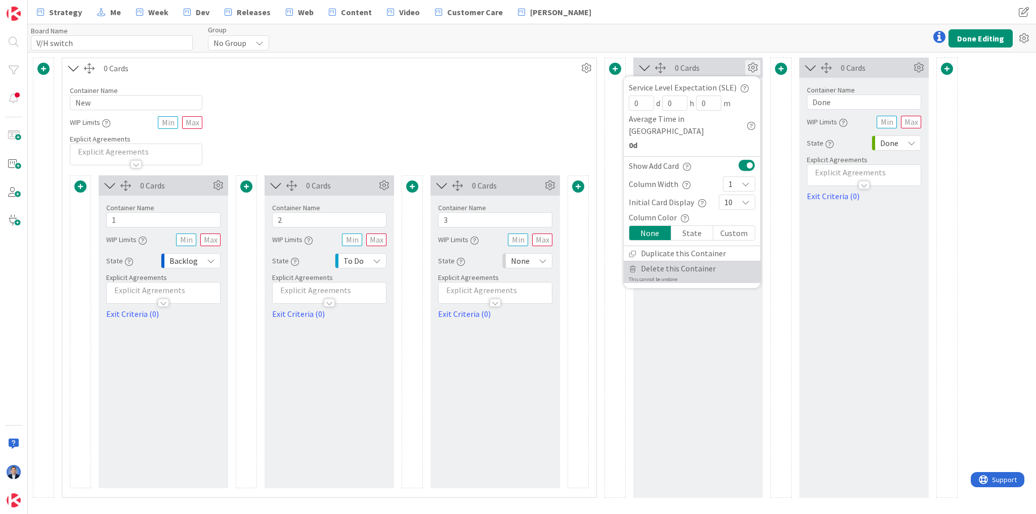
click at [692, 261] on span "Delete this Container" at bounding box center [678, 268] width 75 height 15
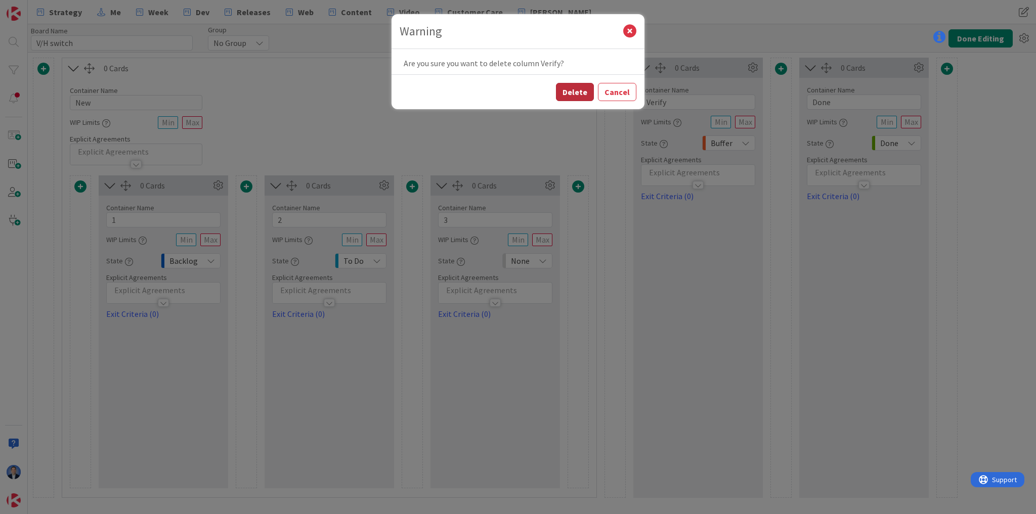
click at [577, 93] on button "Delete" at bounding box center [575, 92] width 38 height 18
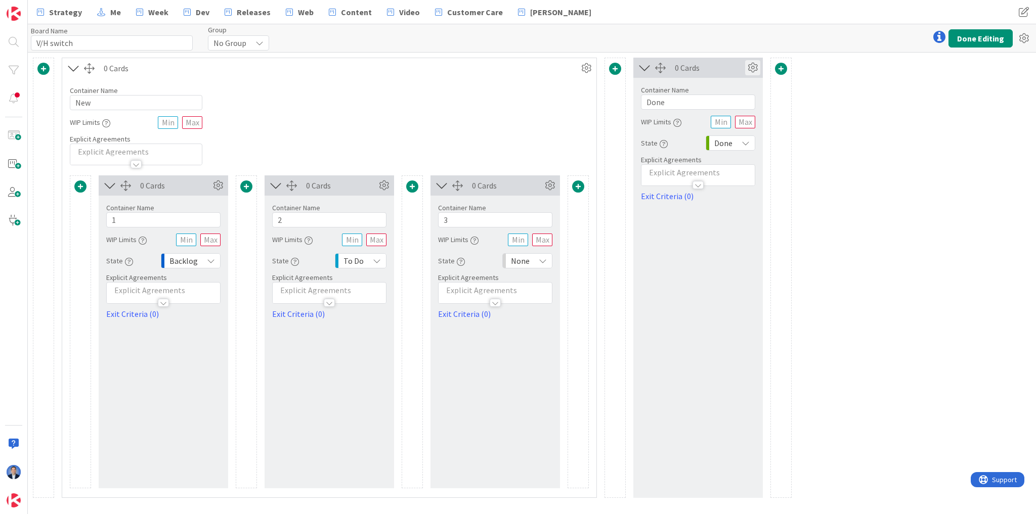
click at [754, 71] on icon at bounding box center [752, 67] width 15 height 15
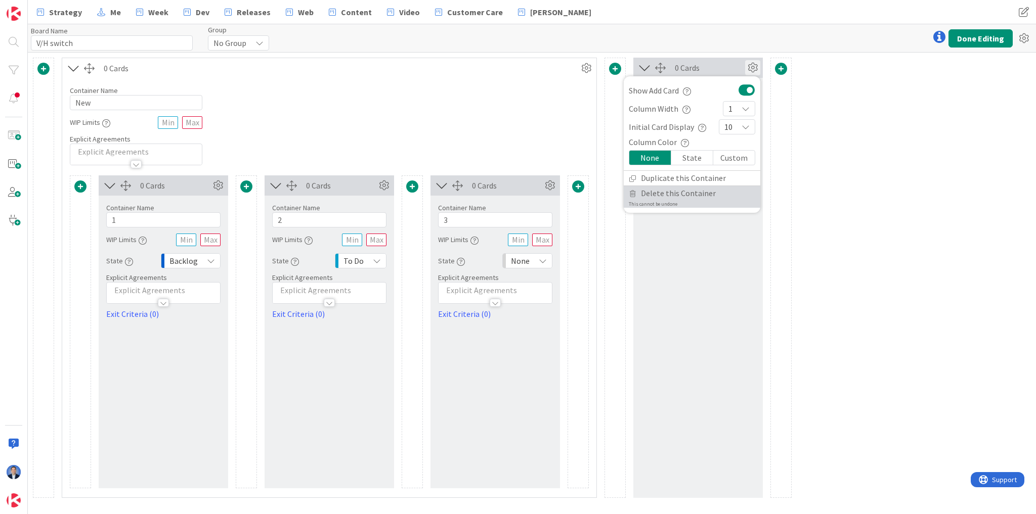
click at [717, 197] on link "Delete this Container This cannot be undone" at bounding box center [692, 197] width 137 height 22
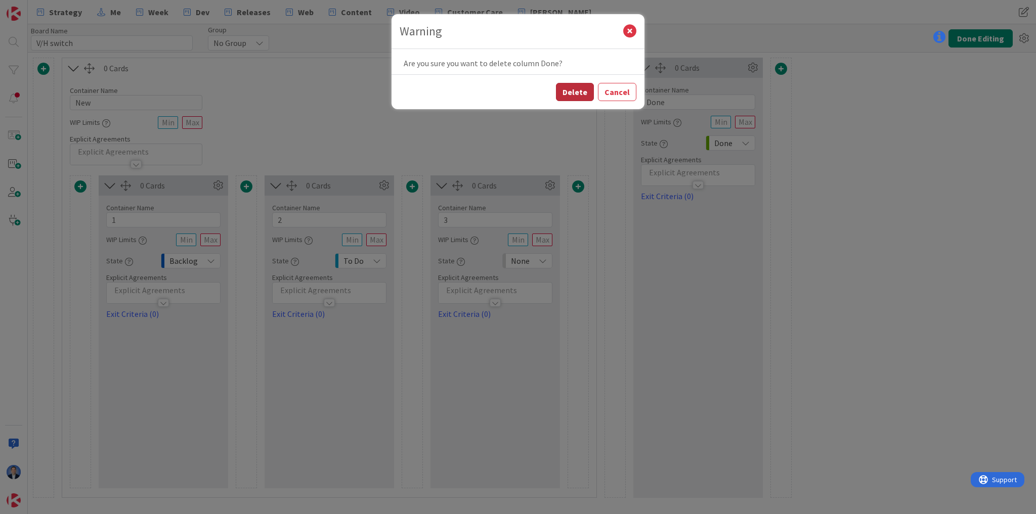
click at [583, 90] on button "Delete" at bounding box center [575, 92] width 38 height 18
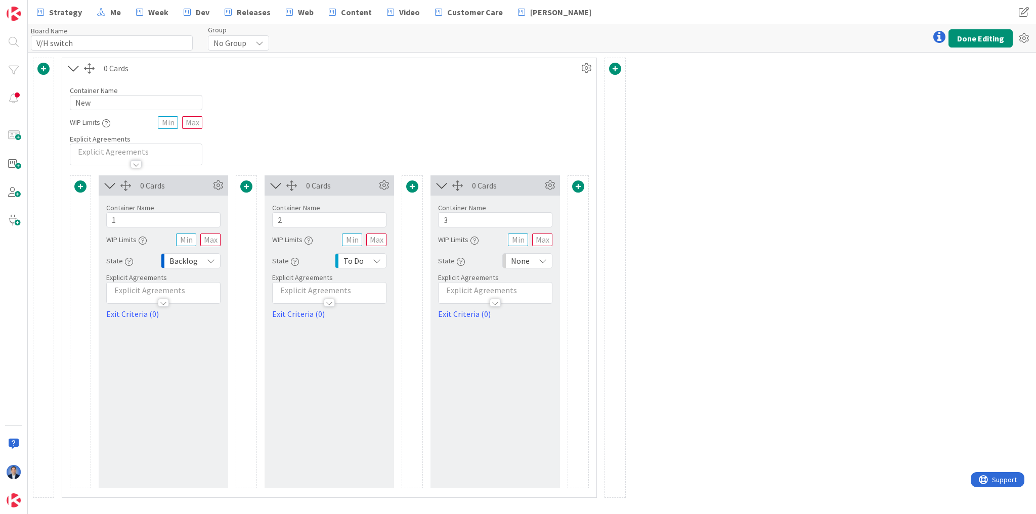
click at [520, 256] on span "None" at bounding box center [520, 261] width 19 height 14
click at [562, 351] on span "In Progress" at bounding box center [571, 355] width 84 height 15
drag, startPoint x: 796, startPoint y: 257, endPoint x: 757, endPoint y: 242, distance: 42.0
click at [796, 257] on div "0 Cards Column Color None Custom Switch to a Vertical Layout Duplicate this Con…" at bounding box center [532, 284] width 1008 height 462
click at [978, 38] on button "Done Editing" at bounding box center [980, 38] width 64 height 18
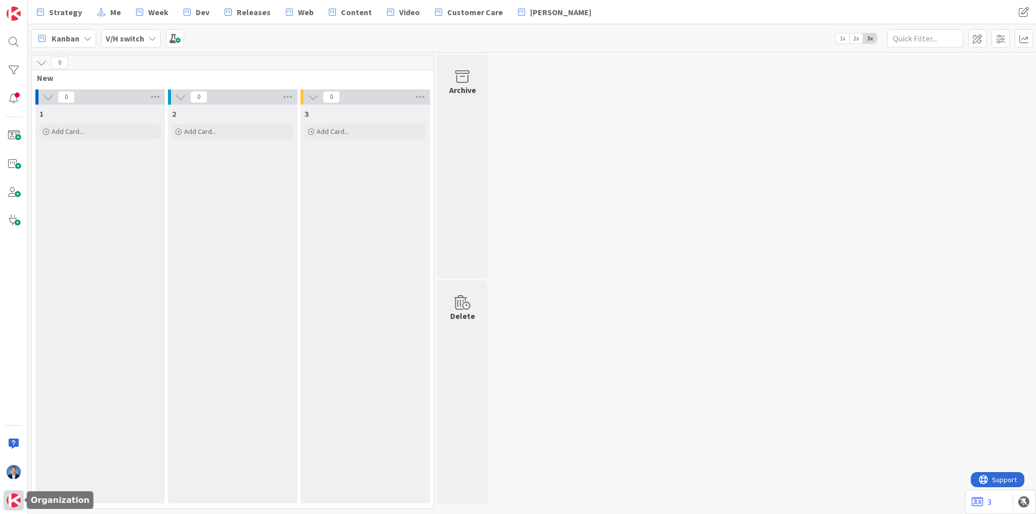
click at [11, 496] on img at bounding box center [14, 501] width 14 height 14
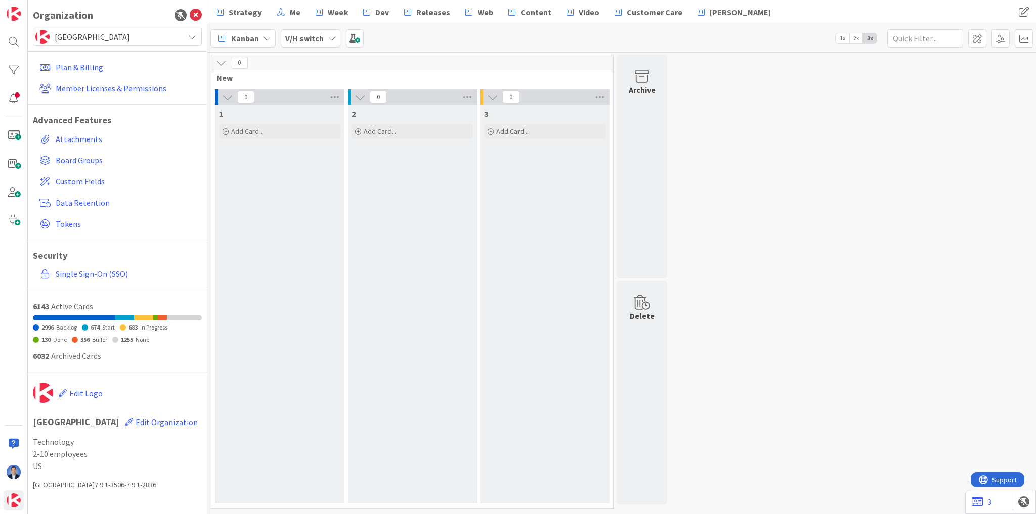
click at [128, 39] on span "[GEOGRAPHIC_DATA]" at bounding box center [117, 37] width 124 height 14
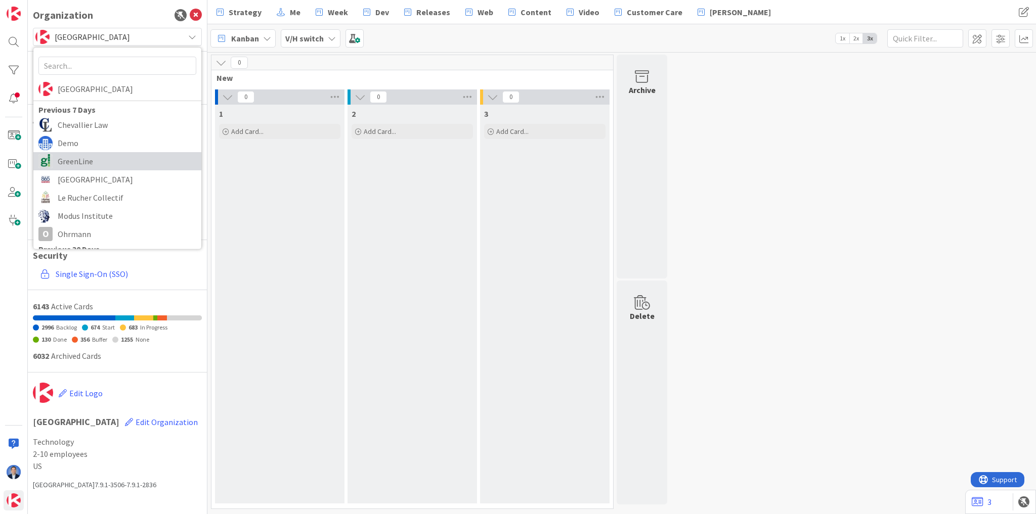
click at [103, 160] on span "GreenLine" at bounding box center [127, 161] width 139 height 15
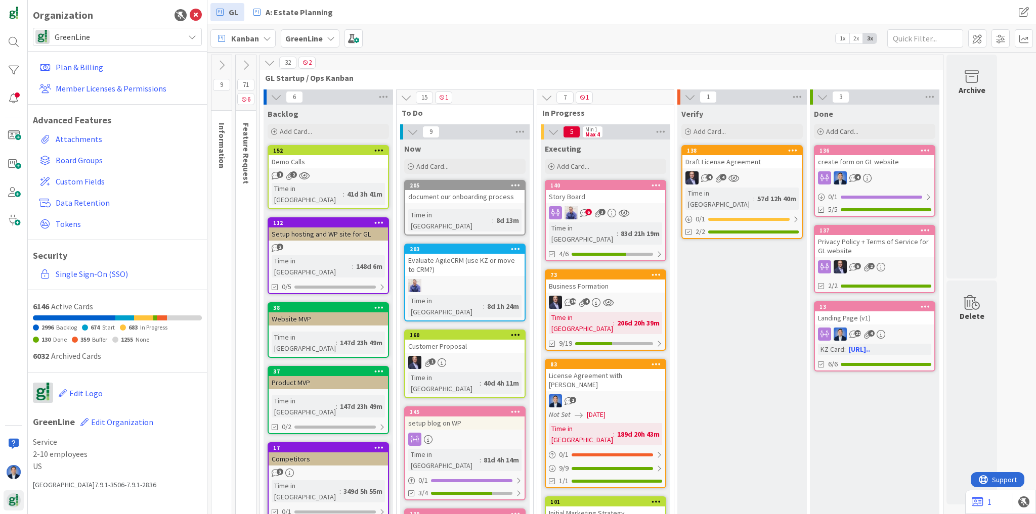
click at [310, 37] on b "GreenLine" at bounding box center [303, 38] width 37 height 10
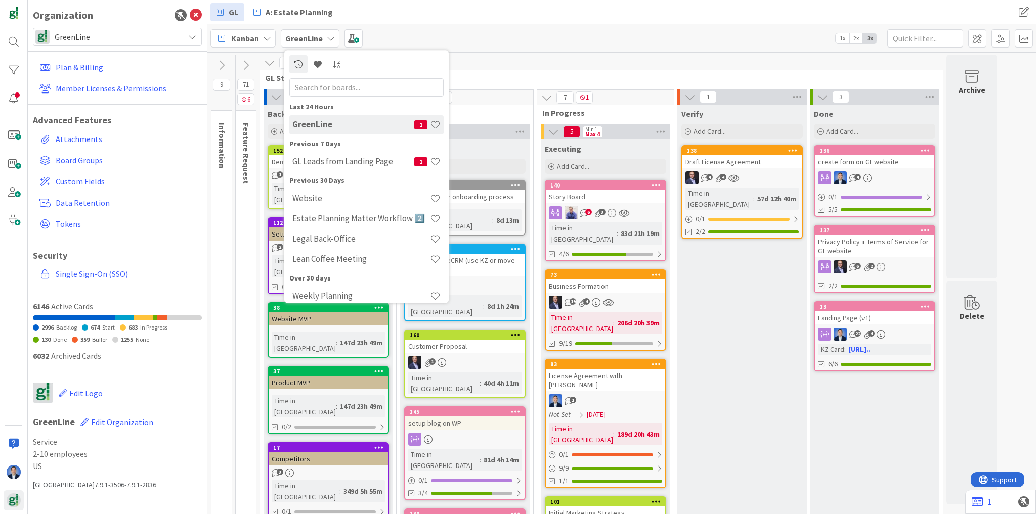
click at [342, 220] on h4 "Estate Planning Matter Workflow 2️⃣" at bounding box center [361, 219] width 138 height 10
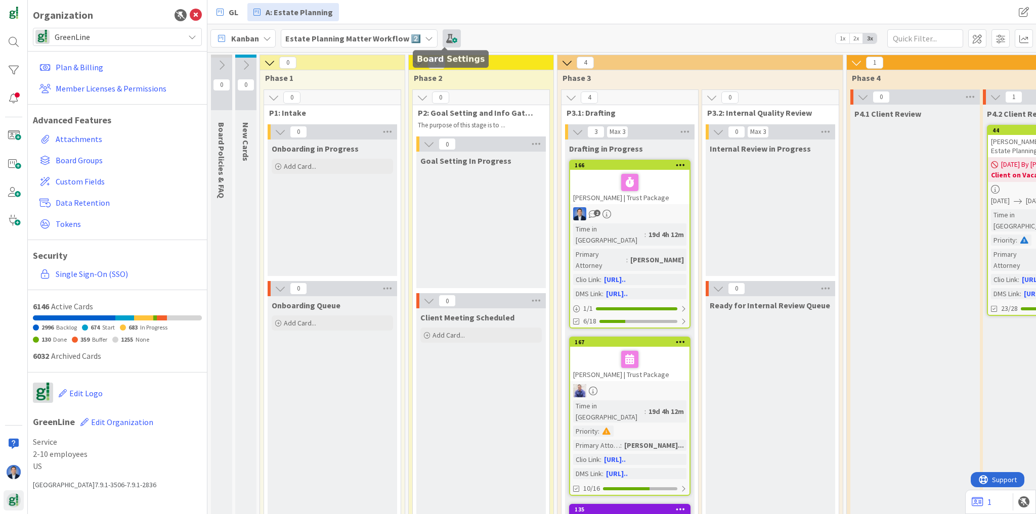
click at [443, 42] on span at bounding box center [452, 38] width 18 height 18
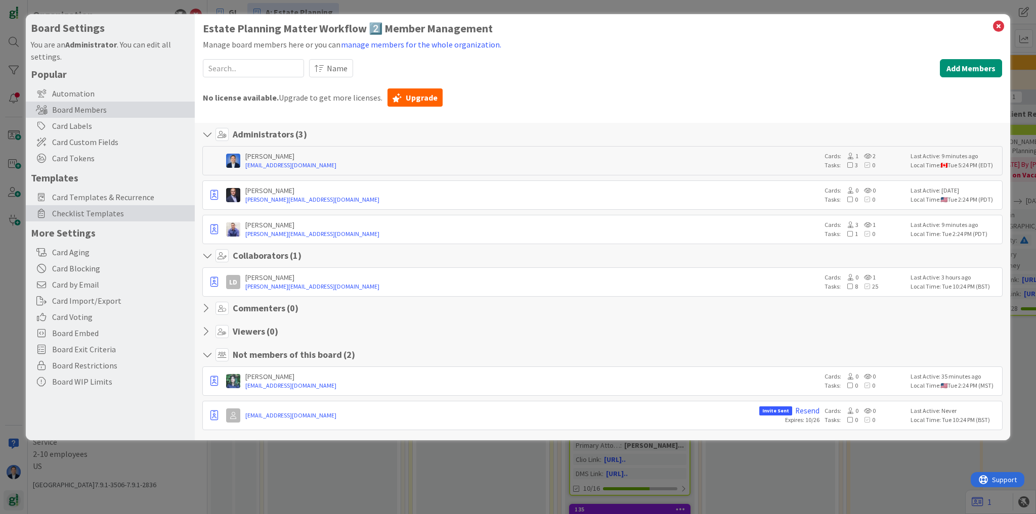
click at [99, 215] on span "Checklist Templates" at bounding box center [121, 213] width 138 height 12
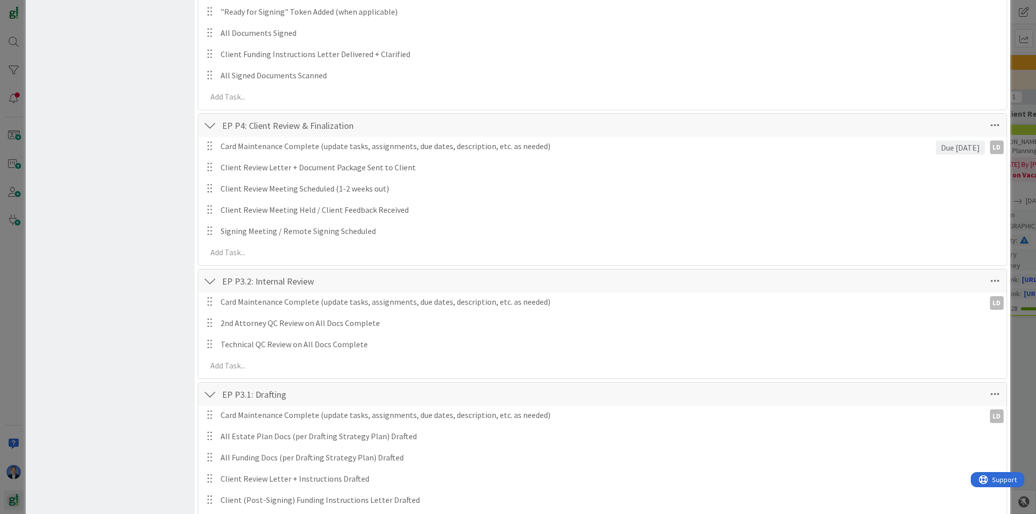
scroll to position [566, 0]
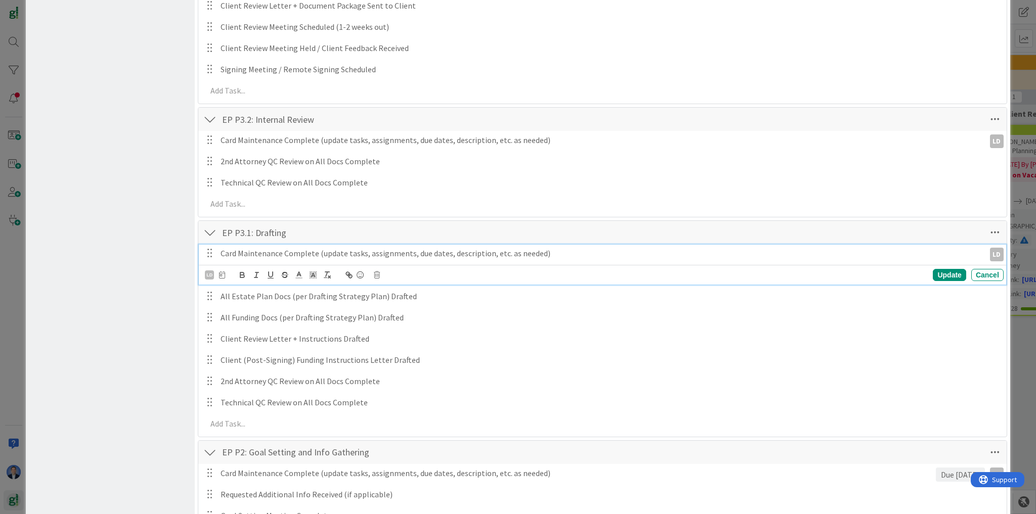
click at [391, 253] on p "Card Maintenance Complete (update tasks, assignments, due dates, description, e…" at bounding box center [601, 254] width 760 height 12
click at [221, 275] on icon at bounding box center [222, 275] width 6 height 7
click at [248, 332] on input "number" at bounding box center [243, 328] width 38 height 18
type input "0"
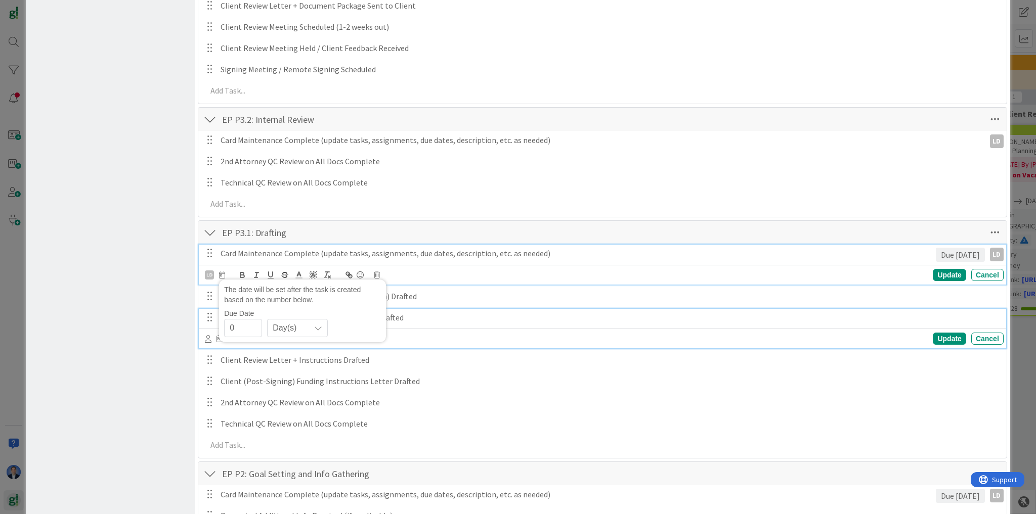
click at [535, 319] on p "All Funding Docs (per Drafting Strategy Plan) Drafted" at bounding box center [610, 318] width 779 height 12
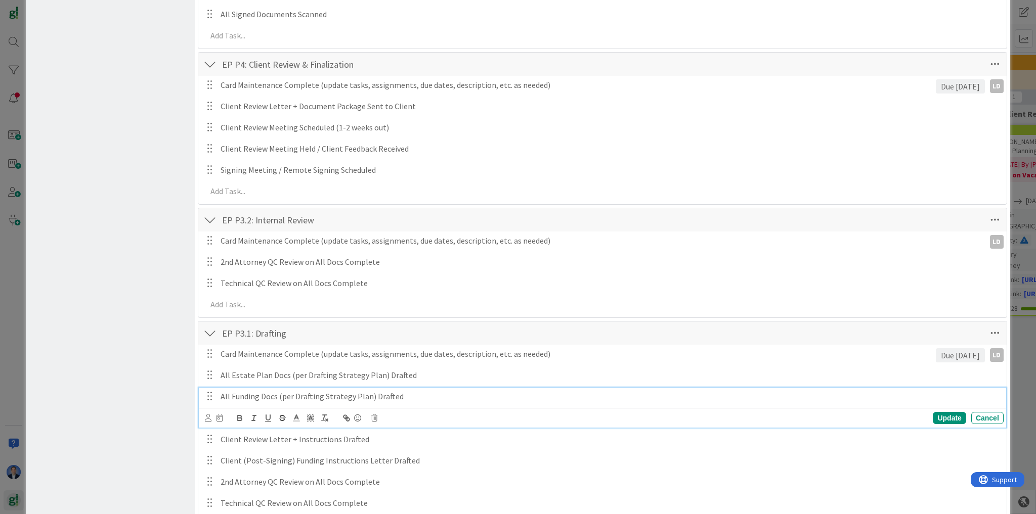
scroll to position [410, 0]
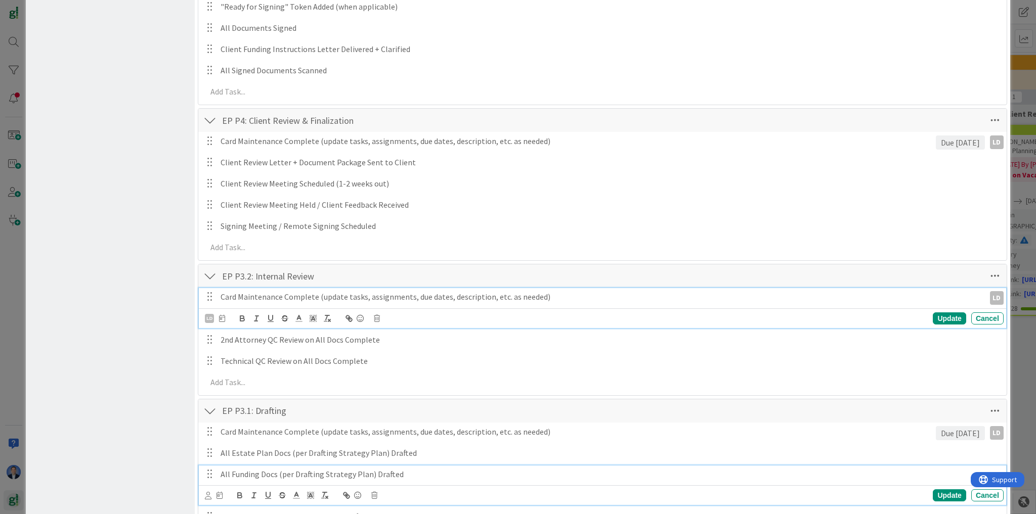
click at [271, 297] on p "Card Maintenance Complete (update tasks, assignments, due dates, description, e…" at bounding box center [601, 297] width 760 height 12
click at [223, 317] on icon at bounding box center [222, 318] width 6 height 7
click at [242, 371] on input "number" at bounding box center [243, 372] width 38 height 18
type input "0"
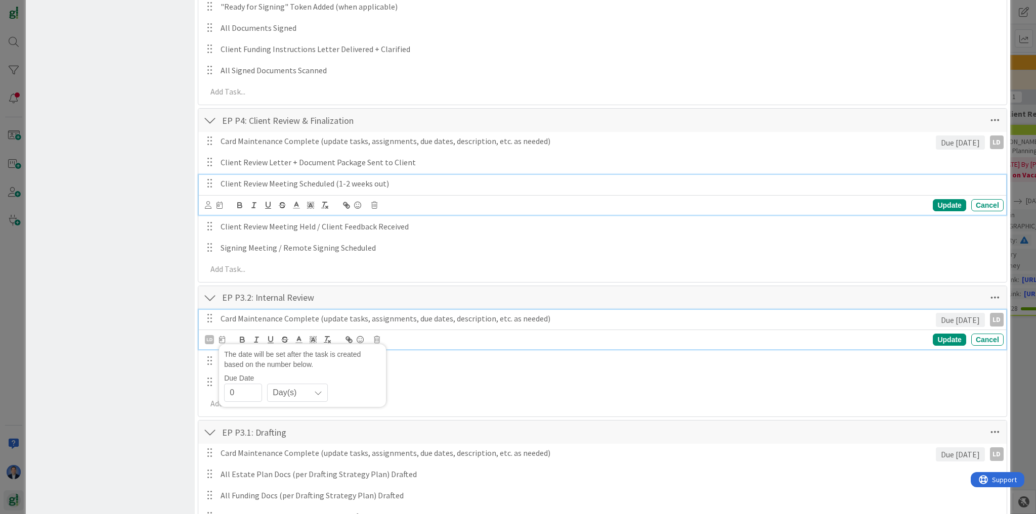
click at [512, 184] on p "Client Review Meeting Scheduled (1-2 weeks out)" at bounding box center [610, 184] width 779 height 12
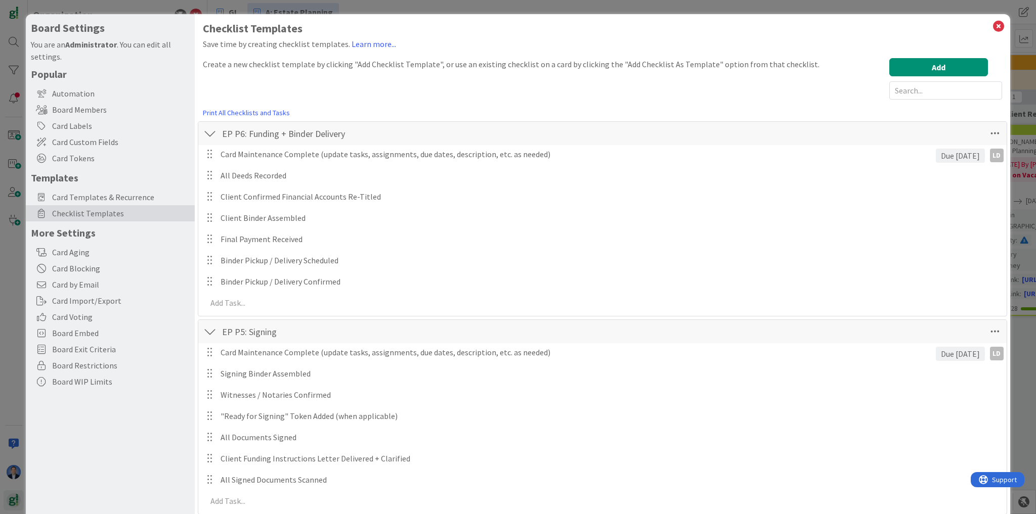
scroll to position [0, 0]
click at [992, 25] on icon at bounding box center [998, 26] width 13 height 14
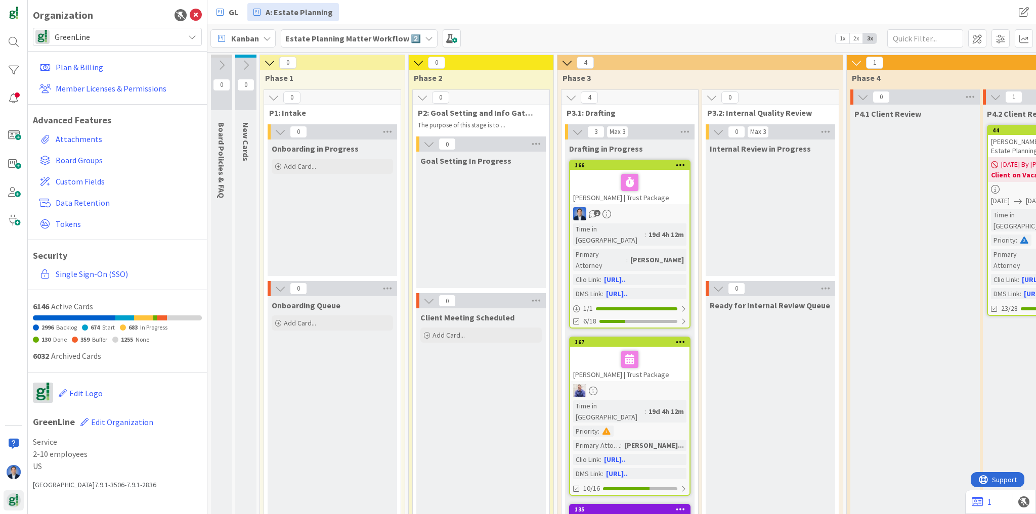
click at [91, 32] on span "GreenLine" at bounding box center [117, 37] width 124 height 14
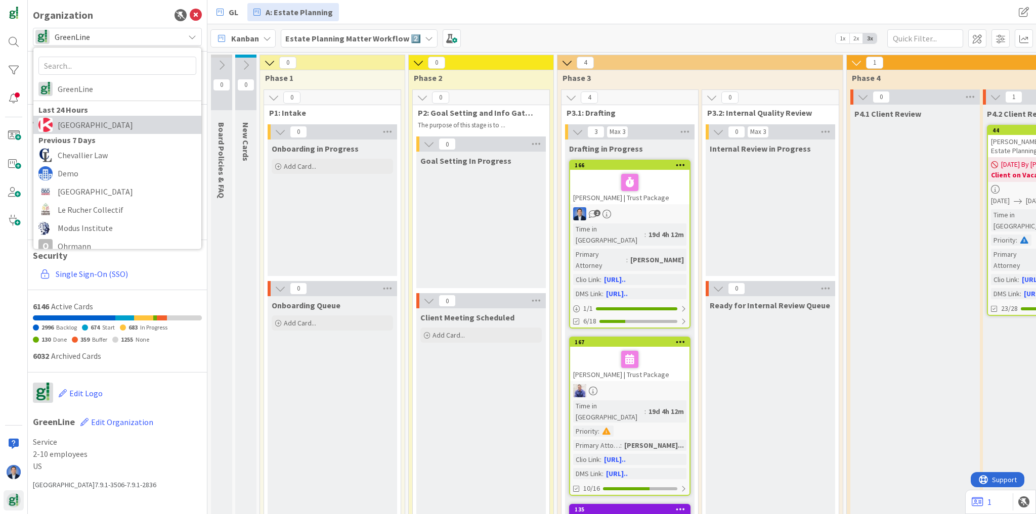
click at [74, 122] on span "[GEOGRAPHIC_DATA]" at bounding box center [127, 124] width 139 height 15
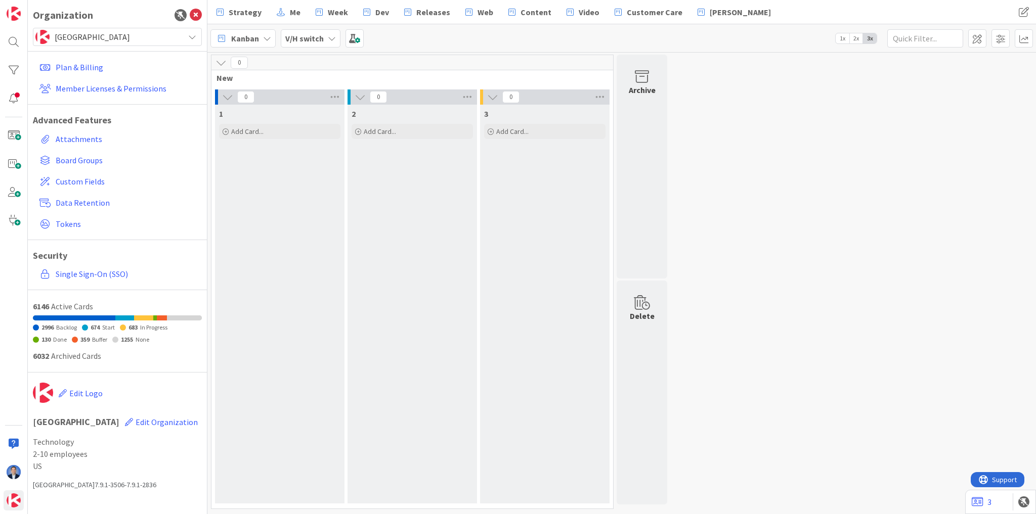
click at [306, 35] on b "V/H switch" at bounding box center [304, 38] width 38 height 10
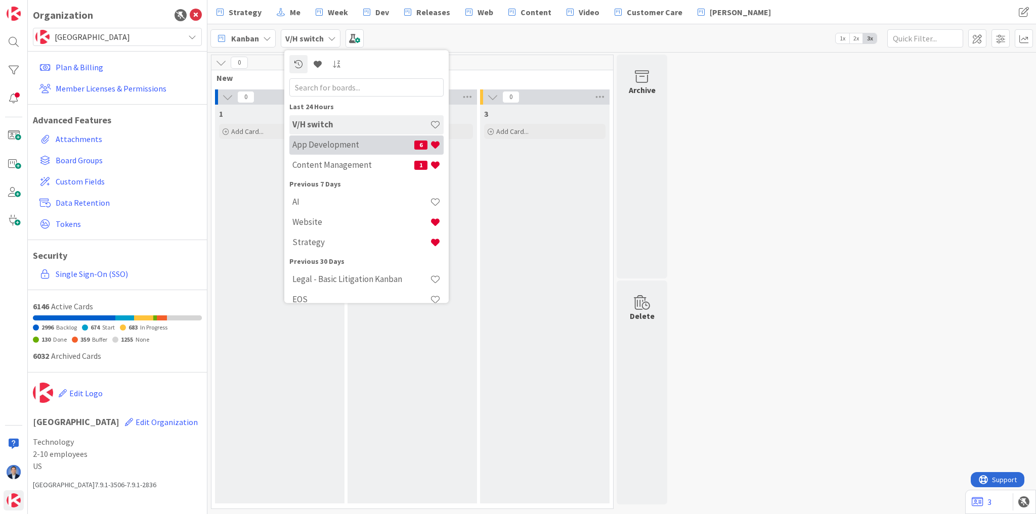
click at [327, 148] on h4 "App Development" at bounding box center [353, 145] width 122 height 10
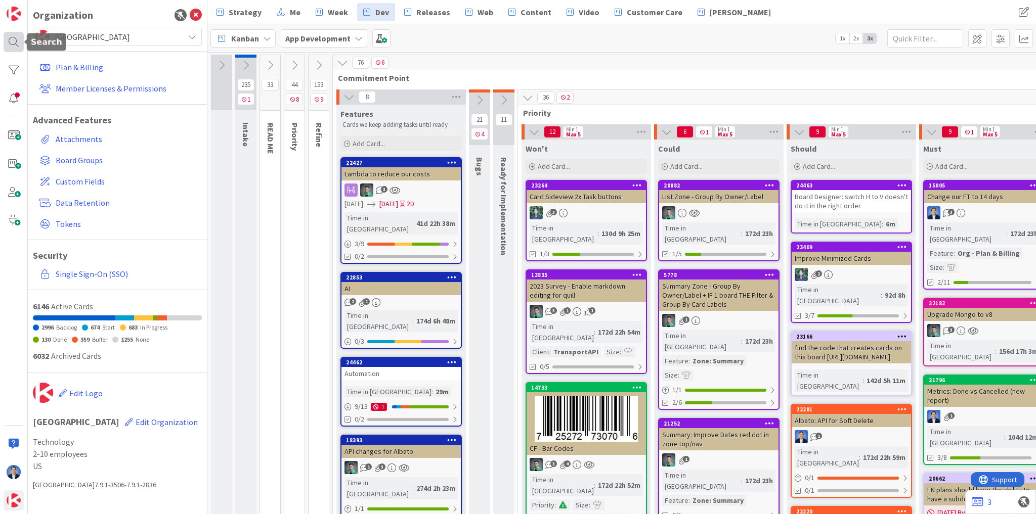
click at [10, 46] on div at bounding box center [14, 42] width 20 height 20
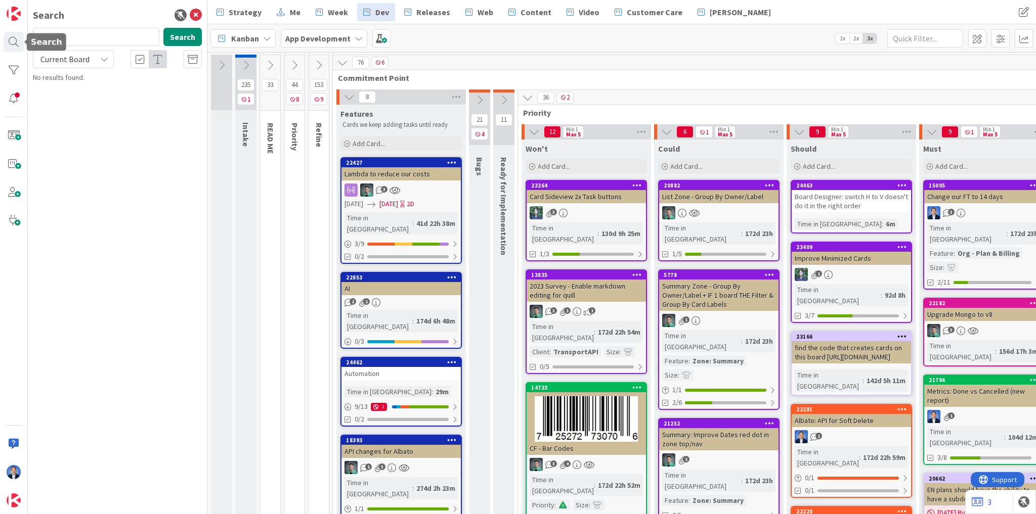
drag, startPoint x: 90, startPoint y: 41, endPoint x: -24, endPoint y: 36, distance: 113.9
click at [0, 36] on html "Search column Search Current Board No results found. Strategy Me Week Dev Relea…" at bounding box center [518, 257] width 1036 height 514
type input "my zone"
click at [183, 38] on button "Search" at bounding box center [182, 37] width 38 height 18
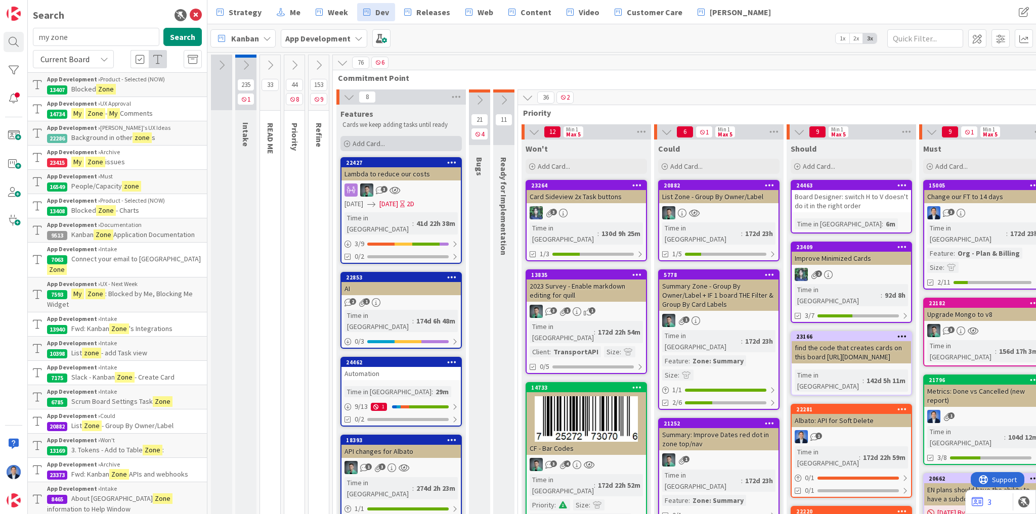
click at [360, 143] on span "Add Card..." at bounding box center [369, 143] width 32 height 9
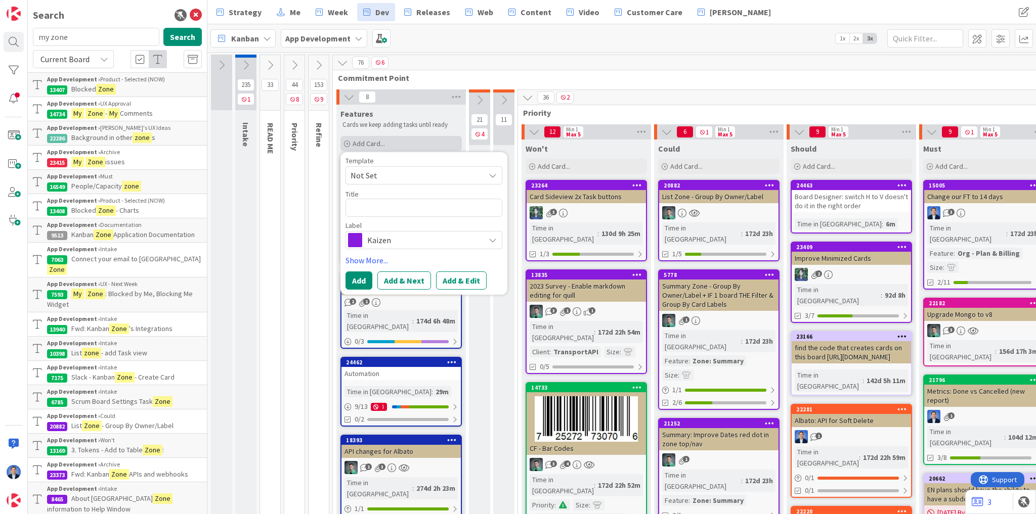
type textarea "x"
type textarea "M"
type textarea "x"
type textarea "My"
type textarea "x"
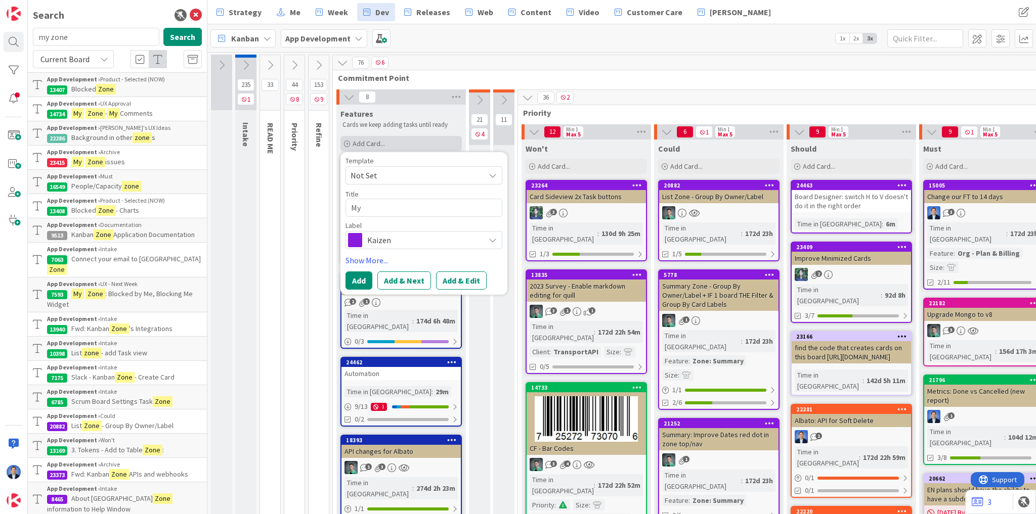
type textarea "My"
type textarea "x"
type textarea "My Z"
type textarea "x"
type textarea "My Zo"
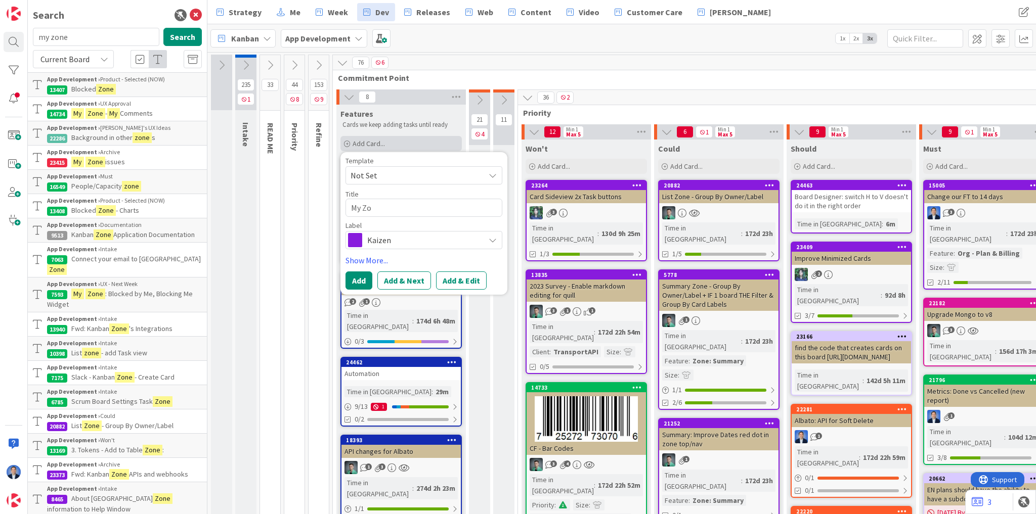
type textarea "x"
type textarea "My Zon"
type textarea "x"
type textarea "My Zone"
click at [395, 236] on span "Kaizen" at bounding box center [423, 240] width 112 height 14
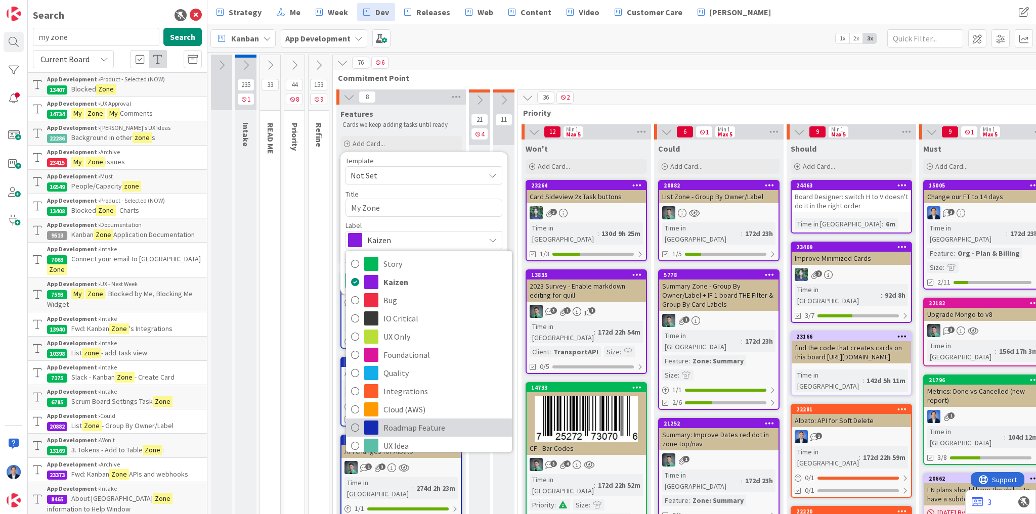
click at [407, 429] on span "Roadmap Feature" at bounding box center [444, 428] width 123 height 15
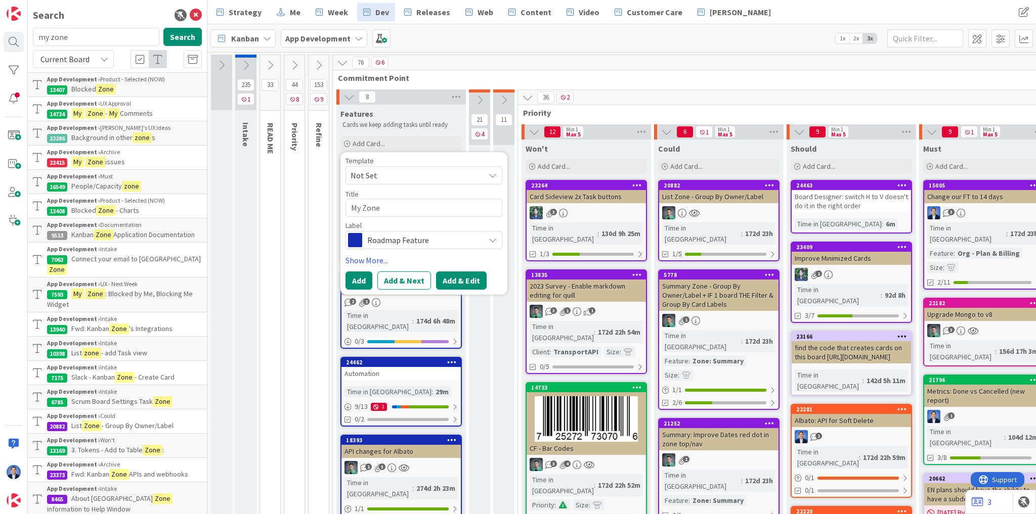
click at [460, 277] on button "Add & Edit" at bounding box center [461, 281] width 51 height 18
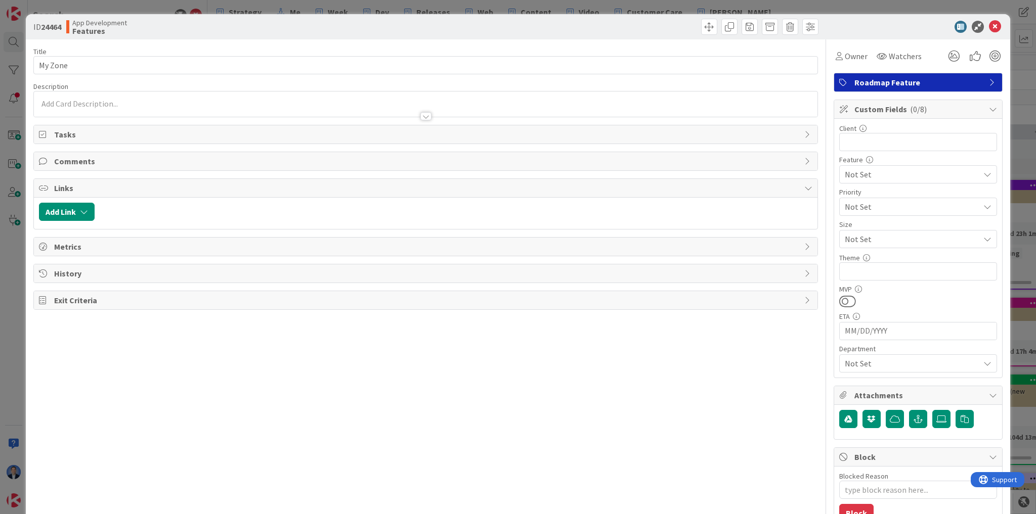
click at [60, 135] on span "Tasks" at bounding box center [426, 134] width 745 height 12
type textarea "x"
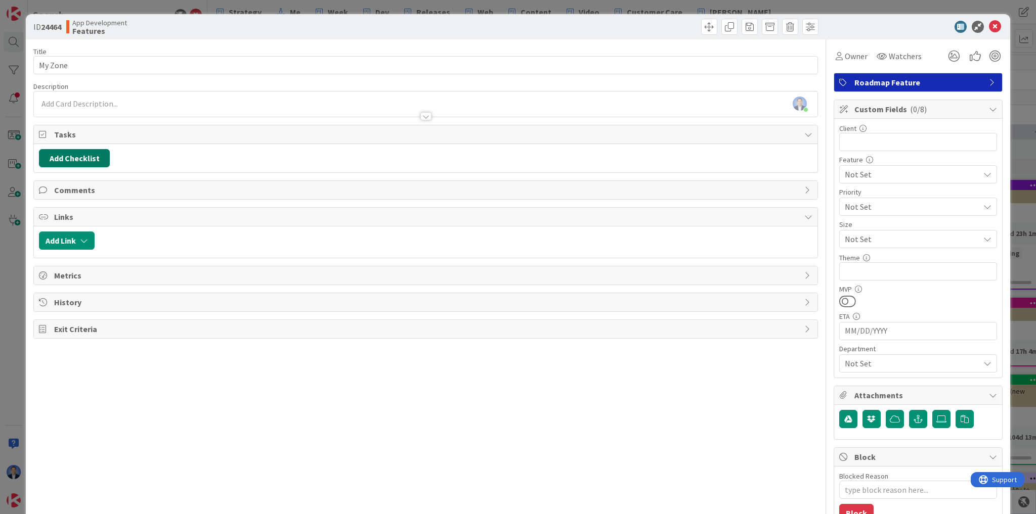
click at [70, 155] on button "Add Checklist" at bounding box center [74, 158] width 71 height 18
type input "add Unassigned user in the dropdown"
type textarea "x"
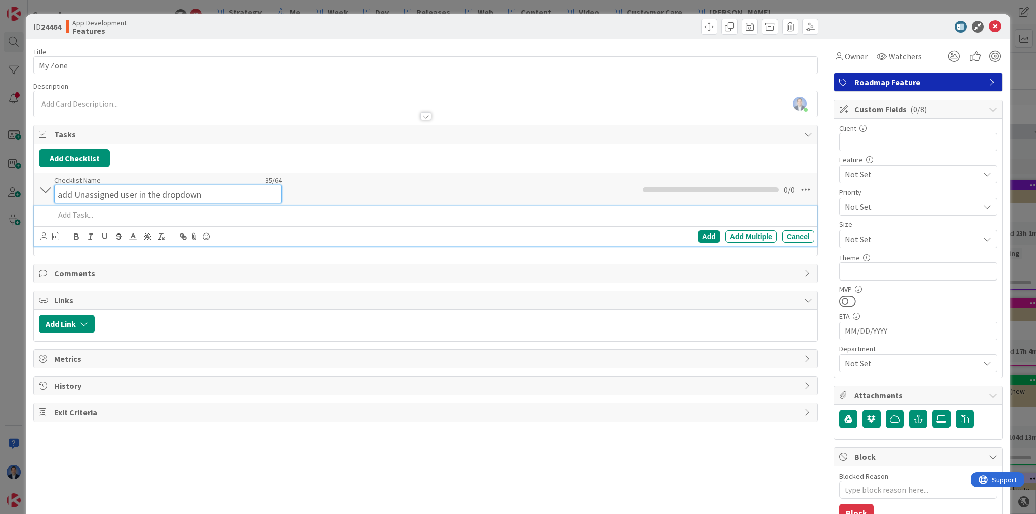
click at [113, 185] on input "add Unassigned user in the dropdown" at bounding box center [168, 194] width 228 height 18
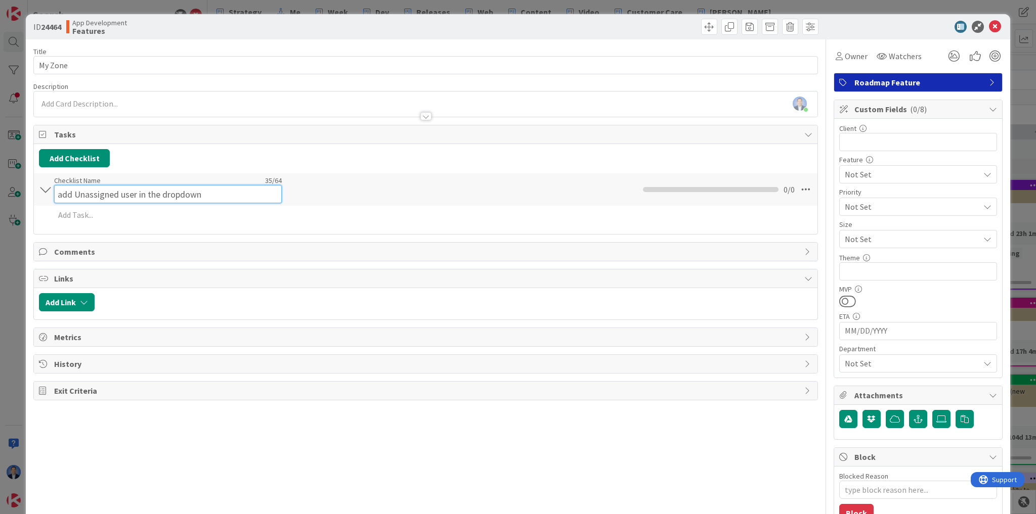
click at [113, 185] on input "add Unassigned user in the dropdown" at bounding box center [168, 194] width 228 height 18
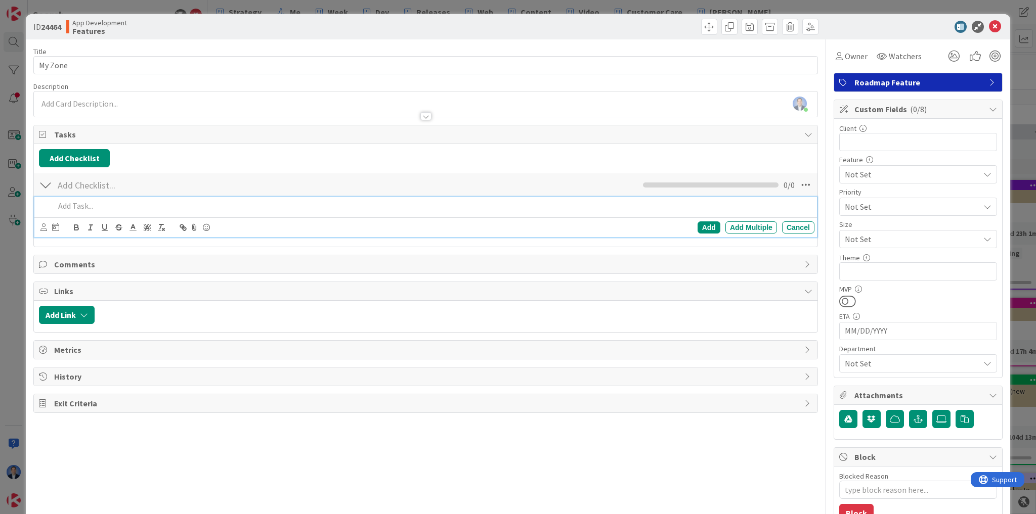
click at [83, 217] on div "Add Add Multiple Cancel" at bounding box center [425, 217] width 782 height 40
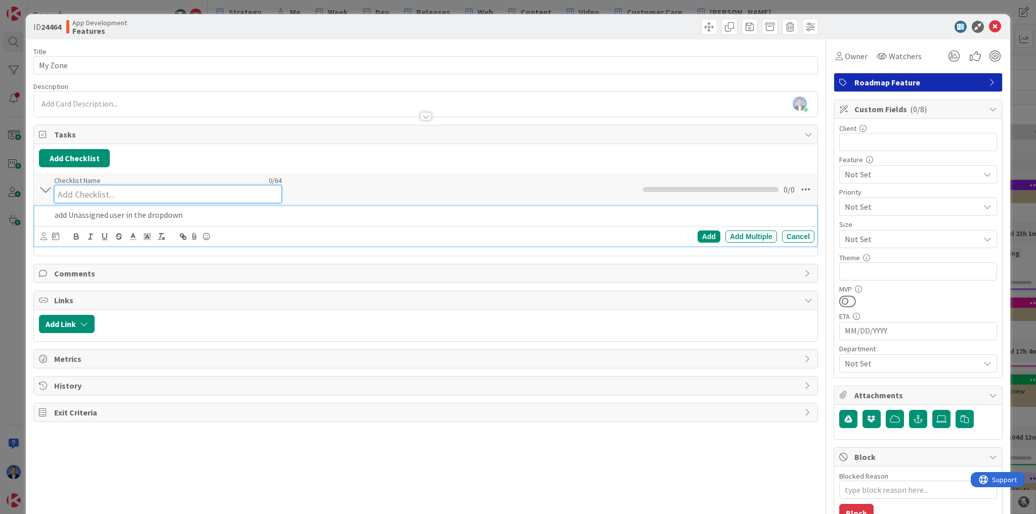
click at [76, 187] on input at bounding box center [168, 194] width 228 height 18
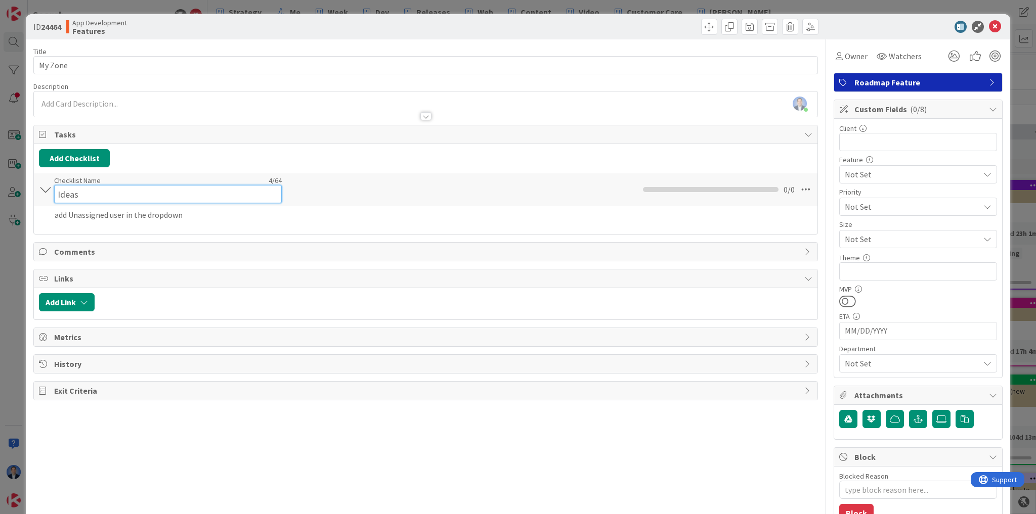
type input "Ideas"
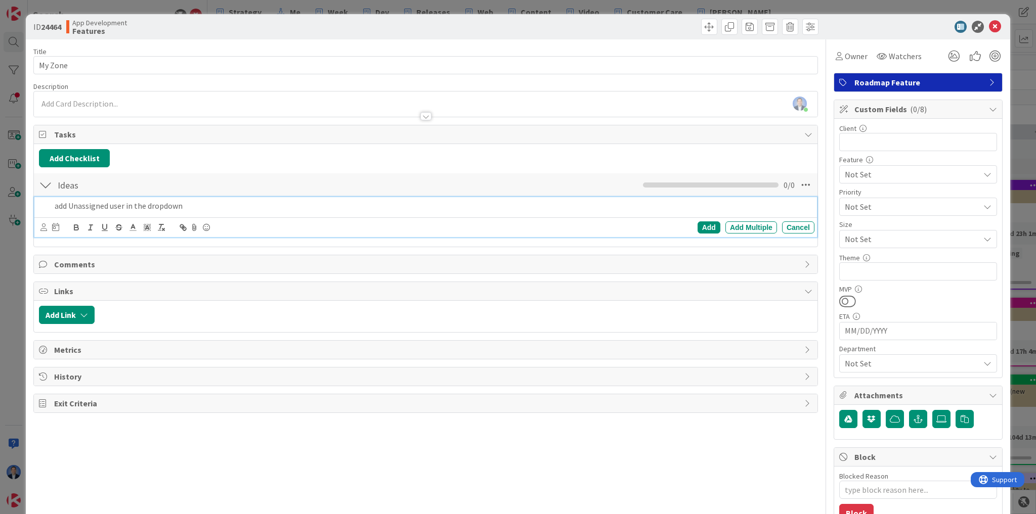
click at [285, 213] on div "add Unassigned user in the dropdown" at bounding box center [433, 206] width 764 height 18
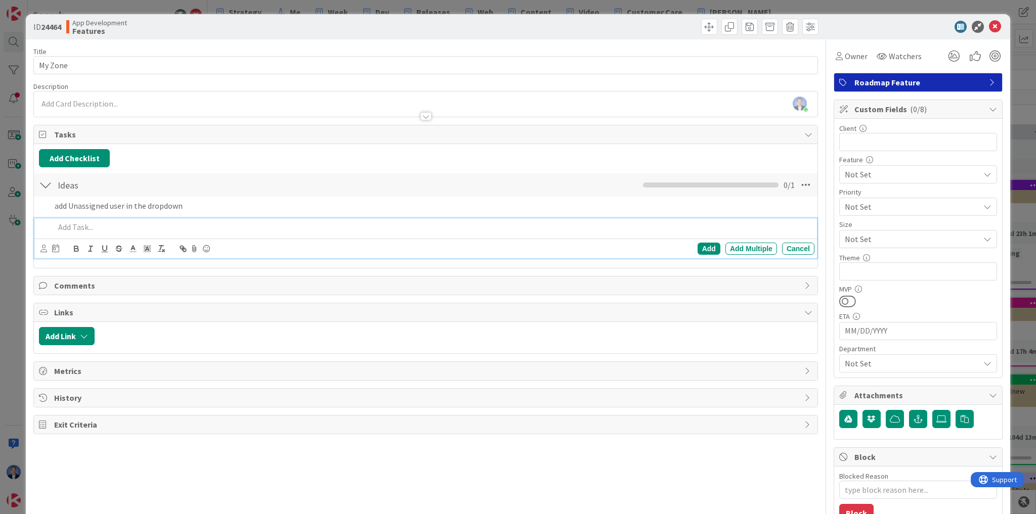
type textarea "x"
click at [989, 24] on icon at bounding box center [995, 27] width 12 height 12
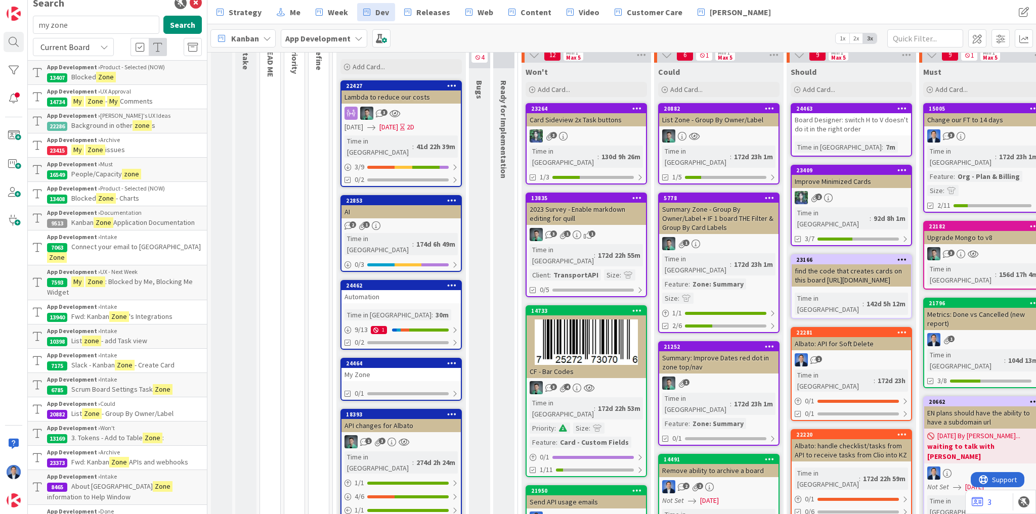
scroll to position [58, 0]
